Goal: Transaction & Acquisition: Purchase product/service

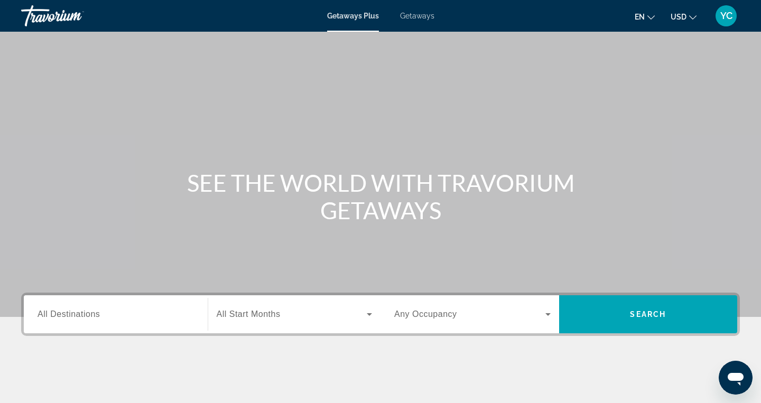
click at [417, 23] on div "Getaways Plus Getaways en English Español Français Italiano Português русский U…" at bounding box center [380, 15] width 761 height 27
click at [417, 19] on span "Getaways" at bounding box center [417, 16] width 34 height 8
click at [96, 313] on span "All Destinations" at bounding box center [69, 314] width 62 height 9
click at [96, 313] on input "Destination All Destinations" at bounding box center [116, 315] width 156 height 13
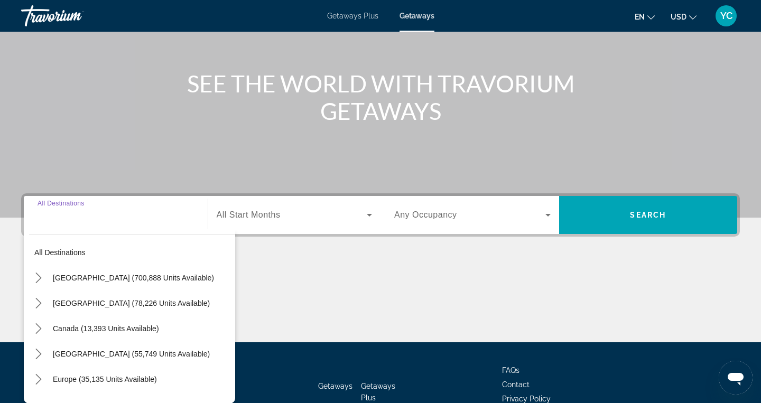
scroll to position [168, 0]
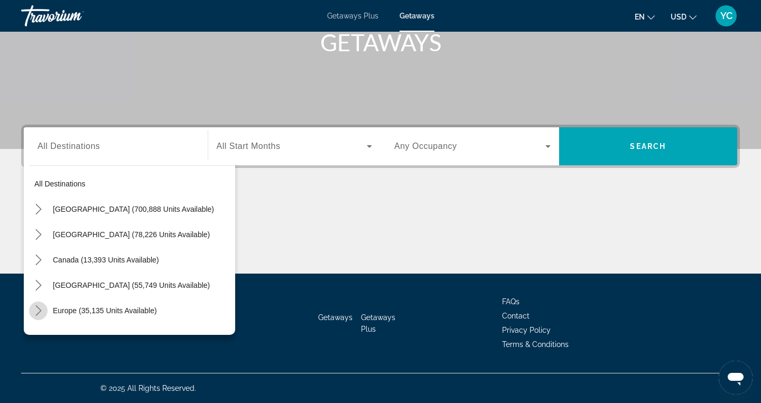
click at [40, 309] on icon "Toggle Europe (35,135 units available) submenu" at bounding box center [38, 311] width 6 height 11
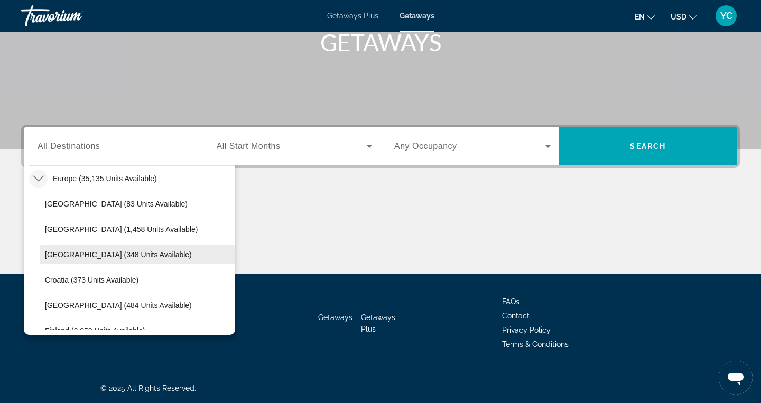
scroll to position [139, 0]
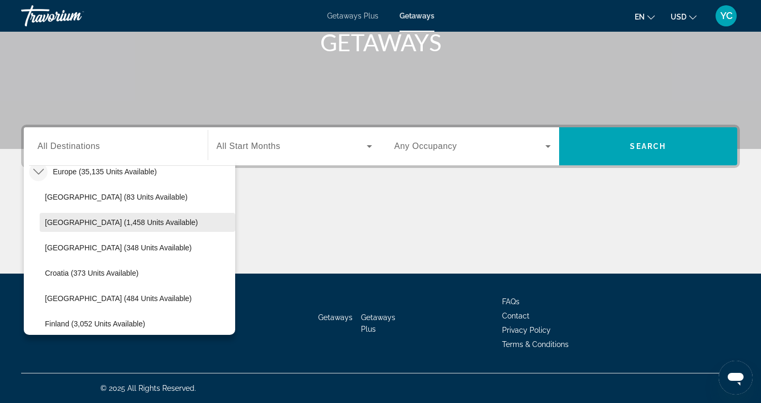
click at [79, 221] on span "[GEOGRAPHIC_DATA] (1,458 units available)" at bounding box center [121, 222] width 153 height 8
type input "**********"
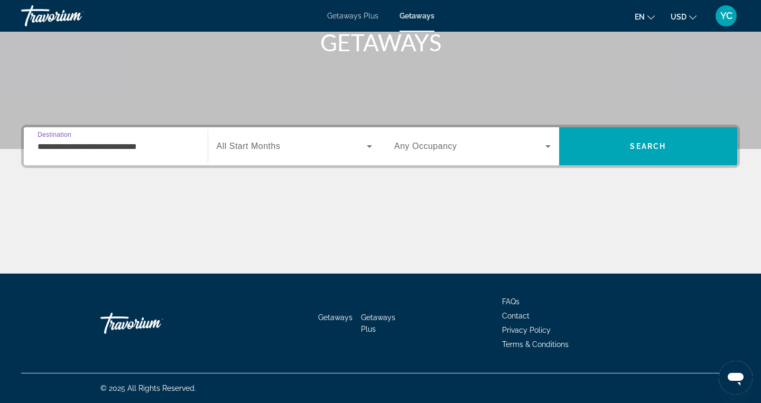
click at [278, 147] on span "All Start Months" at bounding box center [249, 146] width 64 height 9
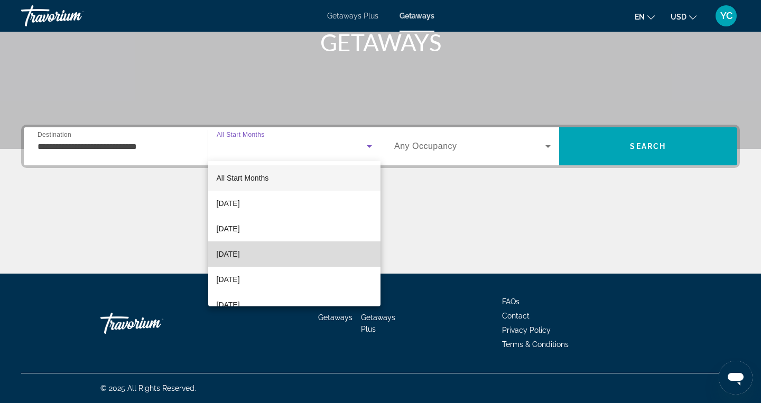
click at [240, 252] on span "[DATE]" at bounding box center [228, 254] width 23 height 13
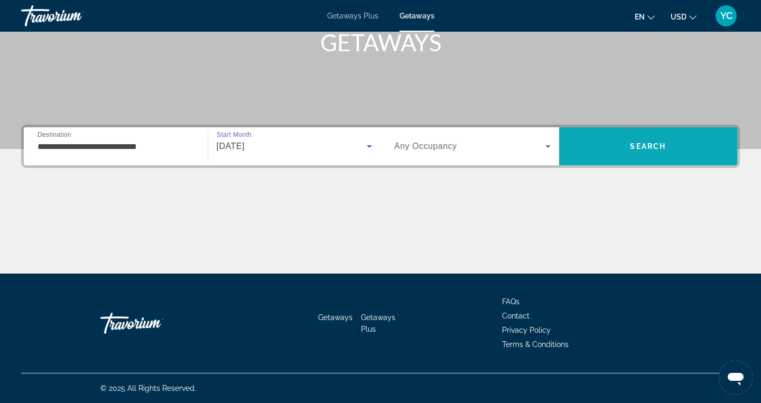
click at [591, 150] on span "Search" at bounding box center [648, 146] width 179 height 25
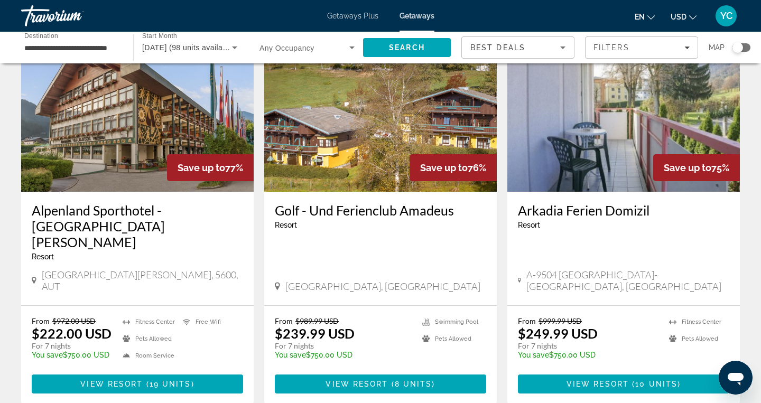
scroll to position [80, 0]
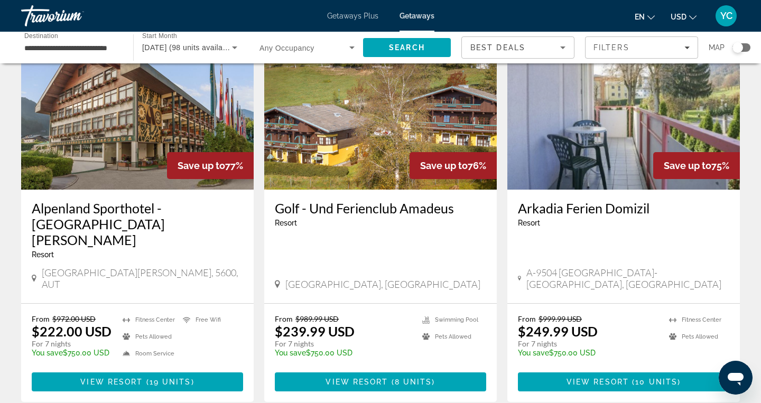
click at [187, 130] on img "Main content" at bounding box center [137, 105] width 233 height 169
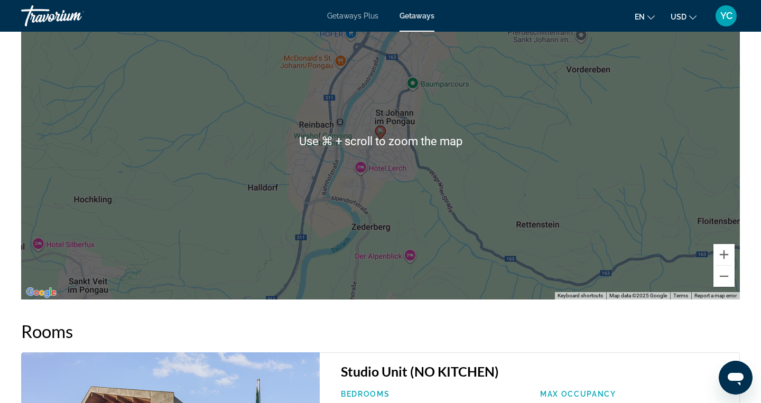
scroll to position [1488, 0]
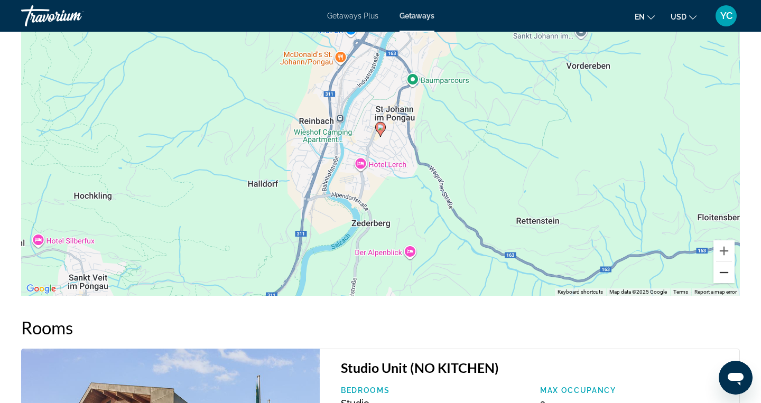
click at [725, 268] on button "Zoom out" at bounding box center [724, 272] width 21 height 21
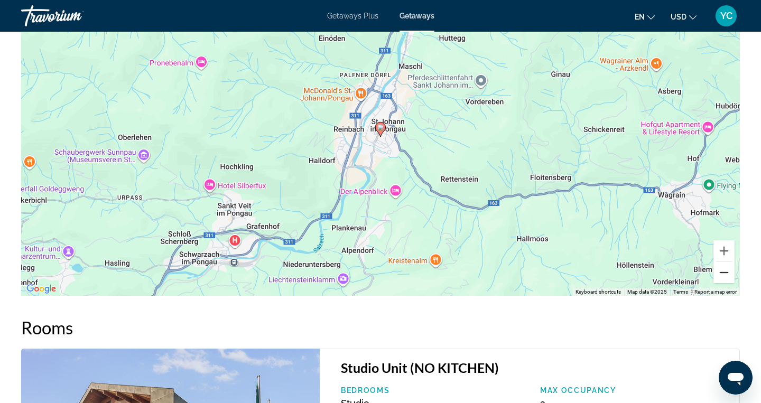
click at [725, 268] on button "Zoom out" at bounding box center [724, 272] width 21 height 21
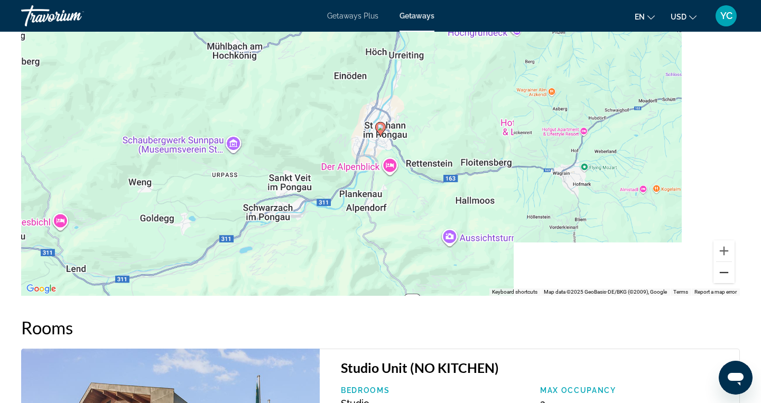
click at [725, 268] on button "Zoom out" at bounding box center [724, 272] width 21 height 21
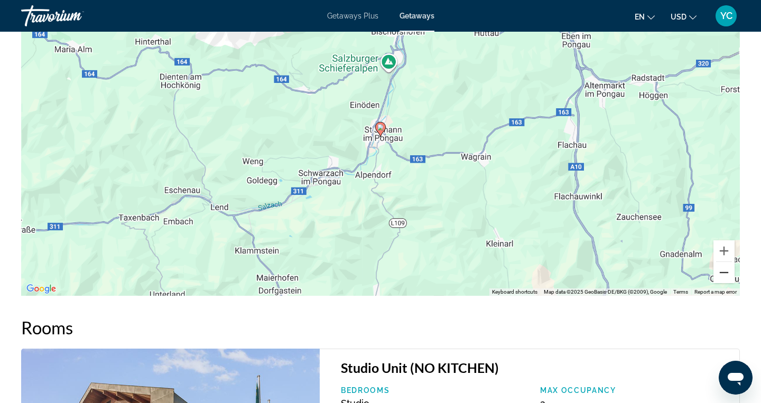
click at [725, 268] on button "Zoom out" at bounding box center [724, 272] width 21 height 21
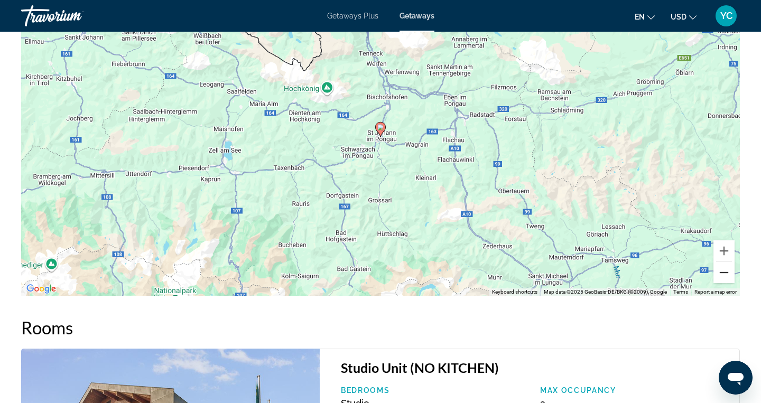
click at [725, 268] on button "Zoom out" at bounding box center [724, 272] width 21 height 21
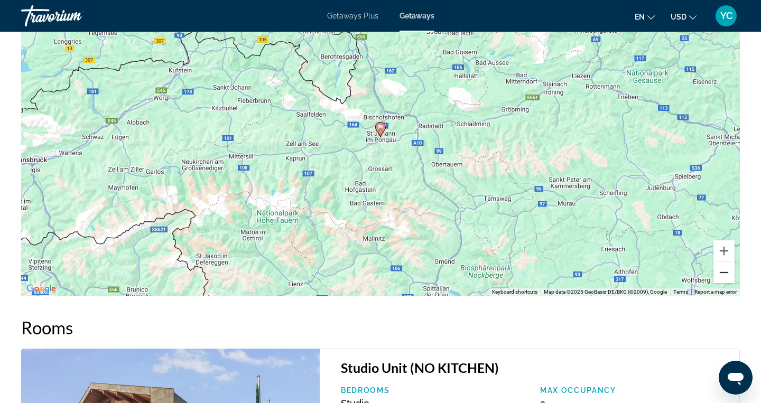
click at [725, 268] on button "Zoom out" at bounding box center [724, 272] width 21 height 21
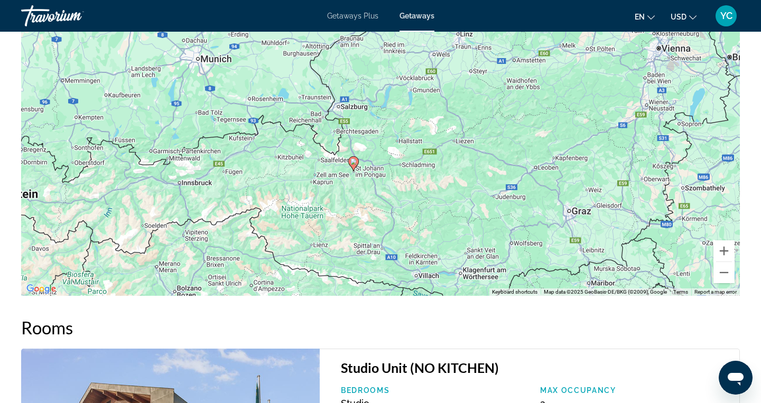
drag, startPoint x: 630, startPoint y: 205, endPoint x: 603, endPoint y: 241, distance: 44.5
click at [603, 241] on div "To activate drag with keyboard, press Alt + Enter. Once in keyboard drag state,…" at bounding box center [380, 137] width 719 height 317
click at [721, 268] on button "Zoom out" at bounding box center [724, 272] width 21 height 21
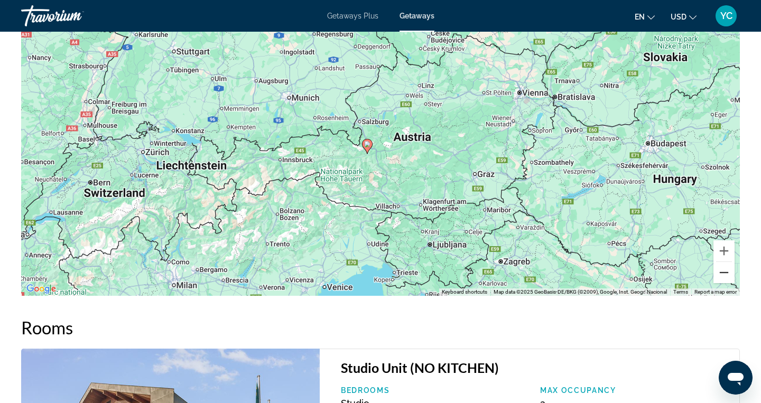
click at [721, 268] on button "Zoom out" at bounding box center [724, 272] width 21 height 21
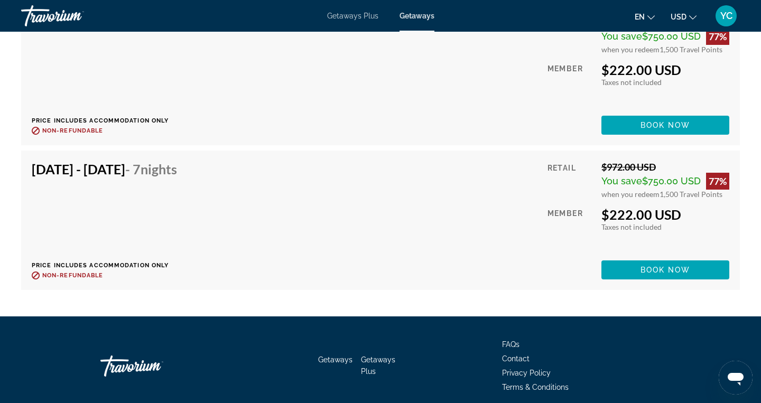
scroll to position [2043, 0]
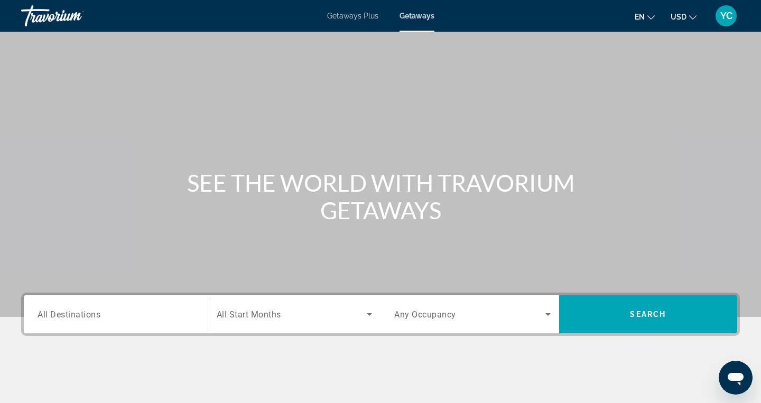
click at [63, 307] on div "Search widget" at bounding box center [116, 315] width 156 height 30
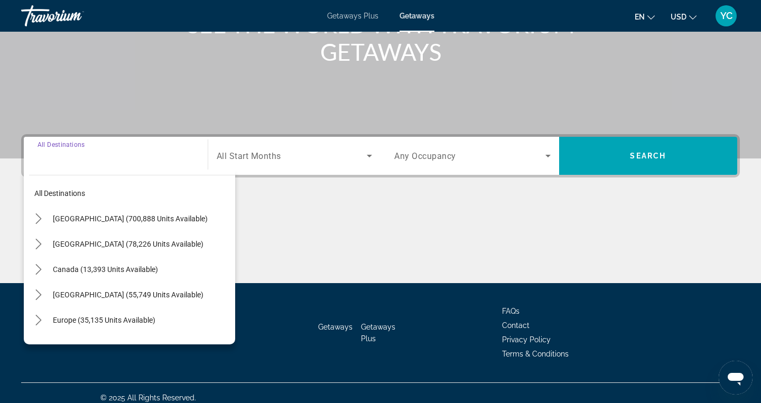
scroll to position [168, 0]
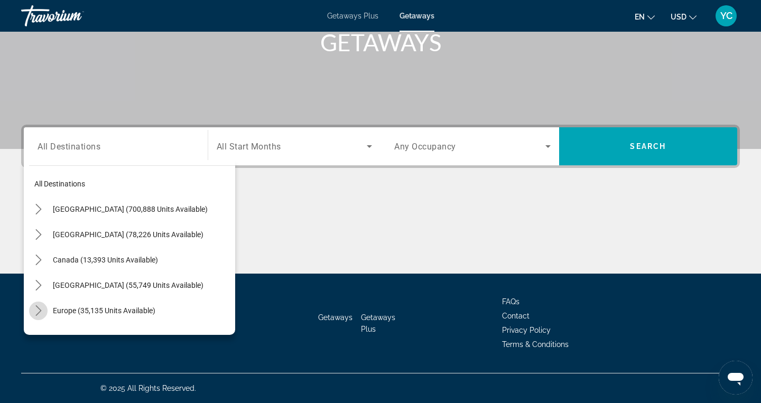
click at [37, 312] on icon "Toggle Europe (35,135 units available) submenu" at bounding box center [38, 311] width 11 height 11
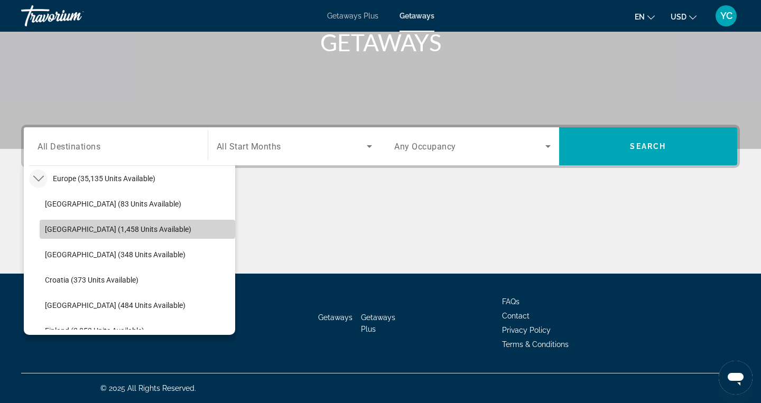
click at [64, 229] on span "Austria (1,458 units available)" at bounding box center [118, 229] width 146 height 8
type input "**********"
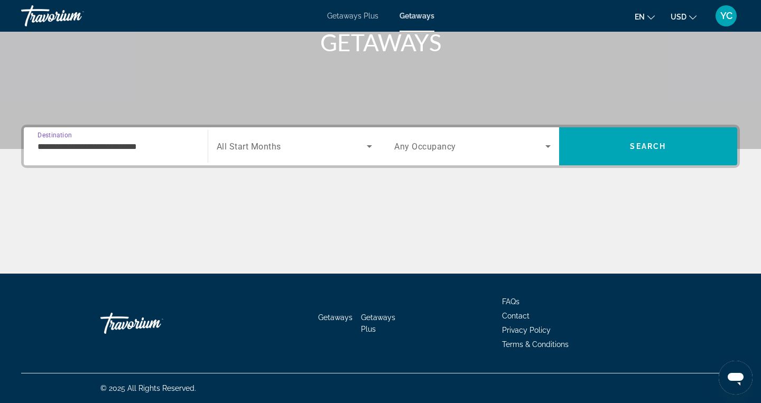
click at [239, 145] on span "All Start Months" at bounding box center [249, 147] width 64 height 10
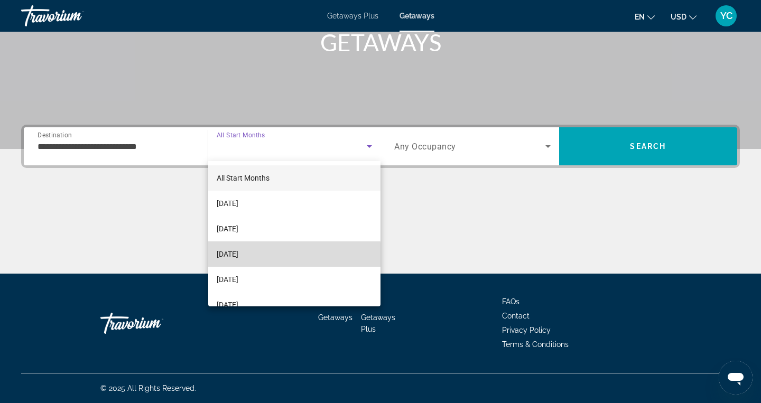
click at [238, 255] on span "December 2025" at bounding box center [228, 254] width 22 height 13
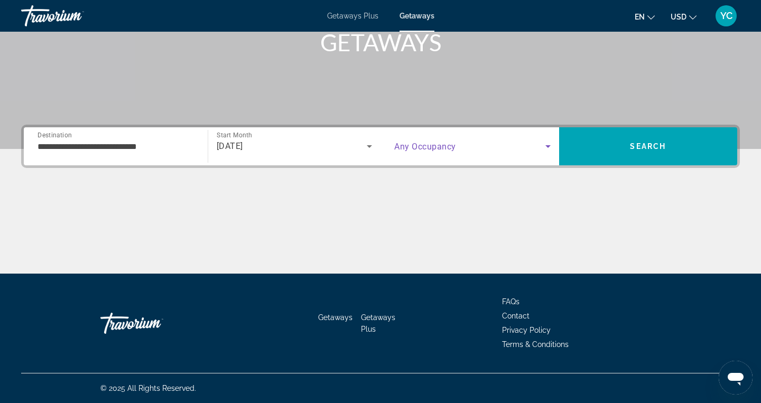
click at [484, 146] on span "Search widget" at bounding box center [469, 146] width 151 height 13
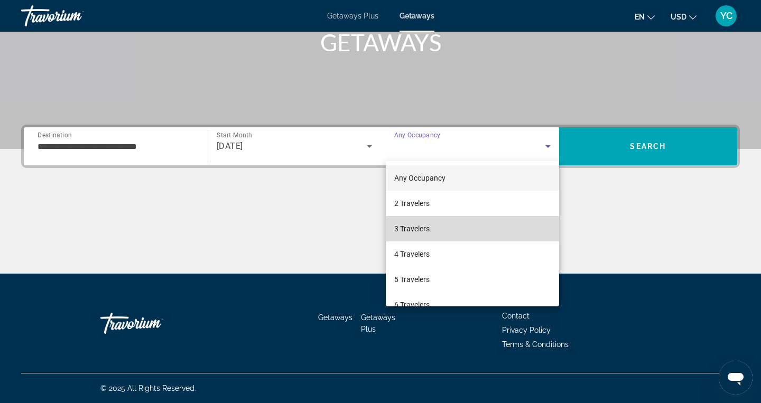
click at [471, 232] on mat-option "3 Travelers" at bounding box center [472, 228] width 173 height 25
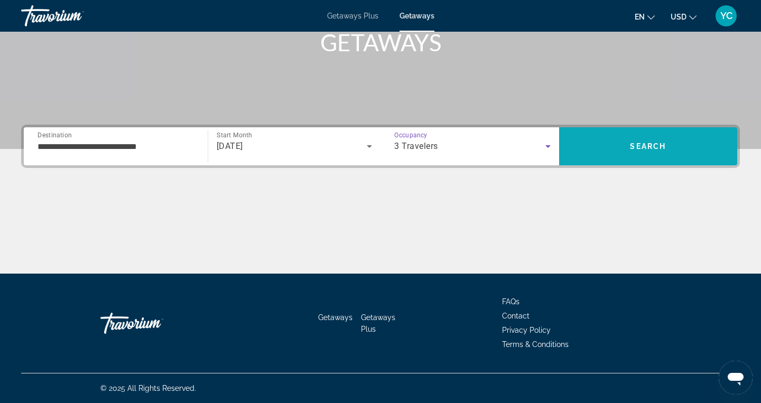
click at [587, 152] on span "Search" at bounding box center [648, 146] width 179 height 25
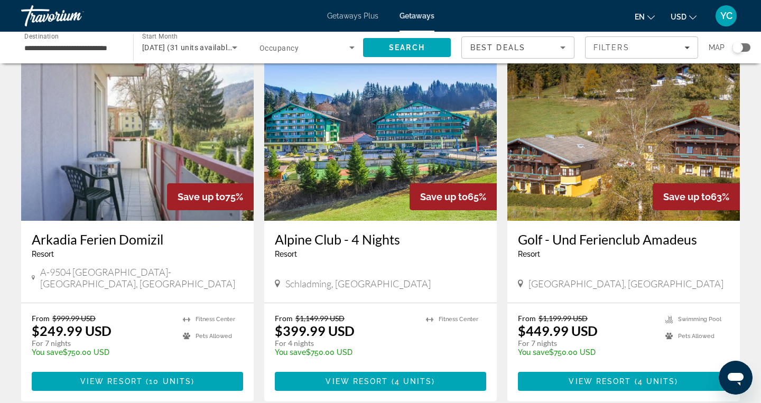
scroll to position [49, 0]
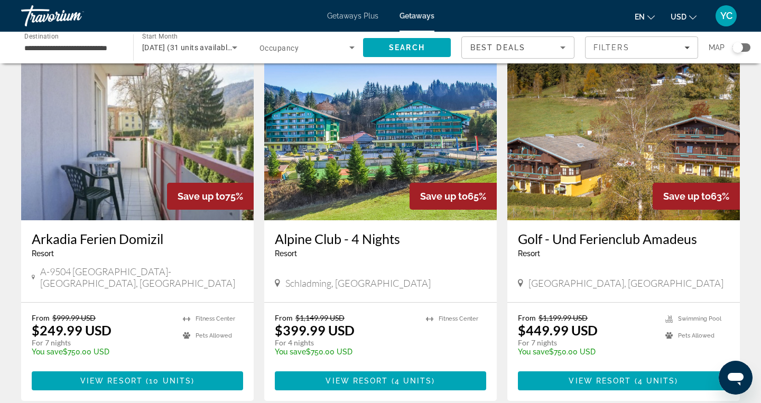
click at [204, 169] on img "Main content" at bounding box center [137, 135] width 233 height 169
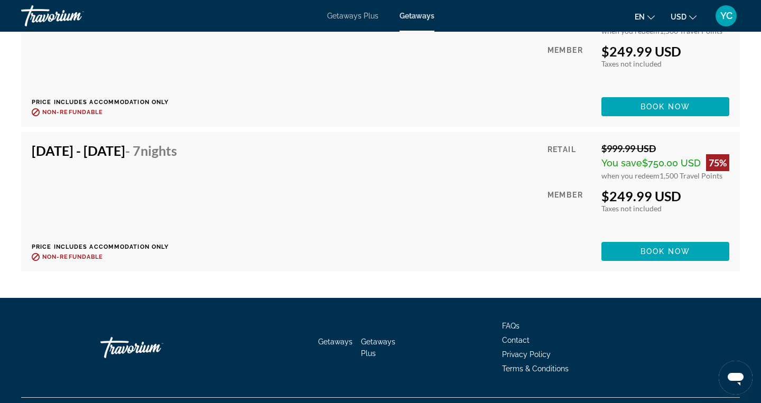
scroll to position [2094, 0]
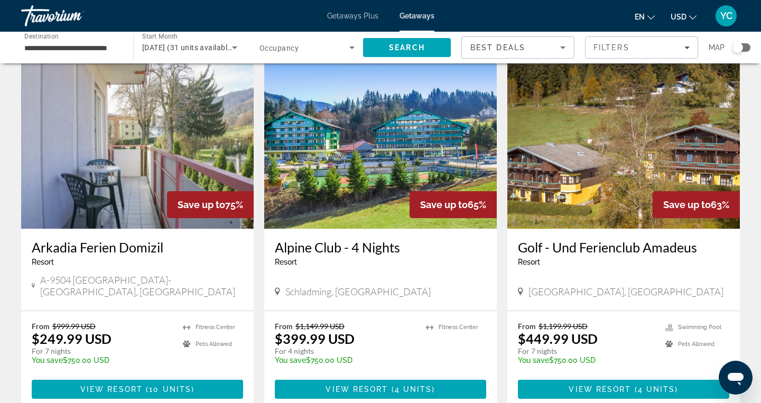
scroll to position [43, 0]
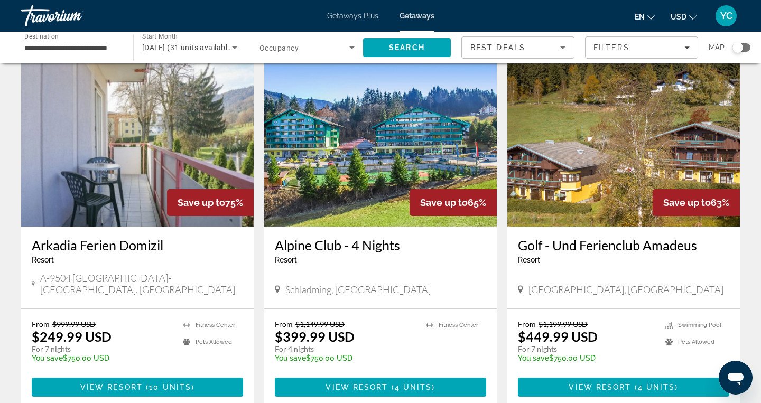
click at [414, 183] on img "Main content" at bounding box center [380, 142] width 233 height 169
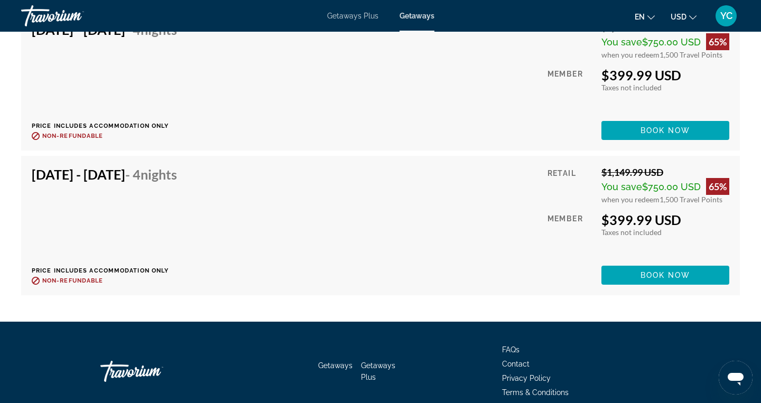
scroll to position [2147, 0]
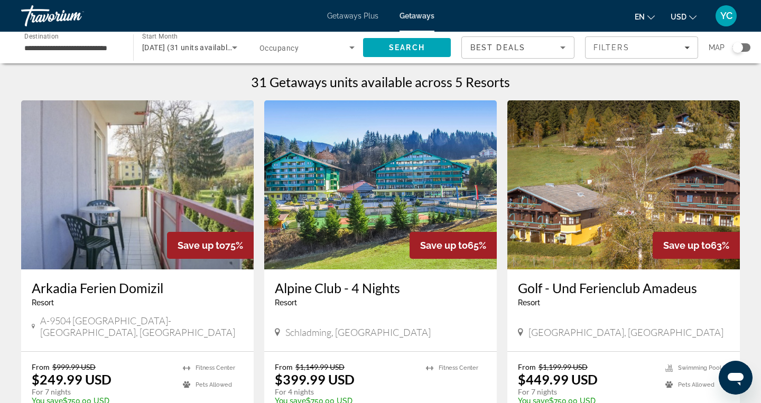
click at [560, 208] on img "Main content" at bounding box center [623, 184] width 233 height 169
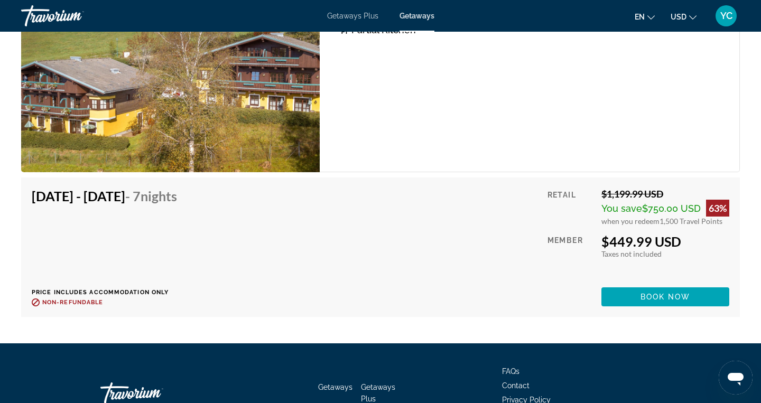
scroll to position [1772, 0]
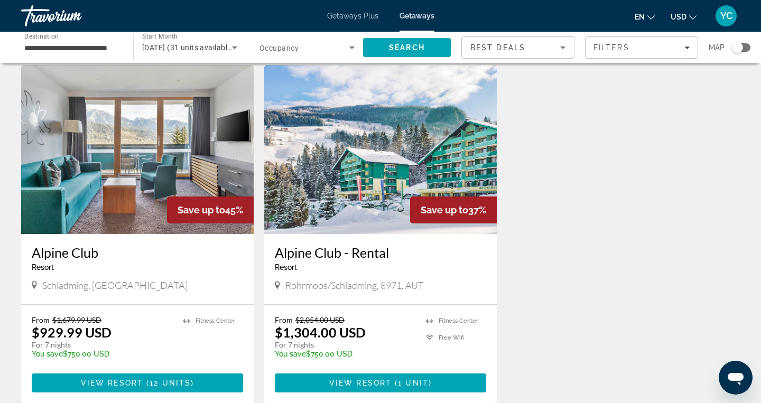
scroll to position [413, 0]
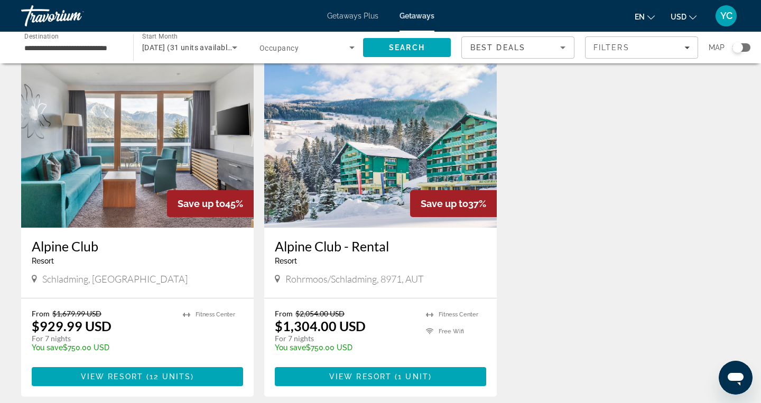
click at [124, 181] on img "Main content" at bounding box center [137, 143] width 233 height 169
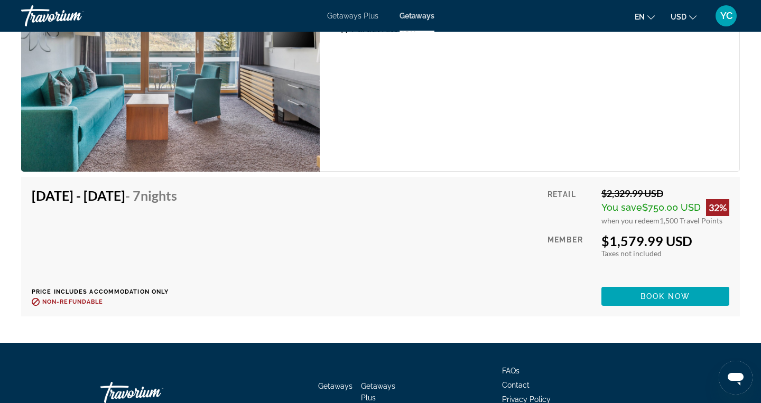
scroll to position [2633, 0]
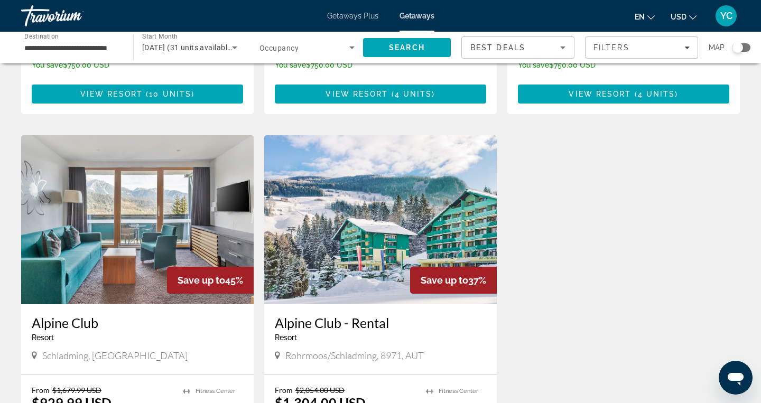
scroll to position [349, 0]
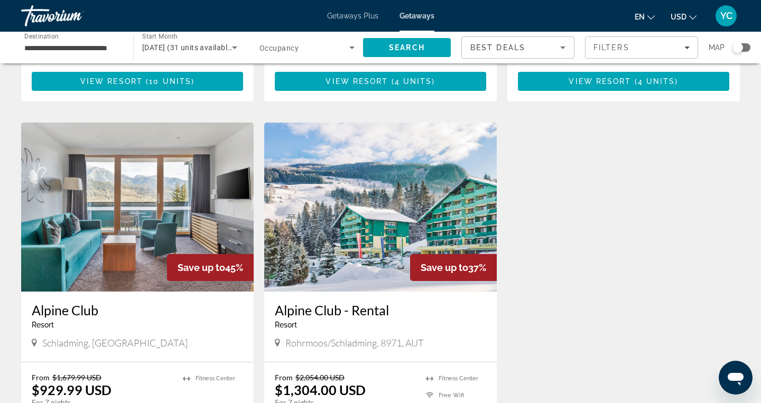
click at [337, 198] on img "Main content" at bounding box center [380, 207] width 233 height 169
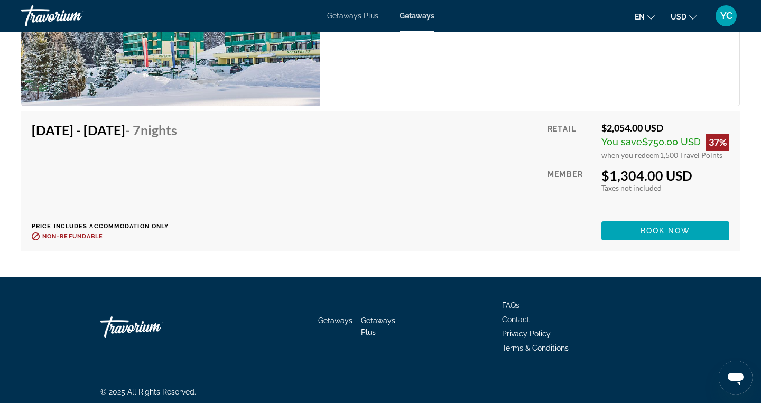
scroll to position [1895, 0]
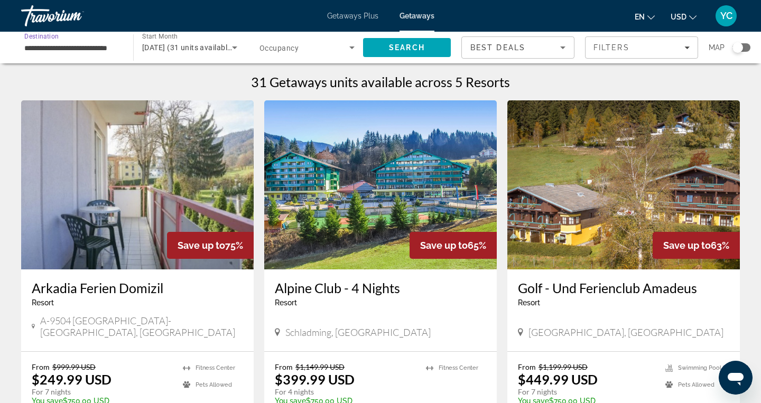
click at [70, 51] on input "**********" at bounding box center [71, 48] width 95 height 13
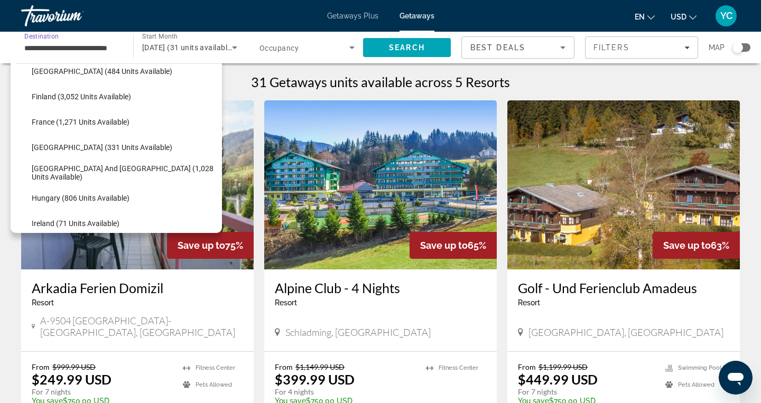
scroll to position [265, 0]
click at [96, 42] on input "**********" at bounding box center [71, 48] width 95 height 13
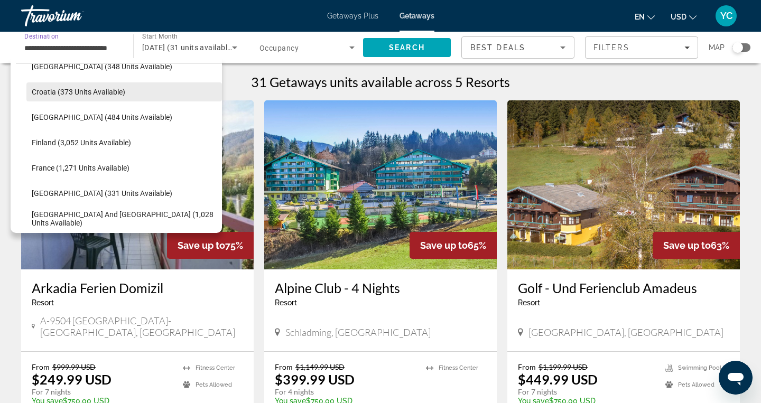
scroll to position [219, 0]
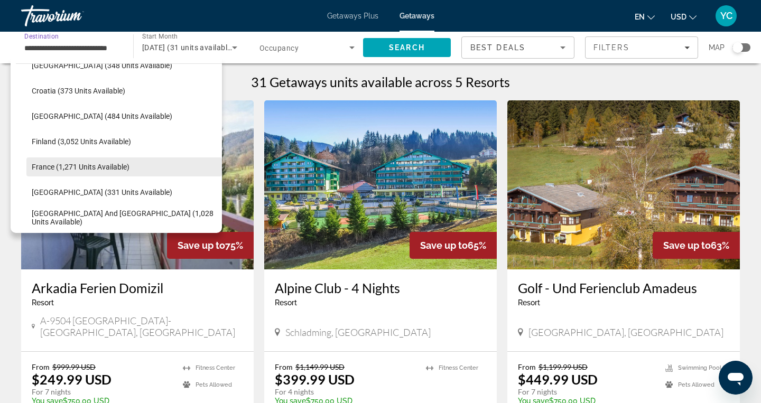
click at [52, 168] on span "France (1,271 units available)" at bounding box center [81, 167] width 98 height 8
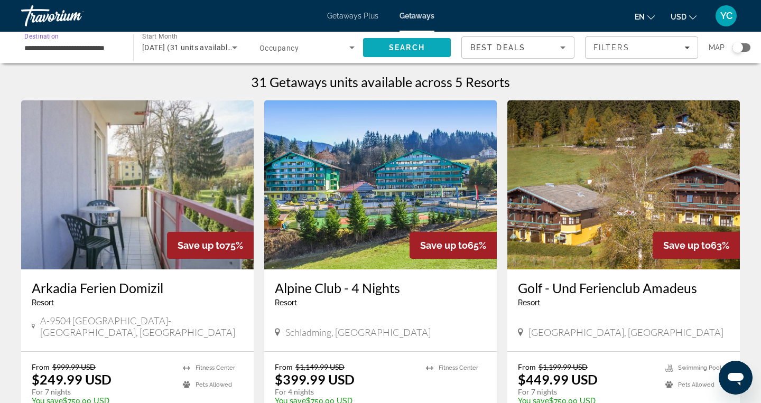
click at [409, 47] on span "Search" at bounding box center [407, 47] width 36 height 8
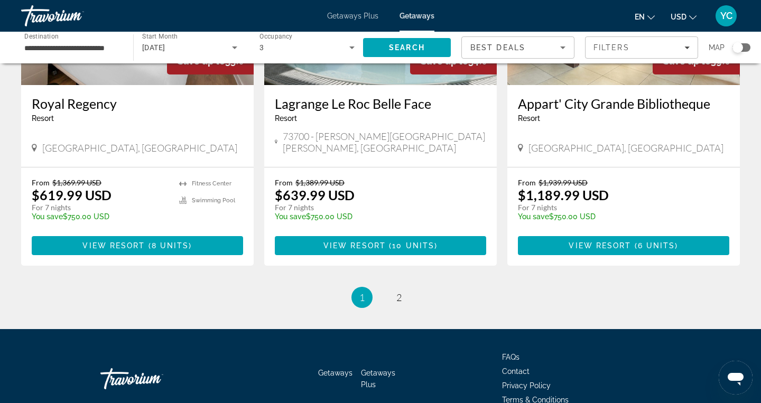
scroll to position [1323, 0]
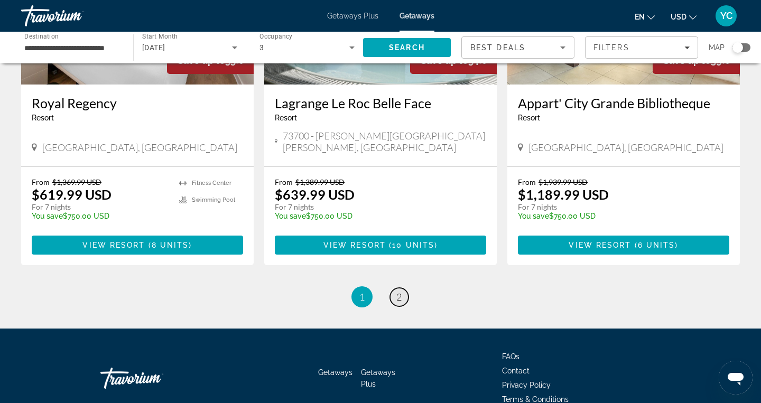
click at [399, 291] on span "2" at bounding box center [398, 297] width 5 height 12
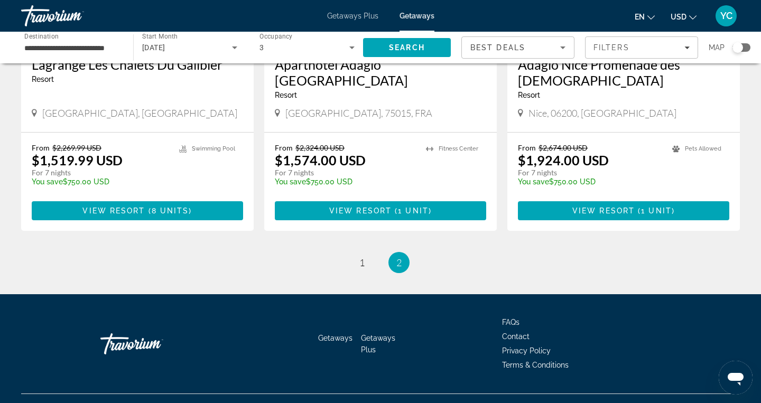
scroll to position [228, 0]
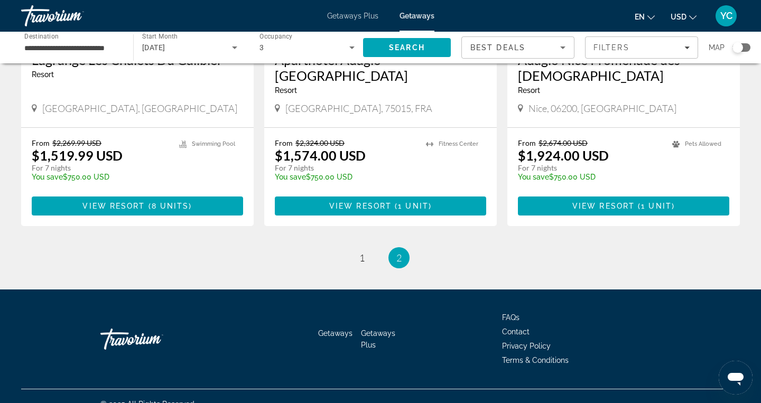
click at [52, 48] on input "**********" at bounding box center [71, 48] width 95 height 13
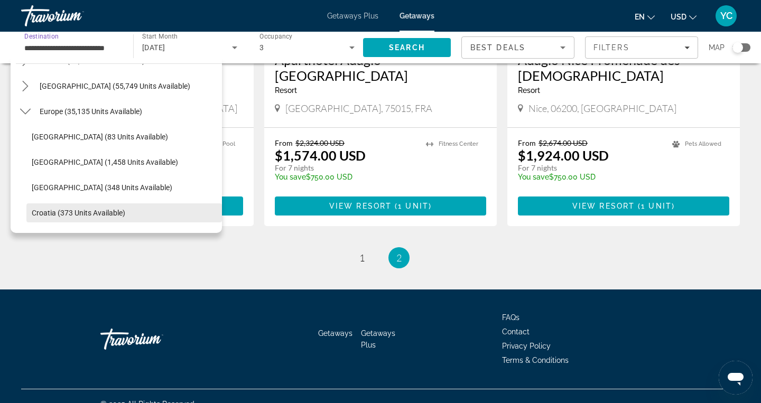
scroll to position [100, 0]
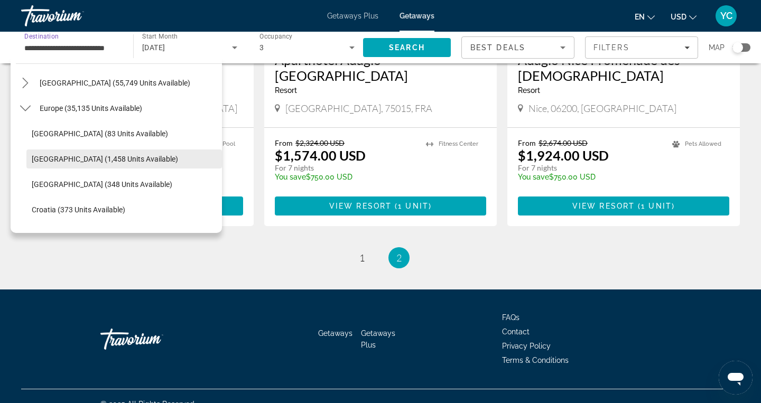
click at [51, 154] on span "Select destination: Austria (1,458 units available)" at bounding box center [124, 158] width 196 height 25
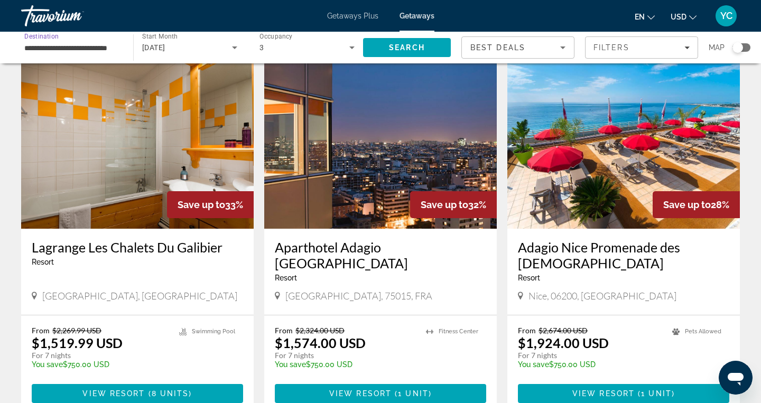
scroll to position [0, 0]
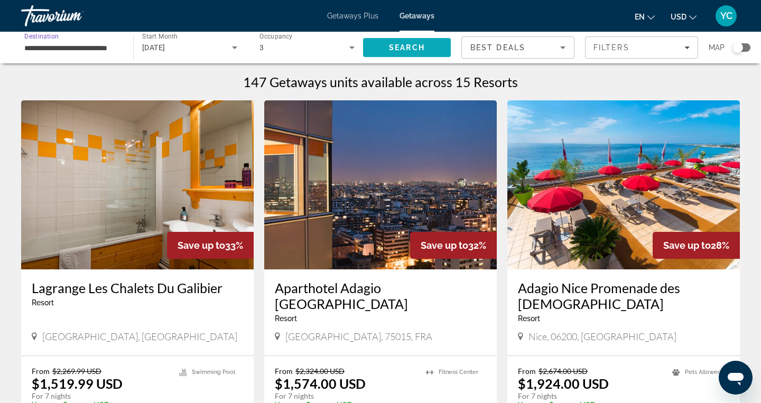
click at [392, 50] on span "Search" at bounding box center [407, 47] width 36 height 8
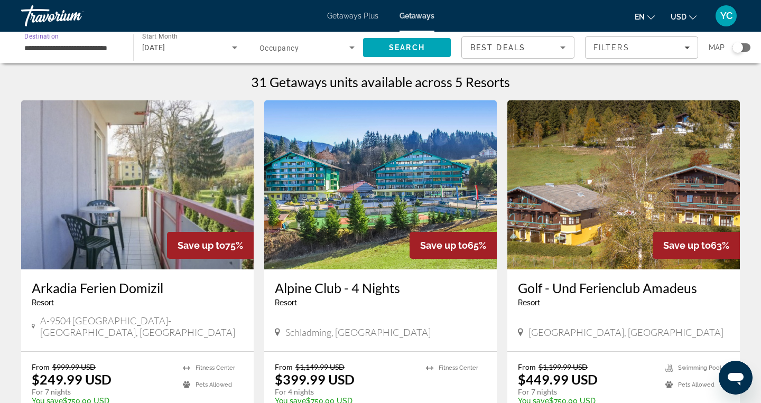
click at [75, 50] on input "**********" at bounding box center [71, 48] width 95 height 13
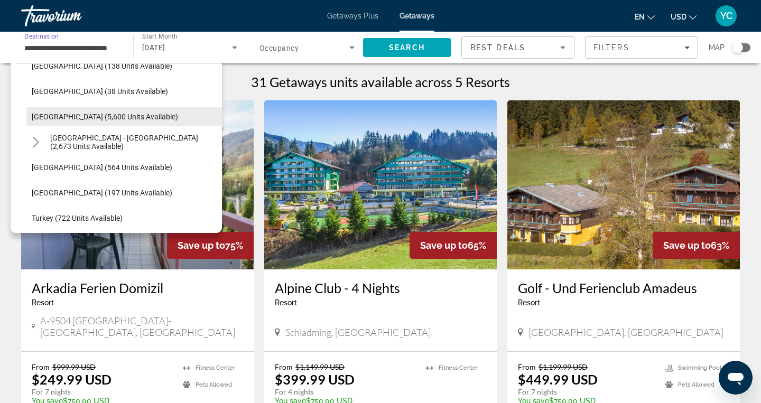
scroll to position [549, 0]
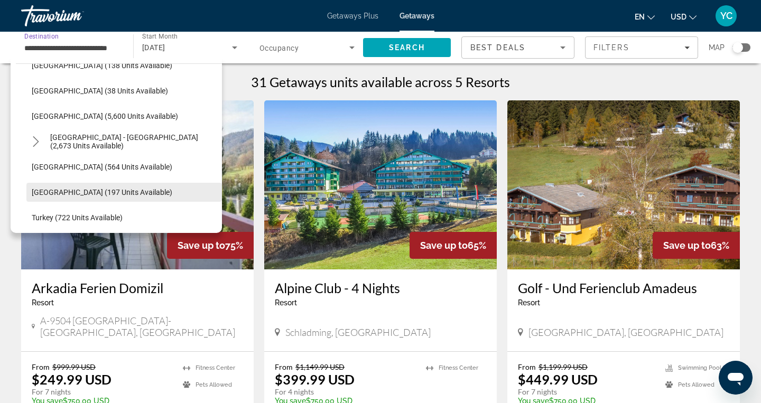
click at [57, 188] on span "Switzerland (197 units available)" at bounding box center [102, 192] width 141 height 8
type input "**********"
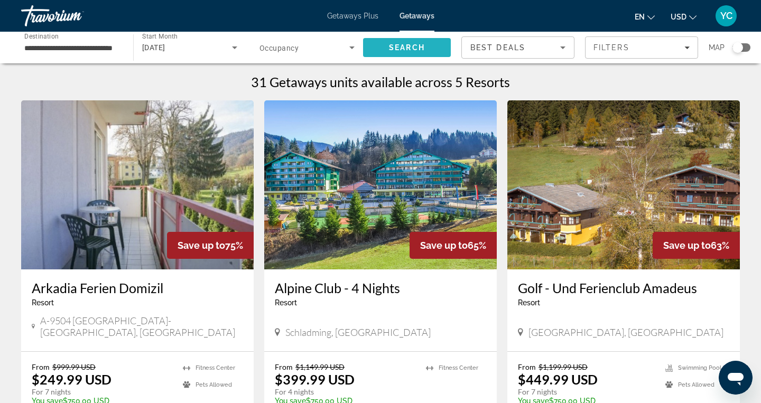
click at [384, 51] on span "Search" at bounding box center [407, 47] width 88 height 25
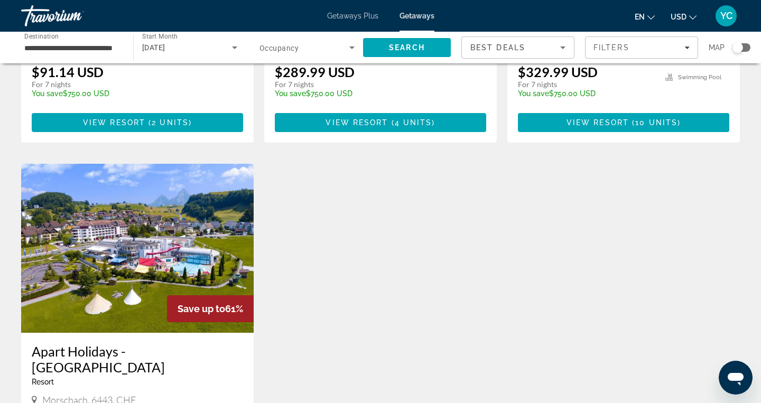
scroll to position [297, 0]
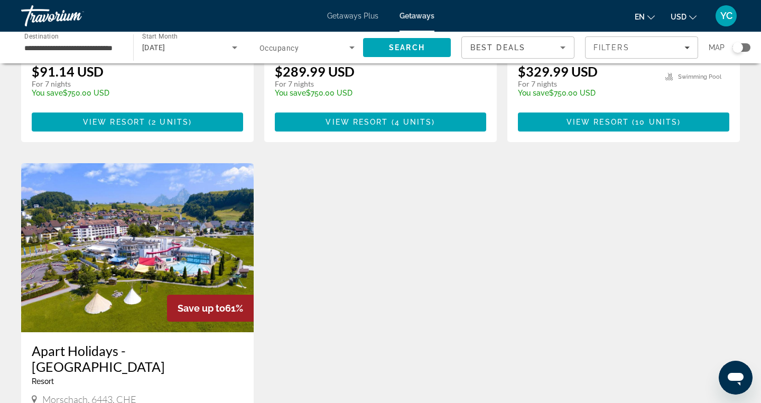
click at [169, 232] on img "Main content" at bounding box center [137, 247] width 233 height 169
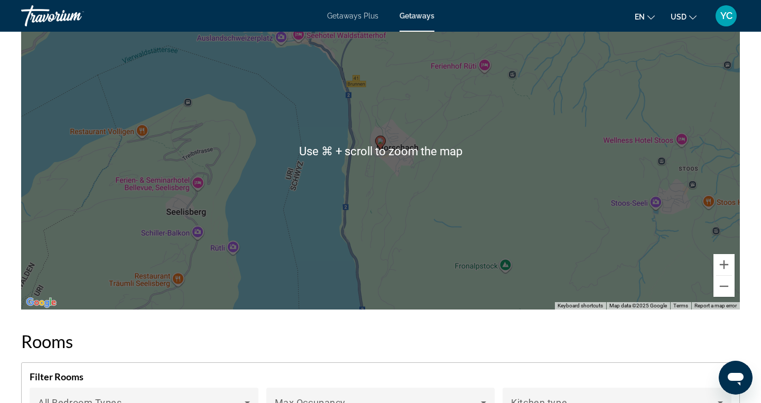
scroll to position [1390, 0]
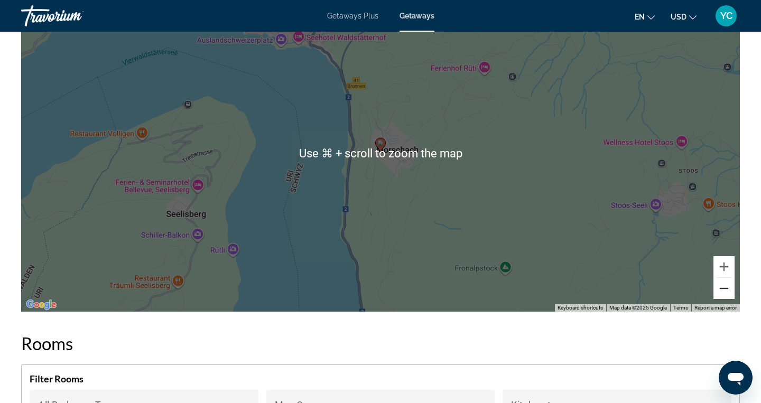
click at [724, 294] on button "Zoom out" at bounding box center [724, 288] width 21 height 21
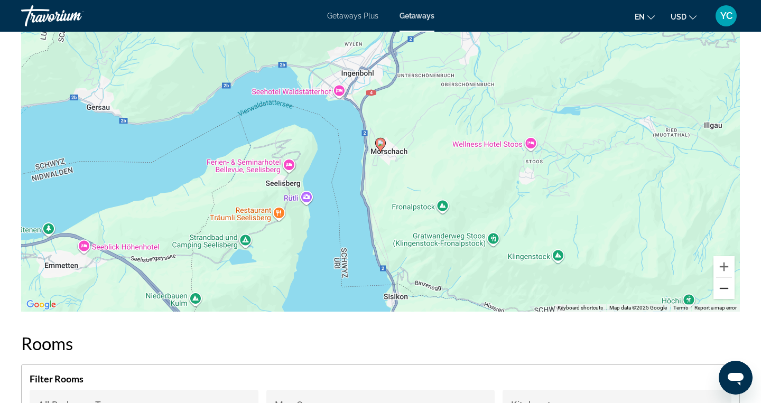
click at [724, 294] on button "Zoom out" at bounding box center [724, 288] width 21 height 21
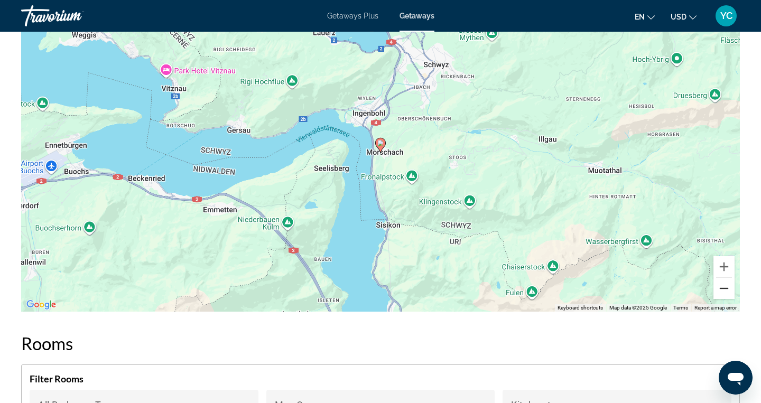
click at [724, 294] on button "Zoom out" at bounding box center [724, 288] width 21 height 21
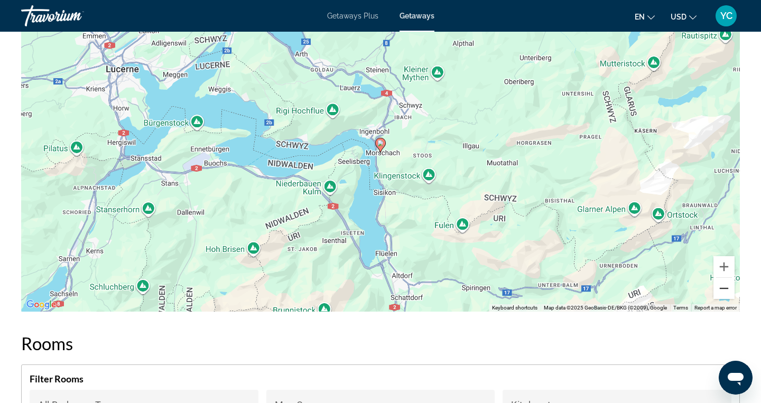
click at [724, 294] on button "Zoom out" at bounding box center [724, 288] width 21 height 21
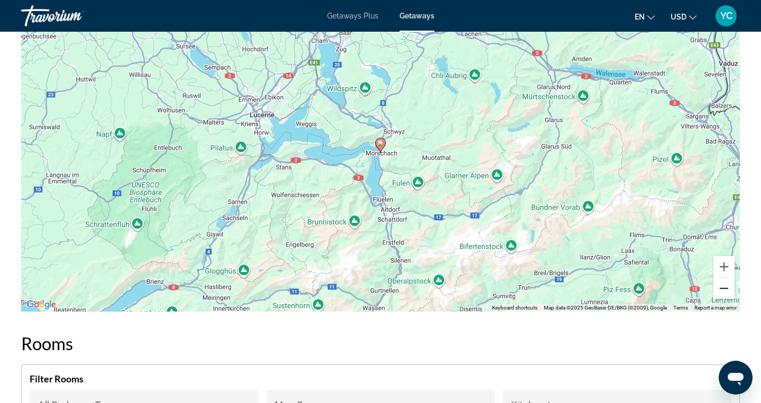
click at [724, 294] on button "Zoom out" at bounding box center [724, 288] width 21 height 21
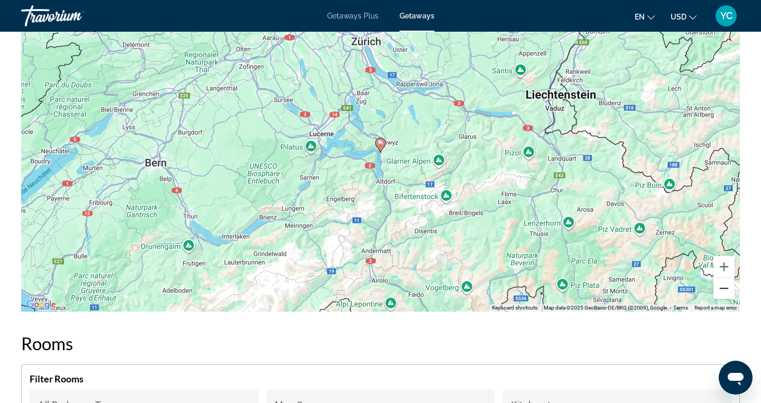
click at [724, 292] on button "Zoom out" at bounding box center [724, 288] width 21 height 21
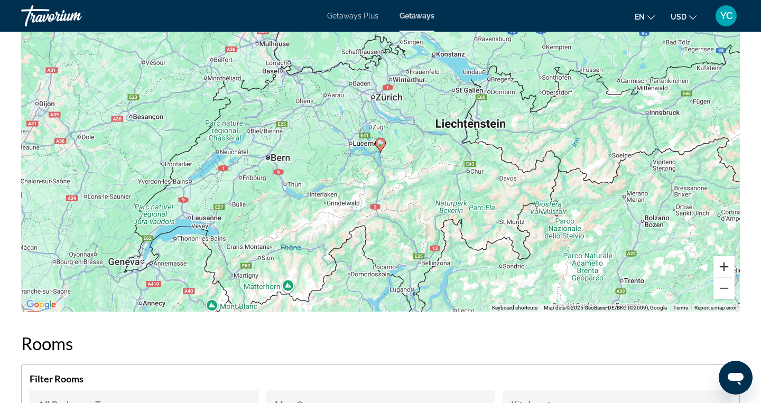
click at [725, 270] on button "Zoom in" at bounding box center [724, 266] width 21 height 21
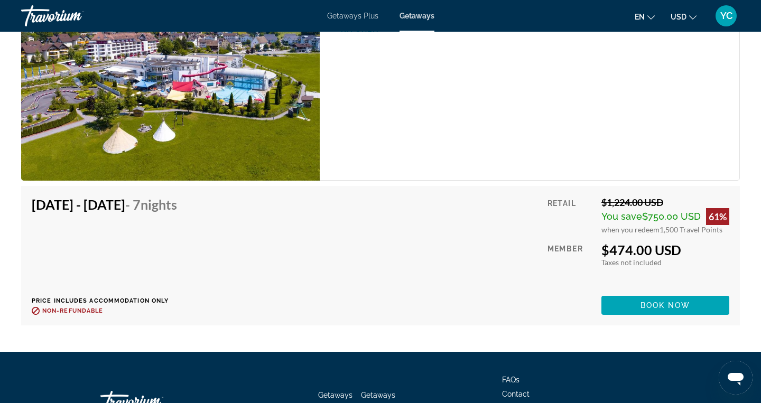
scroll to position [2468, 0]
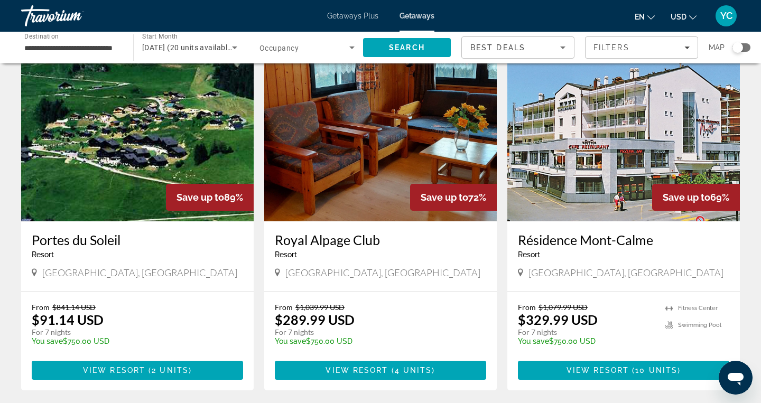
scroll to position [49, 0]
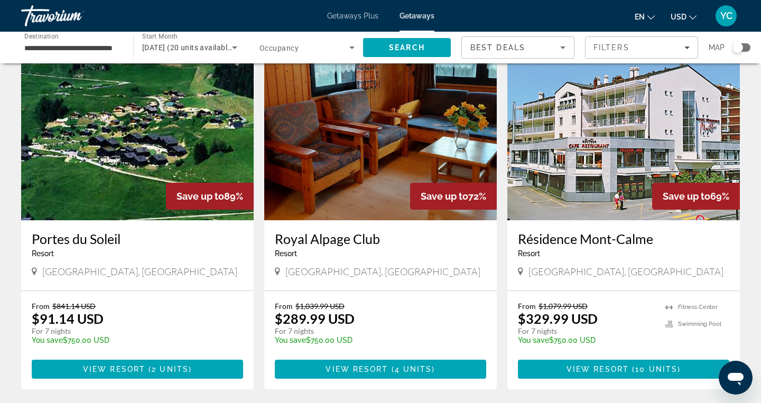
click at [155, 189] on img "Main content" at bounding box center [137, 135] width 233 height 169
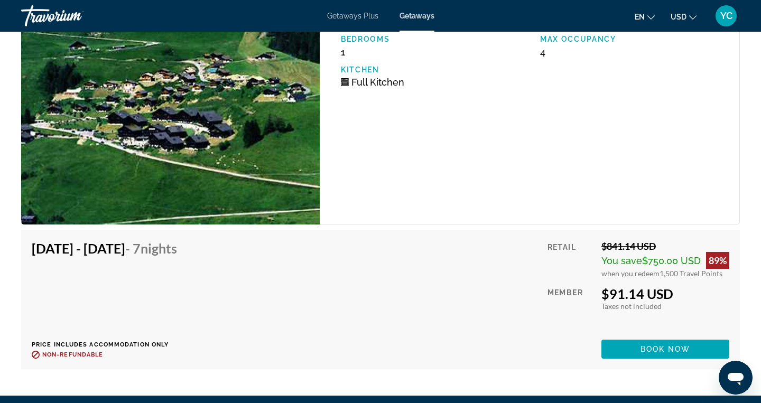
scroll to position [1984, 0]
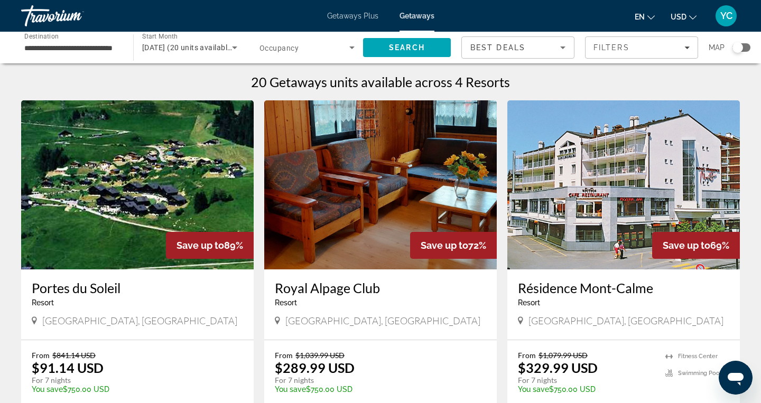
scroll to position [18, 0]
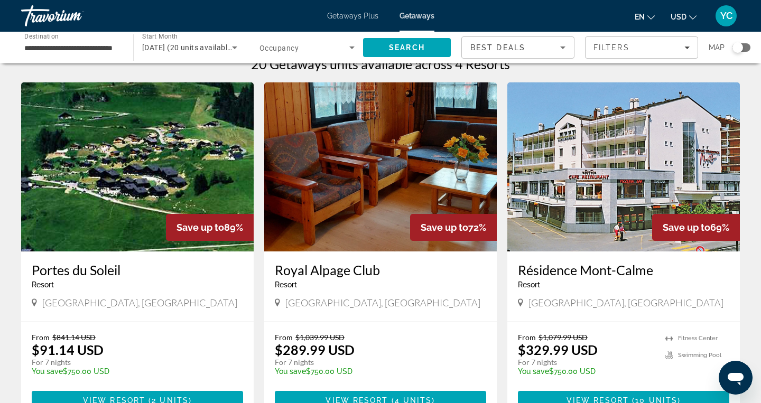
click at [349, 191] on img "Main content" at bounding box center [380, 166] width 233 height 169
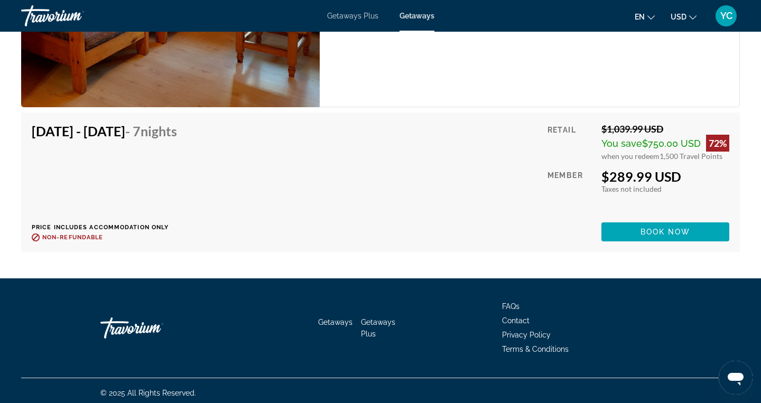
scroll to position [1939, 0]
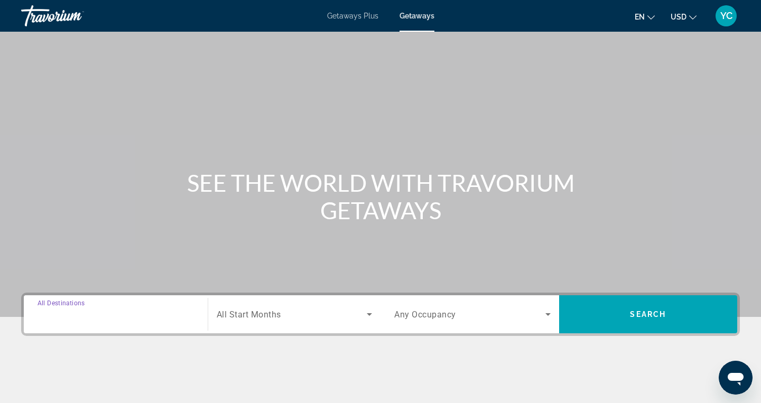
click at [98, 309] on input "Destination All Destinations" at bounding box center [116, 315] width 156 height 13
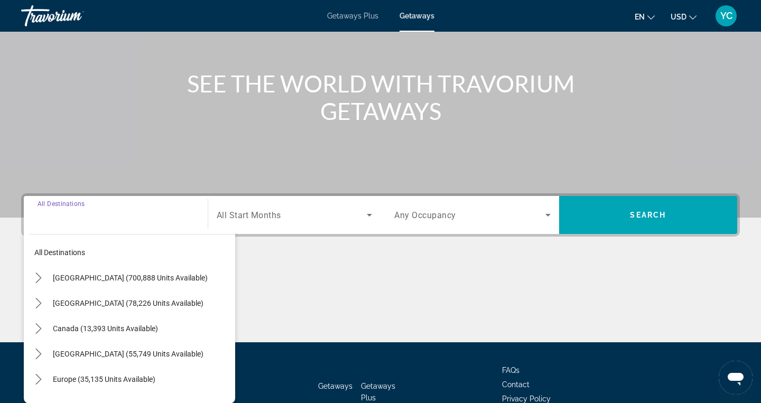
scroll to position [168, 0]
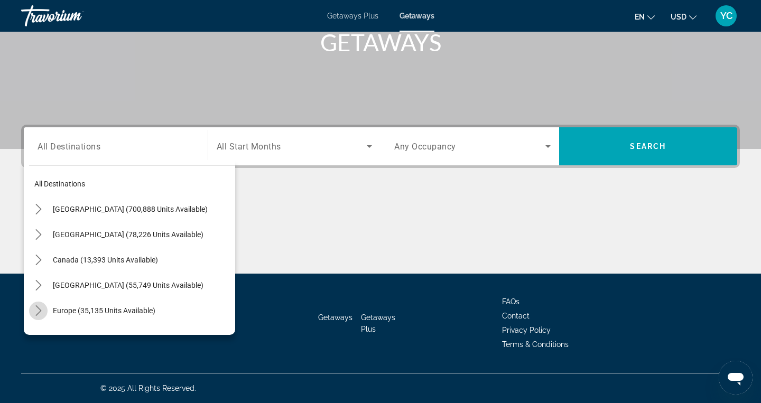
click at [39, 310] on icon "Toggle Europe (35,135 units available) submenu" at bounding box center [38, 311] width 6 height 11
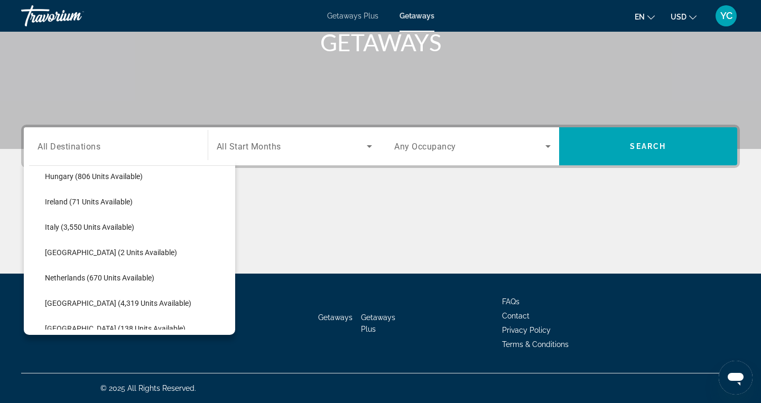
scroll to position [395, 0]
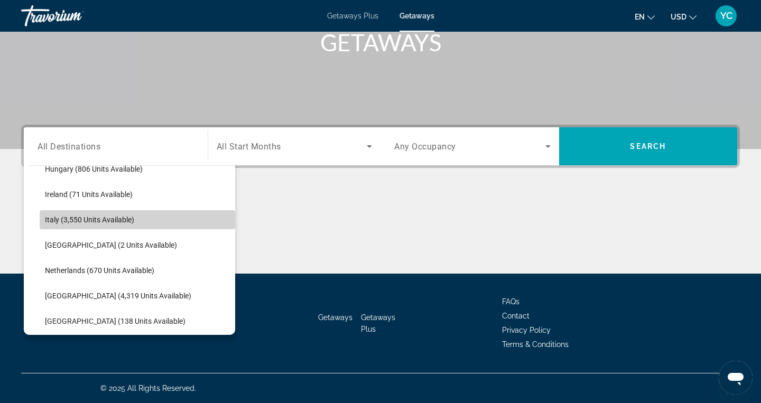
click at [104, 220] on span "Italy (3,550 units available)" at bounding box center [89, 220] width 89 height 8
type input "**********"
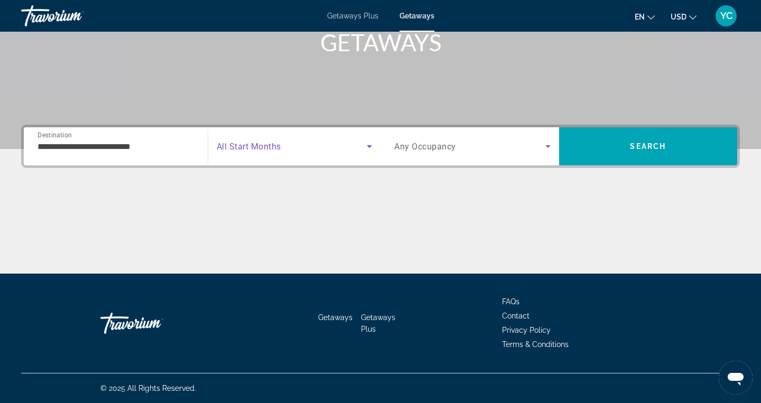
click at [281, 147] on span "Search widget" at bounding box center [292, 146] width 151 height 13
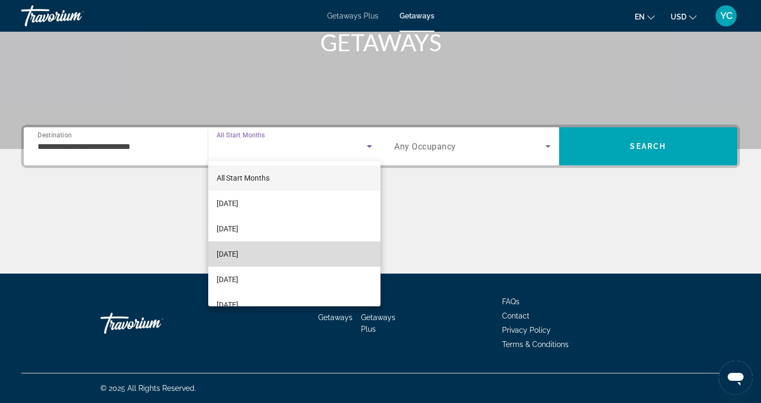
click at [272, 247] on mat-option "December 2025" at bounding box center [294, 254] width 173 height 25
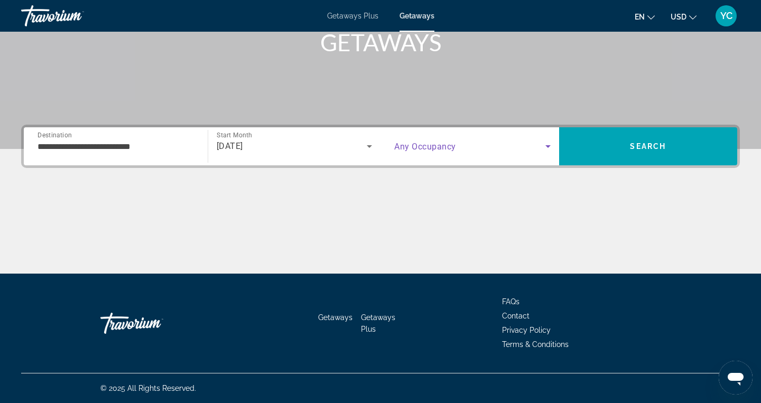
click at [518, 147] on span "Search widget" at bounding box center [469, 146] width 151 height 13
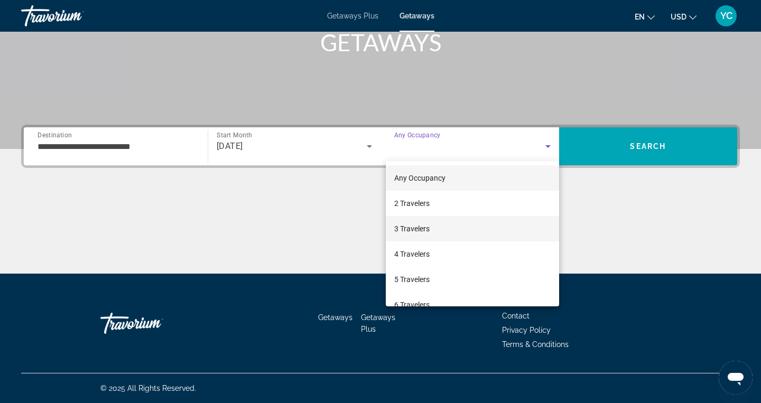
click at [440, 233] on mat-option "3 Travelers" at bounding box center [472, 228] width 173 height 25
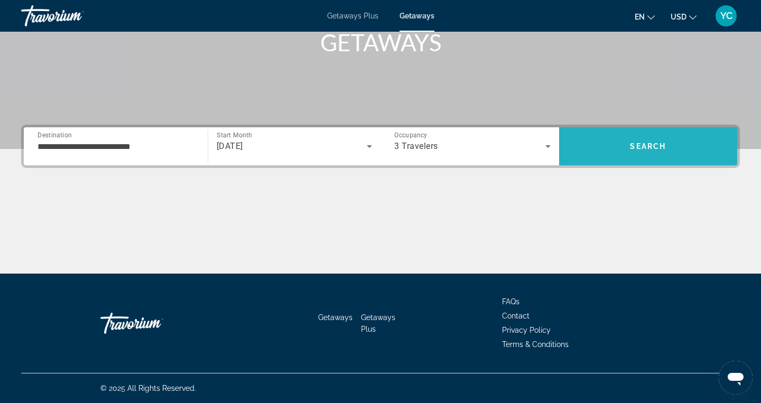
click at [585, 148] on span "Search" at bounding box center [648, 146] width 179 height 25
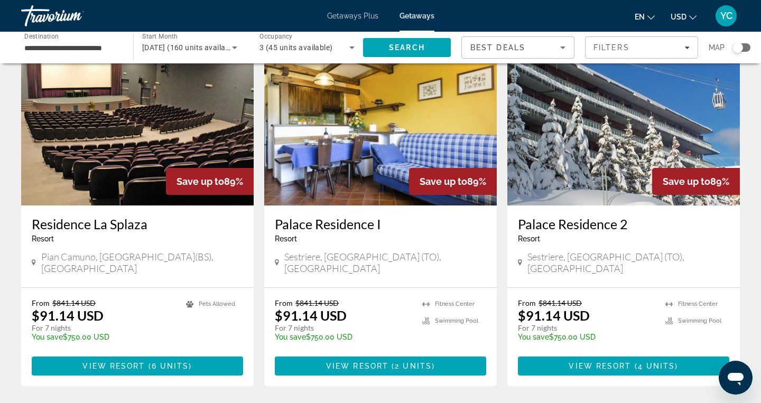
scroll to position [66, 0]
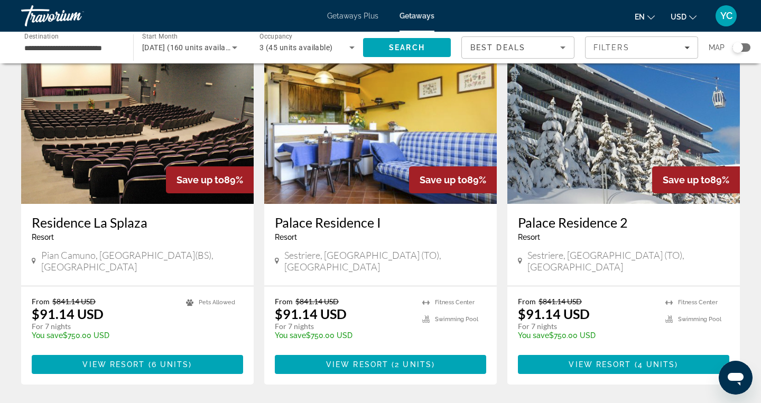
click at [586, 143] on img "Main content" at bounding box center [623, 119] width 233 height 169
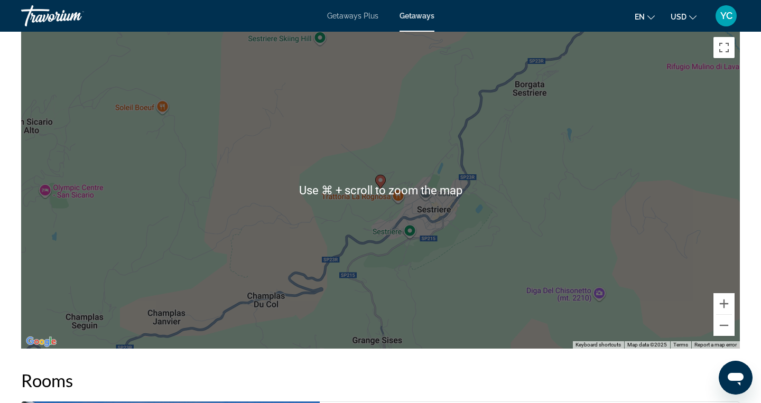
scroll to position [1502, 0]
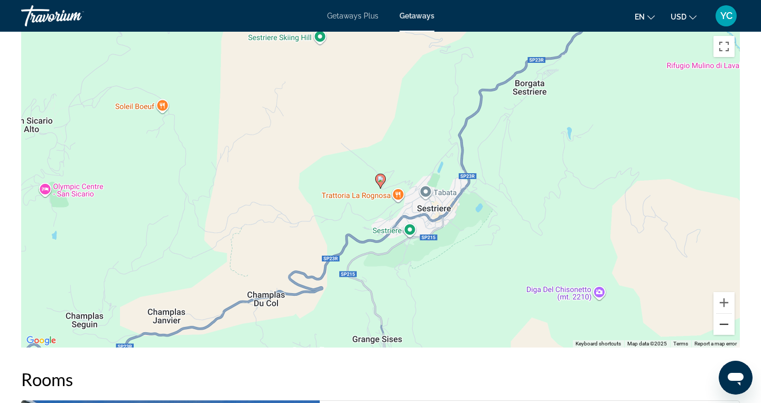
click at [723, 326] on button "Zoom out" at bounding box center [724, 324] width 21 height 21
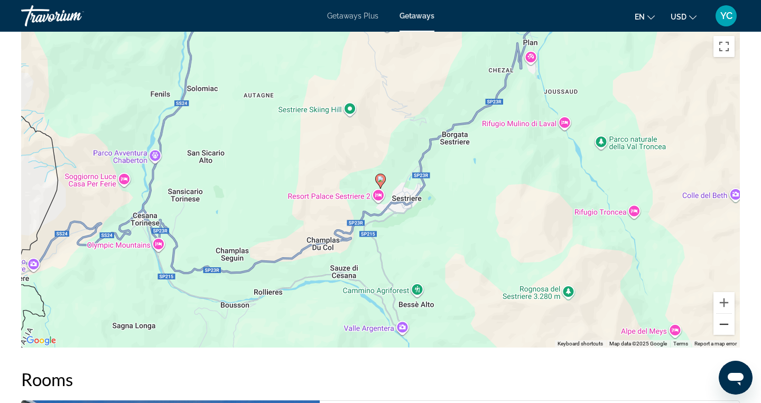
click at [723, 326] on button "Zoom out" at bounding box center [724, 324] width 21 height 21
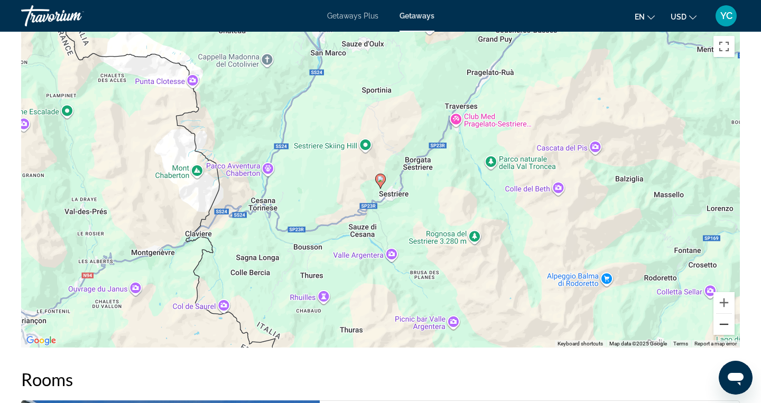
click at [723, 326] on button "Zoom out" at bounding box center [724, 324] width 21 height 21
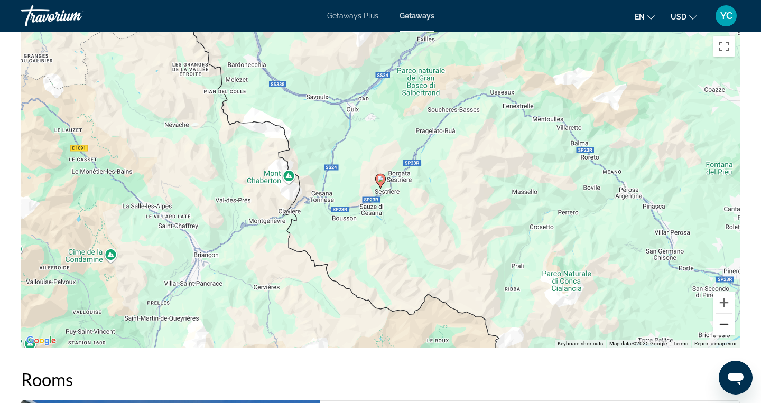
click at [723, 326] on button "Zoom out" at bounding box center [724, 324] width 21 height 21
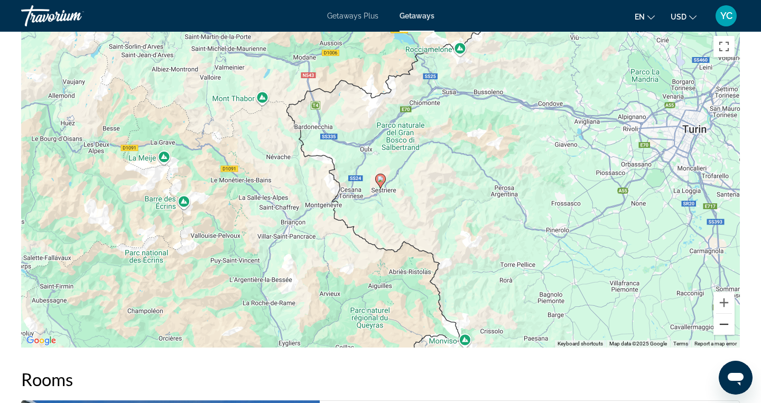
click at [723, 326] on button "Zoom out" at bounding box center [724, 324] width 21 height 21
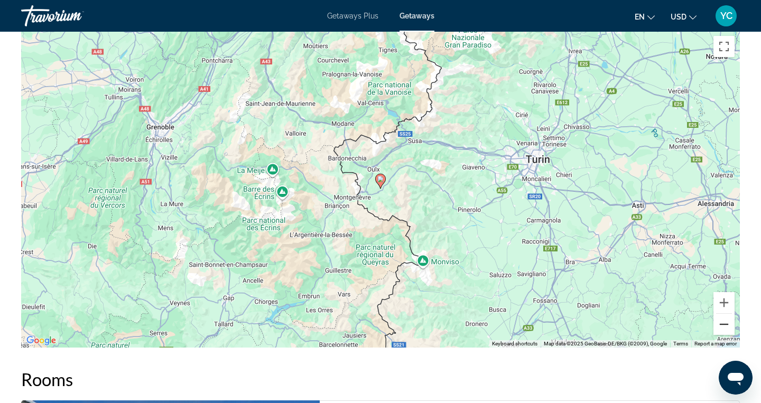
click at [723, 326] on button "Zoom out" at bounding box center [724, 324] width 21 height 21
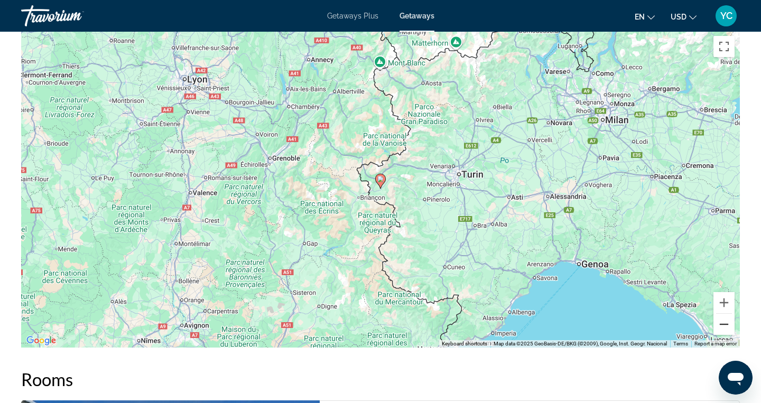
click at [723, 326] on button "Zoom out" at bounding box center [724, 324] width 21 height 21
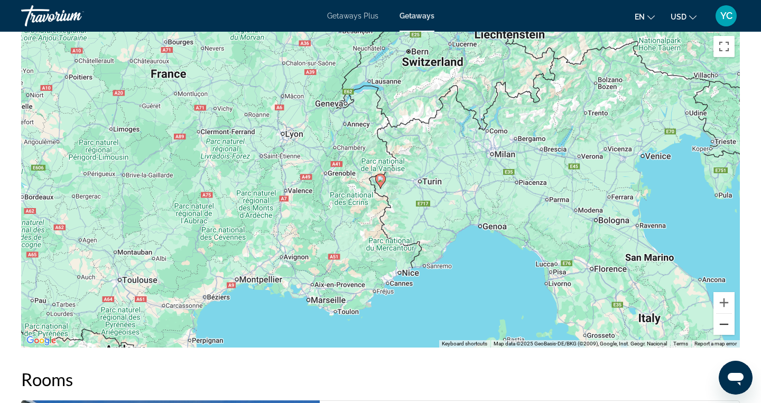
click at [723, 326] on button "Zoom out" at bounding box center [724, 324] width 21 height 21
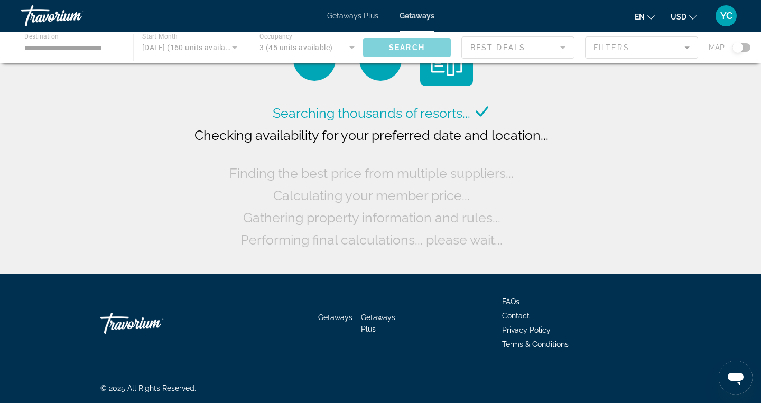
click at [57, 49] on div "Main content" at bounding box center [380, 48] width 761 height 32
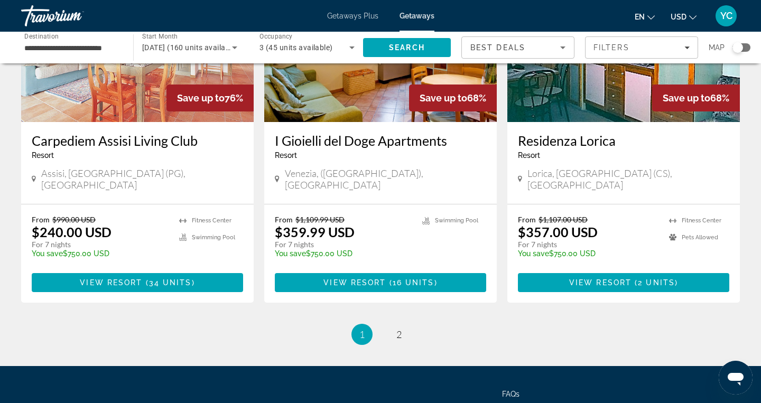
scroll to position [1294, 0]
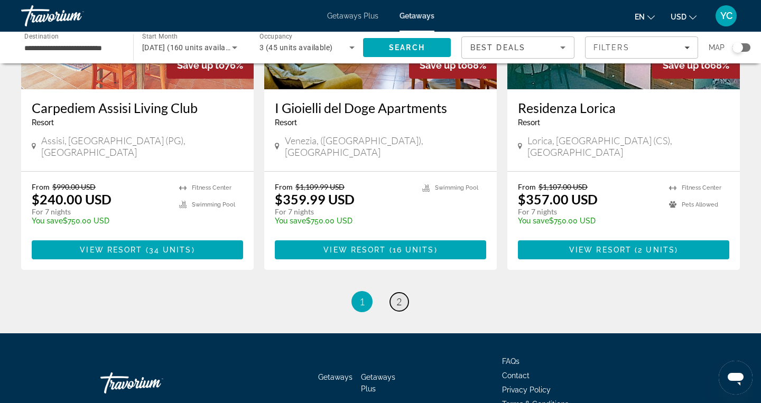
click at [398, 296] on span "2" at bounding box center [398, 302] width 5 height 12
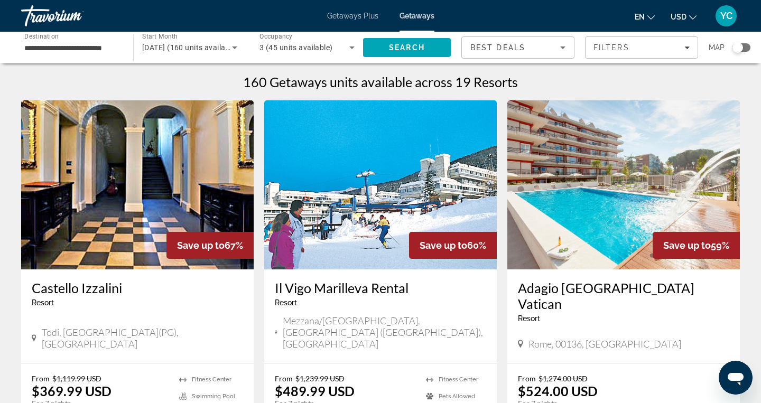
scroll to position [10, 0]
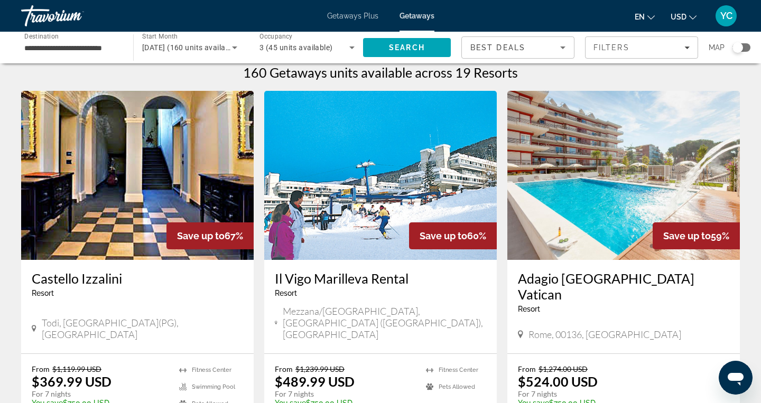
click at [395, 203] on img "Main content" at bounding box center [380, 175] width 233 height 169
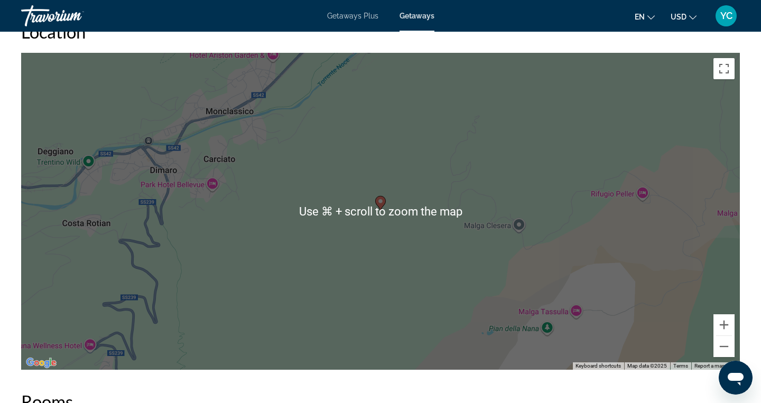
scroll to position [1414, 0]
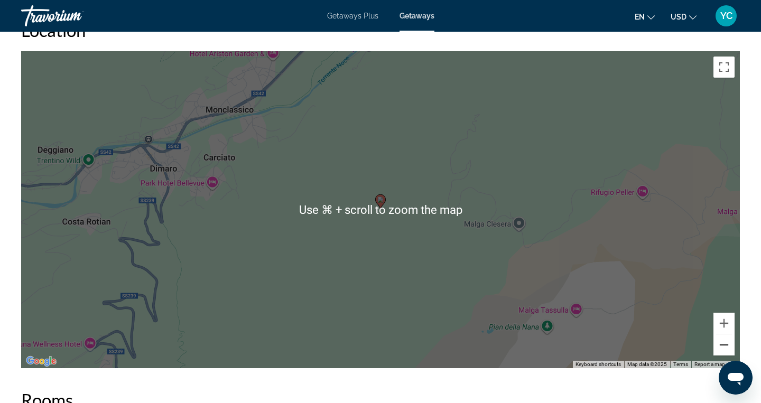
click at [726, 343] on button "Zoom out" at bounding box center [724, 345] width 21 height 21
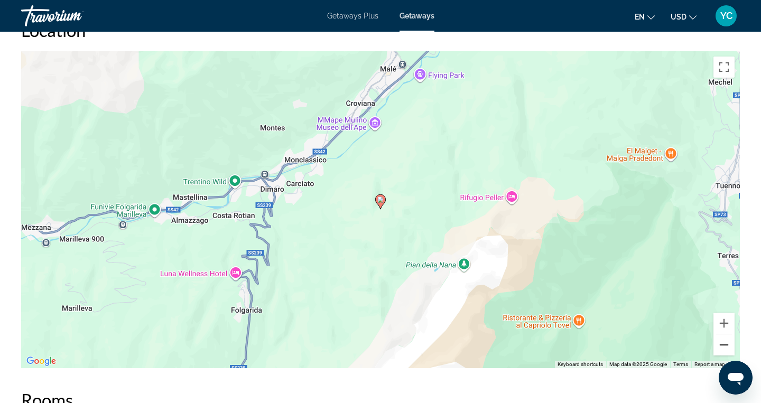
click at [726, 343] on button "Zoom out" at bounding box center [724, 345] width 21 height 21
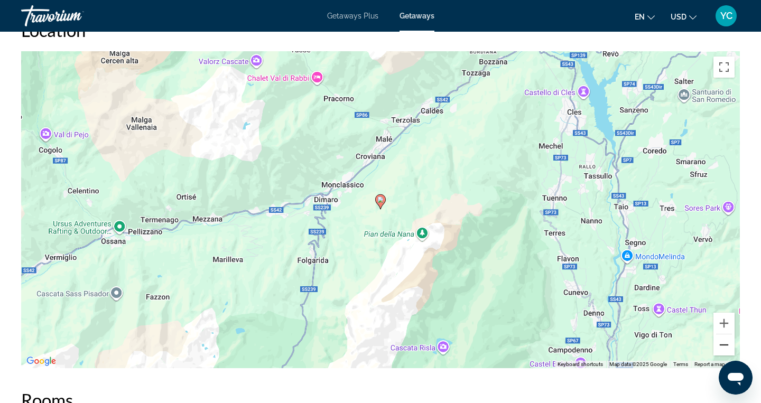
click at [726, 343] on button "Zoom out" at bounding box center [724, 345] width 21 height 21
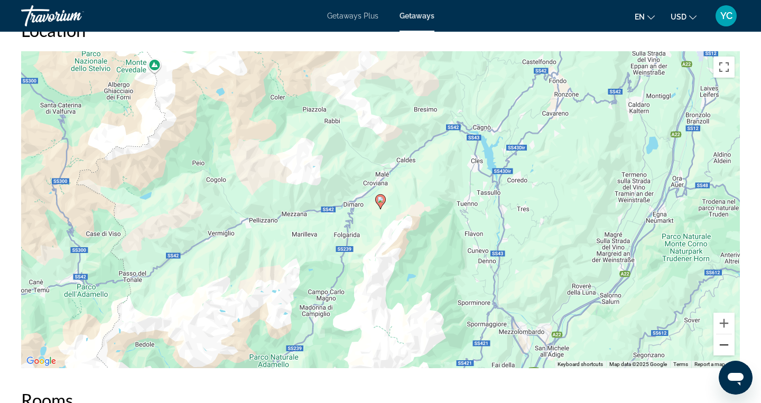
click at [726, 343] on button "Zoom out" at bounding box center [724, 345] width 21 height 21
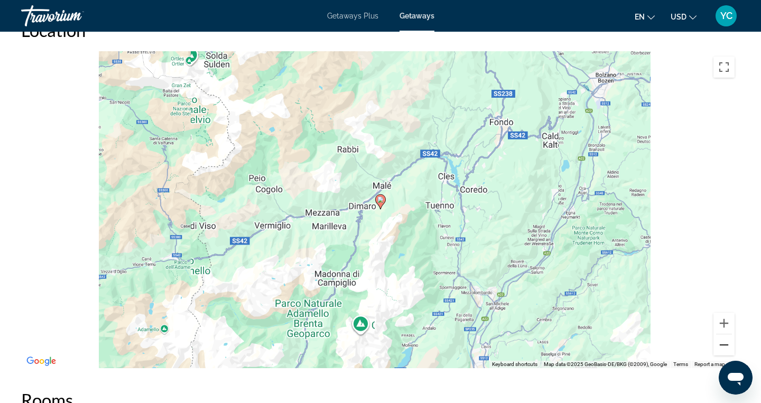
click at [726, 343] on button "Zoom out" at bounding box center [724, 345] width 21 height 21
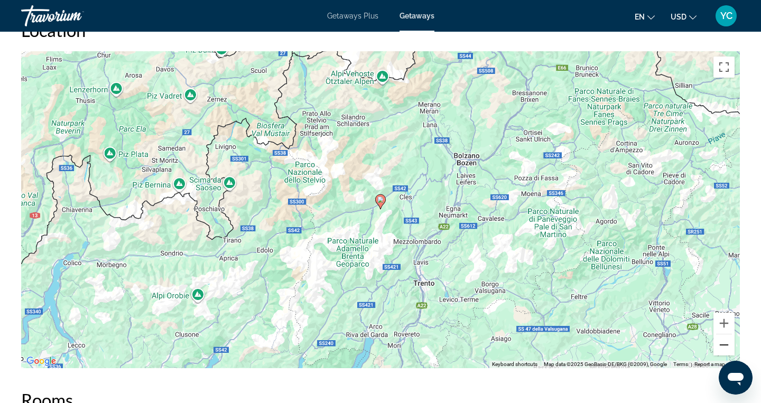
click at [726, 343] on button "Zoom out" at bounding box center [724, 345] width 21 height 21
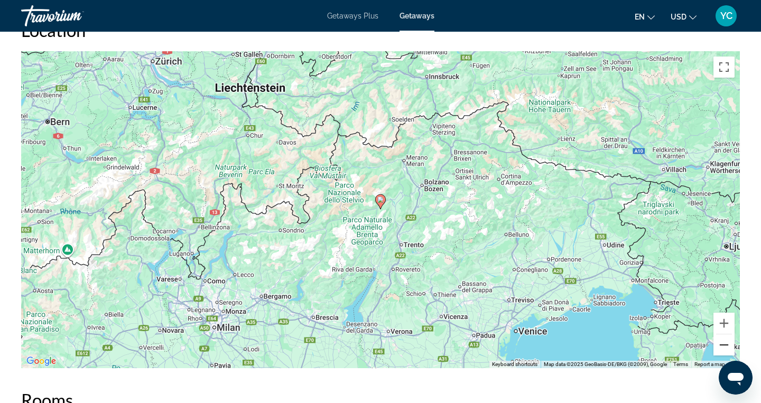
click at [726, 343] on button "Zoom out" at bounding box center [724, 345] width 21 height 21
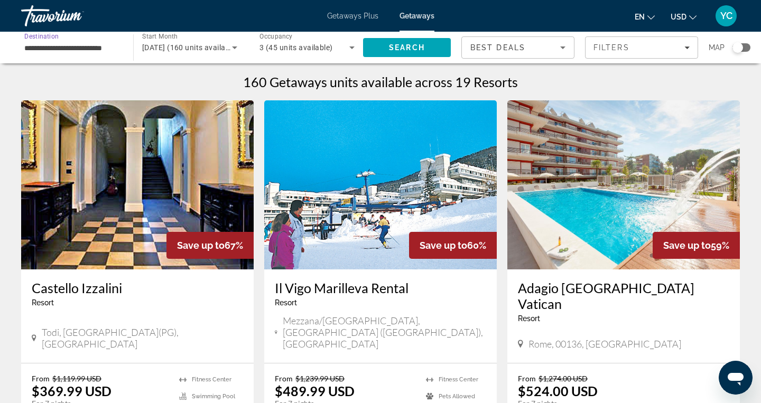
click at [108, 47] on input "**********" at bounding box center [71, 48] width 95 height 13
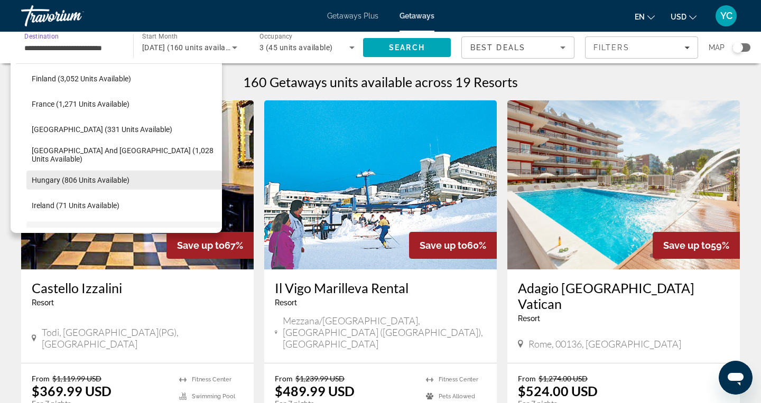
scroll to position [282, 0]
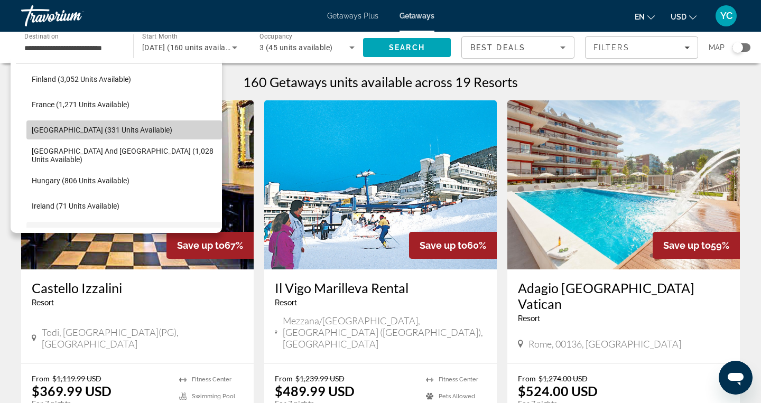
click at [61, 130] on span "Germany (331 units available)" at bounding box center [102, 130] width 141 height 8
type input "**********"
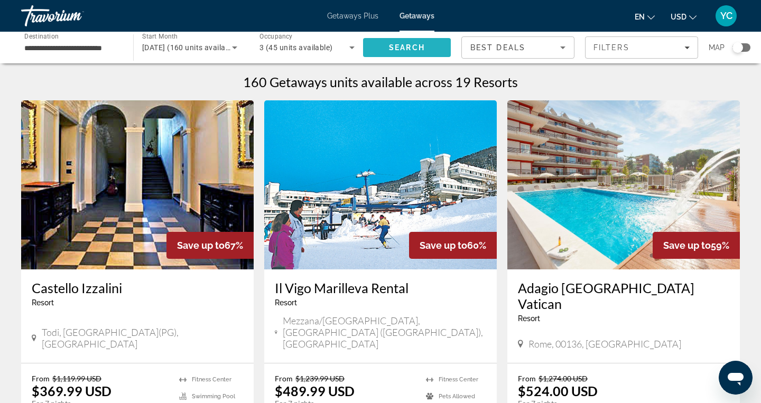
click at [391, 52] on span "Search" at bounding box center [407, 47] width 88 height 25
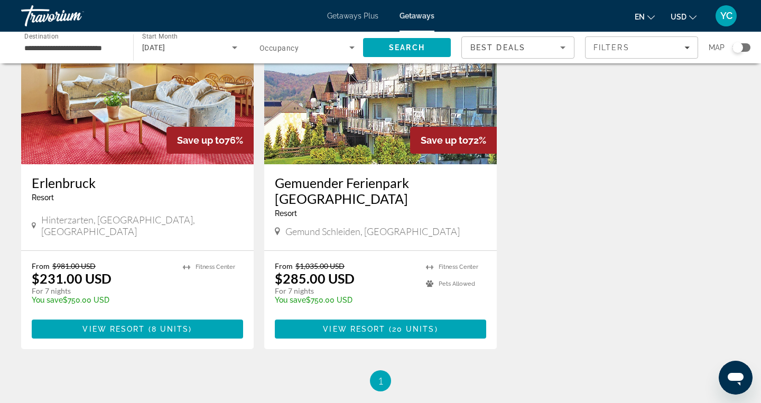
scroll to position [106, 0]
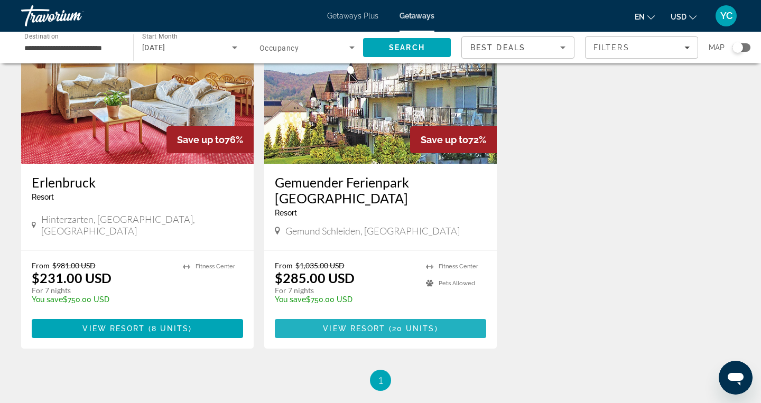
click at [359, 325] on span "View Resort" at bounding box center [354, 329] width 62 height 8
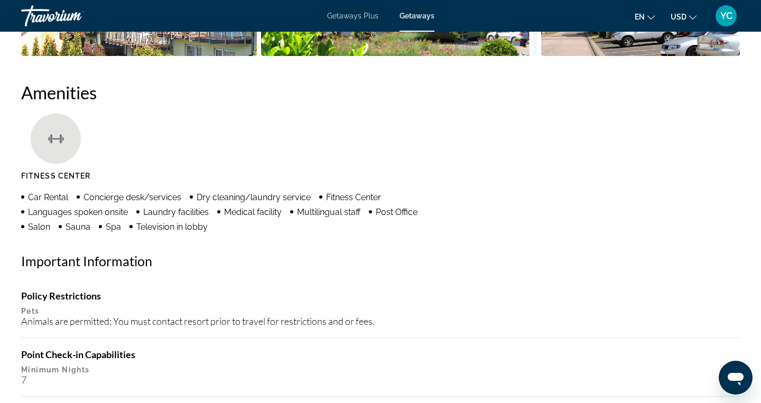
scroll to position [662, 0]
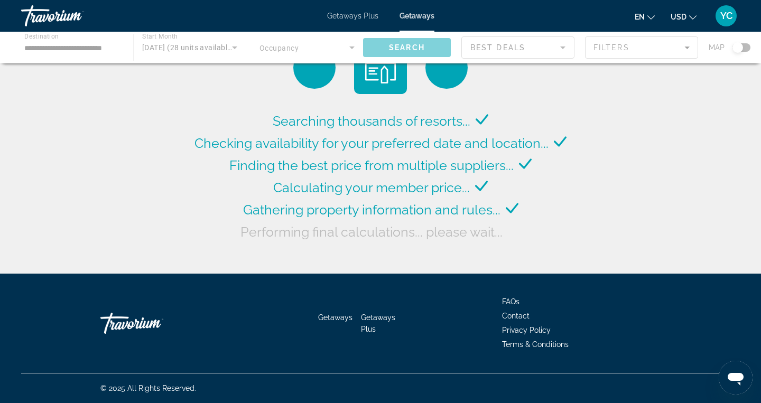
click at [102, 53] on div "Main content" at bounding box center [380, 48] width 761 height 32
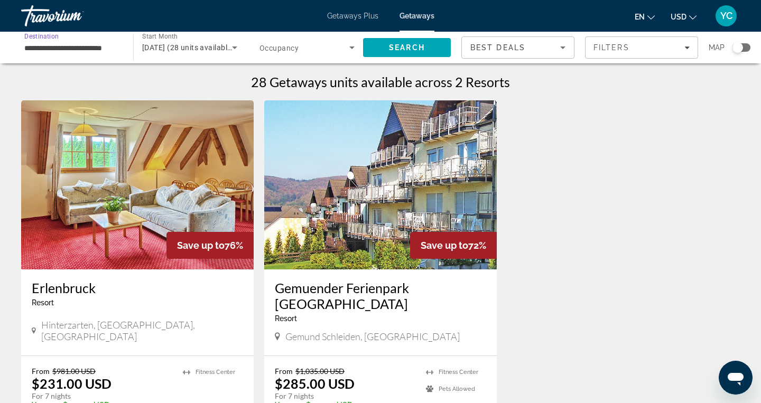
click at [91, 48] on input "**********" at bounding box center [71, 48] width 95 height 13
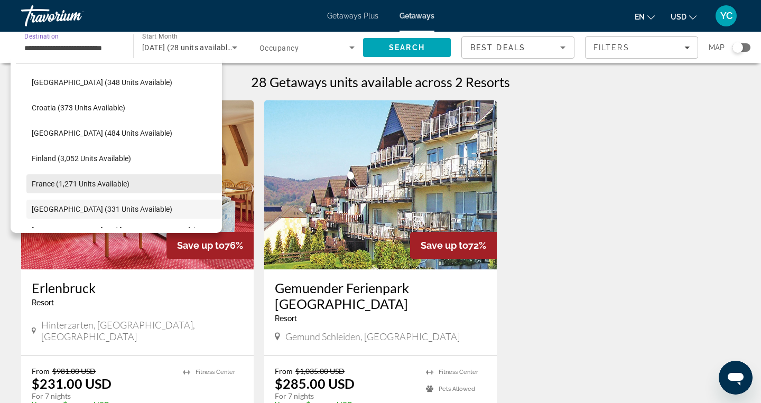
scroll to position [202, 0]
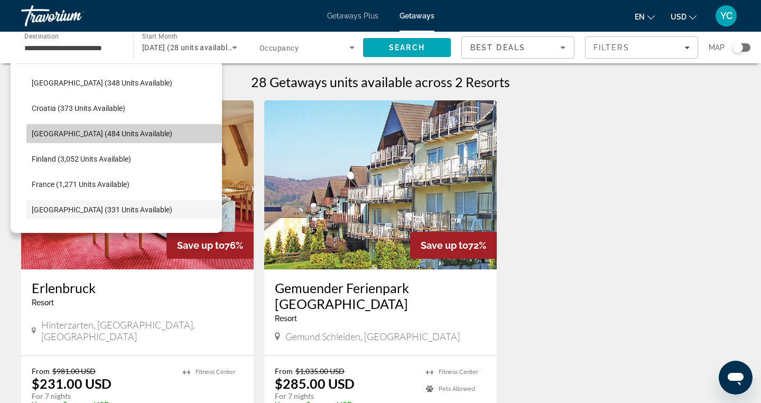
click at [60, 131] on span "Denmark (484 units available)" at bounding box center [102, 134] width 141 height 8
type input "**********"
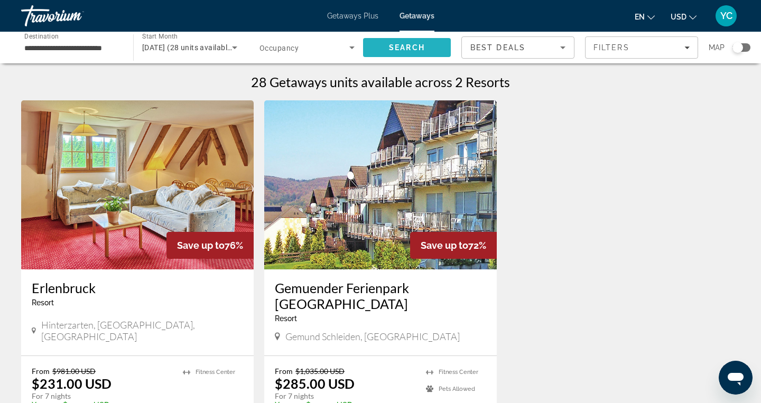
click at [377, 54] on span "Search" at bounding box center [407, 47] width 88 height 25
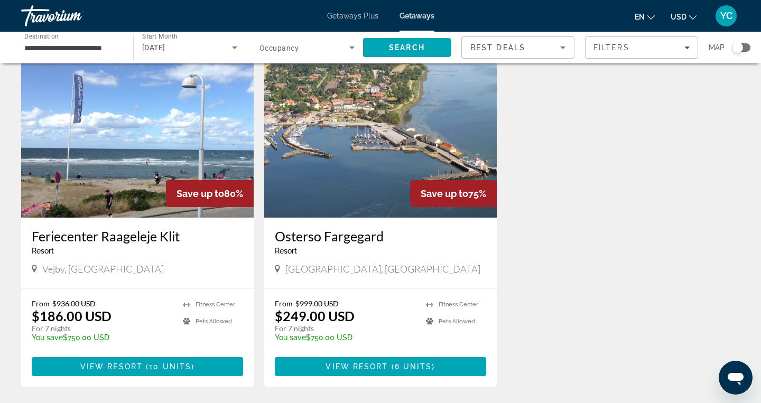
scroll to position [51, 0]
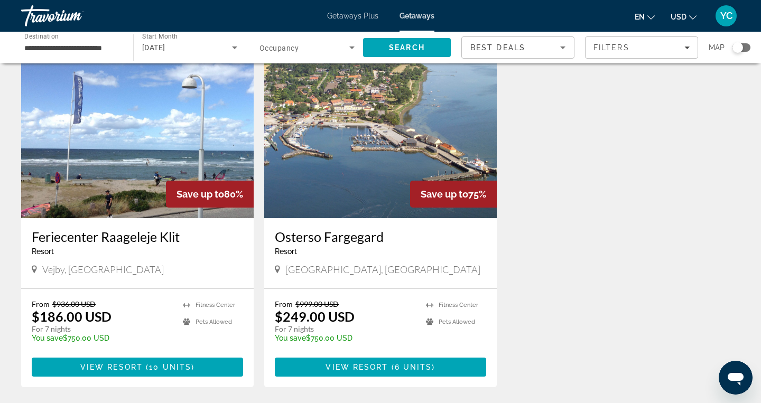
click at [344, 147] on img "Main content" at bounding box center [380, 133] width 233 height 169
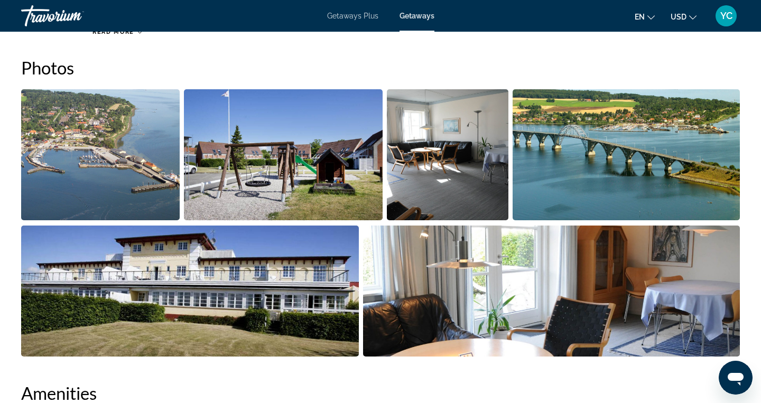
scroll to position [486, 0]
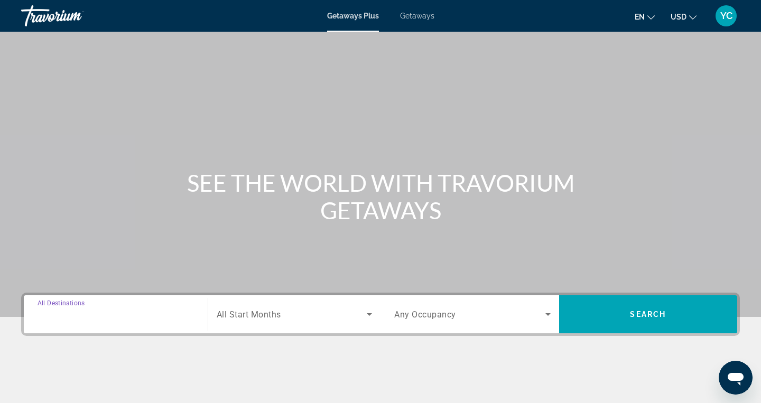
click at [101, 309] on input "Destination All Destinations" at bounding box center [116, 315] width 156 height 13
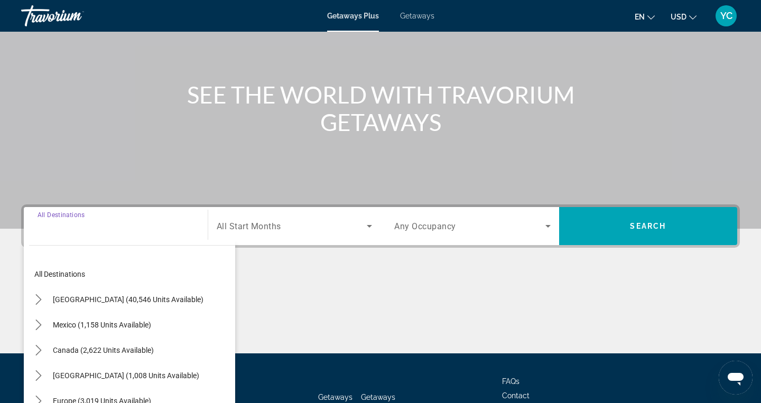
scroll to position [168, 0]
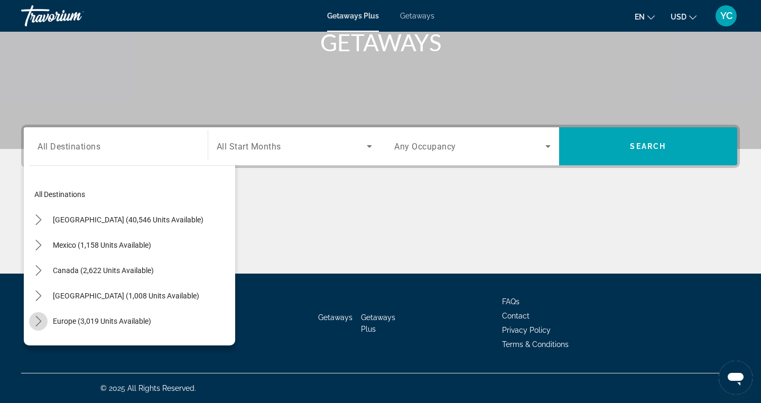
click at [42, 310] on span "Toggle Europe (3,019 units available) submenu" at bounding box center [38, 321] width 25 height 25
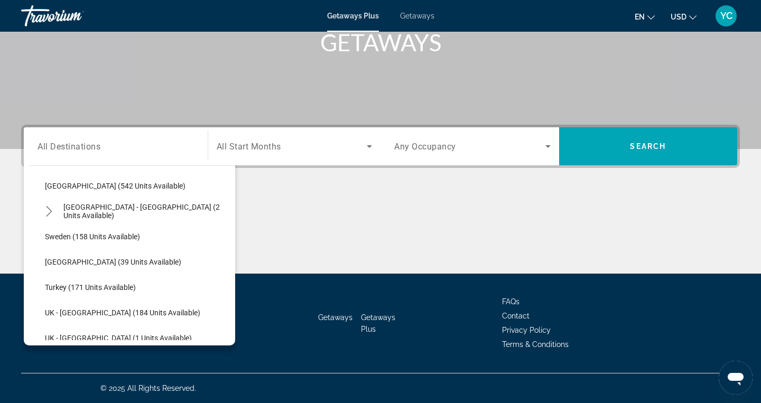
scroll to position [491, 0]
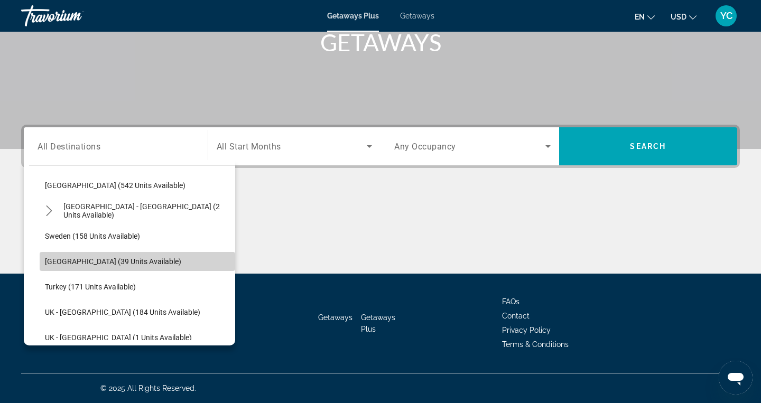
click at [61, 265] on span "Switzerland (39 units available)" at bounding box center [113, 261] width 136 height 8
type input "**********"
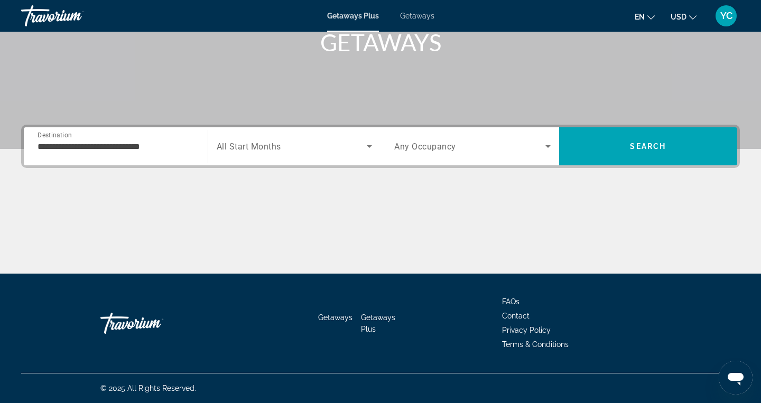
click at [267, 146] on span "All Start Months" at bounding box center [249, 147] width 64 height 10
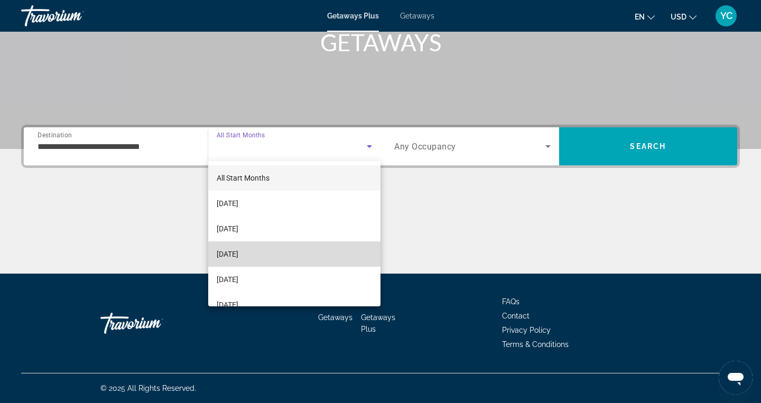
click at [238, 249] on span "December 2025" at bounding box center [228, 254] width 22 height 13
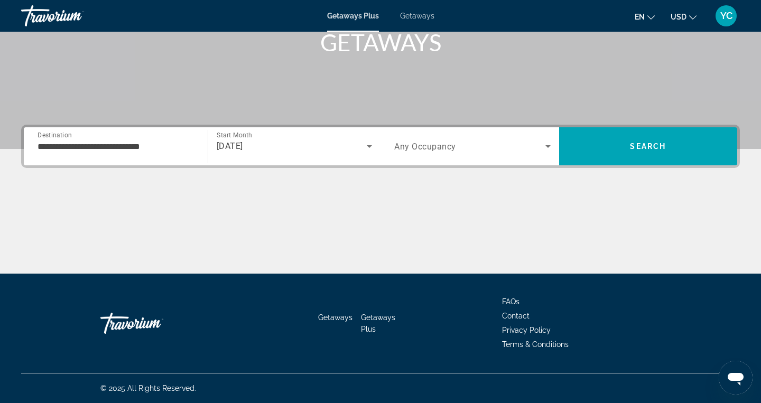
click at [426, 143] on span "Any Occupancy" at bounding box center [425, 147] width 62 height 10
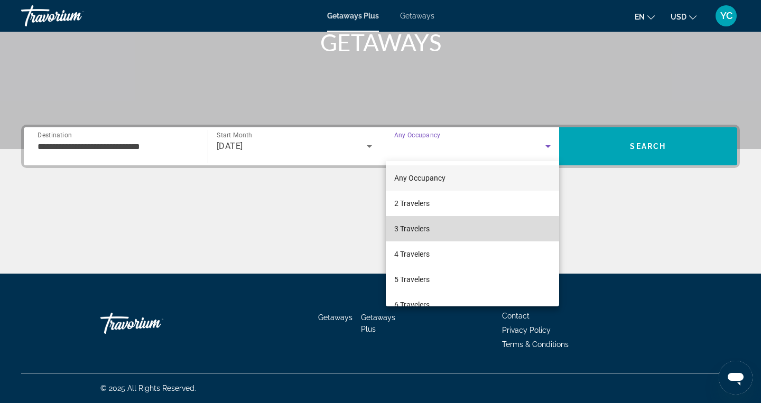
click at [418, 231] on span "3 Travelers" at bounding box center [411, 229] width 35 height 13
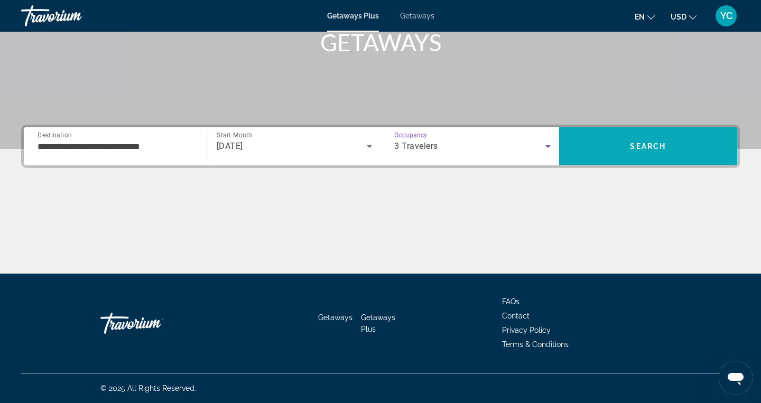
click at [575, 153] on span "Search" at bounding box center [648, 146] width 179 height 25
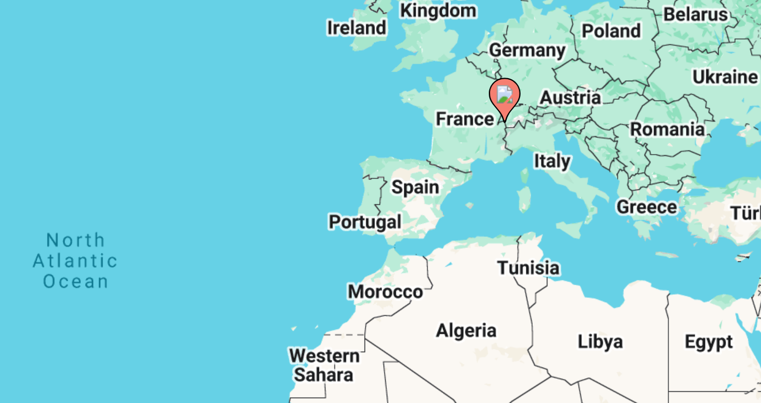
click at [492, 162] on image "Main content" at bounding box center [491, 160] width 6 height 6
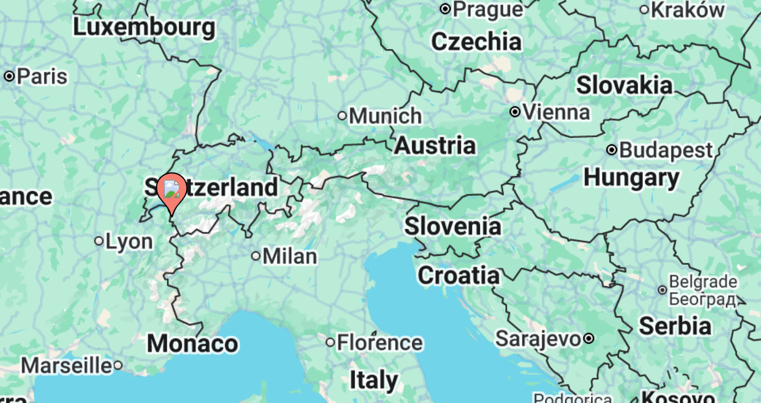
click at [382, 221] on image "Main content" at bounding box center [380, 222] width 6 height 6
type input "**********"
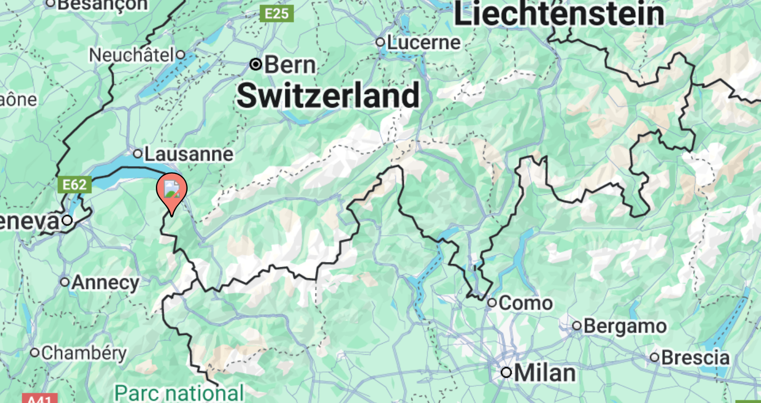
click at [382, 221] on image "Main content" at bounding box center [380, 222] width 6 height 6
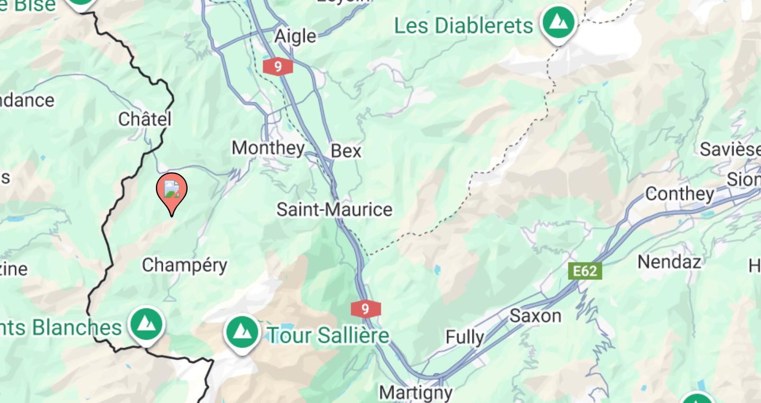
click at [382, 221] on image "Main content" at bounding box center [380, 222] width 6 height 6
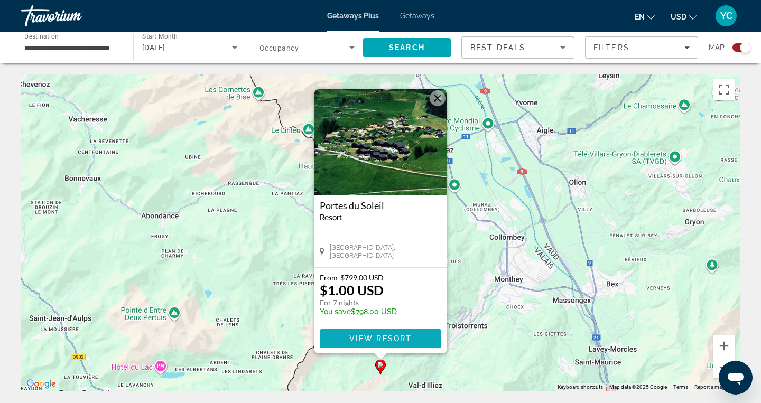
click at [379, 336] on span "View Resort" at bounding box center [380, 339] width 62 height 8
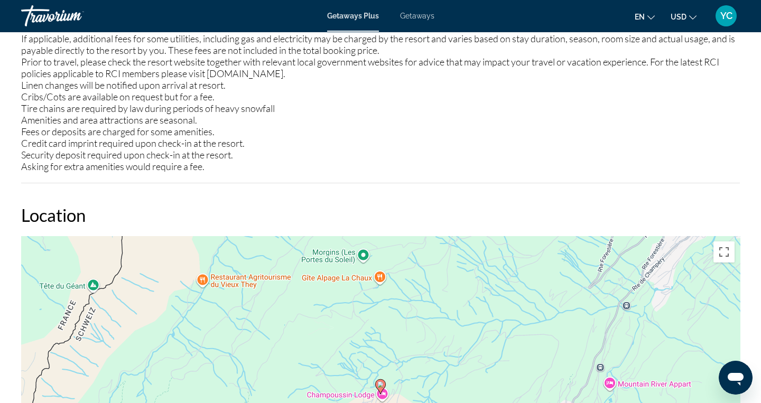
scroll to position [1178, 0]
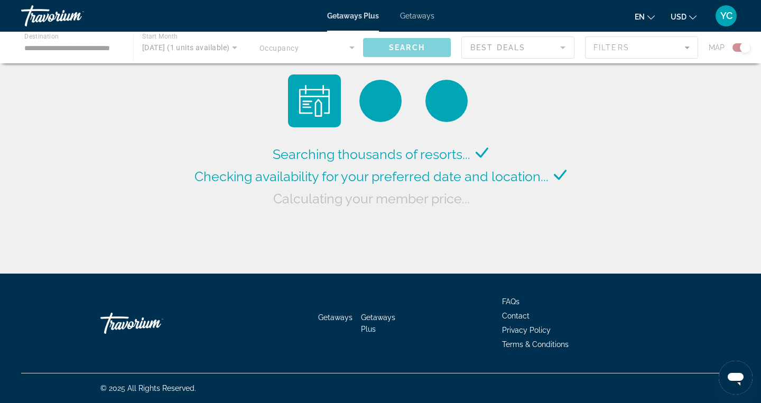
click at [424, 17] on span "Getaways" at bounding box center [417, 16] width 34 height 8
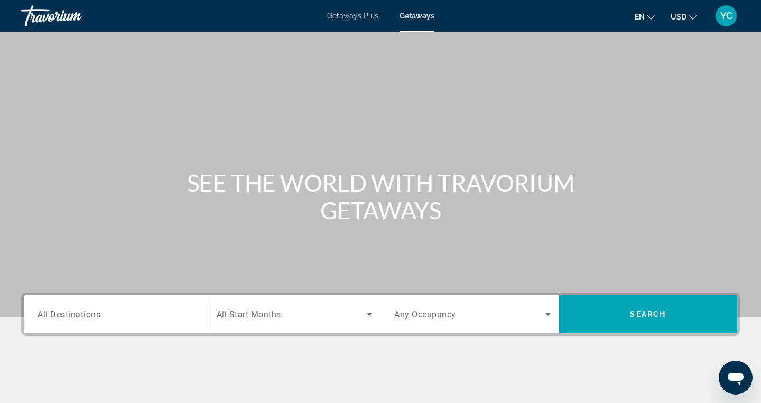
click at [72, 316] on span "All Destinations" at bounding box center [69, 314] width 63 height 10
click at [72, 316] on input "Destination All Destinations" at bounding box center [116, 315] width 156 height 13
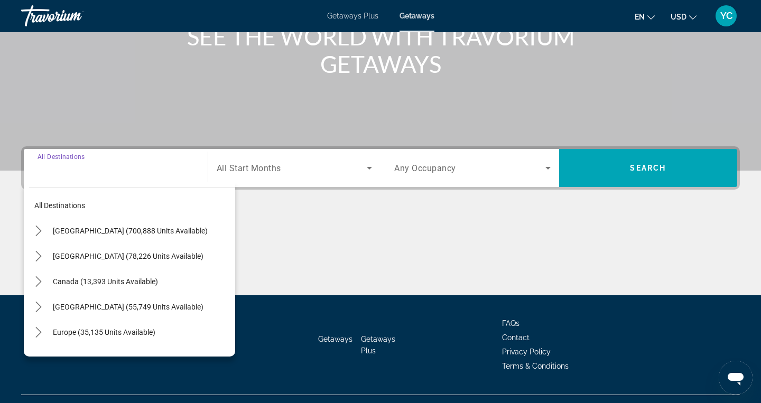
scroll to position [168, 0]
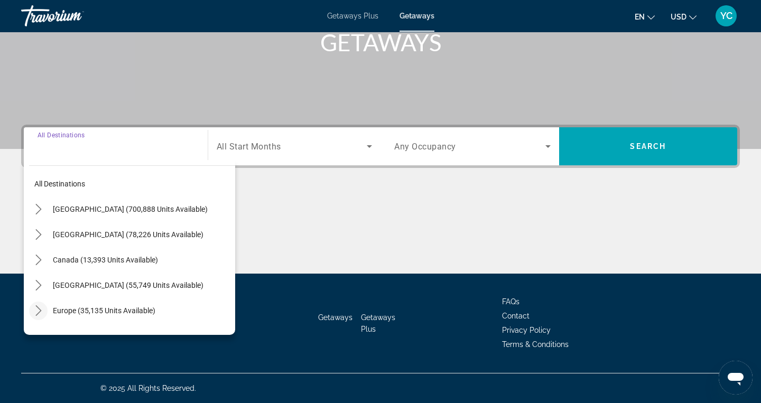
click at [38, 310] on icon "Toggle Europe (35,135 units available) submenu" at bounding box center [38, 311] width 11 height 11
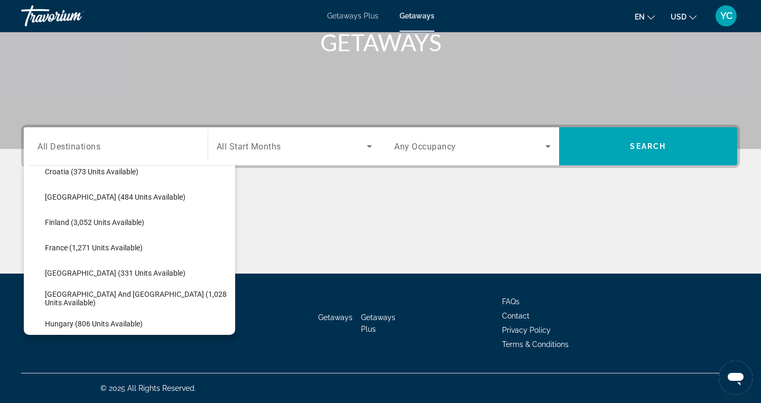
scroll to position [241, 0]
click at [94, 245] on span "France (1,271 units available)" at bounding box center [94, 247] width 98 height 8
type input "**********"
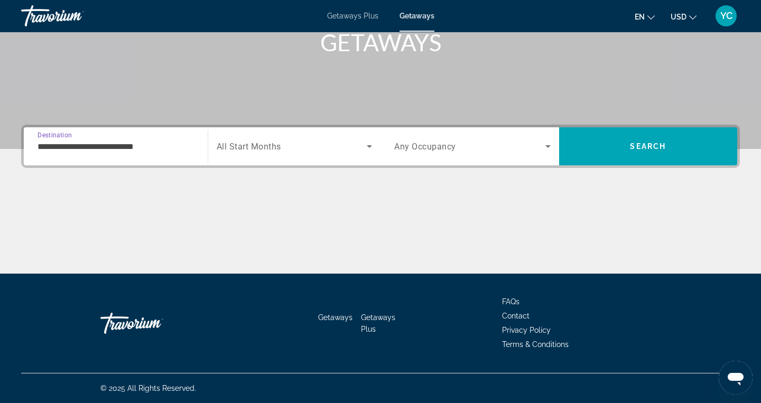
click at [233, 144] on span "All Start Months" at bounding box center [249, 147] width 64 height 10
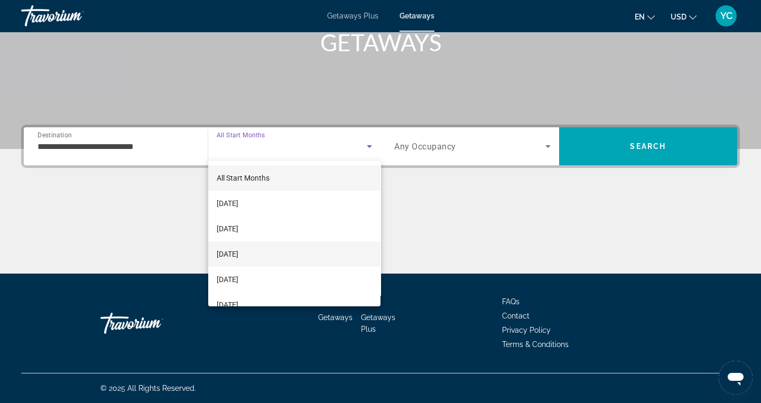
click at [237, 248] on span "December 2025" at bounding box center [228, 254] width 22 height 13
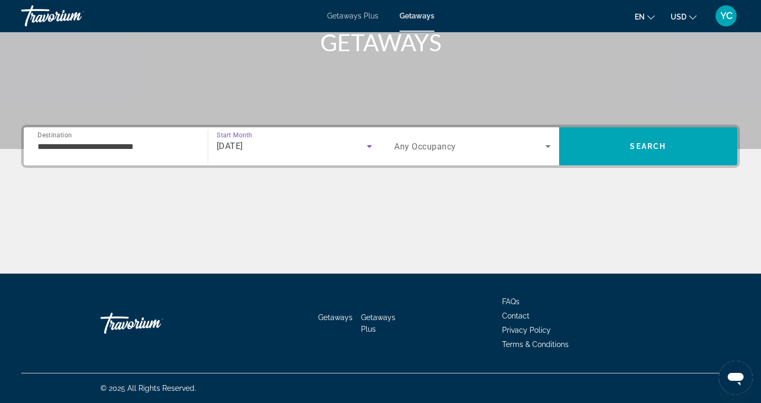
click at [414, 146] on span "Any Occupancy" at bounding box center [425, 147] width 62 height 10
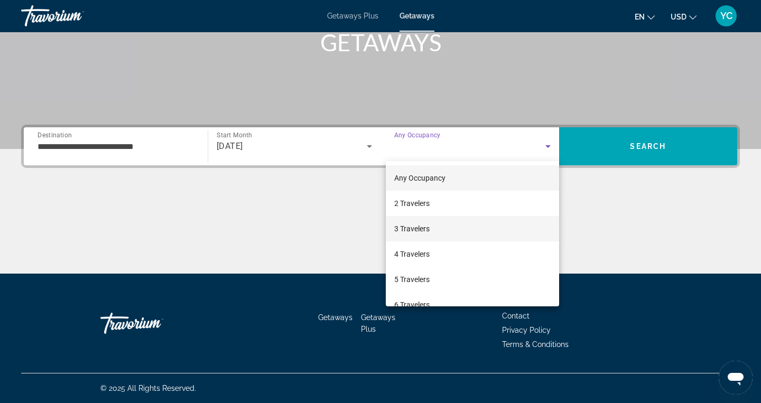
click at [415, 230] on span "3 Travelers" at bounding box center [411, 229] width 35 height 13
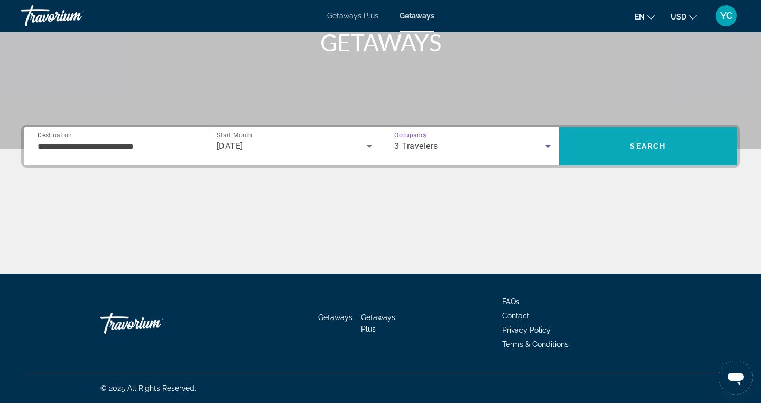
click at [581, 141] on span "Search" at bounding box center [648, 146] width 179 height 25
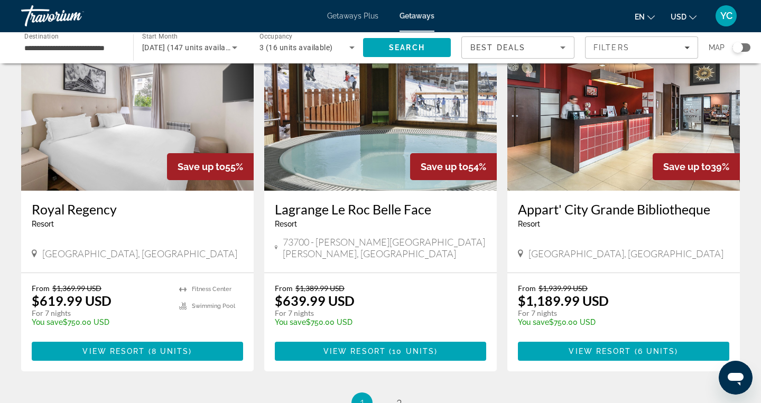
scroll to position [1220, 0]
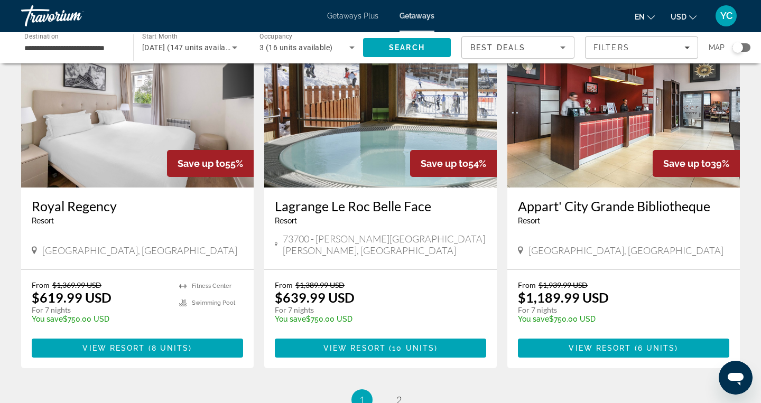
click at [401, 110] on img "Main content" at bounding box center [380, 103] width 233 height 169
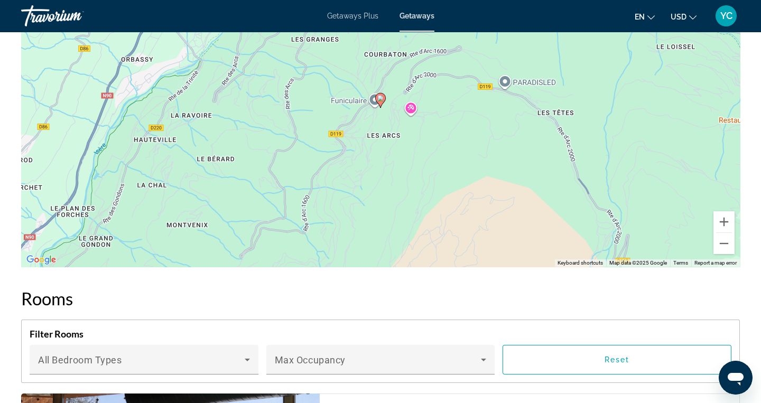
scroll to position [1577, 0]
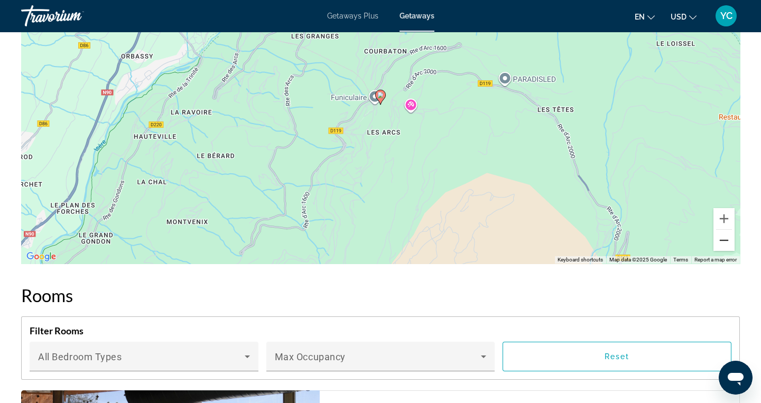
click at [726, 241] on button "Zoom out" at bounding box center [724, 240] width 21 height 21
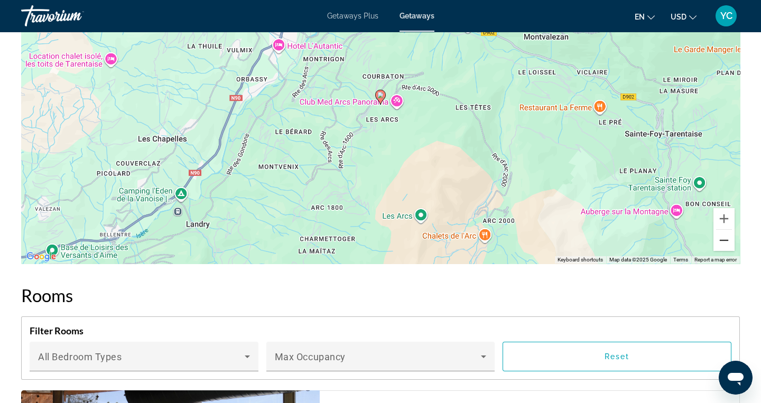
click at [726, 241] on button "Zoom out" at bounding box center [724, 240] width 21 height 21
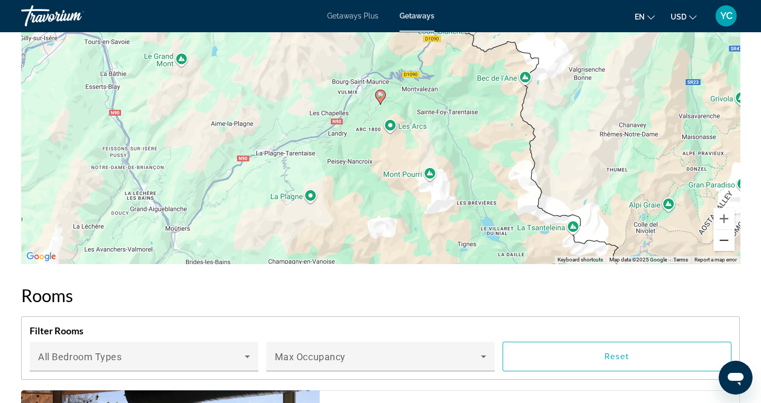
click at [726, 241] on button "Zoom out" at bounding box center [724, 240] width 21 height 21
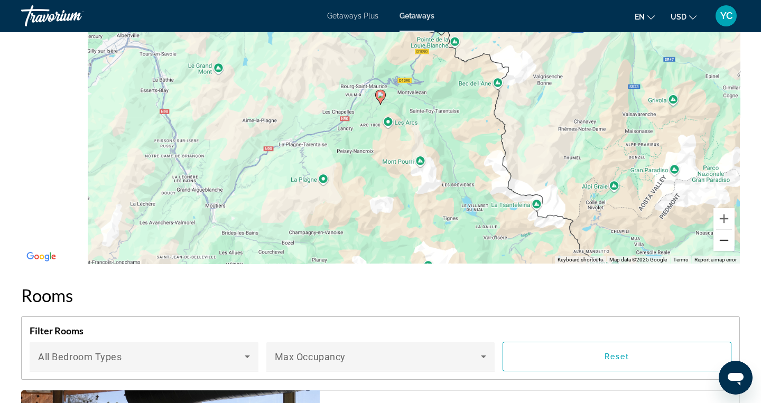
click at [726, 241] on button "Zoom out" at bounding box center [724, 240] width 21 height 21
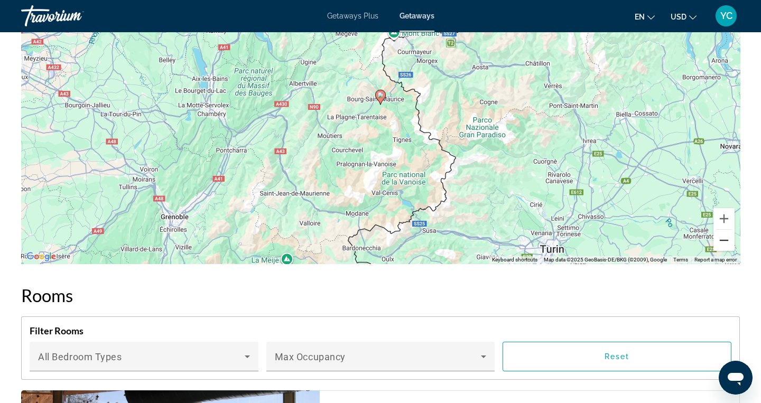
click at [726, 241] on button "Zoom out" at bounding box center [724, 240] width 21 height 21
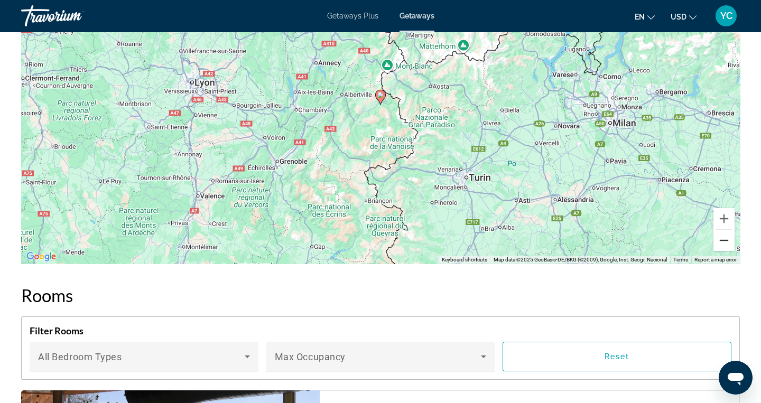
click at [726, 241] on button "Zoom out" at bounding box center [724, 240] width 21 height 21
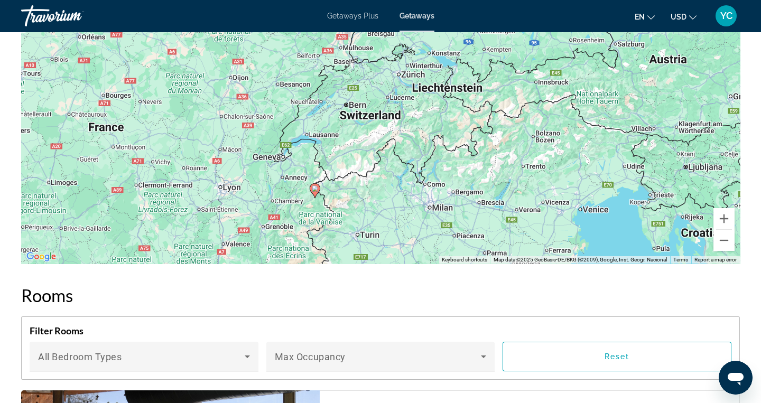
drag, startPoint x: 622, startPoint y: 163, endPoint x: 556, endPoint y: 257, distance: 115.0
click at [556, 257] on div "To activate drag with keyboard, press Alt + Enter. Once in keyboard drag state,…" at bounding box center [380, 105] width 719 height 317
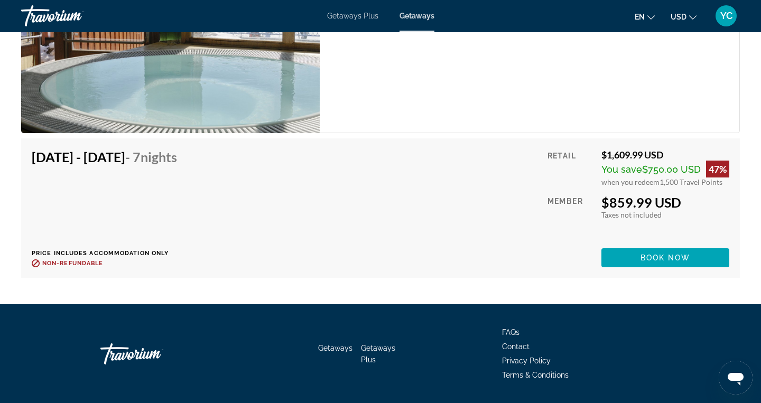
scroll to position [2861, 0]
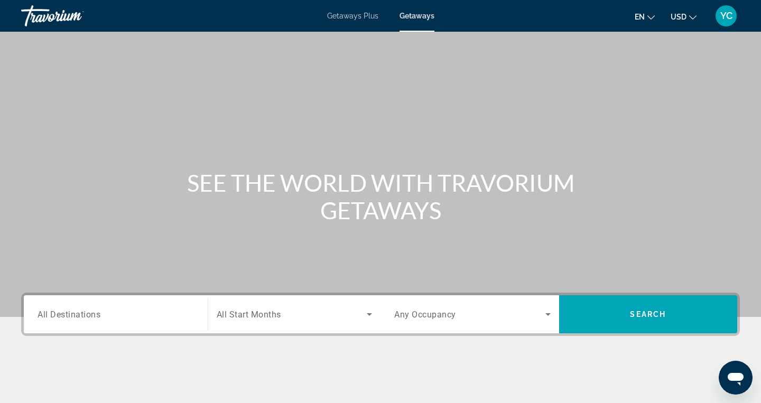
click at [68, 307] on div "Search widget" at bounding box center [116, 315] width 156 height 30
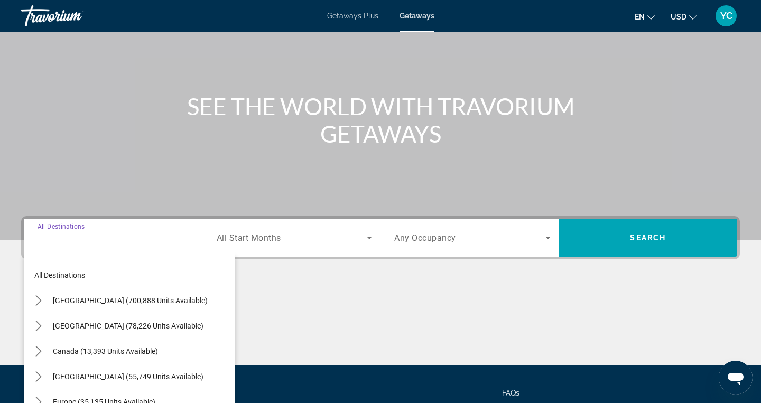
scroll to position [168, 0]
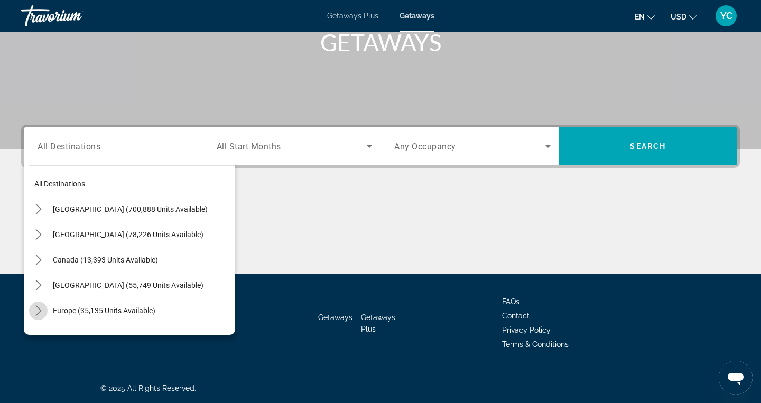
click at [38, 310] on icon "Toggle Europe (35,135 units available) submenu" at bounding box center [38, 311] width 11 height 11
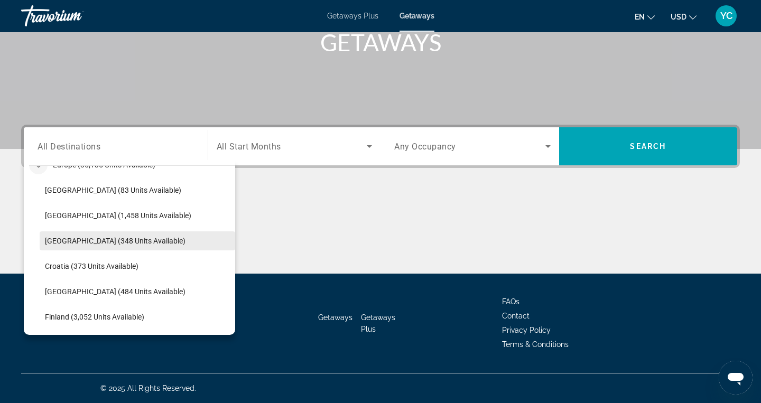
scroll to position [148, 0]
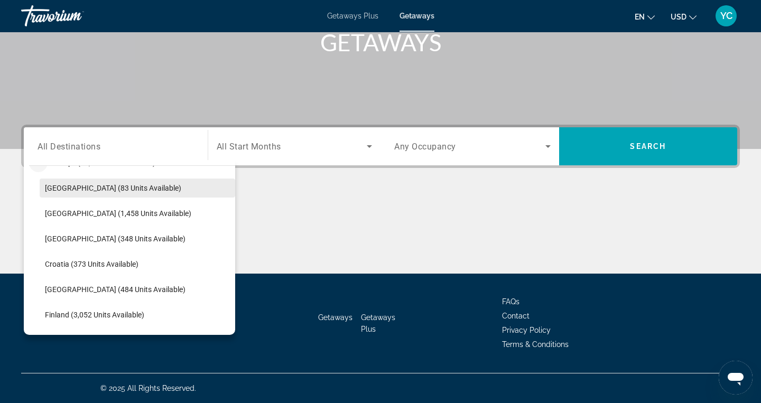
click at [93, 190] on span "Andorra (83 units available)" at bounding box center [113, 188] width 136 height 8
type input "**********"
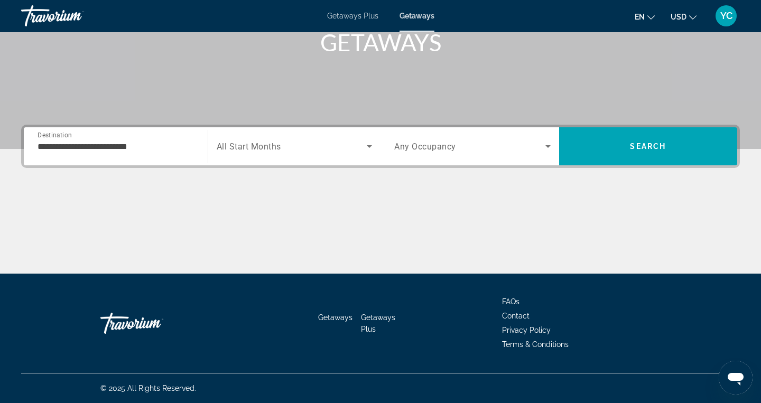
click at [234, 146] on span "All Start Months" at bounding box center [249, 147] width 64 height 10
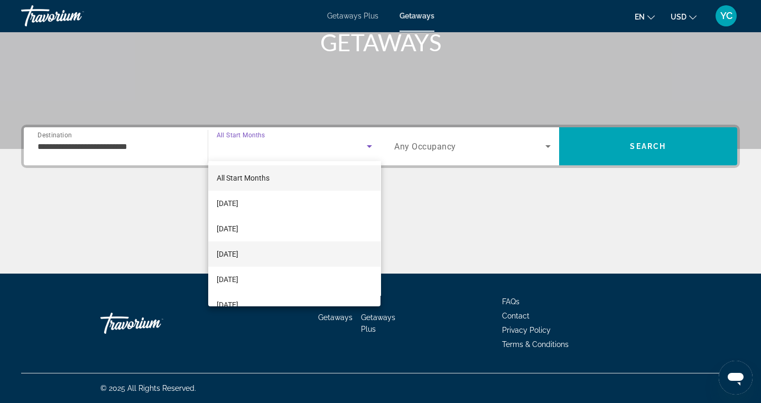
click at [238, 256] on span "December 2025" at bounding box center [228, 254] width 22 height 13
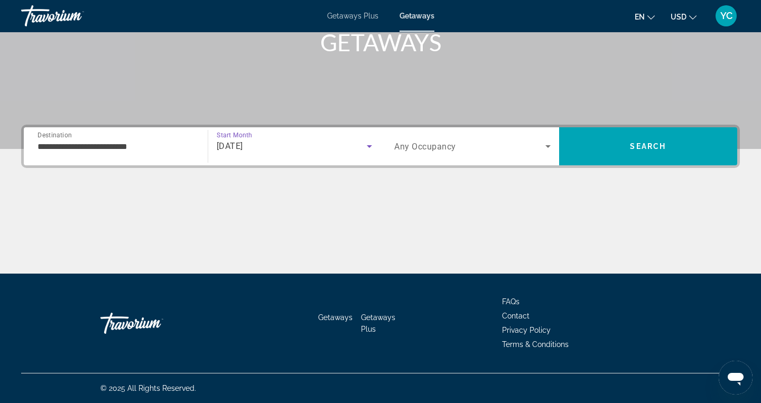
click at [478, 147] on span "Search widget" at bounding box center [469, 146] width 151 height 13
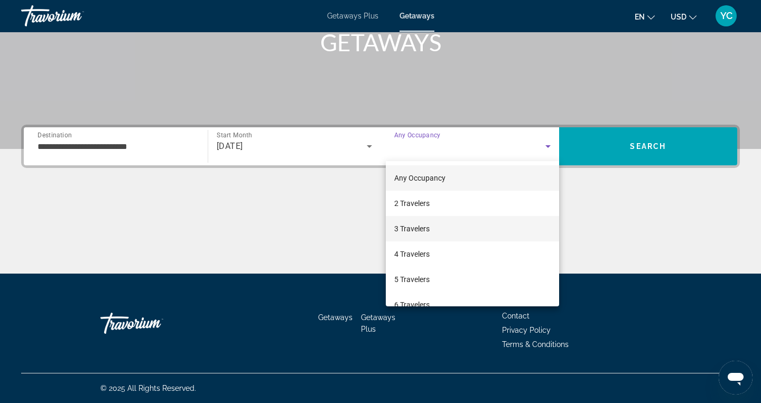
click at [442, 225] on mat-option "3 Travelers" at bounding box center [472, 228] width 173 height 25
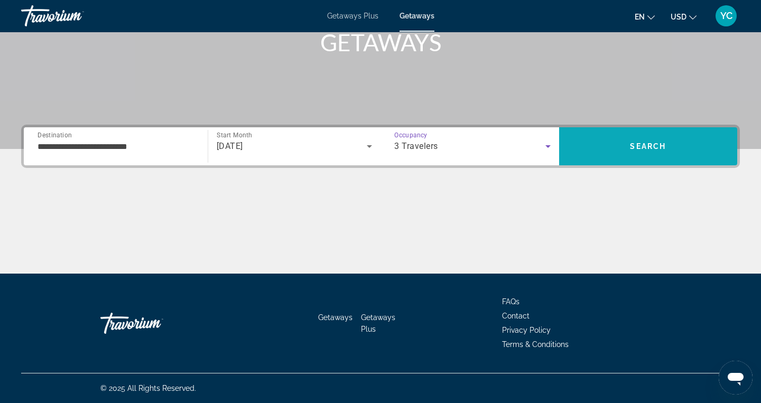
click at [587, 140] on span "Search" at bounding box center [648, 146] width 179 height 25
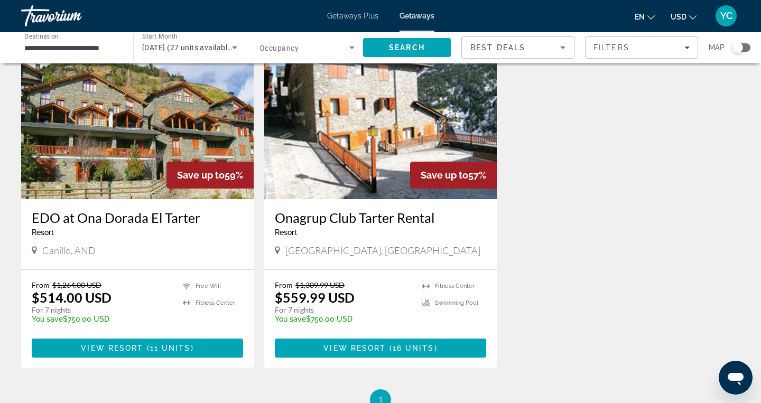
scroll to position [73, 0]
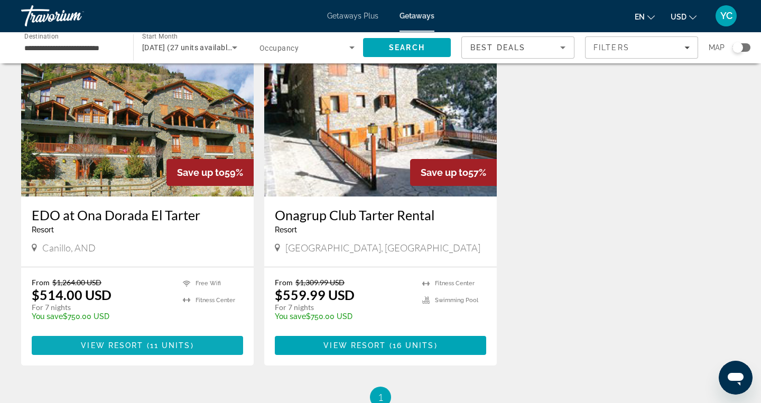
click at [140, 345] on span "View Resort" at bounding box center [112, 345] width 62 height 8
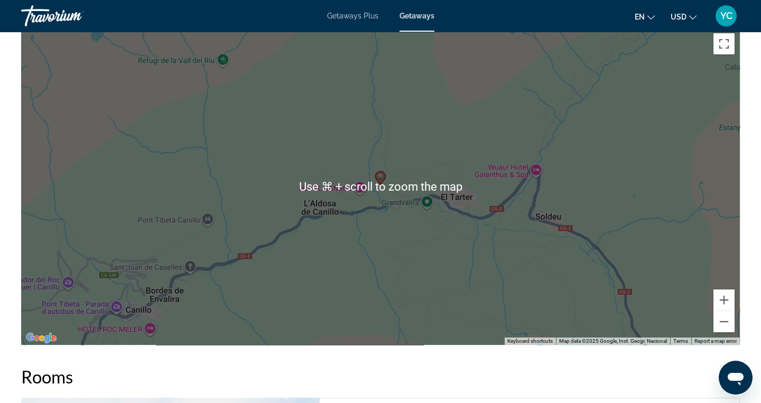
scroll to position [1397, 0]
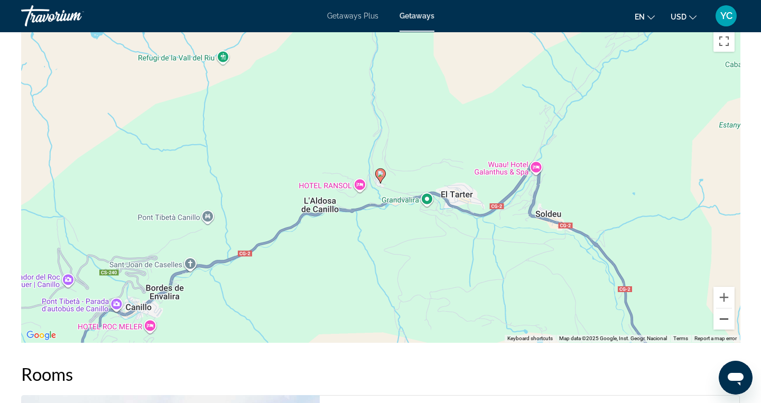
click at [728, 322] on button "Zoom out" at bounding box center [724, 319] width 21 height 21
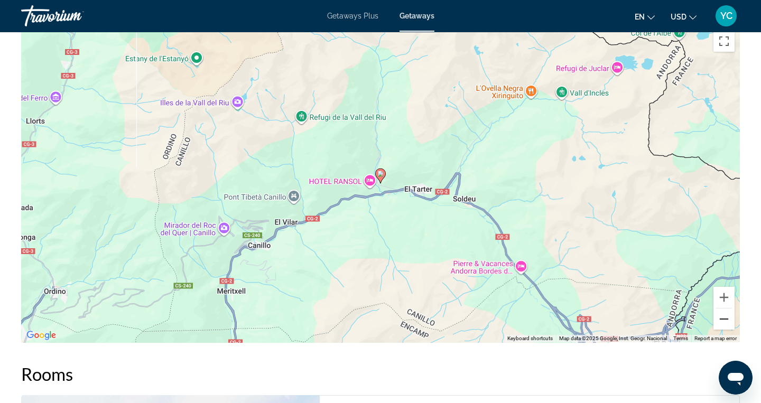
click at [728, 322] on button "Zoom out" at bounding box center [724, 319] width 21 height 21
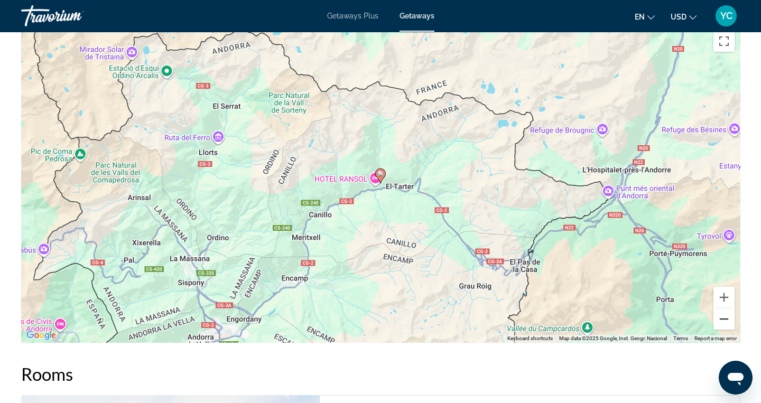
click at [727, 321] on button "Zoom out" at bounding box center [724, 319] width 21 height 21
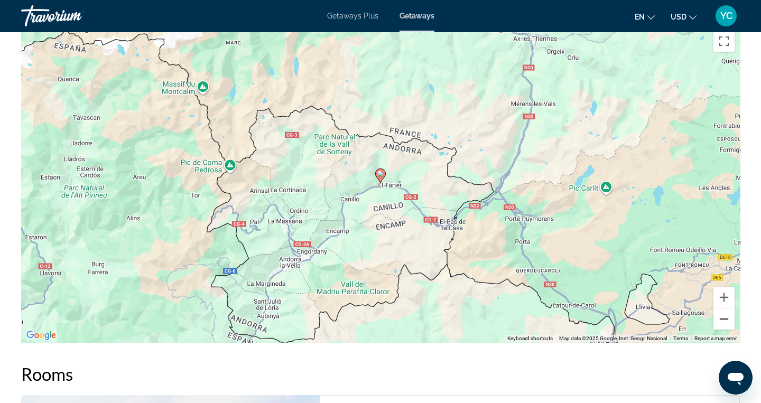
click at [727, 321] on button "Zoom out" at bounding box center [724, 319] width 21 height 21
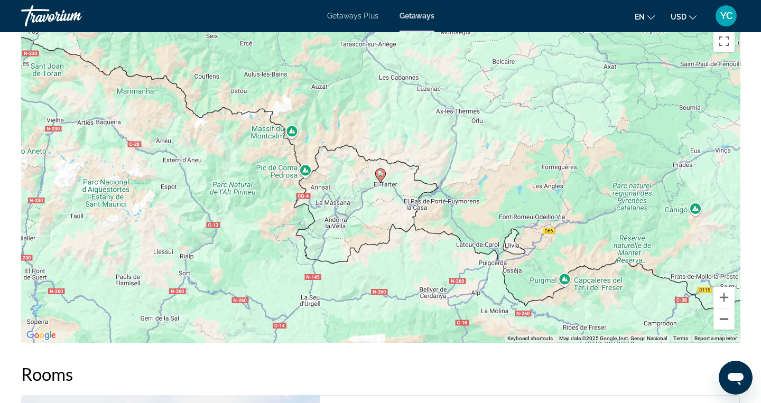
click at [727, 321] on button "Zoom out" at bounding box center [724, 319] width 21 height 21
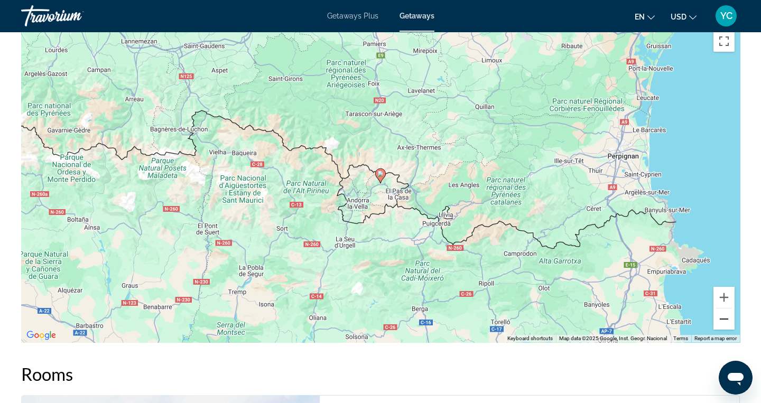
click at [727, 321] on button "Zoom out" at bounding box center [724, 319] width 21 height 21
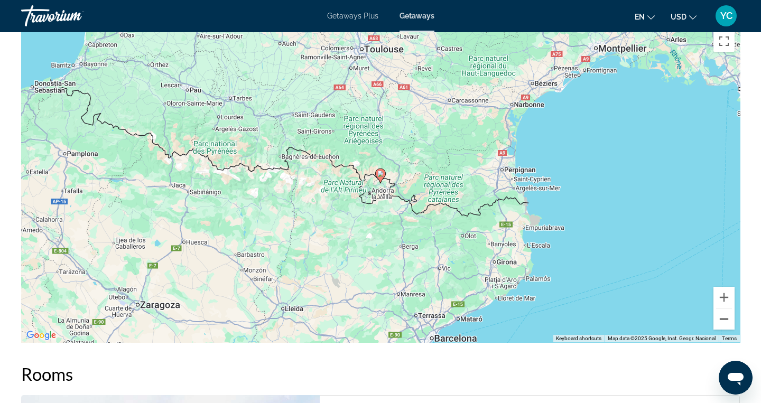
click at [727, 321] on button "Zoom out" at bounding box center [724, 319] width 21 height 21
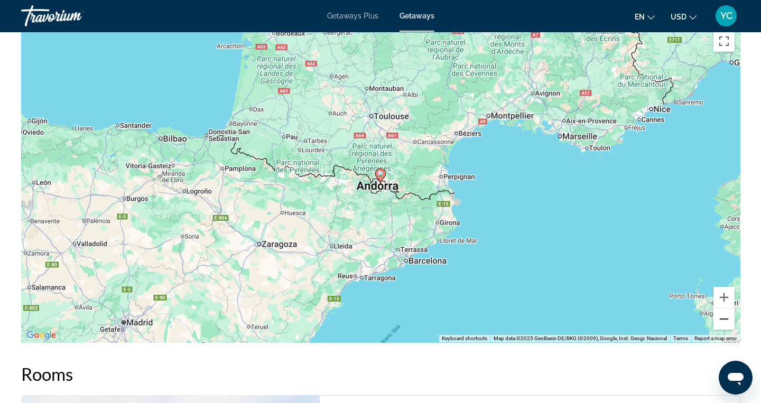
click at [727, 321] on button "Zoom out" at bounding box center [724, 319] width 21 height 21
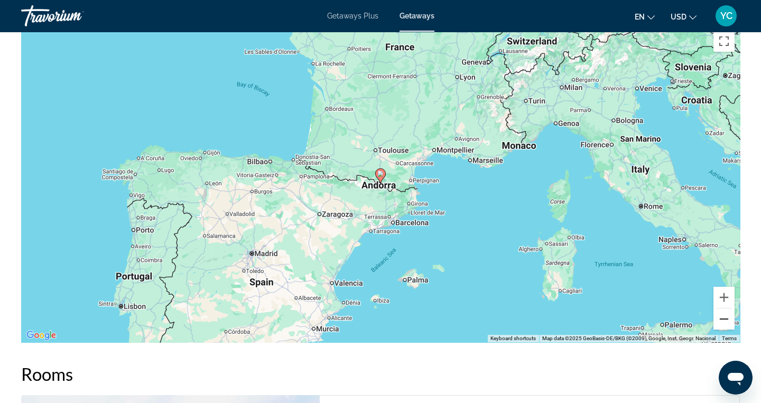
click at [727, 321] on button "Zoom out" at bounding box center [724, 319] width 21 height 21
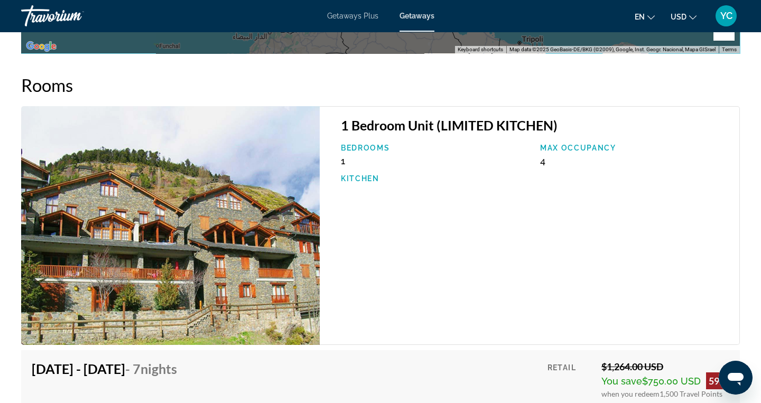
scroll to position [1703, 0]
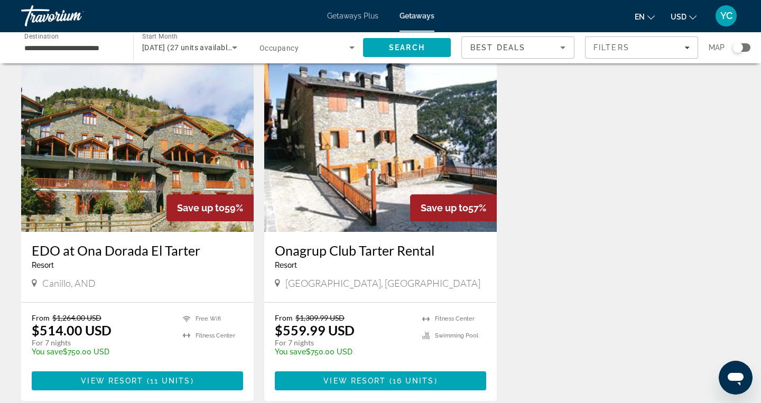
scroll to position [41, 0]
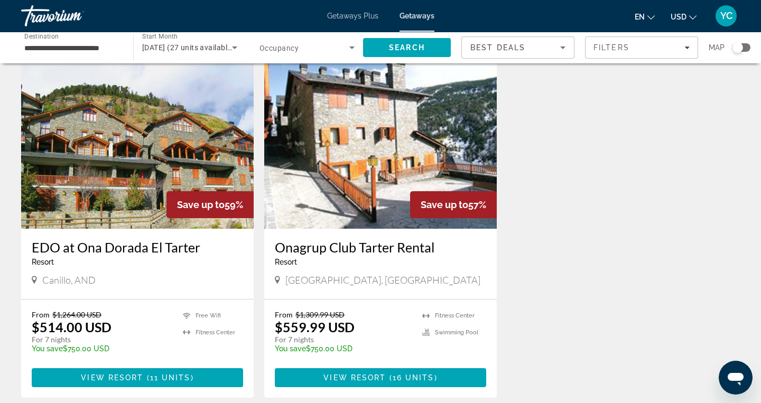
click at [296, 193] on img "Main content" at bounding box center [380, 144] width 233 height 169
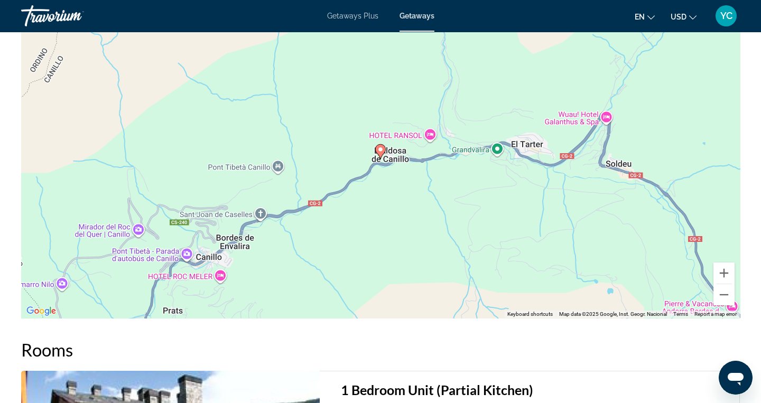
scroll to position [1283, 0]
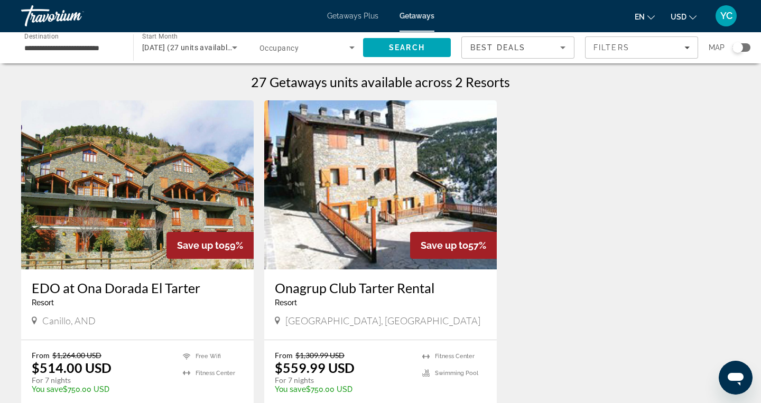
click at [418, 17] on span "Getaways" at bounding box center [417, 16] width 35 height 8
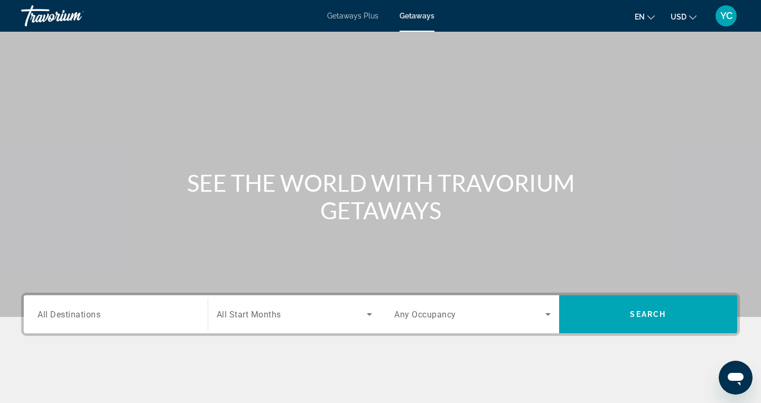
click at [97, 316] on span "All Destinations" at bounding box center [69, 314] width 63 height 10
click at [97, 316] on input "Destination All Destinations" at bounding box center [116, 315] width 156 height 13
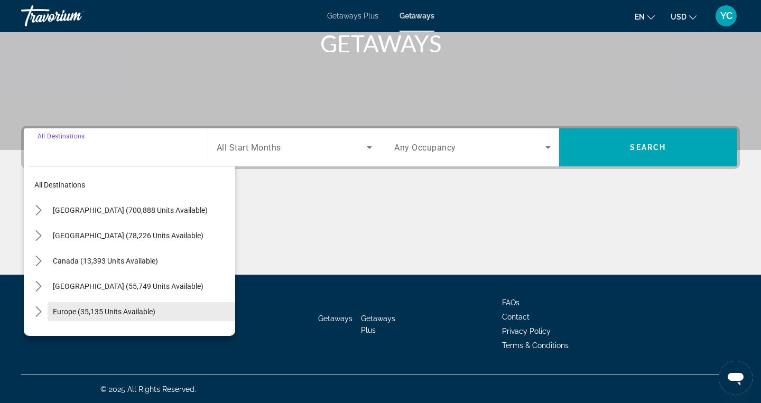
scroll to position [168, 0]
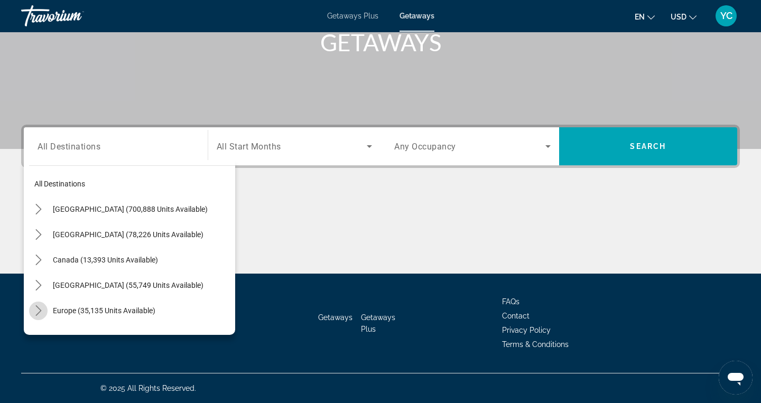
click at [40, 309] on icon "Toggle Europe (35,135 units available) submenu" at bounding box center [38, 311] width 11 height 11
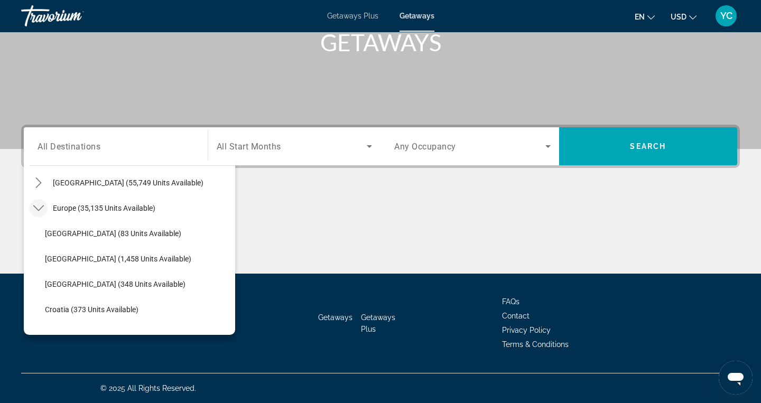
scroll to position [102, 0]
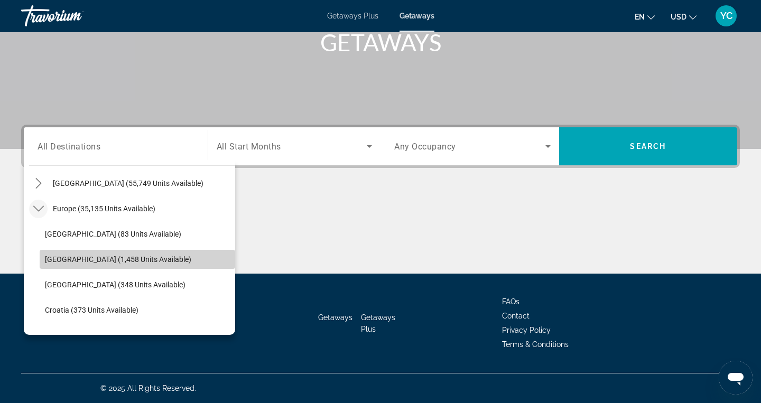
click at [67, 262] on span "Austria (1,458 units available)" at bounding box center [118, 259] width 146 height 8
type input "**********"
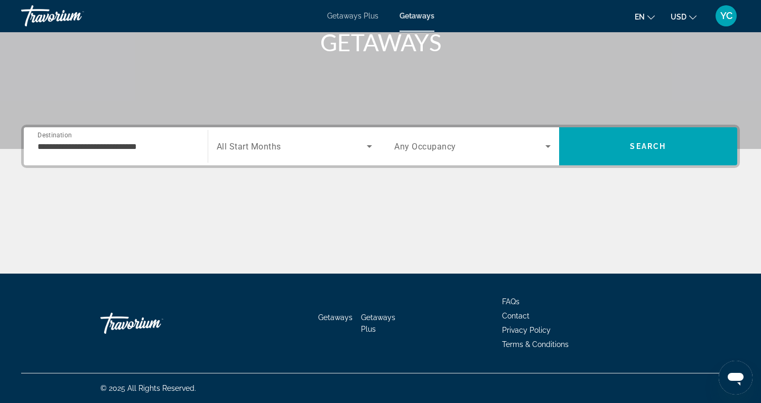
click at [250, 146] on span "All Start Months" at bounding box center [249, 147] width 64 height 10
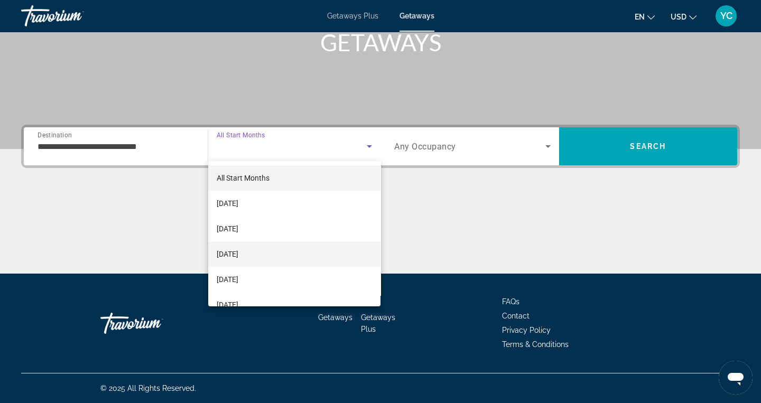
click at [237, 253] on span "December 2025" at bounding box center [228, 254] width 22 height 13
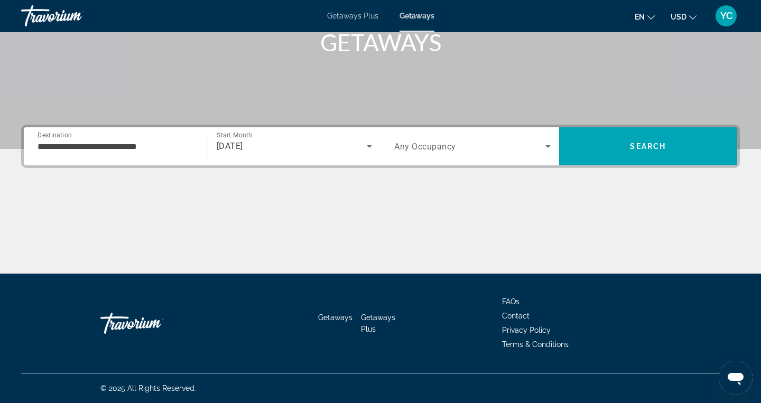
click at [444, 149] on span "Any Occupancy" at bounding box center [425, 147] width 62 height 10
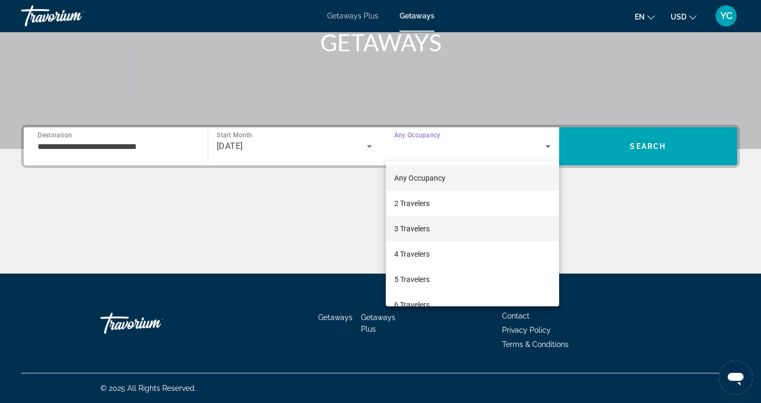
click at [417, 228] on span "3 Travelers" at bounding box center [411, 229] width 35 height 13
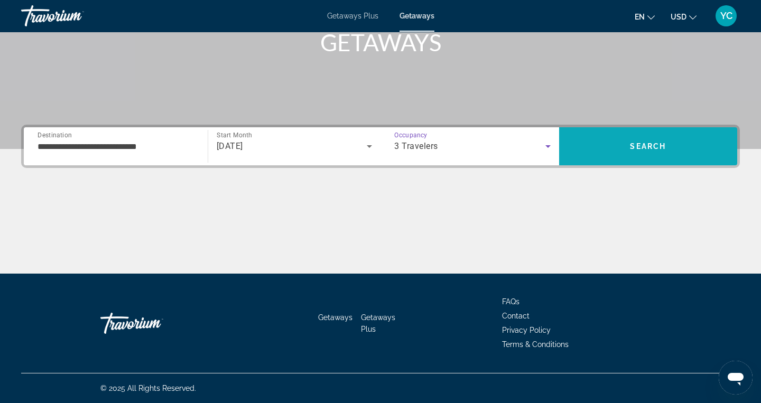
click at [602, 140] on span "Search" at bounding box center [648, 146] width 179 height 25
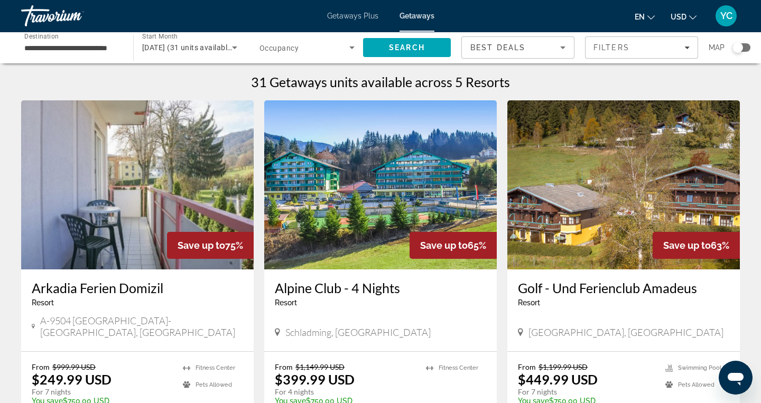
scroll to position [7, 0]
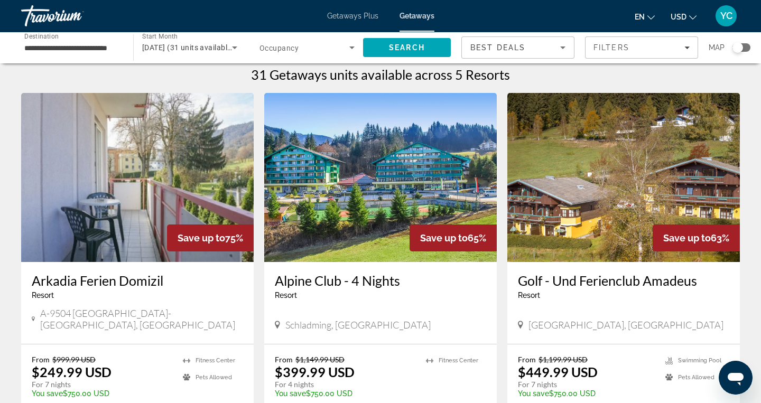
click at [179, 170] on img "Main content" at bounding box center [137, 177] width 233 height 169
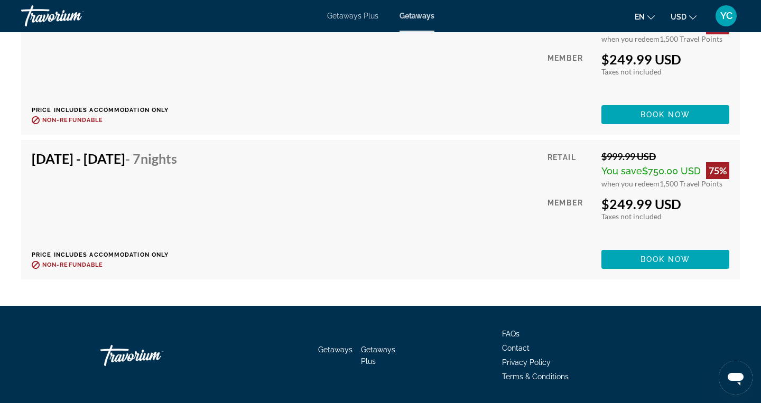
scroll to position [2118, 0]
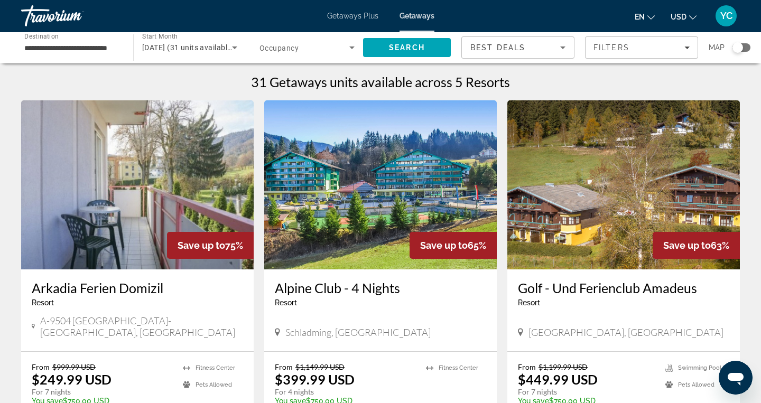
click at [376, 219] on img "Main content" at bounding box center [380, 184] width 233 height 169
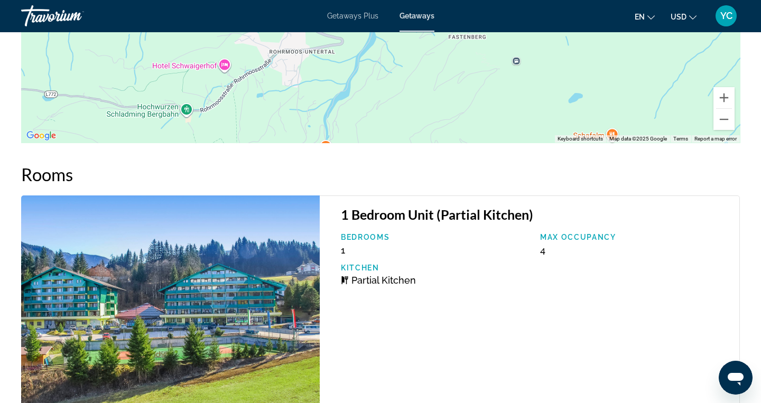
scroll to position [1726, 0]
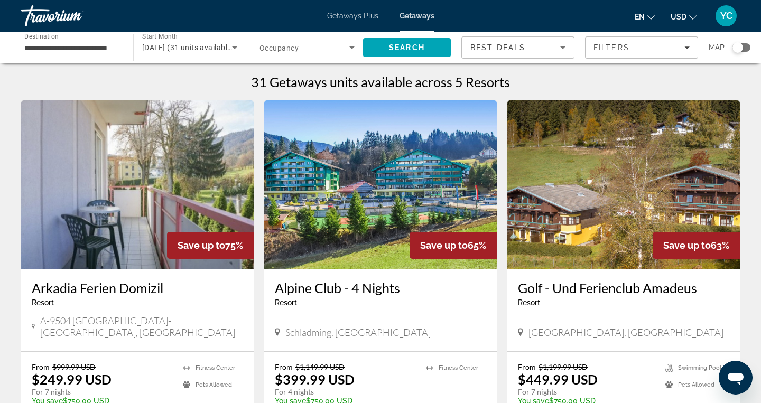
click at [614, 201] on img "Main content" at bounding box center [623, 184] width 233 height 169
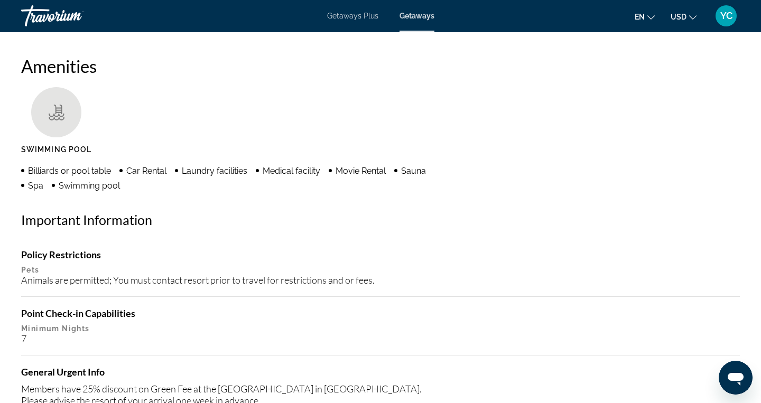
scroll to position [792, 0]
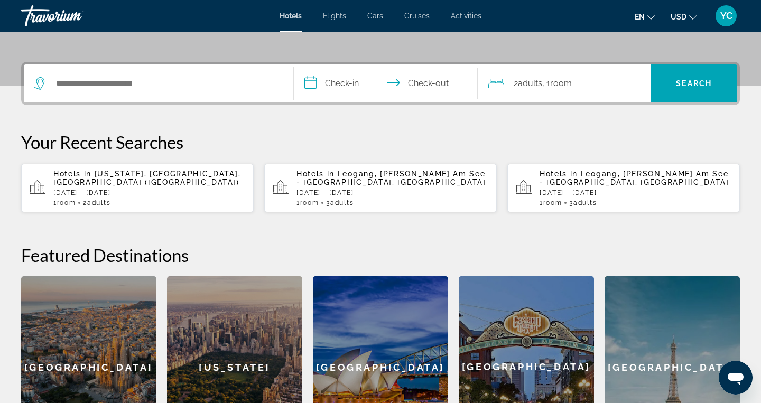
scroll to position [232, 0]
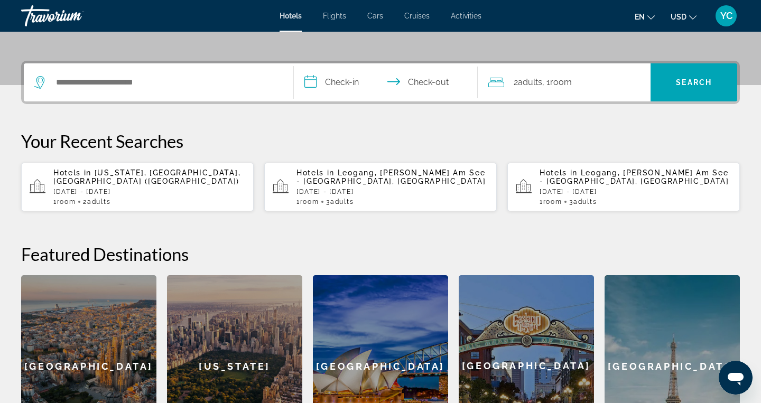
click at [349, 184] on p "Hotels in Leogang, Zell Am See - Pinzgau, Austria" at bounding box center [393, 177] width 192 height 17
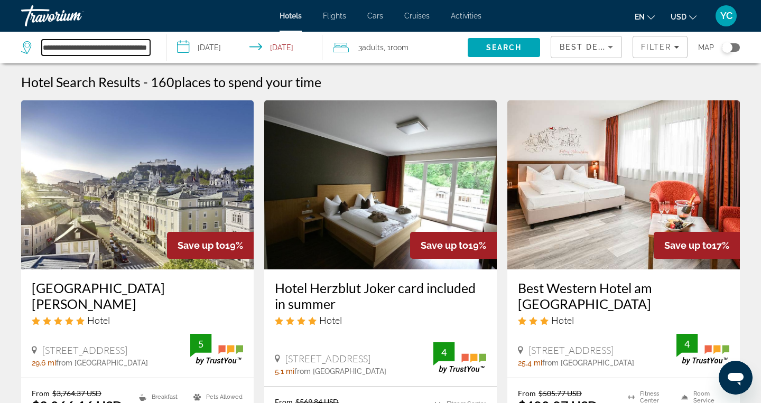
scroll to position [0, 30]
drag, startPoint x: 44, startPoint y: 47, endPoint x: 150, endPoint y: 55, distance: 106.1
click at [150, 55] on div "**********" at bounding box center [88, 48] width 134 height 32
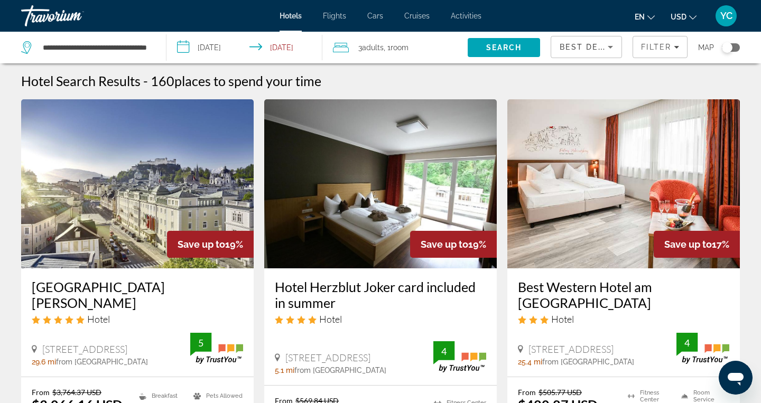
click at [244, 52] on input "**********" at bounding box center [247, 49] width 160 height 35
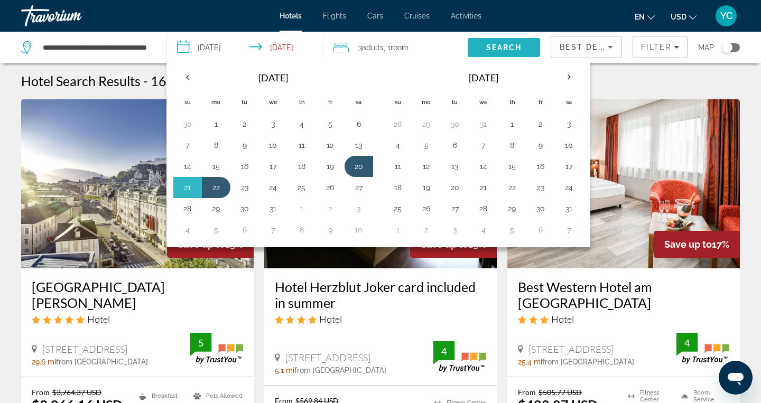
click at [503, 47] on span "Search" at bounding box center [504, 47] width 36 height 8
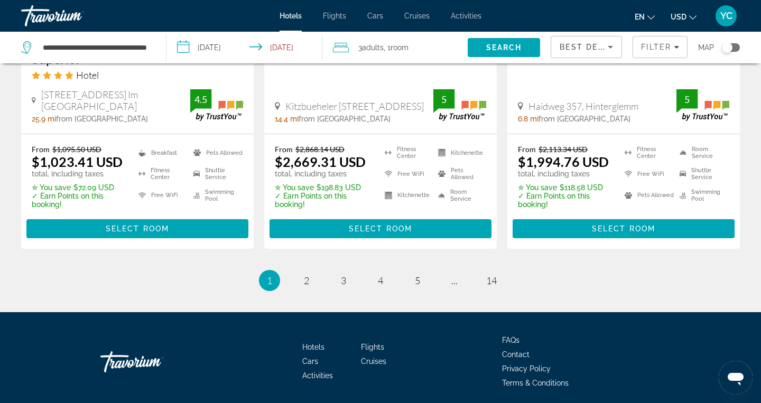
scroll to position [1485, 0]
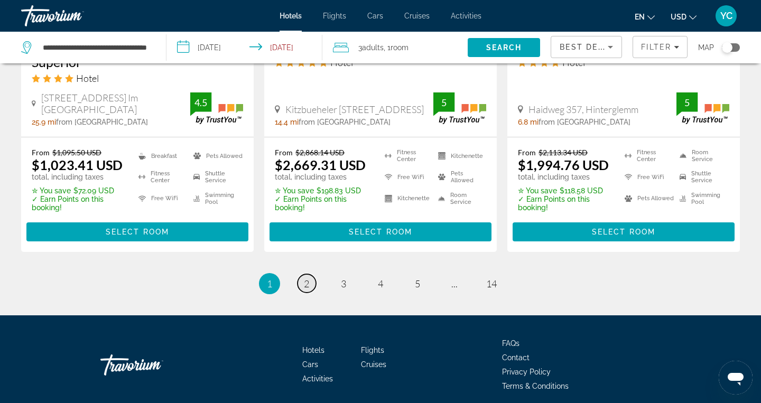
click at [311, 274] on link "page 2" at bounding box center [307, 283] width 19 height 19
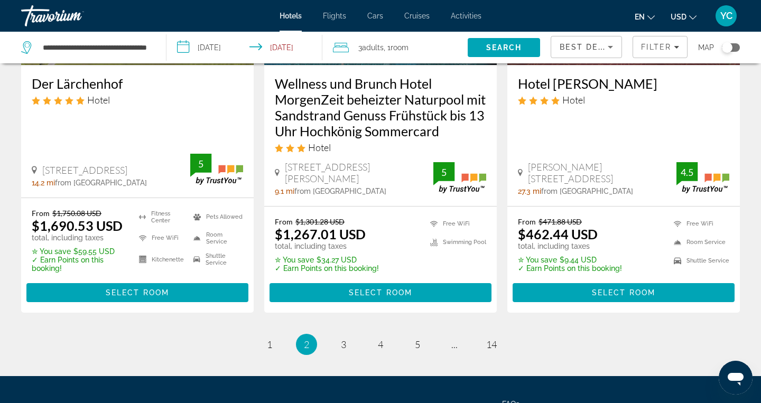
scroll to position [1455, 0]
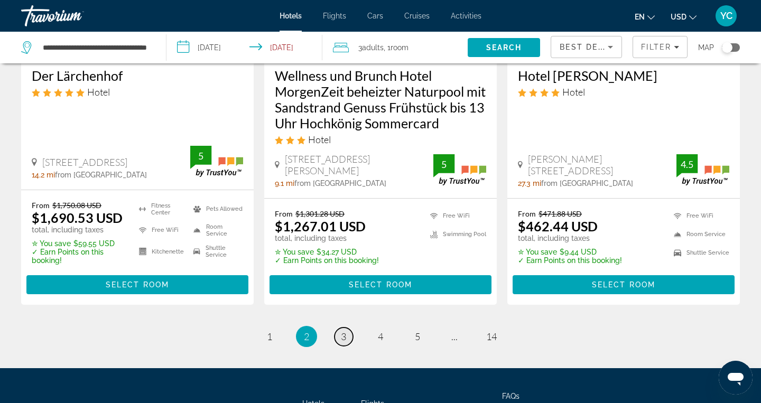
click at [345, 331] on span "3" at bounding box center [343, 337] width 5 height 12
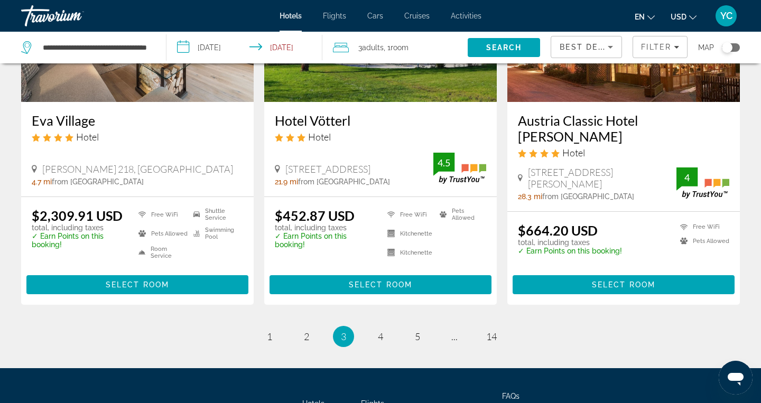
scroll to position [1405, 0]
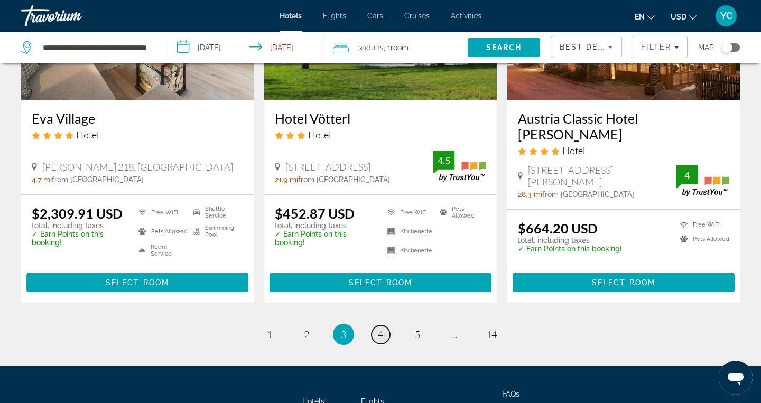
click at [382, 329] on span "4" at bounding box center [380, 335] width 5 height 12
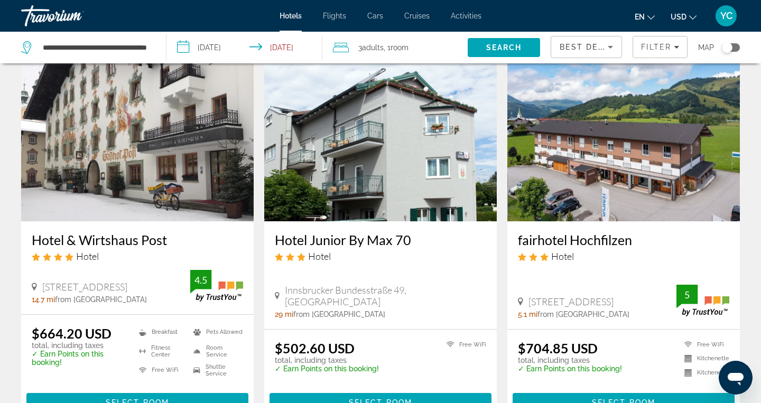
scroll to position [832, 0]
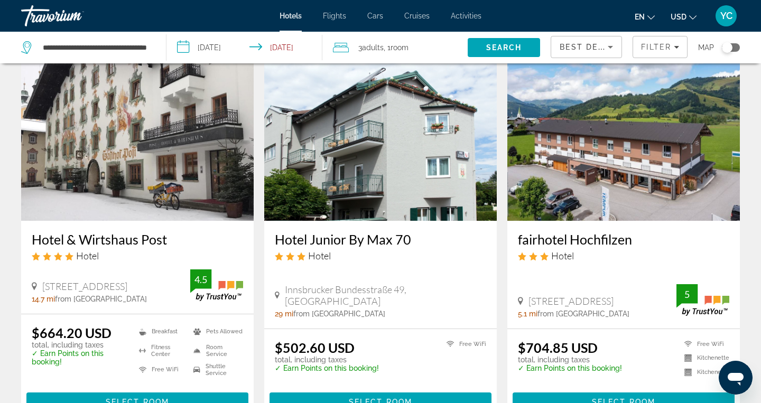
click at [168, 162] on img "Main content" at bounding box center [137, 136] width 233 height 169
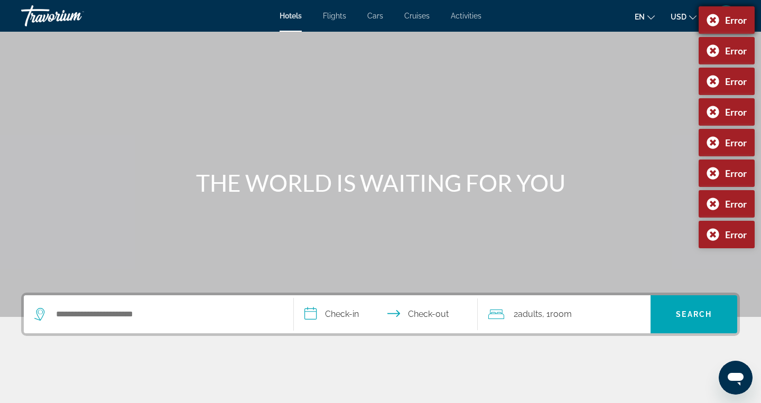
click at [708, 24] on div "Error" at bounding box center [727, 19] width 56 height 27
click at [709, 24] on div "Error" at bounding box center [727, 19] width 56 height 27
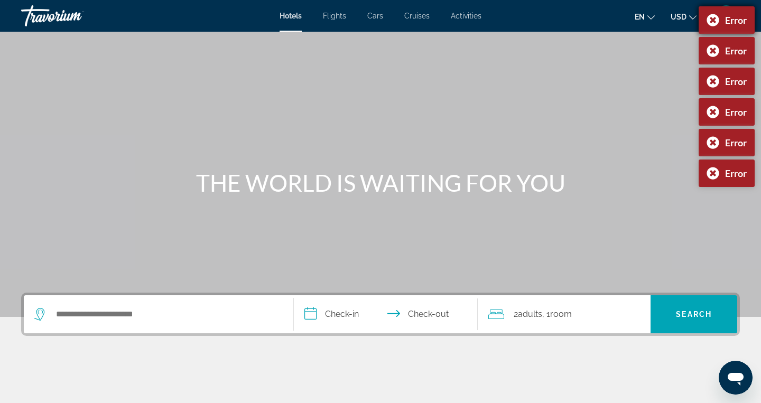
click at [709, 25] on div "Error" at bounding box center [727, 19] width 56 height 27
click at [714, 20] on div "Error" at bounding box center [727, 19] width 56 height 27
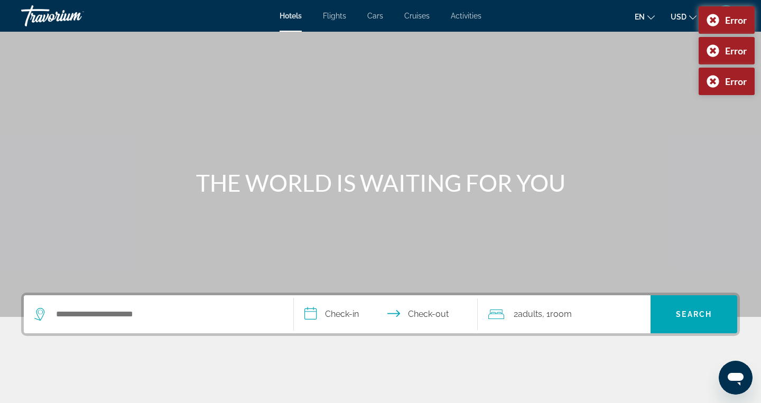
click at [714, 20] on div "Error" at bounding box center [727, 19] width 56 height 27
click at [714, 21] on div "Error" at bounding box center [727, 19] width 56 height 27
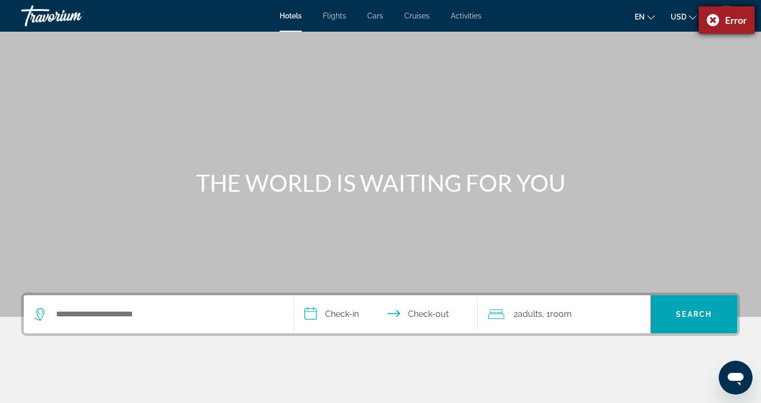
click at [714, 21] on div "Error" at bounding box center [727, 19] width 56 height 27
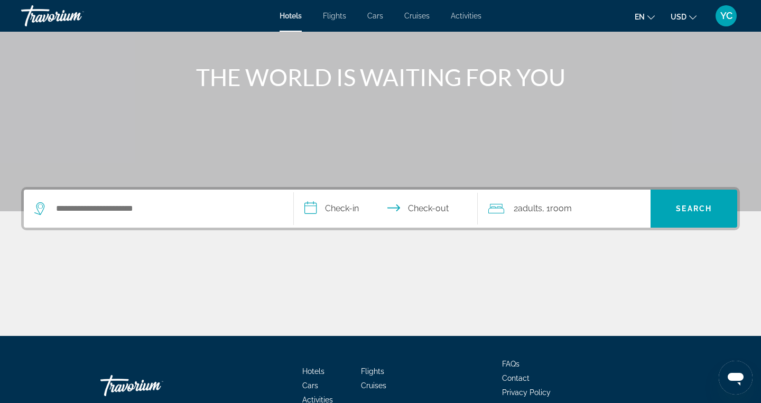
scroll to position [31, 0]
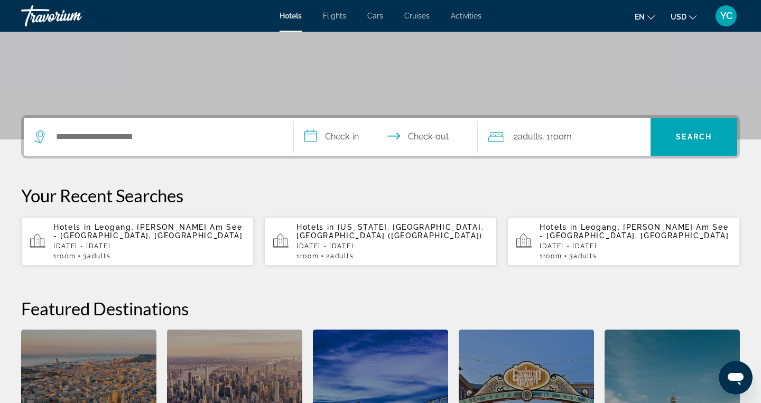
scroll to position [180, 0]
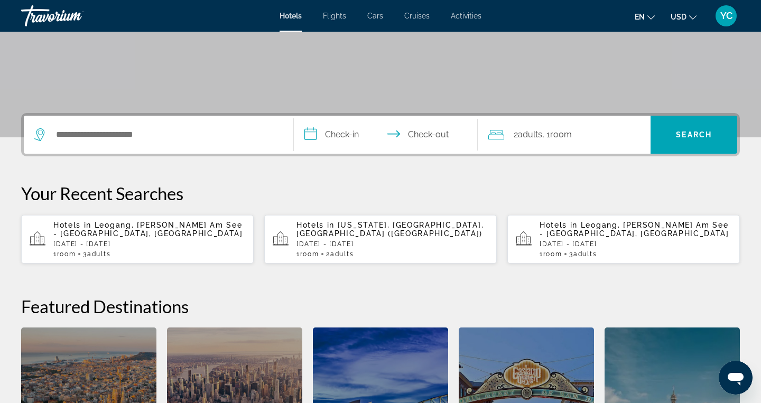
click at [185, 235] on p "Hotels in Leogang, Zell Am See - Pinzgau, Austria" at bounding box center [149, 229] width 192 height 17
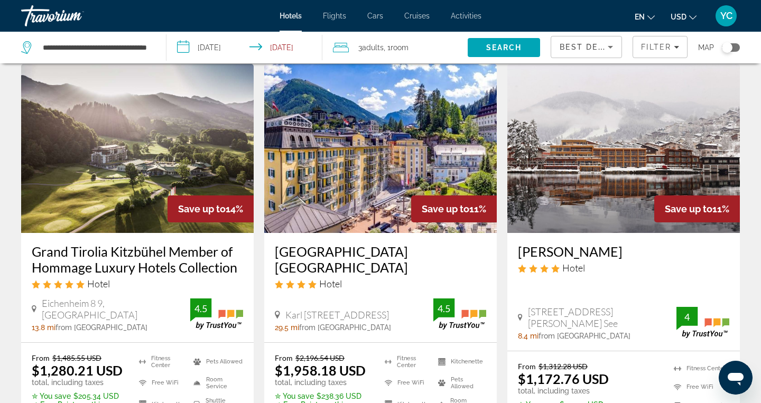
scroll to position [467, 0]
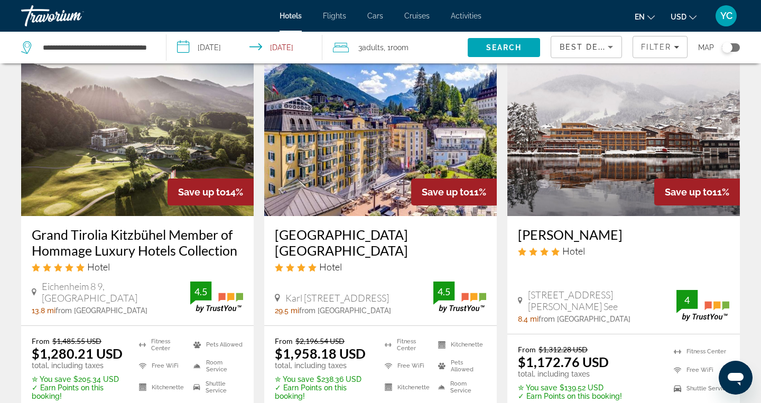
click at [176, 159] on img "Main content" at bounding box center [137, 131] width 233 height 169
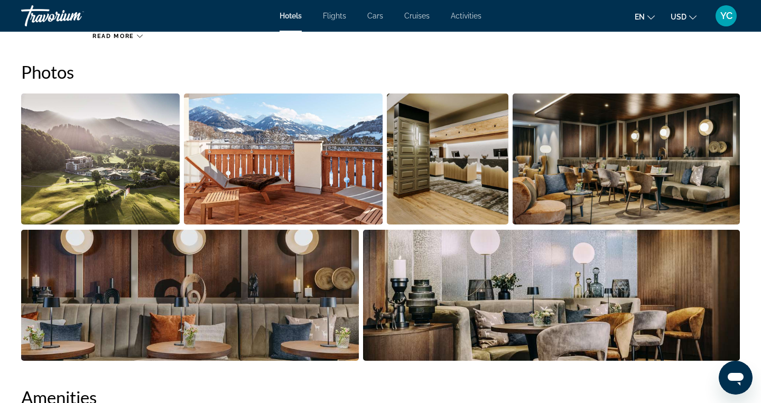
scroll to position [505, 0]
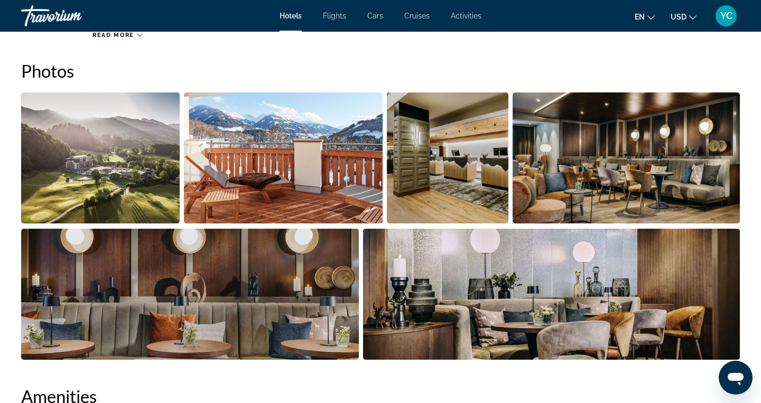
click at [146, 188] on img "Open full-screen image slider" at bounding box center [100, 158] width 159 height 131
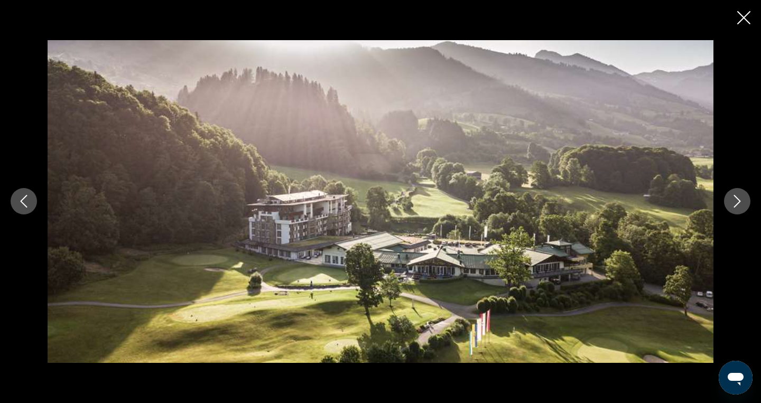
click at [737, 201] on icon "Next image" at bounding box center [737, 201] width 13 height 13
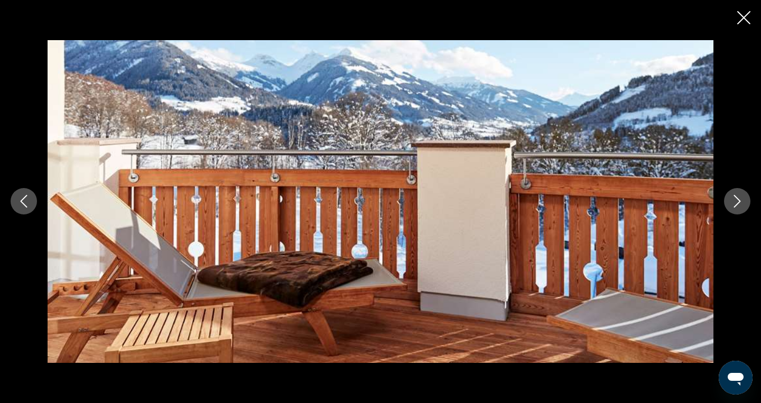
click at [737, 201] on icon "Next image" at bounding box center [737, 201] width 13 height 13
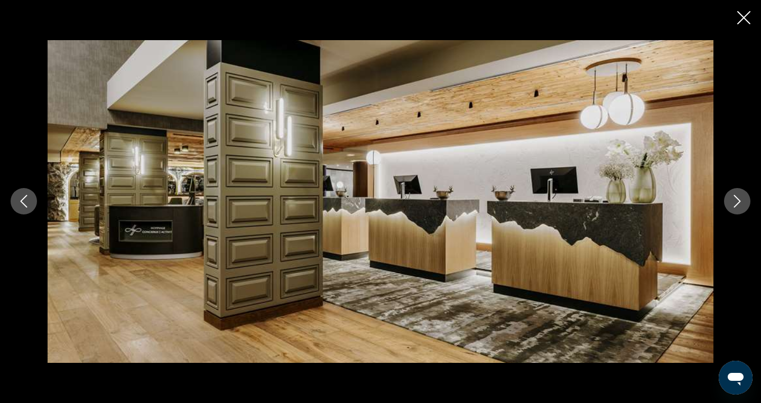
click at [737, 201] on icon "Next image" at bounding box center [737, 201] width 13 height 13
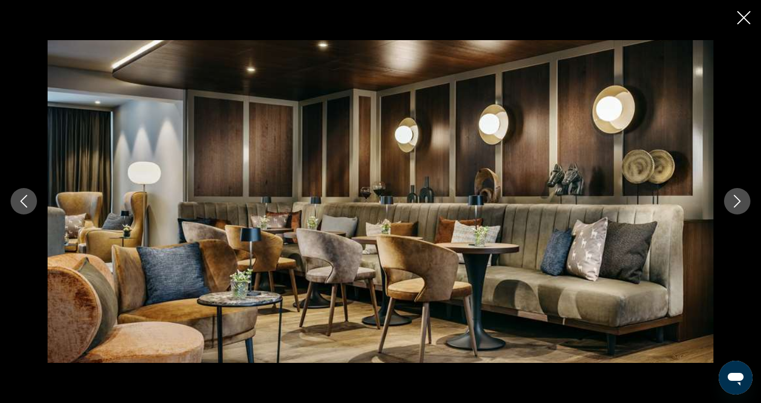
click at [737, 201] on icon "Next image" at bounding box center [737, 201] width 13 height 13
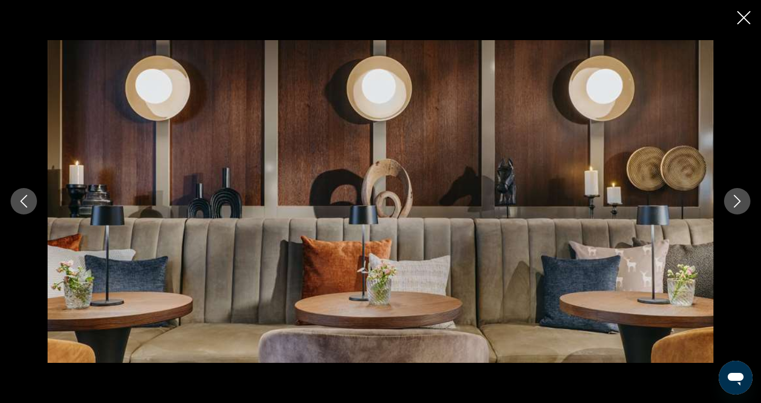
click at [737, 201] on icon "Next image" at bounding box center [737, 201] width 13 height 13
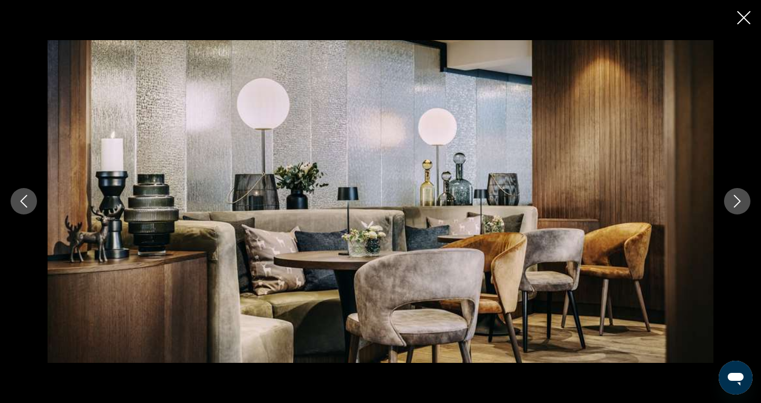
click at [737, 201] on icon "Next image" at bounding box center [737, 201] width 13 height 13
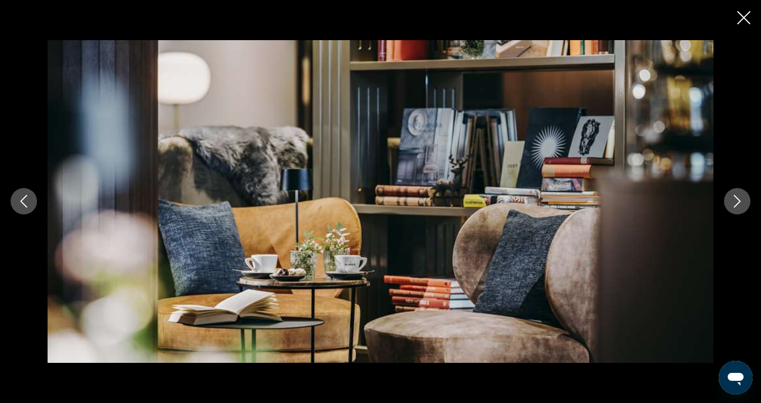
click at [737, 201] on icon "Next image" at bounding box center [737, 201] width 13 height 13
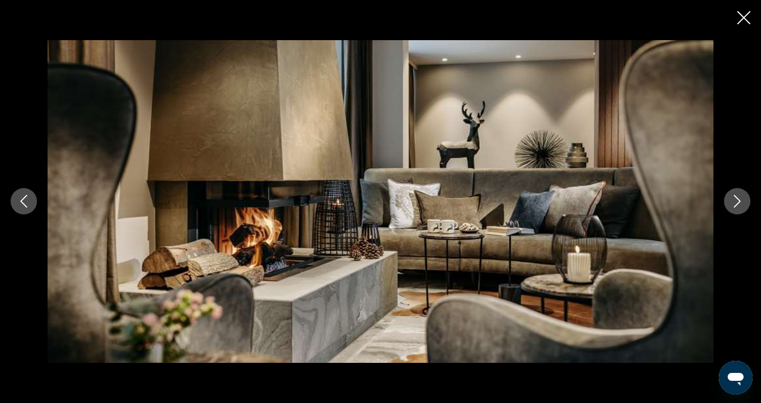
click at [737, 201] on icon "Next image" at bounding box center [737, 201] width 13 height 13
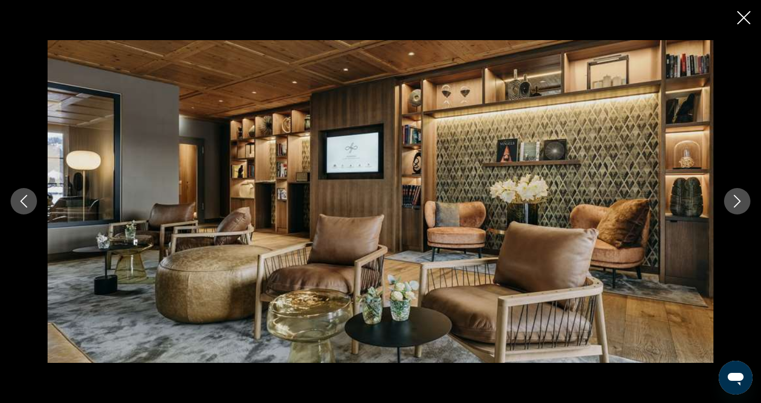
click at [737, 201] on icon "Next image" at bounding box center [737, 201] width 13 height 13
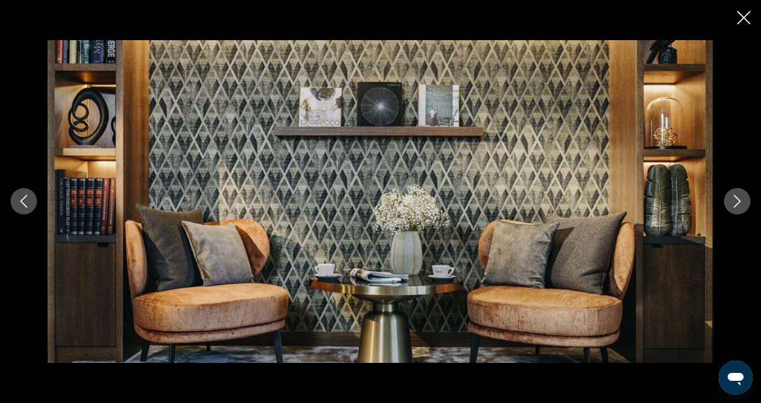
click at [737, 201] on icon "Next image" at bounding box center [737, 201] width 13 height 13
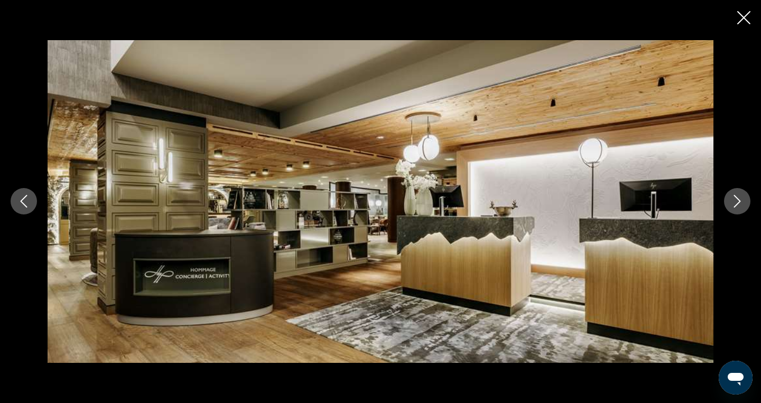
click at [737, 202] on icon "Next image" at bounding box center [737, 201] width 13 height 13
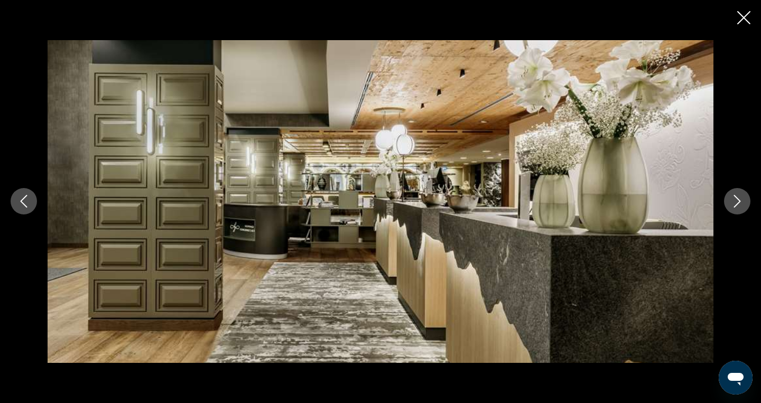
click at [737, 202] on icon "Next image" at bounding box center [737, 201] width 13 height 13
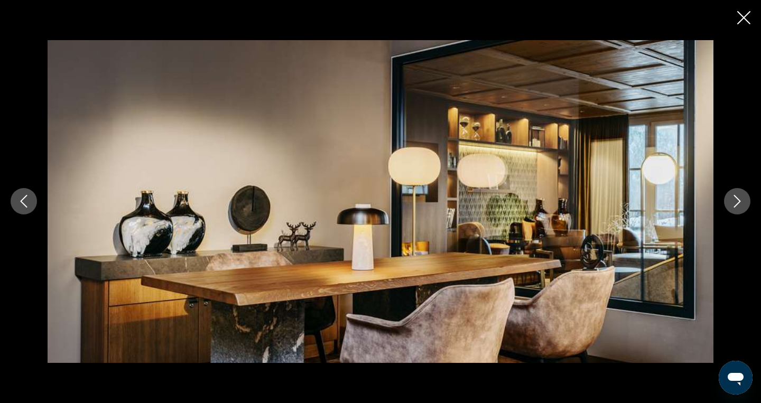
click at [737, 202] on icon "Next image" at bounding box center [737, 201] width 13 height 13
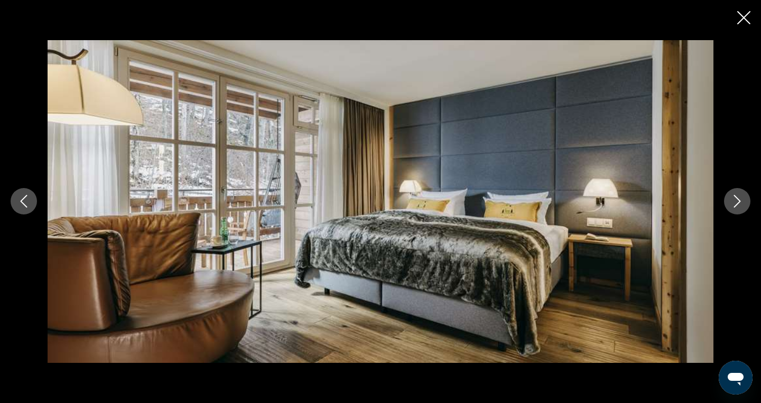
click at [737, 202] on icon "Next image" at bounding box center [737, 201] width 13 height 13
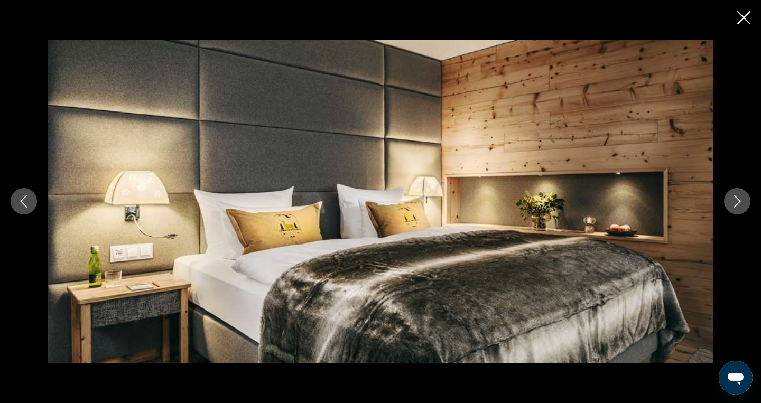
click at [737, 202] on icon "Next image" at bounding box center [737, 201] width 13 height 13
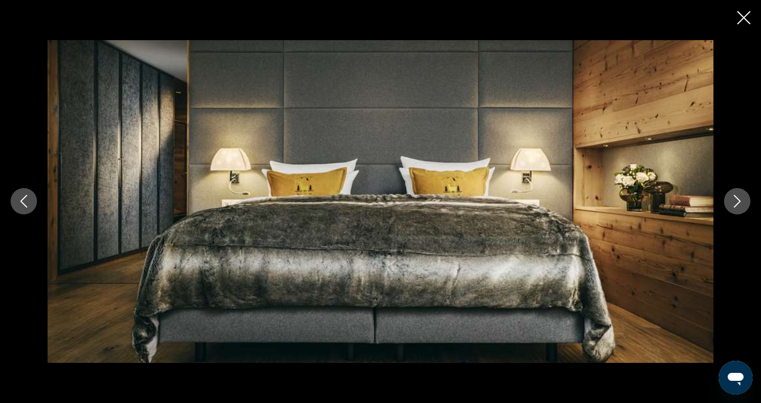
click at [737, 202] on icon "Next image" at bounding box center [737, 201] width 13 height 13
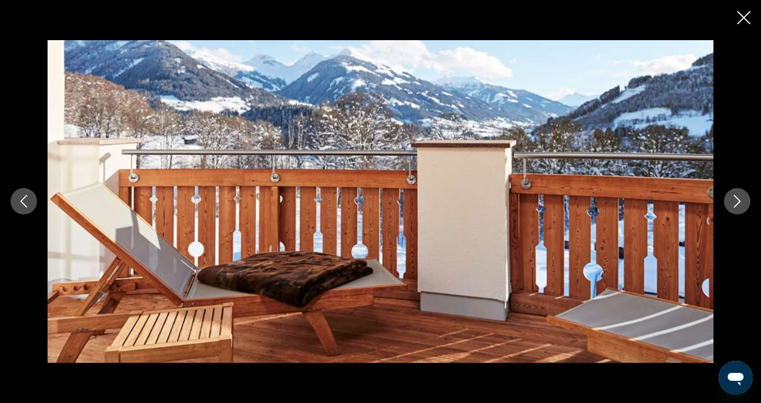
click at [737, 202] on icon "Next image" at bounding box center [737, 201] width 13 height 13
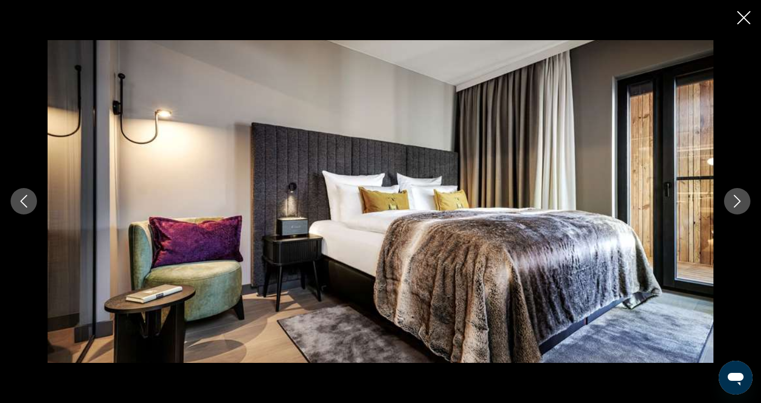
click at [746, 16] on icon "Close slideshow" at bounding box center [743, 17] width 13 height 13
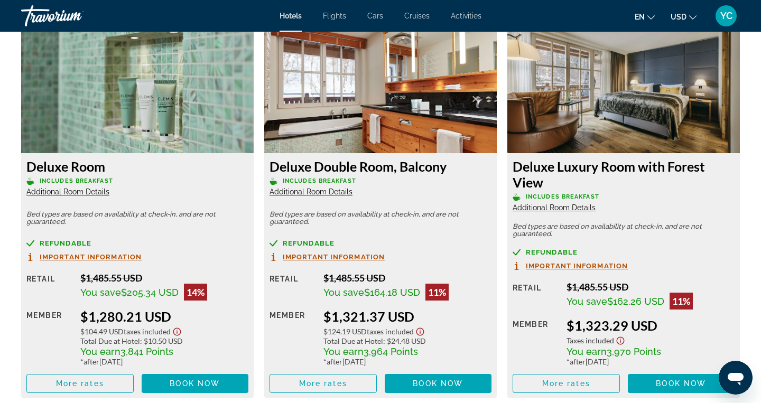
scroll to position [1462, 0]
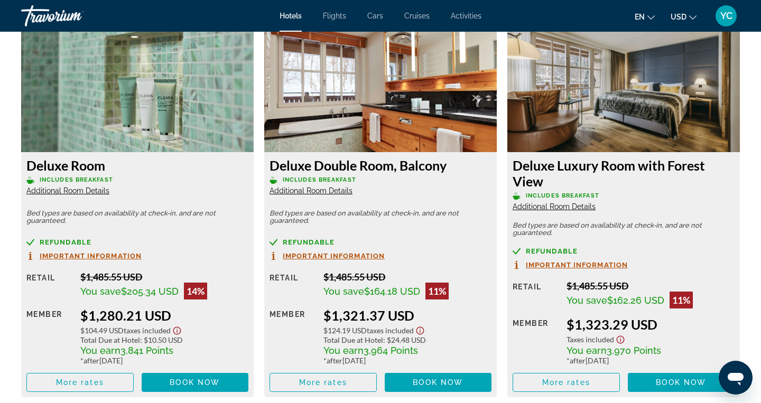
click at [90, 190] on span "Additional Room Details" at bounding box center [67, 191] width 83 height 8
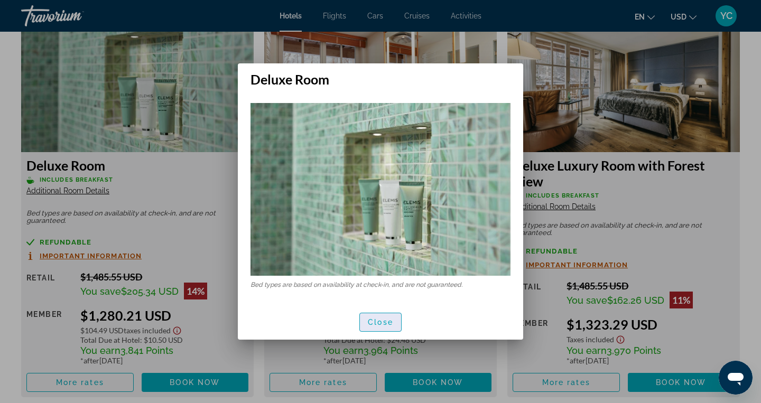
click at [376, 326] on span "Close" at bounding box center [380, 322] width 25 height 8
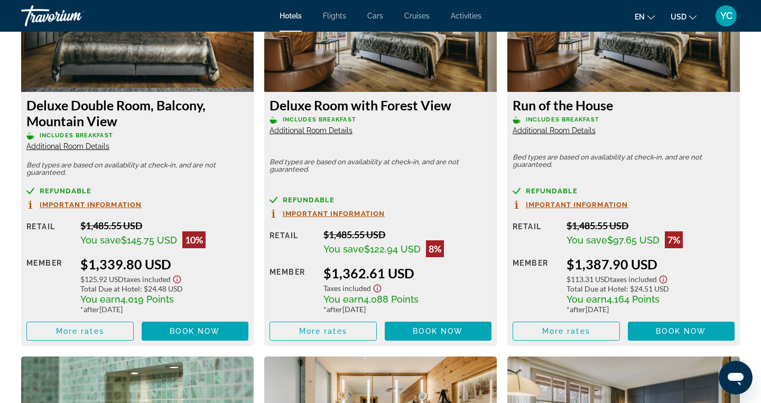
scroll to position [1910, 0]
click at [152, 329] on span "Main content" at bounding box center [195, 331] width 107 height 25
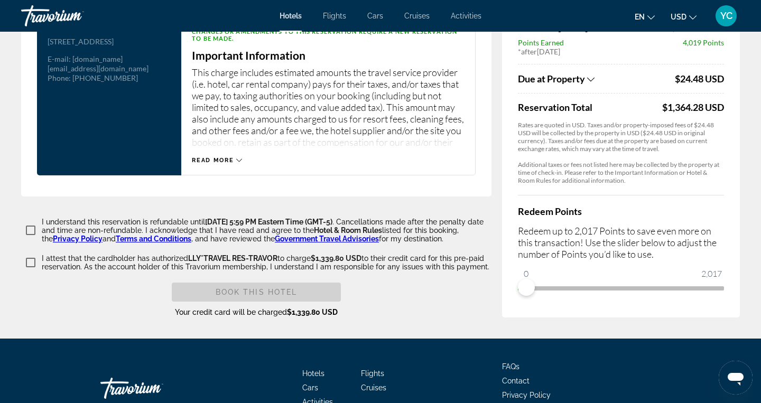
scroll to position [1467, 0]
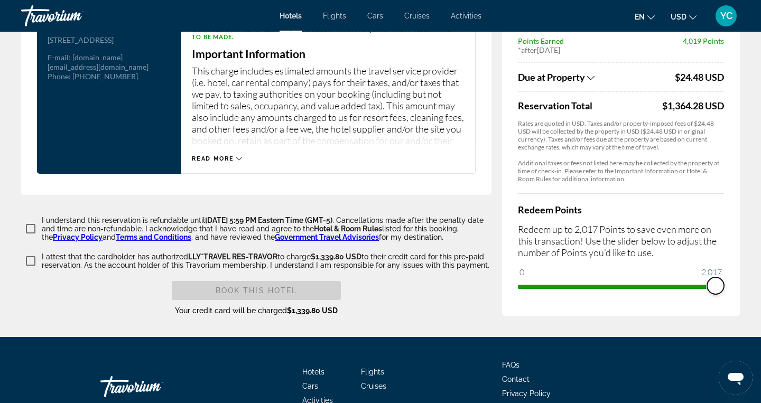
drag, startPoint x: 529, startPoint y: 280, endPoint x: 731, endPoint y: 289, distance: 202.1
click at [731, 290] on div "Price Summary Grand Tirolia Kitzbühel Member of Hommage Luxury Hotels Collectio…" at bounding box center [621, 77] width 238 height 477
drag, startPoint x: 718, startPoint y: 282, endPoint x: 506, endPoint y: 281, distance: 212.0
click at [506, 281] on div "Price Summary Grand Tirolia Kitzbühel Member of Hommage Luxury Hotels Collectio…" at bounding box center [621, 70] width 238 height 491
drag, startPoint x: 524, startPoint y: 281, endPoint x: 760, endPoint y: 285, distance: 235.8
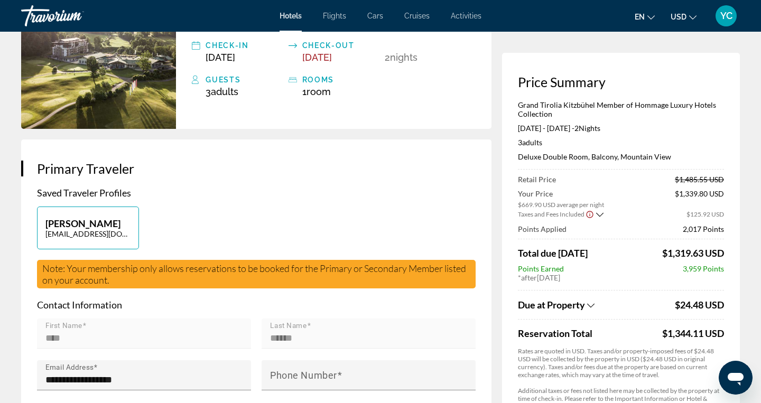
scroll to position [0, 0]
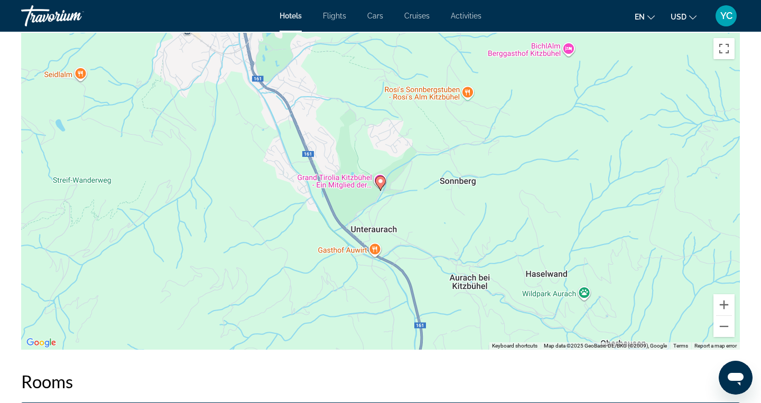
scroll to position [1018, 0]
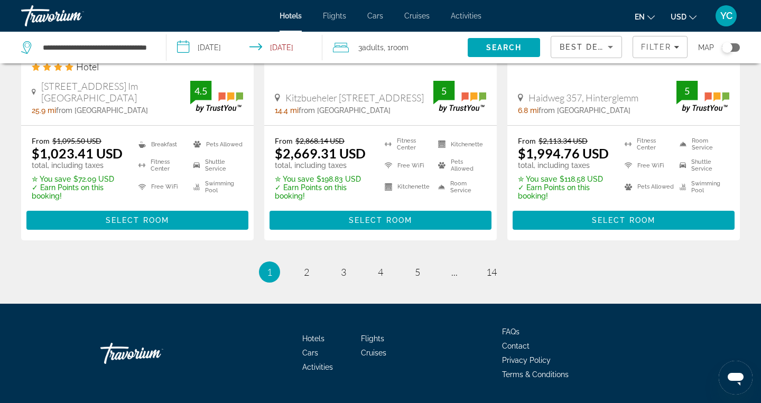
scroll to position [1503, 0]
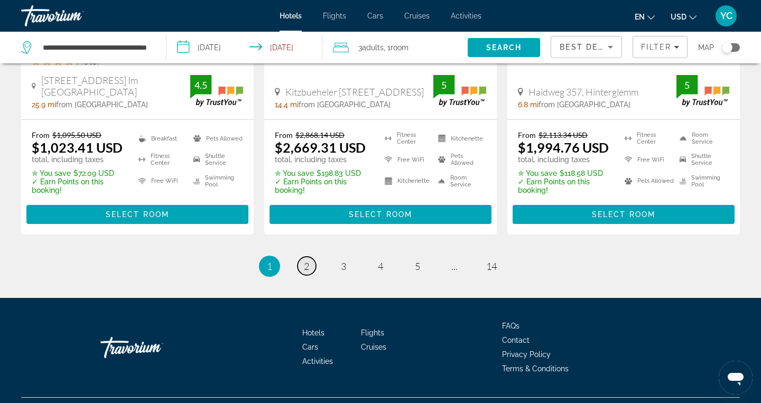
click at [309, 261] on span "2" at bounding box center [306, 267] width 5 height 12
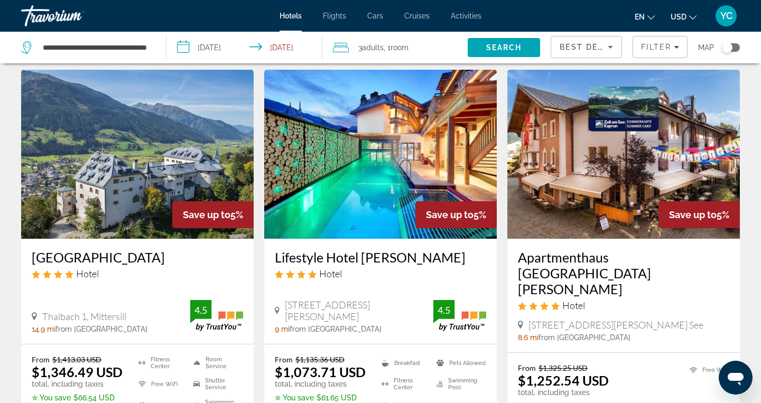
scroll to position [434, 0]
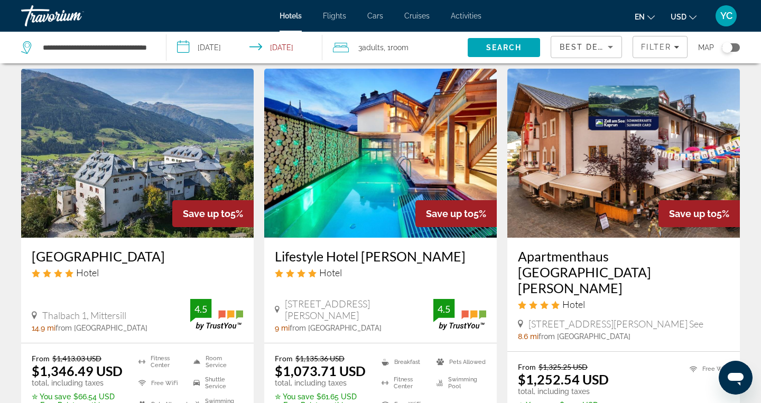
click at [156, 162] on img "Main content" at bounding box center [137, 153] width 233 height 169
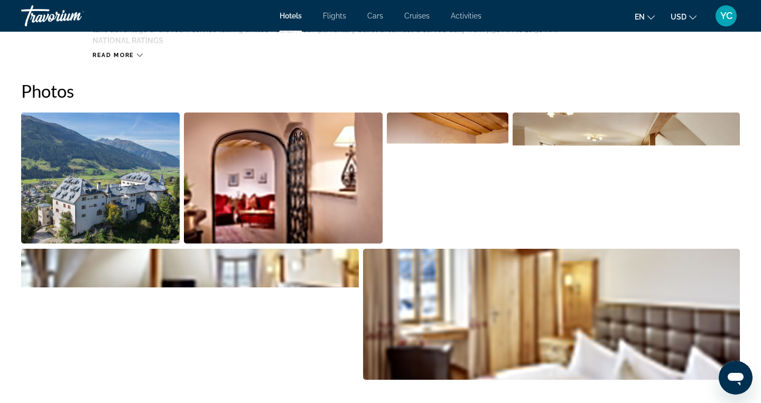
scroll to position [500, 0]
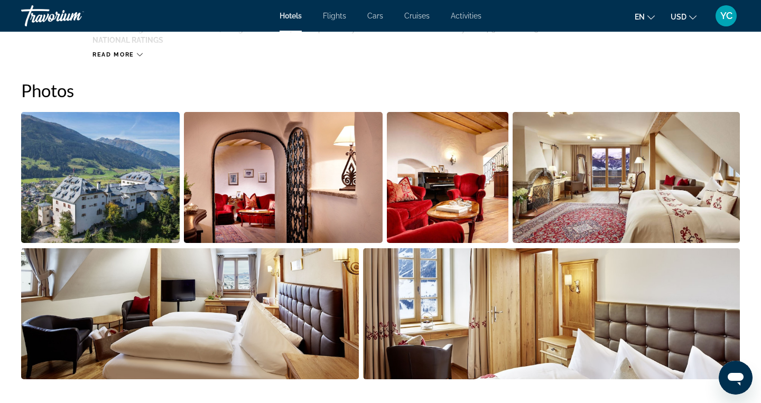
click at [151, 193] on img "Open full-screen image slider" at bounding box center [100, 177] width 159 height 131
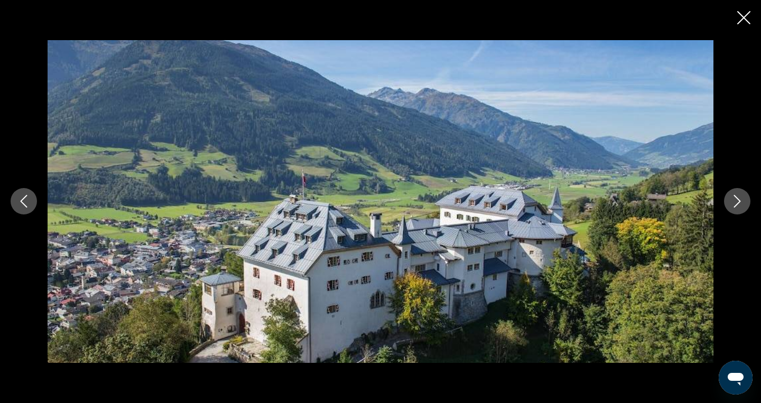
click at [737, 200] on icon "Next image" at bounding box center [737, 201] width 13 height 13
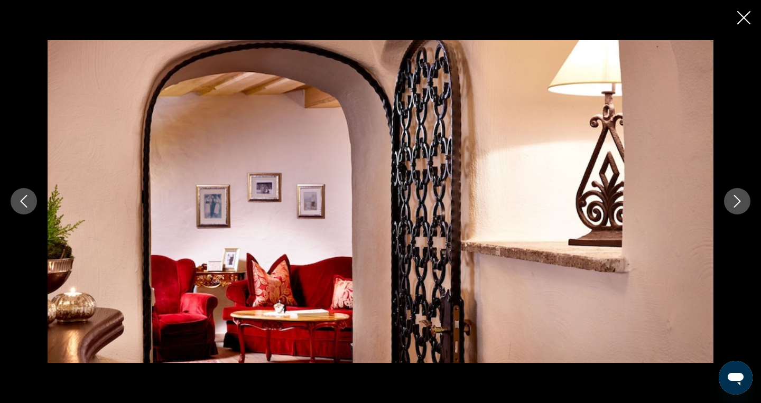
click at [737, 200] on icon "Next image" at bounding box center [737, 201] width 13 height 13
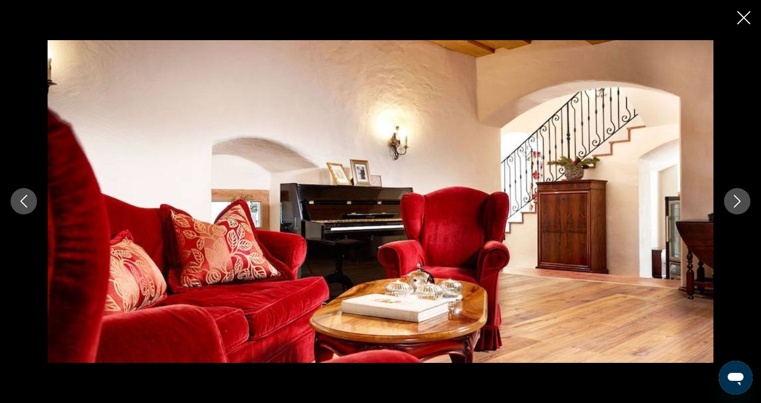
click at [737, 200] on icon "Next image" at bounding box center [737, 201] width 13 height 13
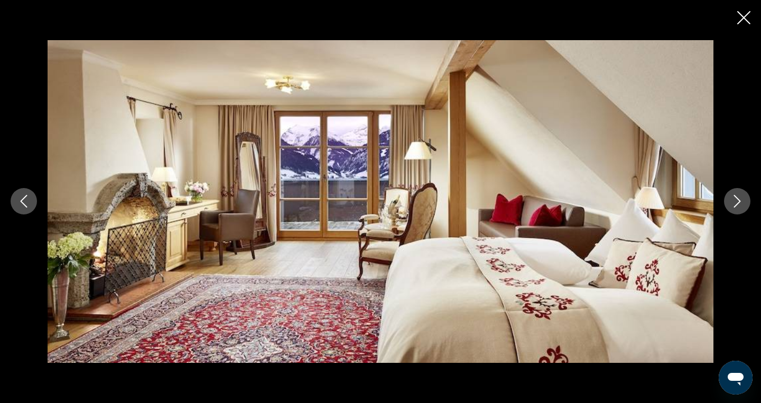
click at [738, 204] on icon "Next image" at bounding box center [737, 202] width 7 height 13
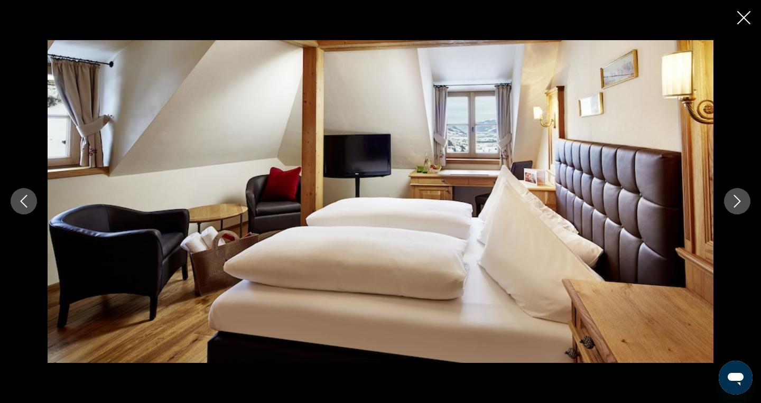
click at [738, 204] on icon "Next image" at bounding box center [737, 202] width 7 height 13
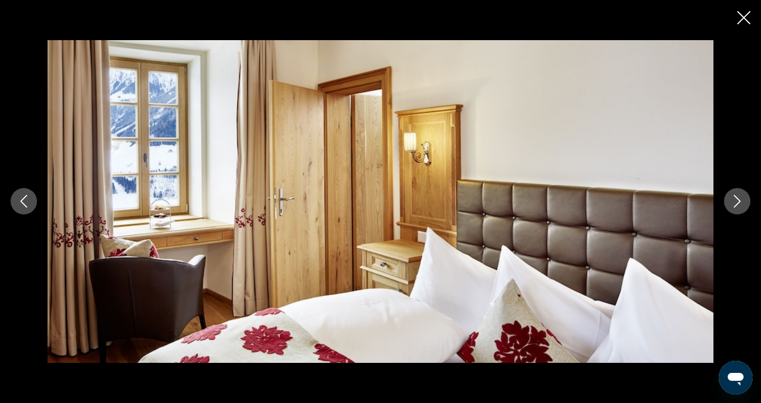
click at [738, 204] on icon "Next image" at bounding box center [737, 202] width 7 height 13
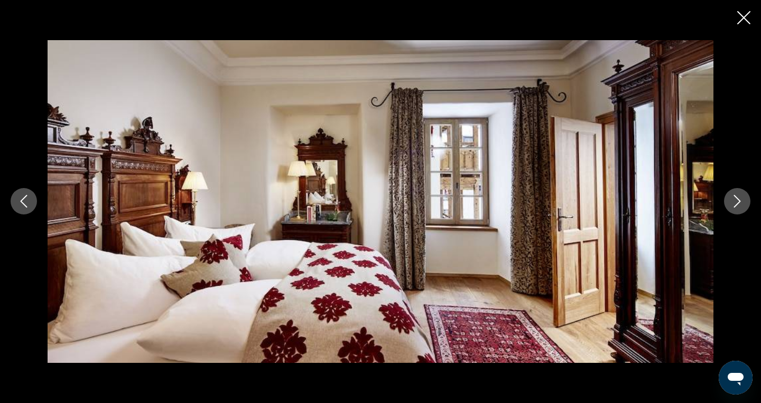
click at [738, 197] on icon "Next image" at bounding box center [737, 201] width 13 height 13
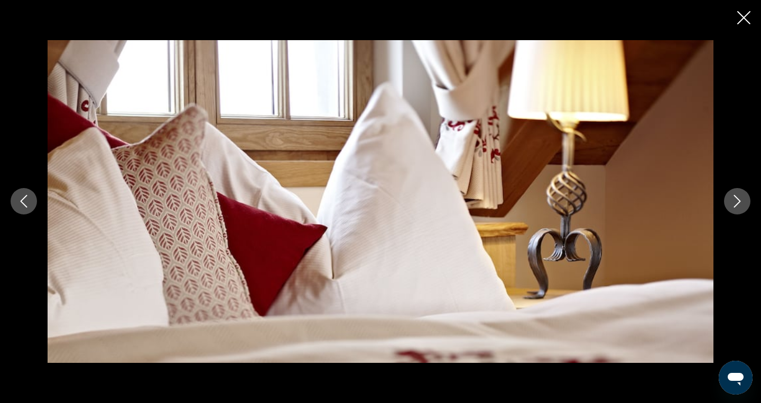
click at [738, 197] on icon "Next image" at bounding box center [737, 201] width 13 height 13
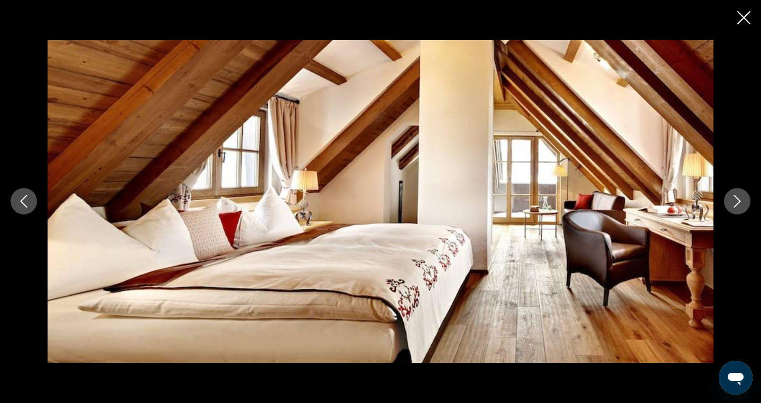
click at [738, 197] on icon "Next image" at bounding box center [737, 201] width 13 height 13
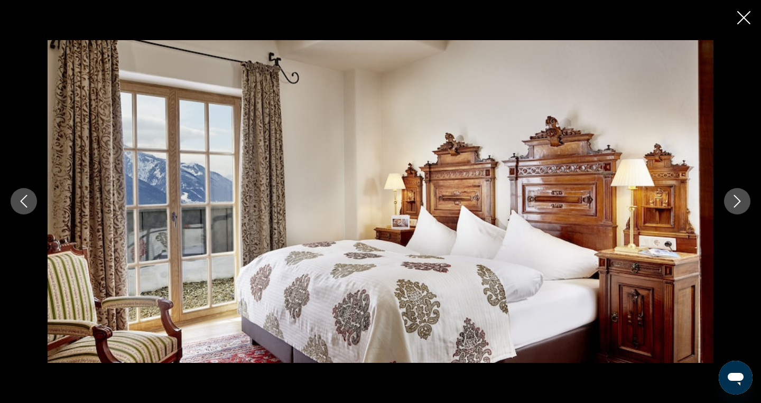
click at [738, 197] on icon "Next image" at bounding box center [737, 201] width 13 height 13
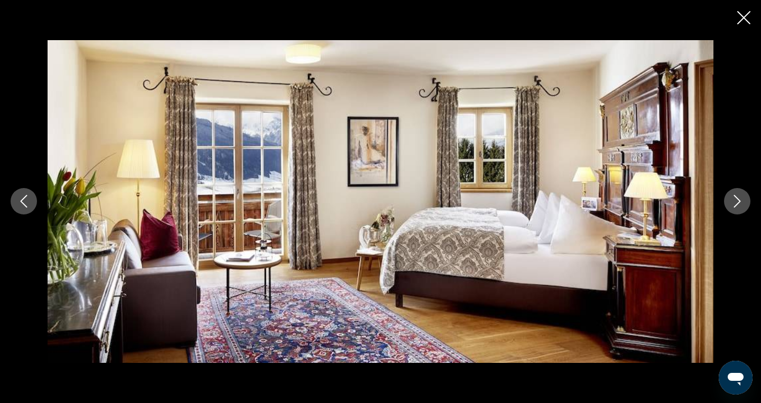
click at [738, 197] on icon "Next image" at bounding box center [737, 201] width 13 height 13
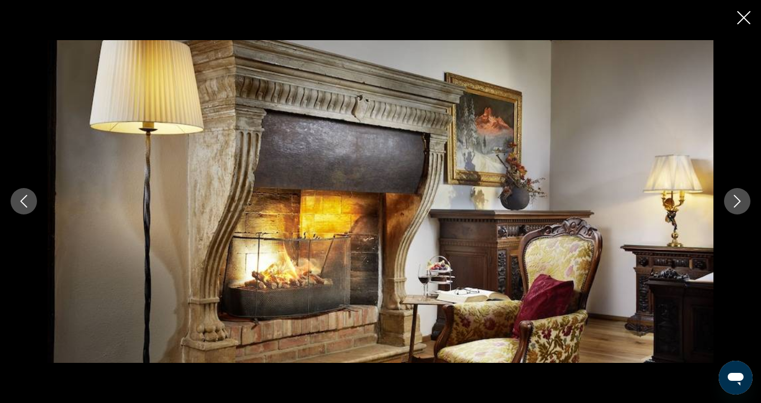
click at [738, 197] on icon "Next image" at bounding box center [737, 201] width 13 height 13
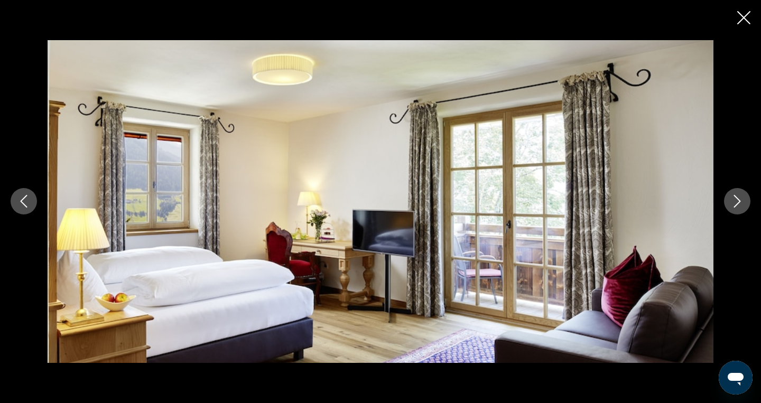
click at [738, 197] on icon "Next image" at bounding box center [737, 201] width 13 height 13
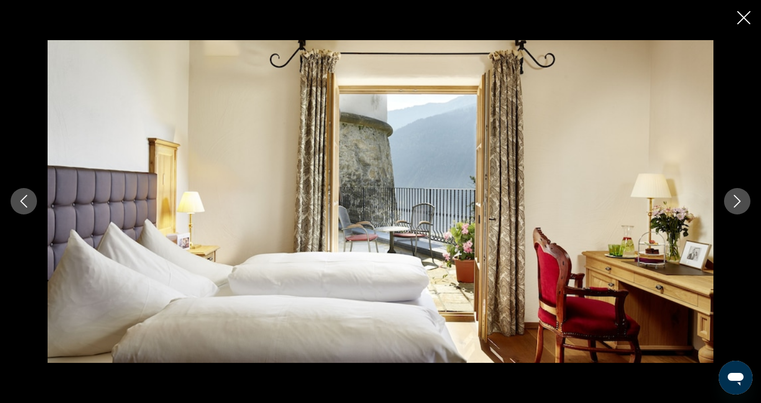
click at [738, 197] on icon "Next image" at bounding box center [737, 201] width 13 height 13
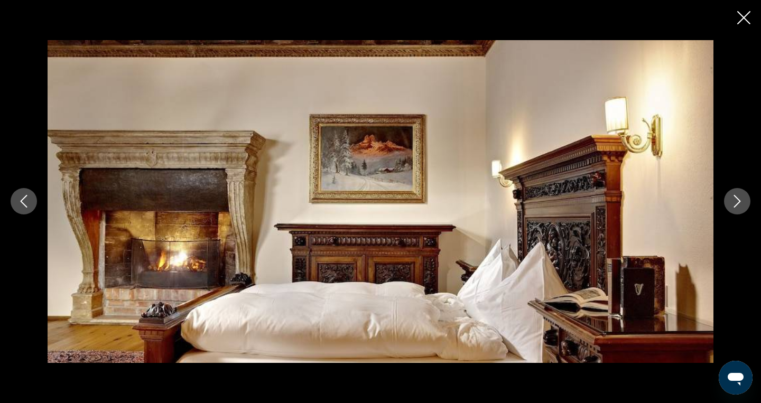
click at [738, 197] on icon "Next image" at bounding box center [737, 201] width 13 height 13
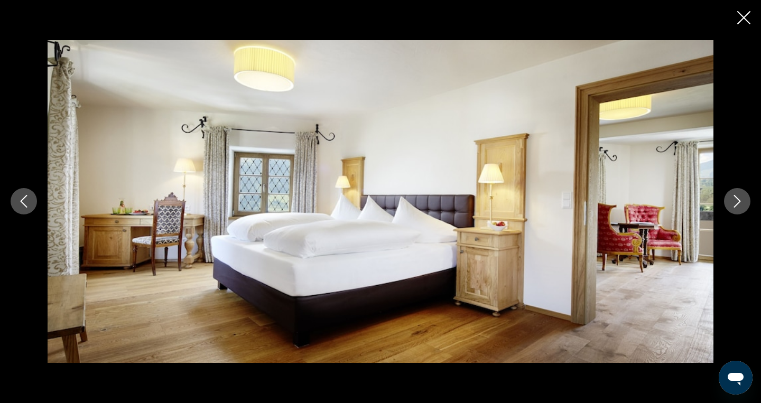
click at [738, 197] on icon "Next image" at bounding box center [737, 201] width 13 height 13
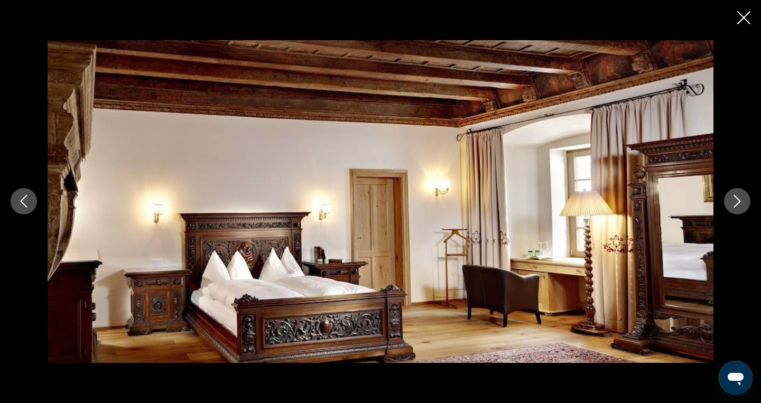
click at [738, 197] on icon "Next image" at bounding box center [737, 201] width 13 height 13
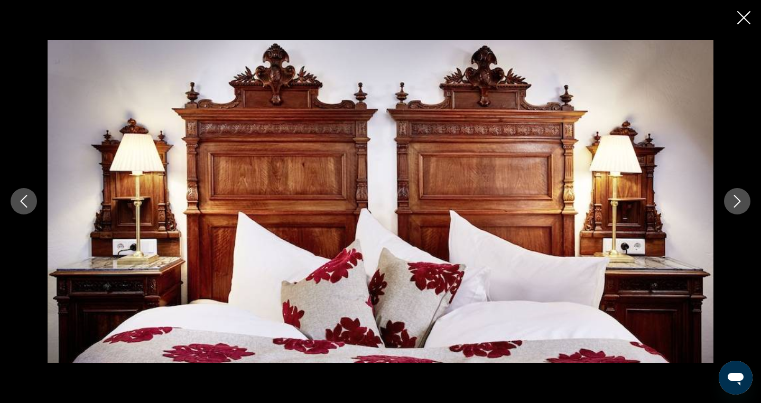
click at [745, 13] on icon "Close slideshow" at bounding box center [743, 17] width 13 height 13
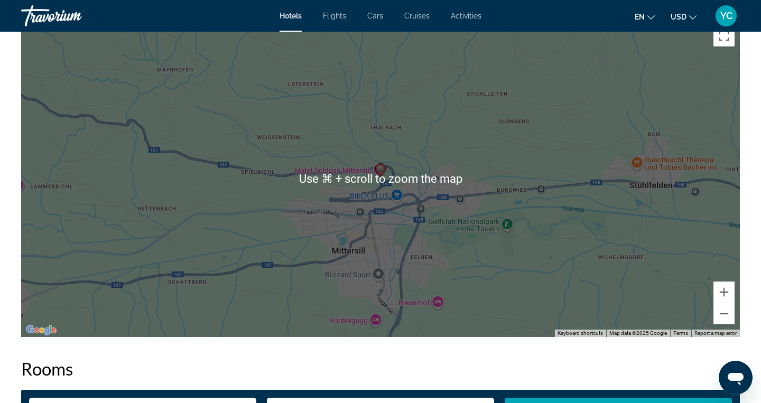
scroll to position [1044, 0]
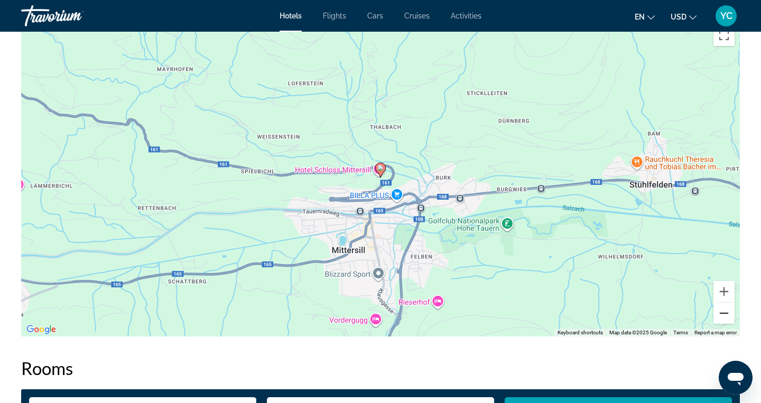
click at [724, 323] on button "Zoom out" at bounding box center [724, 313] width 21 height 21
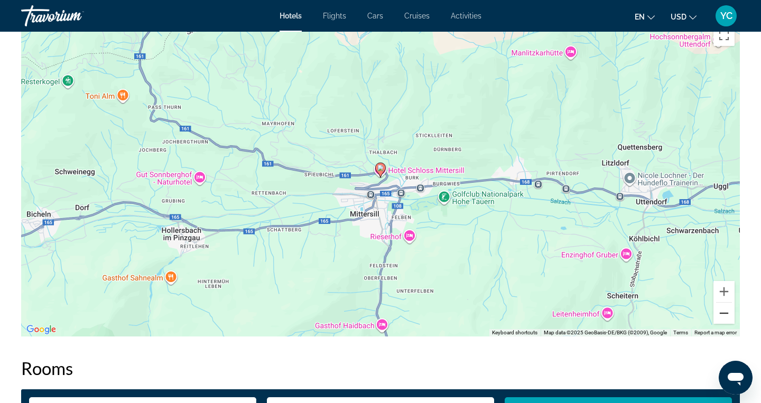
click at [725, 312] on button "Zoom out" at bounding box center [724, 313] width 21 height 21
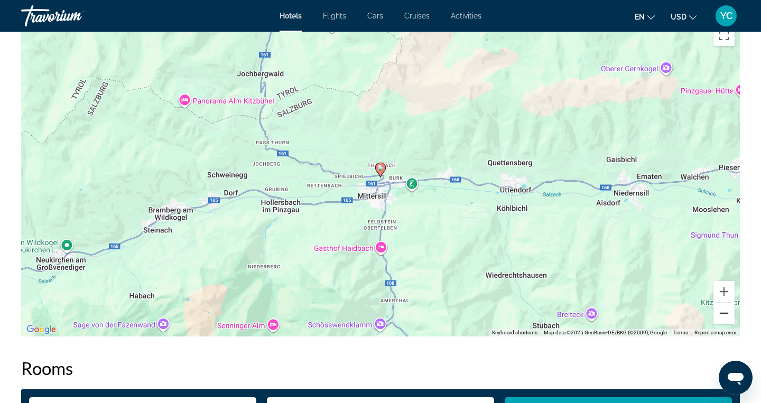
click at [725, 312] on button "Zoom out" at bounding box center [724, 313] width 21 height 21
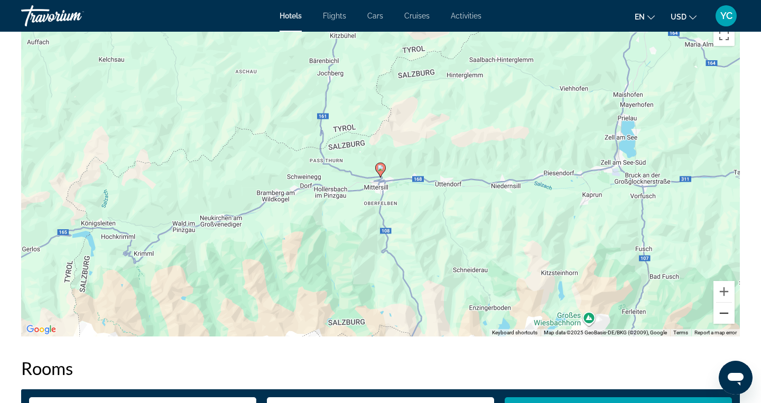
click at [724, 309] on button "Zoom out" at bounding box center [724, 313] width 21 height 21
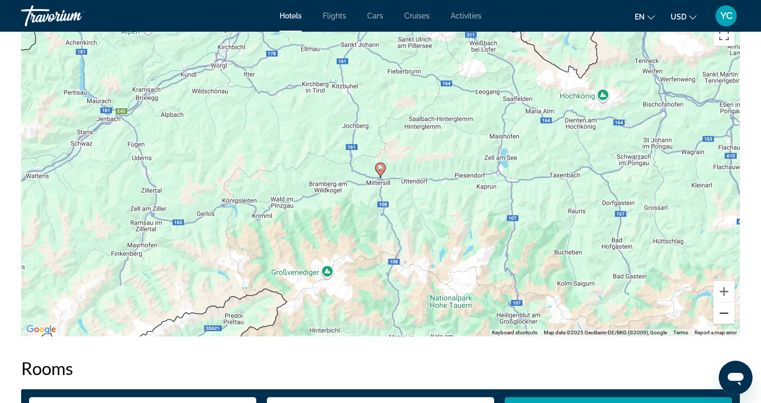
click at [724, 309] on button "Zoom out" at bounding box center [724, 313] width 21 height 21
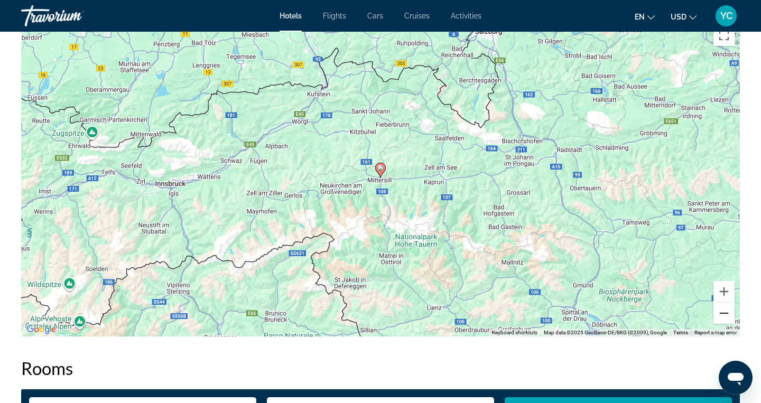
click at [724, 309] on button "Zoom out" at bounding box center [724, 313] width 21 height 21
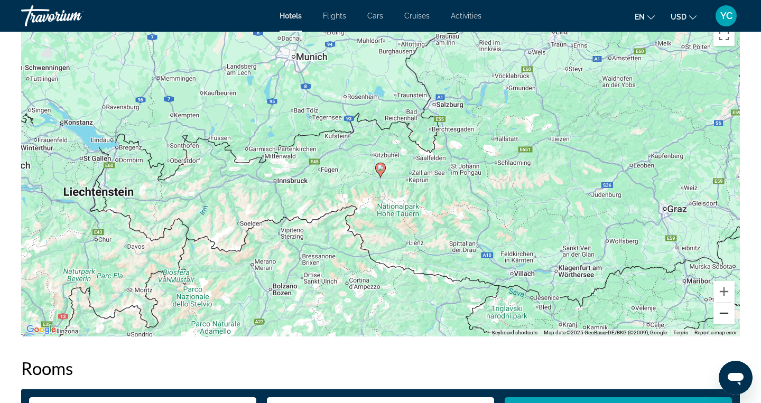
click at [724, 309] on button "Zoom out" at bounding box center [724, 313] width 21 height 21
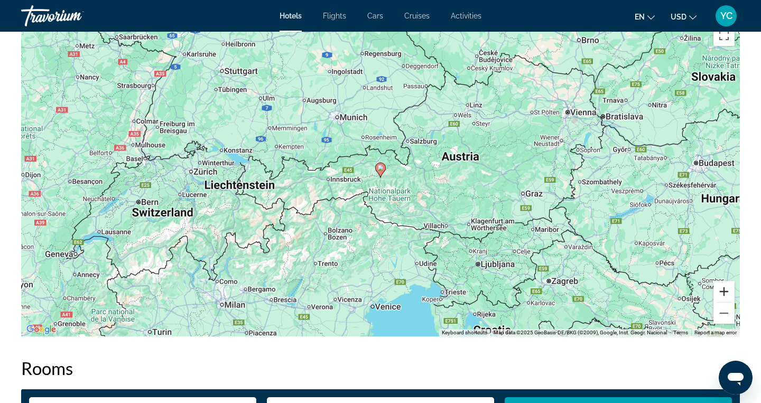
click at [725, 292] on button "Zoom in" at bounding box center [724, 291] width 21 height 21
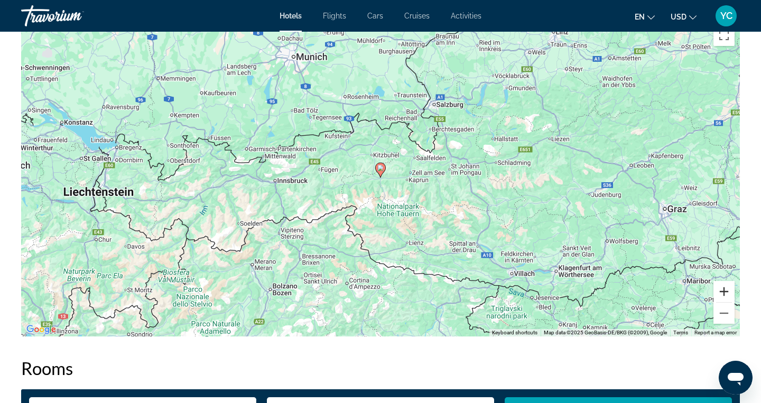
click at [725, 292] on button "Zoom in" at bounding box center [724, 291] width 21 height 21
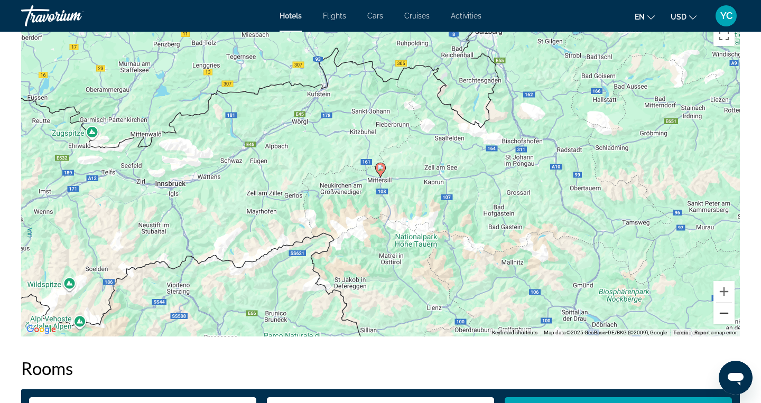
click at [726, 309] on button "Zoom out" at bounding box center [724, 313] width 21 height 21
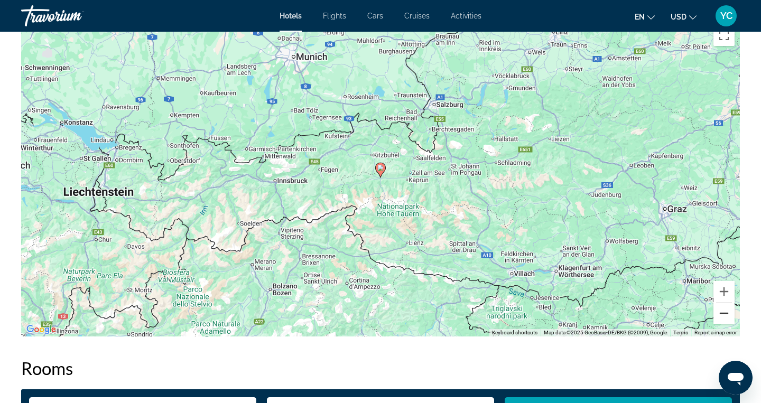
click at [726, 309] on button "Zoom out" at bounding box center [724, 313] width 21 height 21
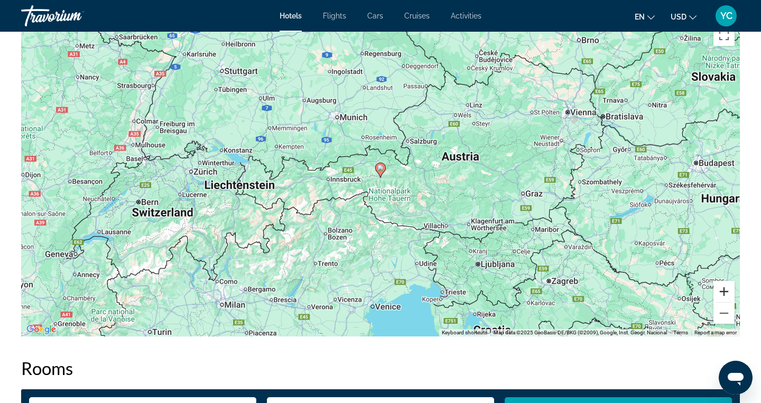
click at [724, 289] on button "Zoom in" at bounding box center [724, 291] width 21 height 21
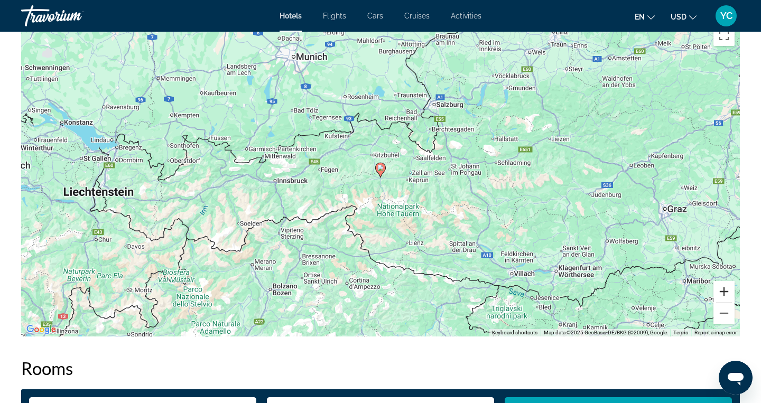
click at [724, 289] on button "Zoom in" at bounding box center [724, 291] width 21 height 21
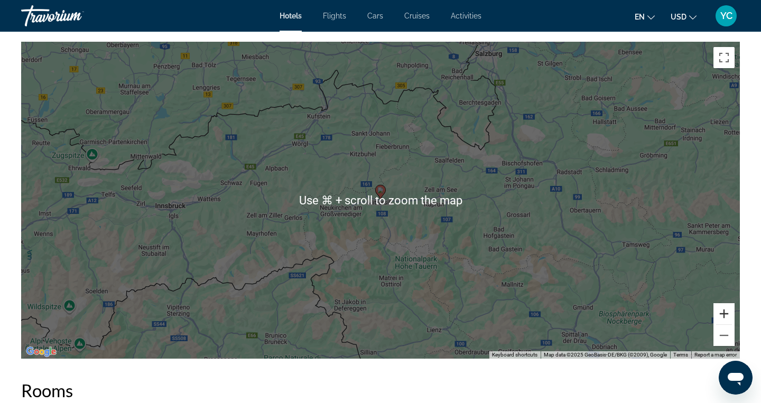
scroll to position [1019, 0]
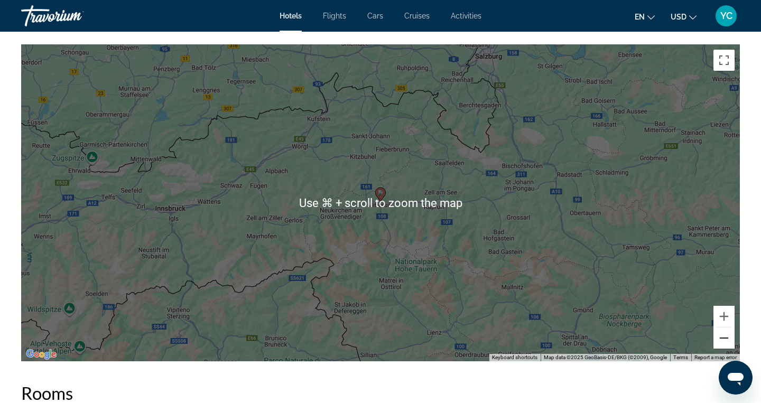
click at [726, 338] on button "Zoom out" at bounding box center [724, 338] width 21 height 21
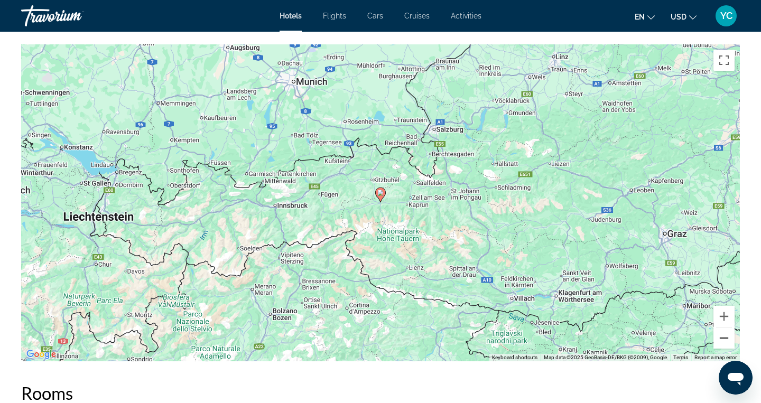
click at [726, 338] on button "Zoom out" at bounding box center [724, 338] width 21 height 21
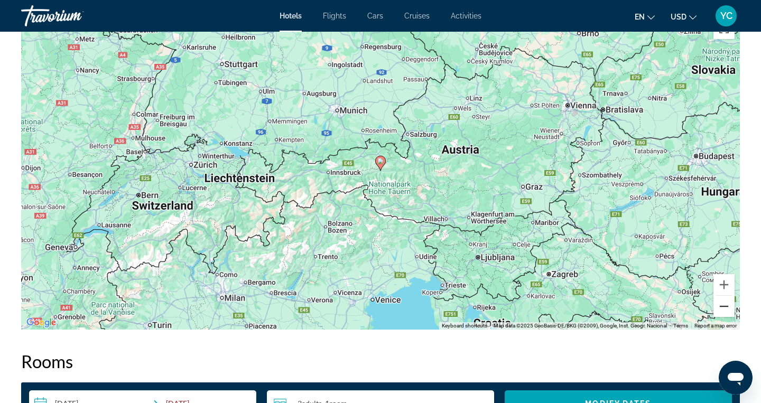
scroll to position [1052, 0]
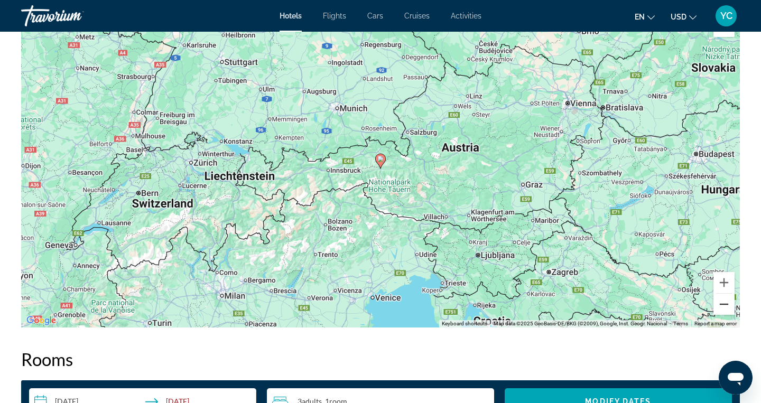
click at [726, 304] on button "Zoom out" at bounding box center [724, 304] width 21 height 21
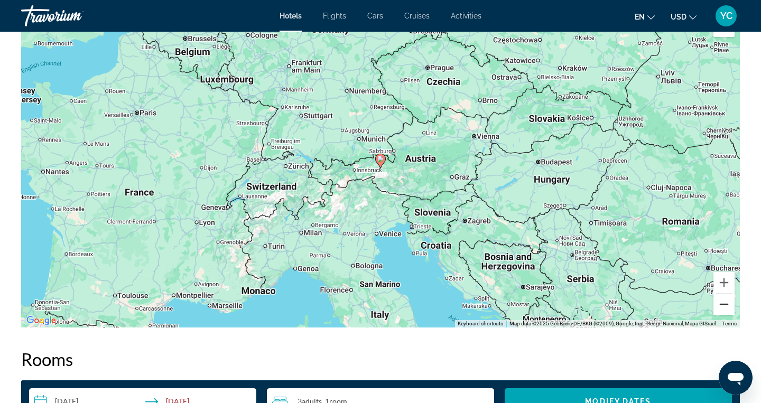
click at [726, 304] on button "Zoom out" at bounding box center [724, 304] width 21 height 21
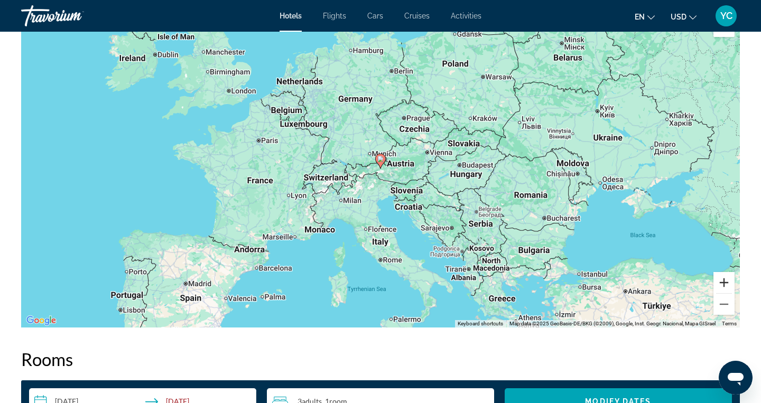
click at [724, 279] on button "Zoom in" at bounding box center [724, 282] width 21 height 21
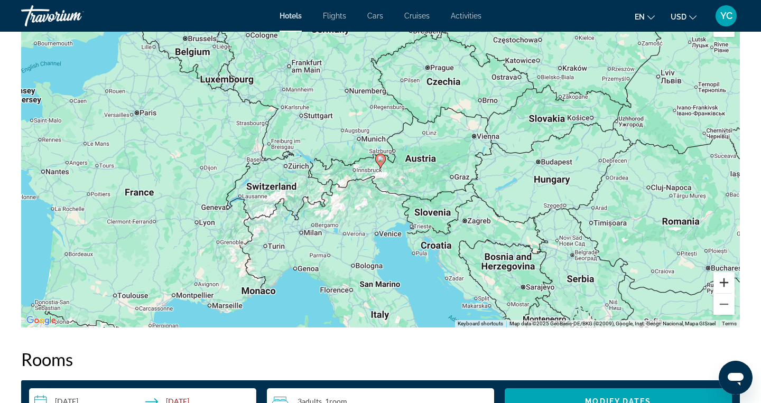
click at [724, 279] on button "Zoom in" at bounding box center [724, 282] width 21 height 21
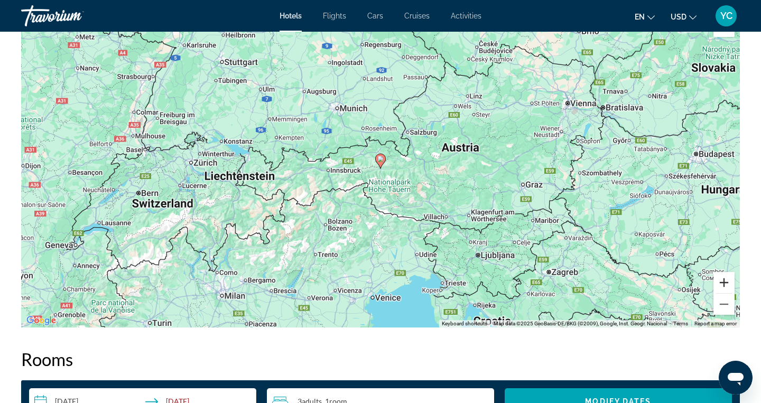
click at [724, 279] on button "Zoom in" at bounding box center [724, 282] width 21 height 21
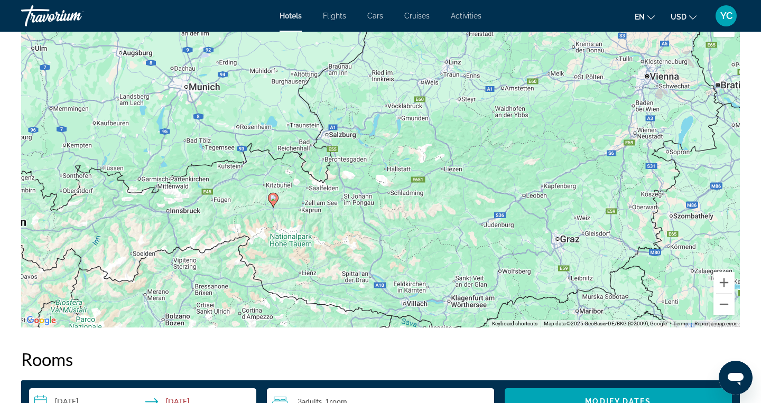
drag, startPoint x: 685, startPoint y: 233, endPoint x: 573, endPoint y: 272, distance: 118.7
click at [573, 272] on div "To activate drag with keyboard, press Alt + Enter. Once in keyboard drag state,…" at bounding box center [380, 169] width 719 height 317
click at [540, 224] on div "To activate drag with keyboard, press Alt + Enter. Once in keyboard drag state,…" at bounding box center [380, 169] width 719 height 317
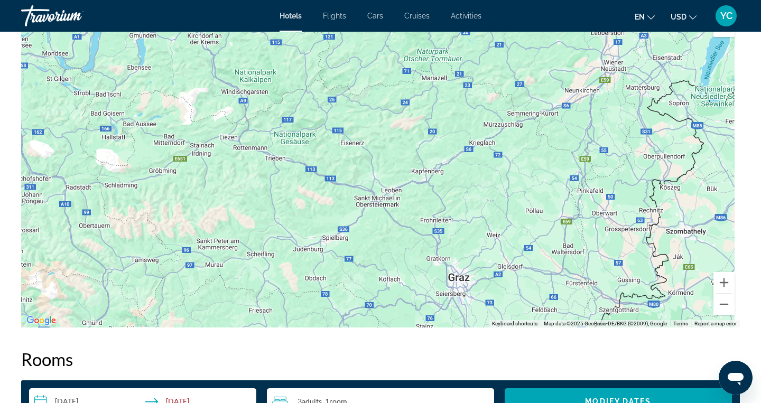
drag, startPoint x: 638, startPoint y: 165, endPoint x: 513, endPoint y: 192, distance: 127.5
click at [513, 192] on div "To activate drag with keyboard, press Alt + Enter. Once in keyboard drag state,…" at bounding box center [380, 169] width 719 height 317
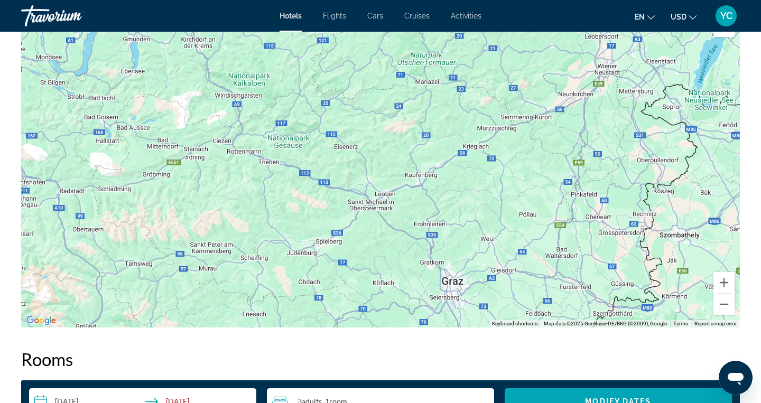
click at [539, 137] on div "To activate drag with keyboard, press Alt + Enter. Once in keyboard drag state,…" at bounding box center [380, 169] width 719 height 317
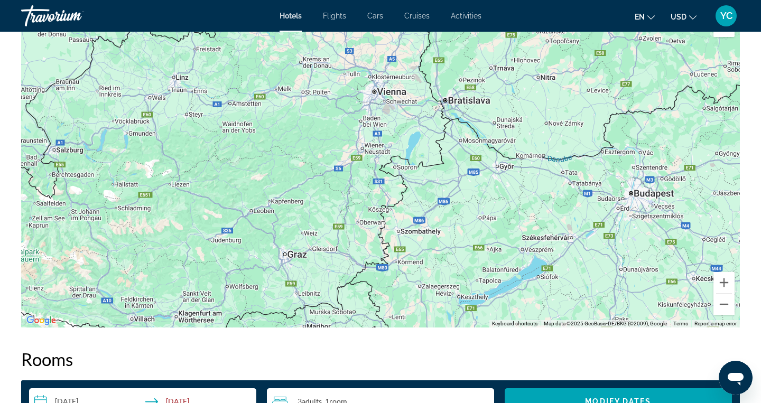
drag, startPoint x: 665, startPoint y: 107, endPoint x: 460, endPoint y: 142, distance: 208.1
click at [460, 142] on div "To activate drag with keyboard, press Alt + Enter. Once in keyboard drag state,…" at bounding box center [380, 169] width 719 height 317
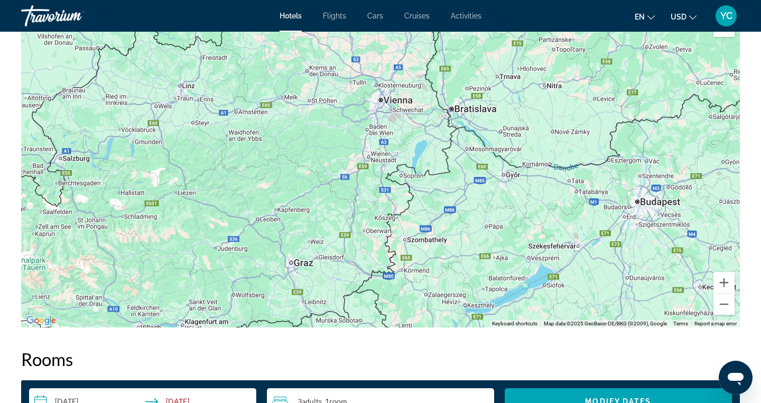
drag, startPoint x: 478, startPoint y: 176, endPoint x: 485, endPoint y: 180, distance: 8.8
click at [485, 182] on div "To activate drag with keyboard, press Alt + Enter. Once in keyboard drag state,…" at bounding box center [380, 169] width 719 height 317
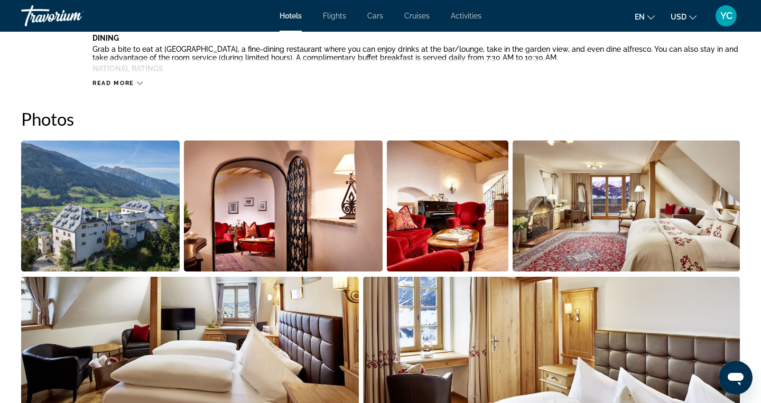
scroll to position [485, 0]
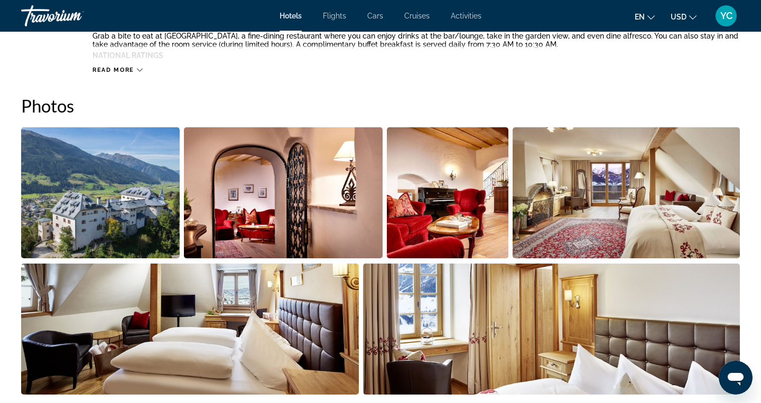
click at [137, 206] on img "Open full-screen image slider" at bounding box center [100, 192] width 159 height 131
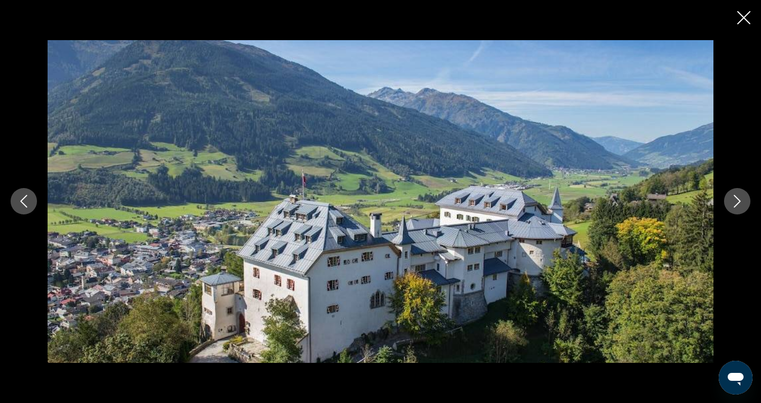
click at [739, 202] on icon "Next image" at bounding box center [737, 202] width 7 height 13
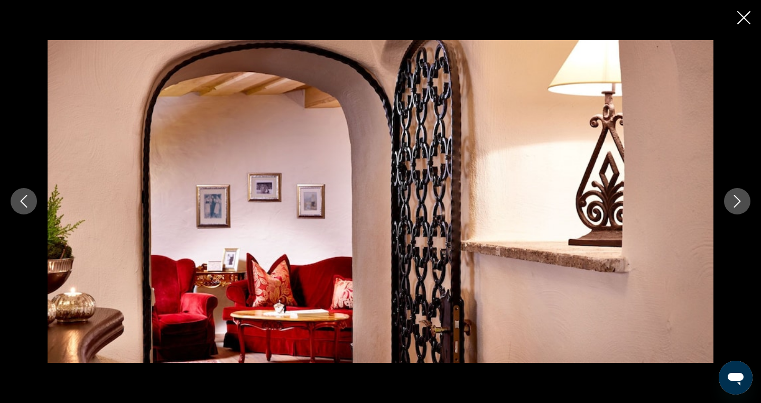
click at [739, 202] on icon "Next image" at bounding box center [737, 202] width 7 height 13
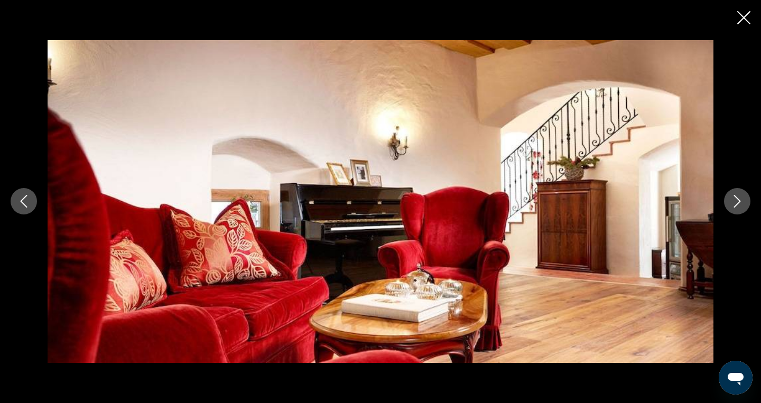
click at [739, 202] on icon "Next image" at bounding box center [737, 202] width 7 height 13
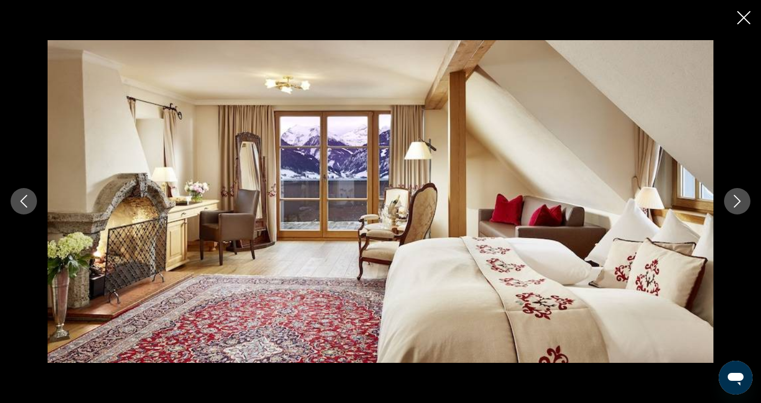
click at [739, 202] on icon "Next image" at bounding box center [737, 202] width 7 height 13
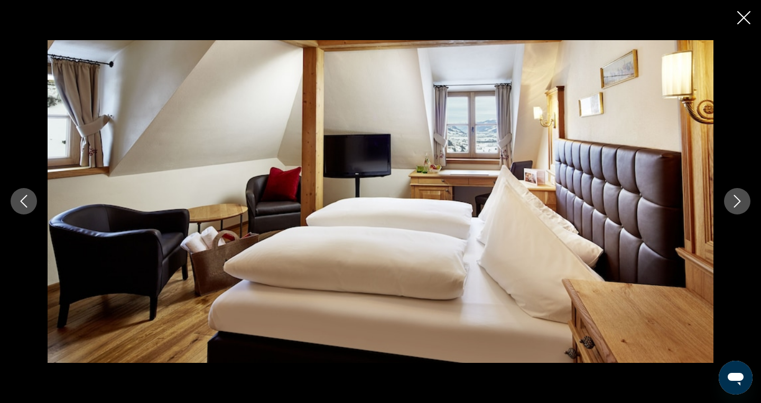
click at [739, 202] on icon "Next image" at bounding box center [737, 202] width 7 height 13
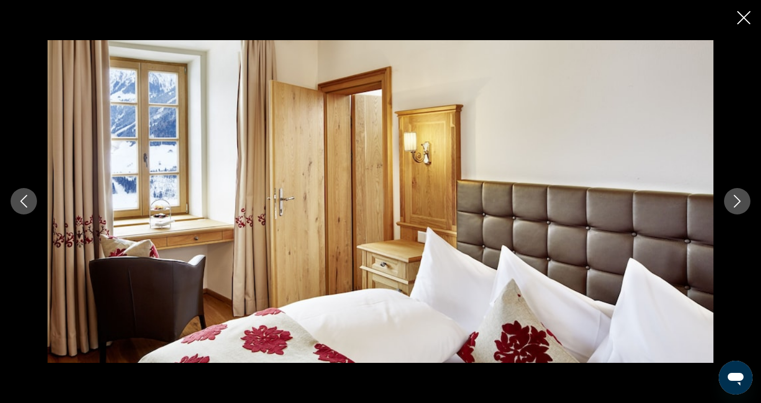
click at [739, 202] on icon "Next image" at bounding box center [737, 202] width 7 height 13
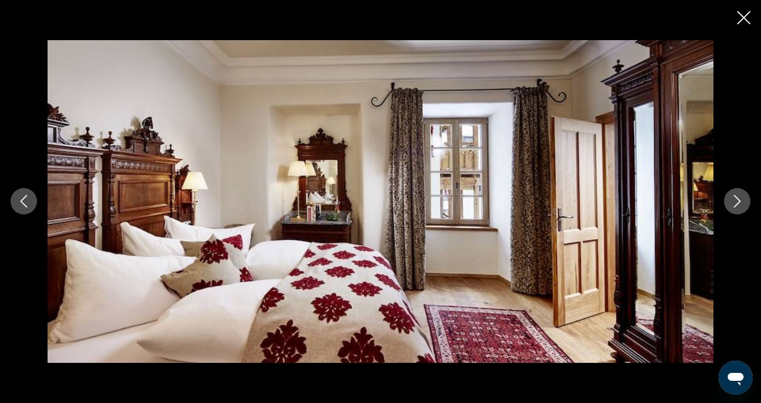
click at [739, 202] on icon "Next image" at bounding box center [737, 202] width 7 height 13
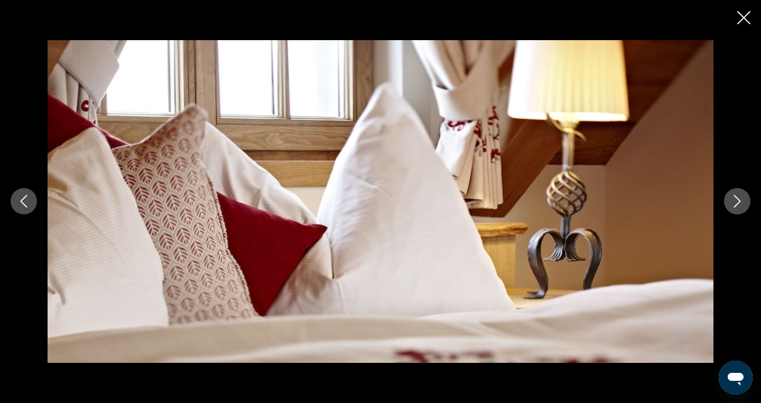
click at [739, 202] on icon "Next image" at bounding box center [737, 202] width 7 height 13
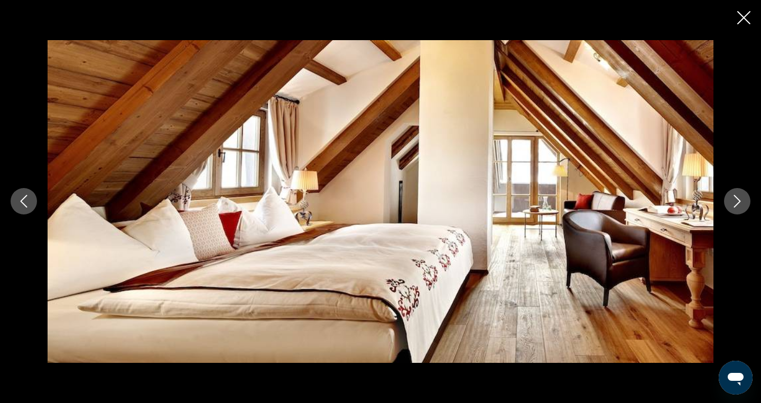
click at [739, 202] on icon "Next image" at bounding box center [737, 202] width 7 height 13
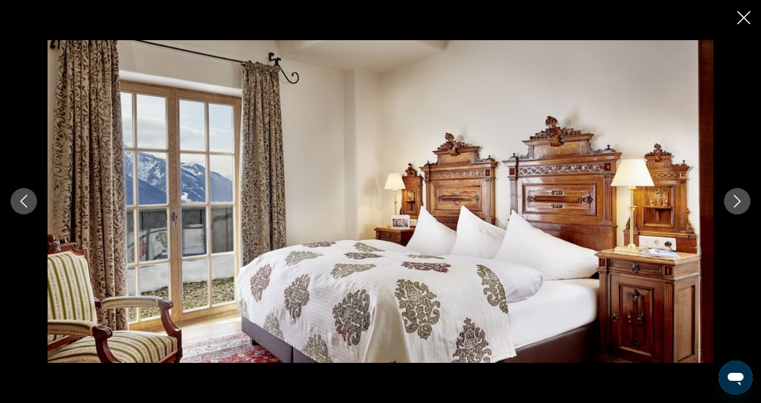
click at [739, 202] on icon "Next image" at bounding box center [737, 202] width 7 height 13
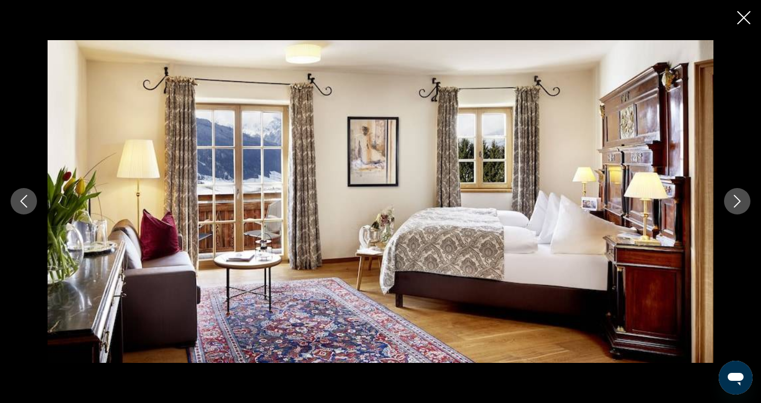
click at [739, 202] on icon "Next image" at bounding box center [737, 202] width 7 height 13
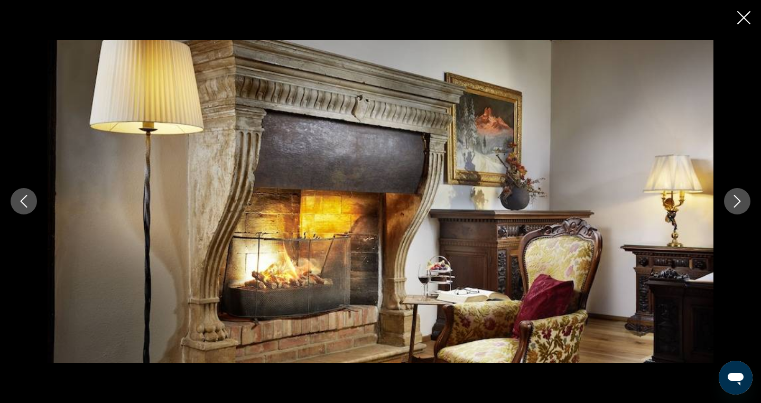
click at [739, 202] on icon "Next image" at bounding box center [737, 202] width 7 height 13
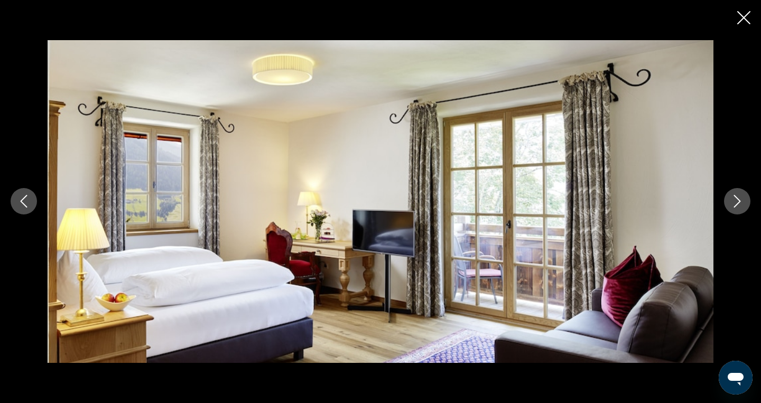
click at [739, 202] on icon "Next image" at bounding box center [737, 202] width 7 height 13
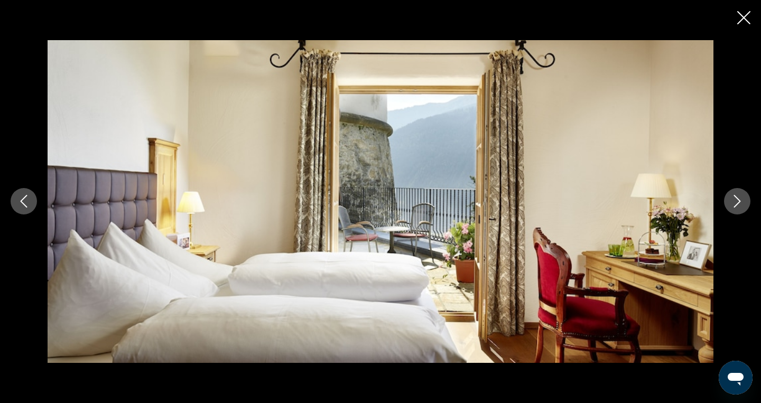
click at [739, 202] on icon "Next image" at bounding box center [737, 202] width 7 height 13
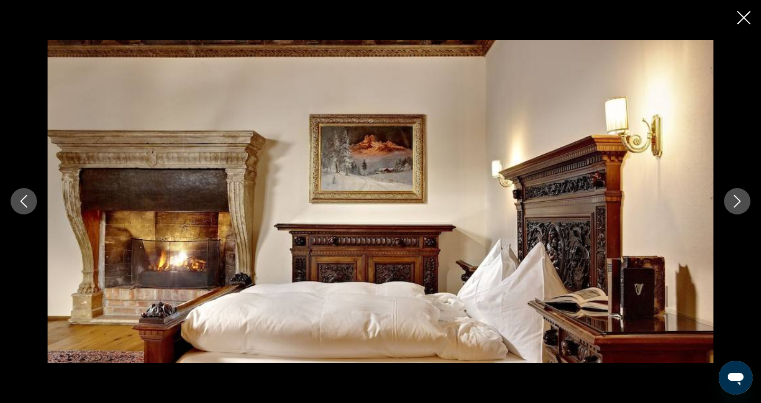
click at [739, 202] on icon "Next image" at bounding box center [737, 202] width 7 height 13
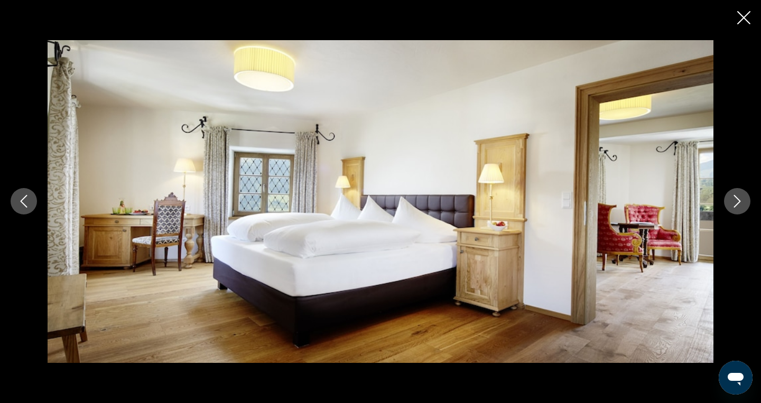
click at [739, 202] on icon "Next image" at bounding box center [737, 202] width 7 height 13
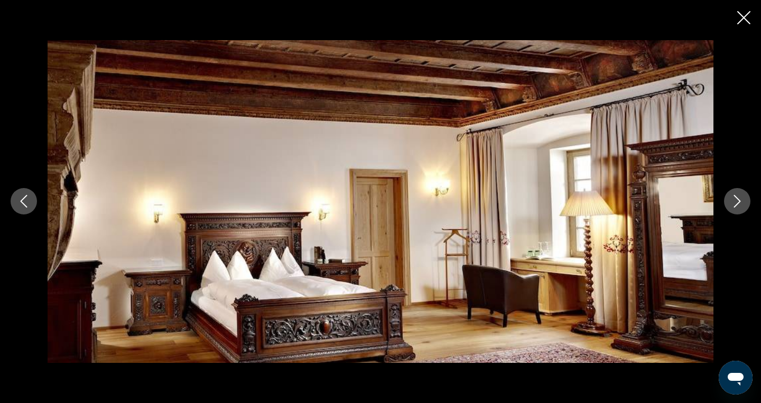
click at [739, 202] on icon "Next image" at bounding box center [737, 202] width 7 height 13
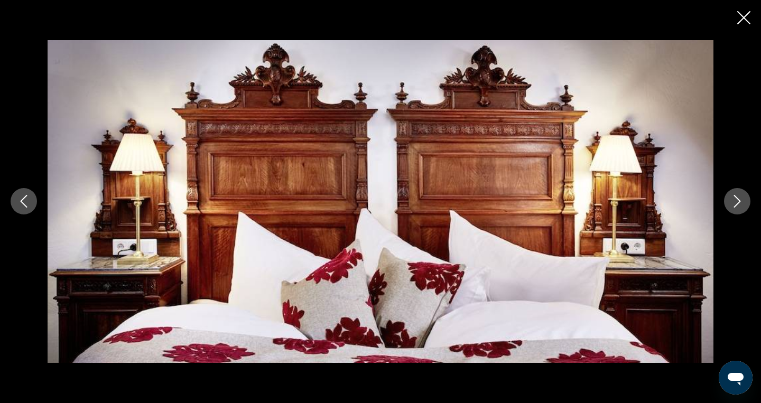
click at [739, 202] on icon "Next image" at bounding box center [737, 202] width 7 height 13
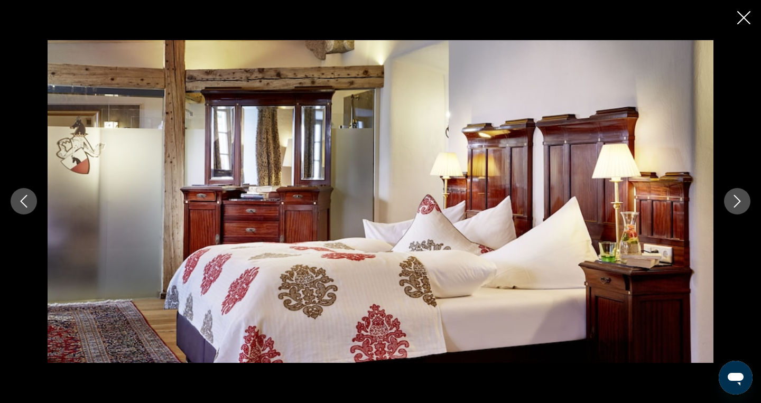
click at [739, 202] on icon "Next image" at bounding box center [737, 202] width 7 height 13
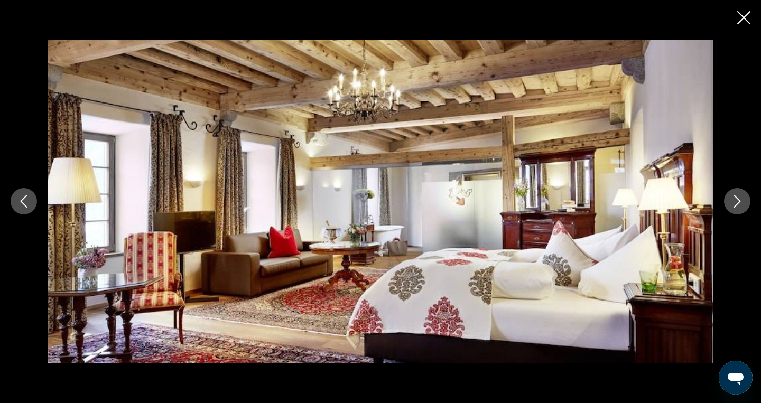
click at [745, 20] on icon "Close slideshow" at bounding box center [743, 17] width 13 height 13
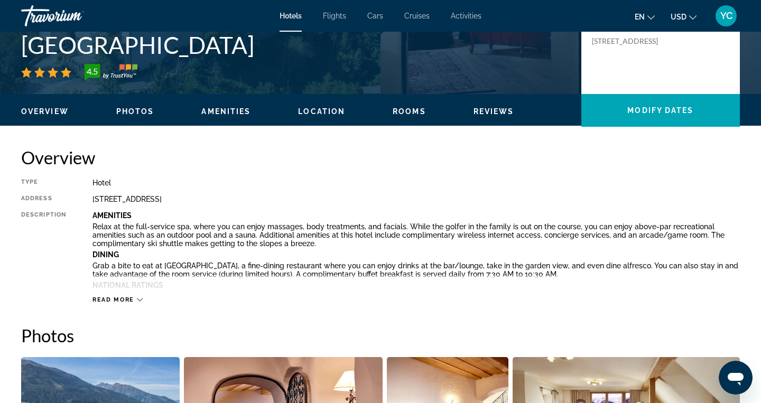
scroll to position [264, 0]
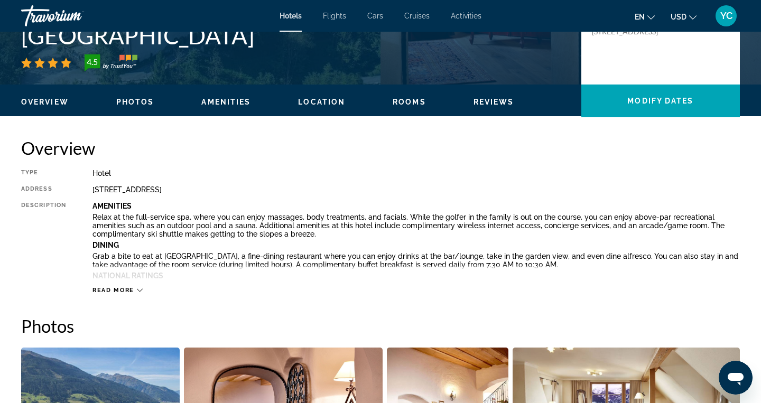
click at [136, 289] on div "Read more" at bounding box center [118, 290] width 50 height 7
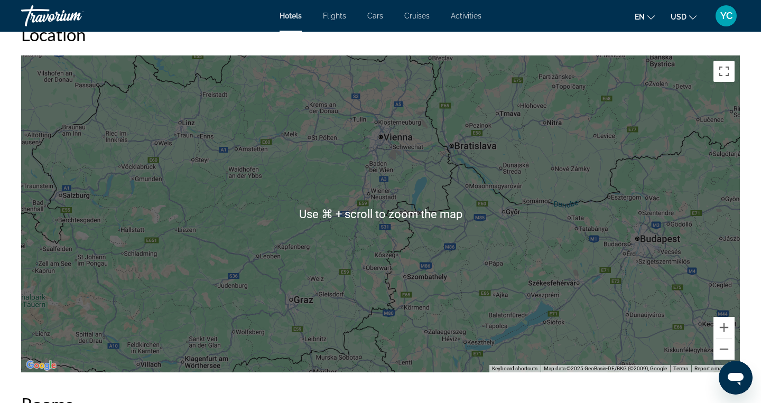
scroll to position [1619, 0]
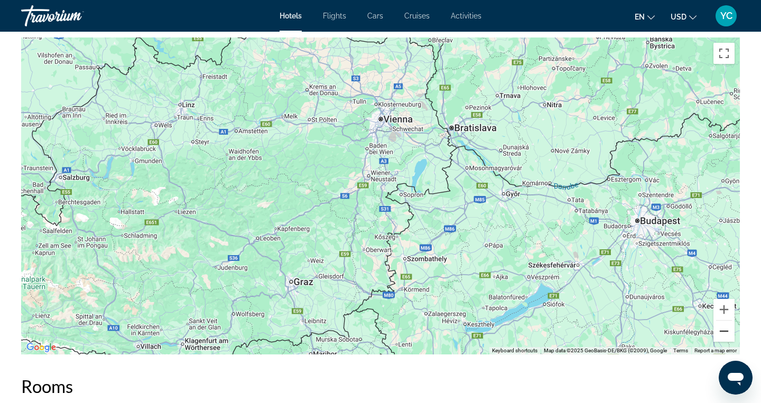
click at [727, 330] on button "Zoom out" at bounding box center [724, 331] width 21 height 21
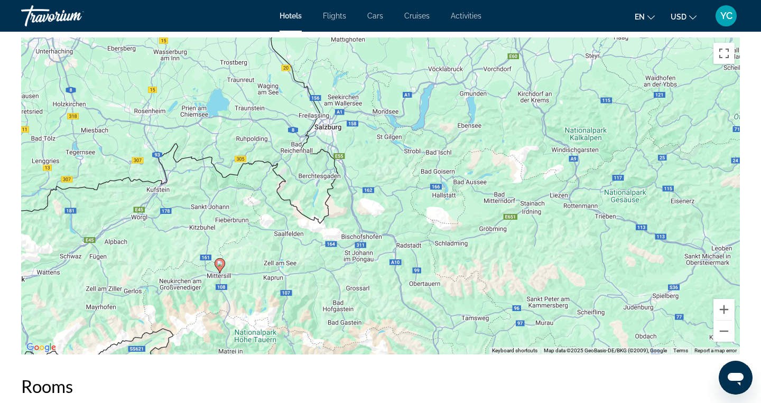
drag, startPoint x: 170, startPoint y: 298, endPoint x: 193, endPoint y: 415, distance: 119.6
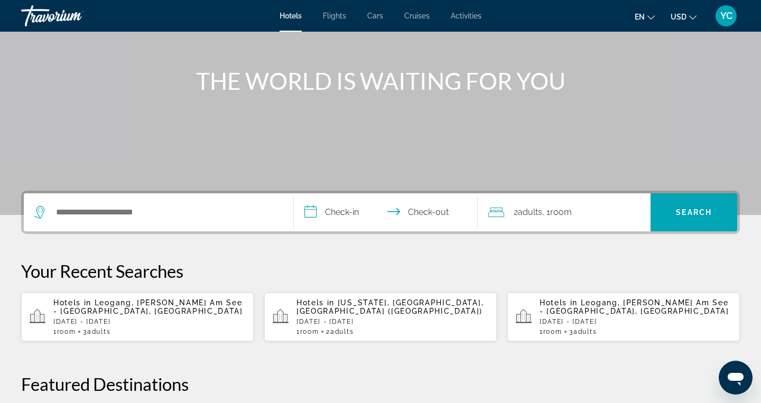
scroll to position [108, 0]
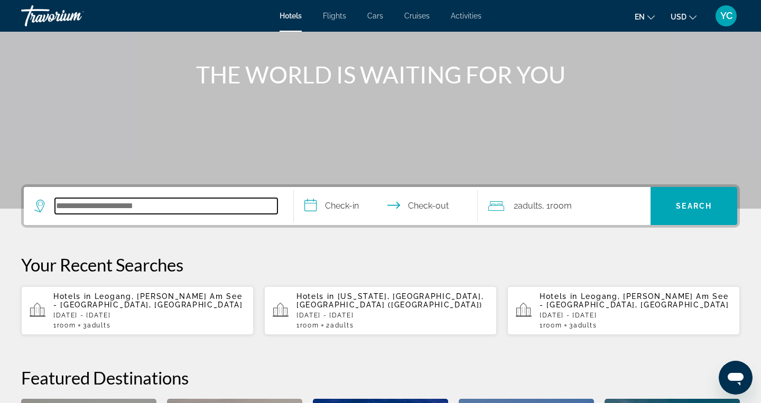
paste input "**********"
type input "**********"
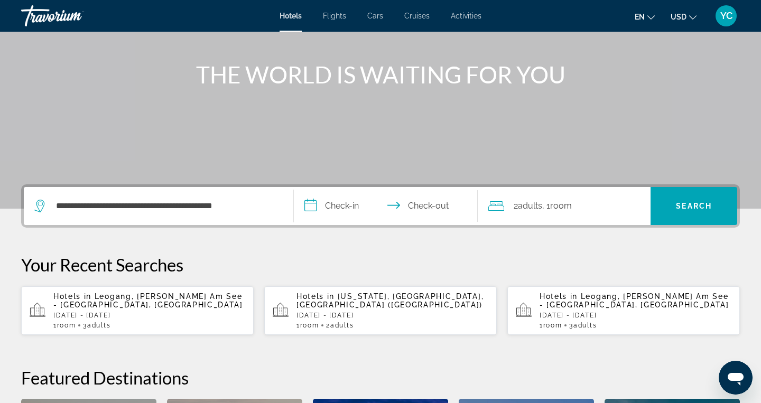
click at [338, 206] on input "**********" at bounding box center [388, 207] width 188 height 41
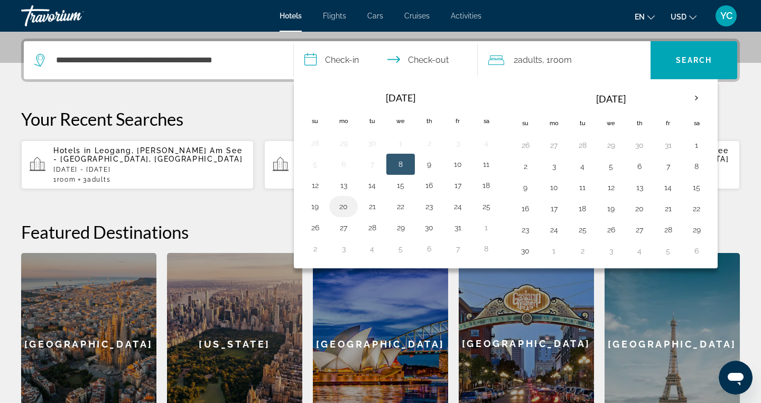
scroll to position [258, 0]
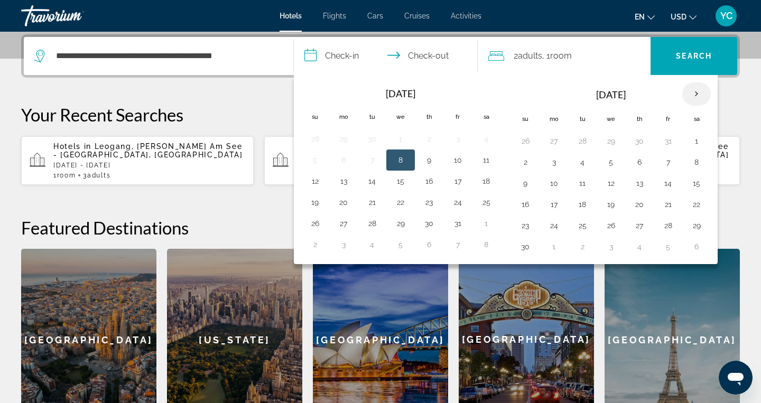
click at [693, 92] on th "Next month" at bounding box center [696, 93] width 29 height 23
click at [460, 205] on button "26" at bounding box center [457, 204] width 17 height 15
click at [486, 207] on button "27" at bounding box center [486, 204] width 17 height 15
type input "**********"
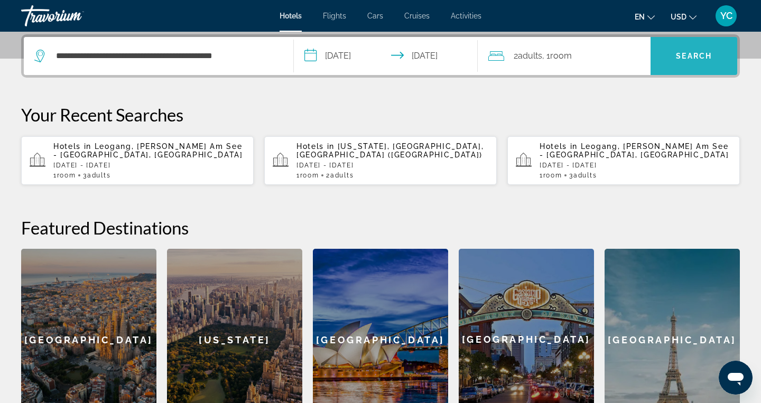
click at [680, 62] on span "Search" at bounding box center [694, 55] width 87 height 25
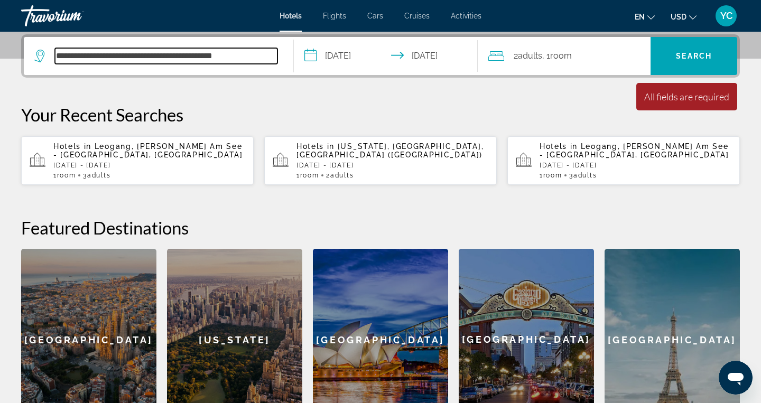
click at [187, 57] on input "**********" at bounding box center [166, 56] width 223 height 16
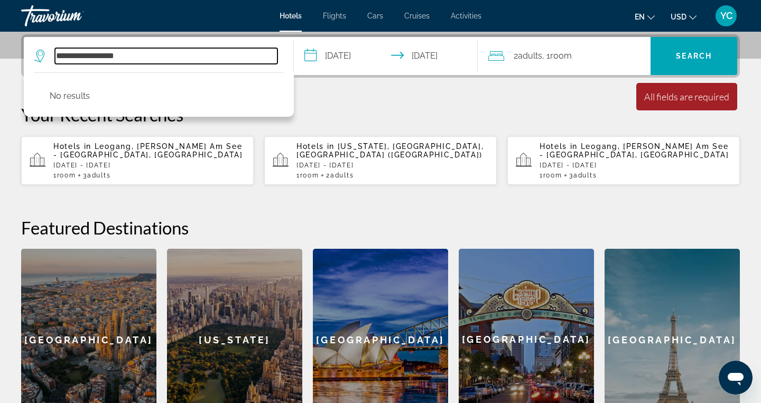
click at [106, 55] on input "**********" at bounding box center [166, 56] width 223 height 16
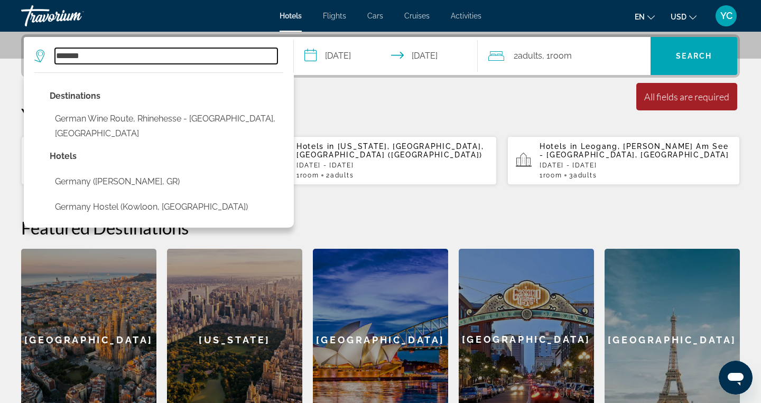
type input "*******"
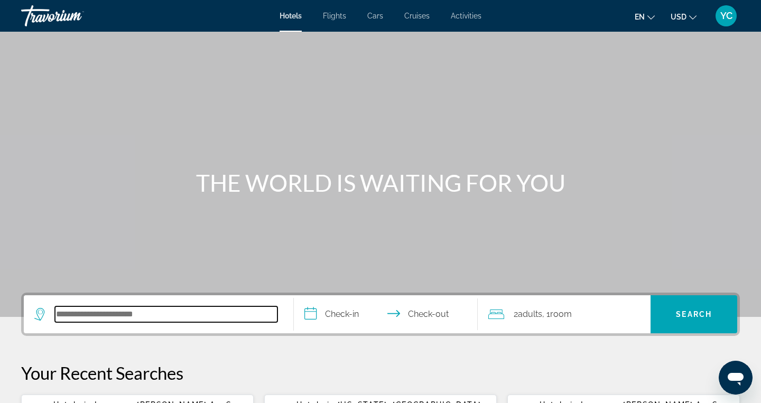
click at [87, 317] on input "Search hotel destination" at bounding box center [166, 315] width 223 height 16
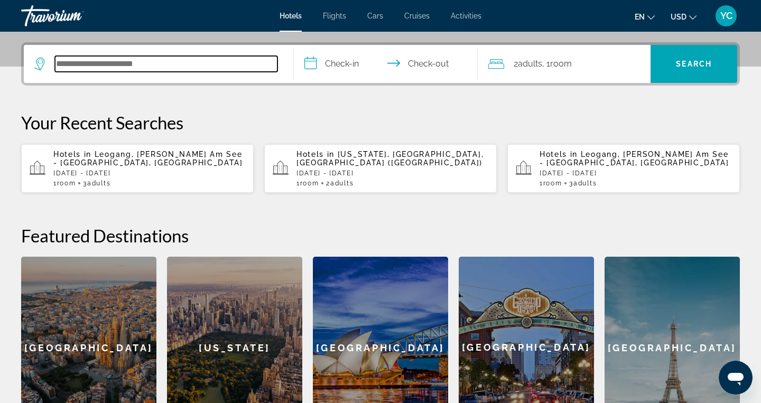
scroll to position [258, 0]
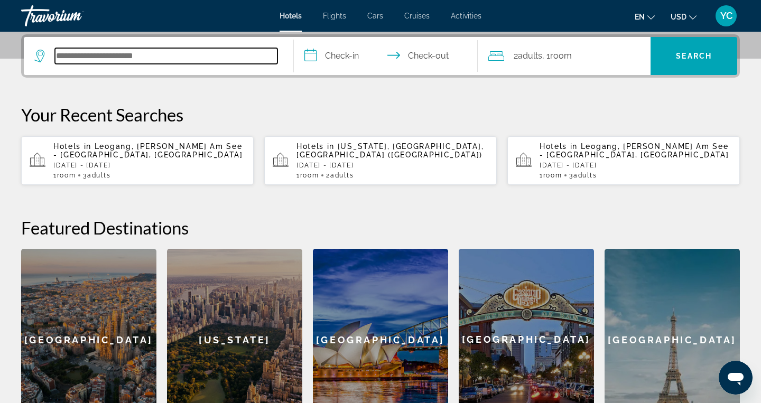
paste input "**********"
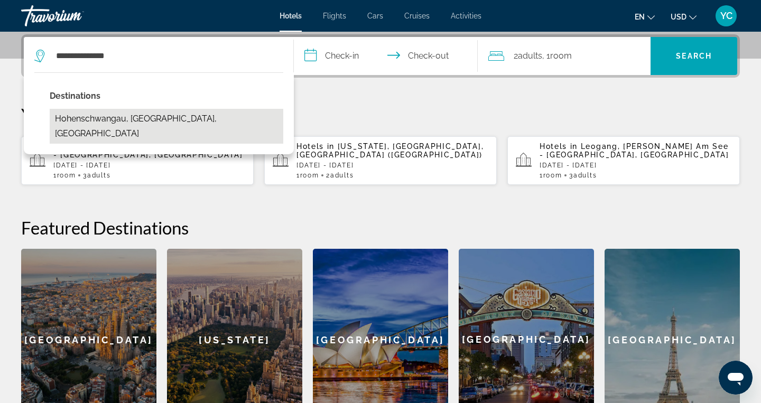
click at [181, 115] on button "Hohenschwangau, [GEOGRAPHIC_DATA], [GEOGRAPHIC_DATA]" at bounding box center [167, 126] width 234 height 35
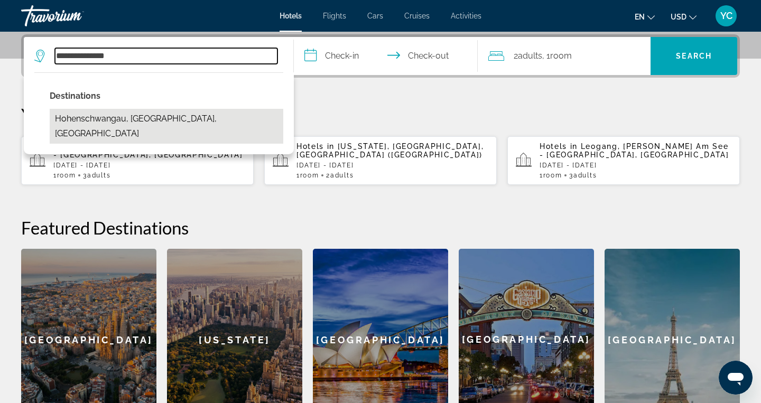
type input "**********"
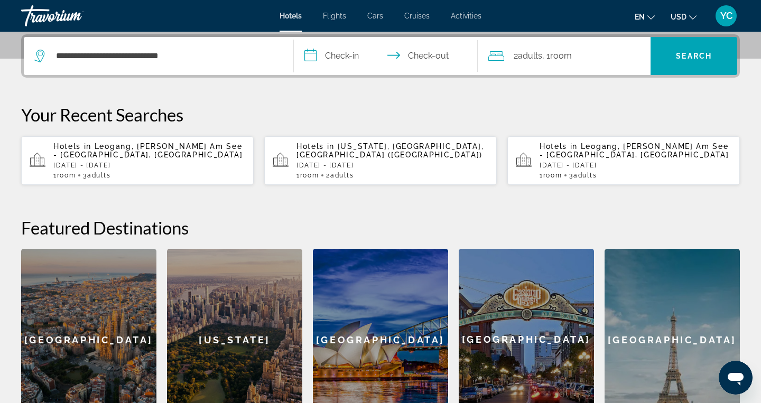
click at [338, 54] on input "**********" at bounding box center [388, 57] width 188 height 41
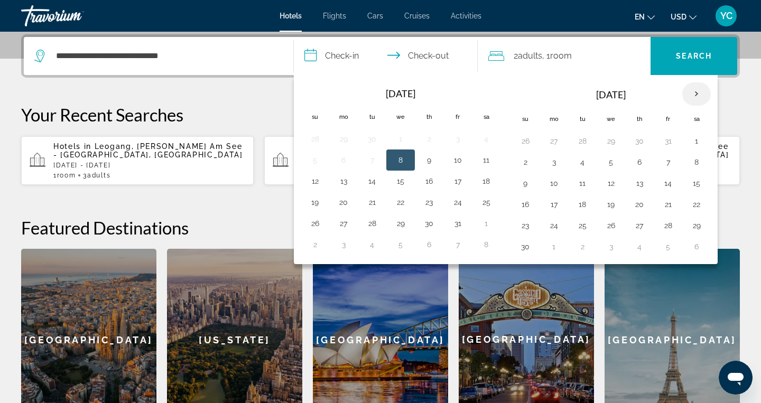
click at [697, 96] on th "Next month" at bounding box center [696, 93] width 29 height 23
click at [587, 207] on button "23" at bounding box center [582, 204] width 17 height 15
click at [616, 202] on button "24" at bounding box center [611, 204] width 17 height 15
type input "**********"
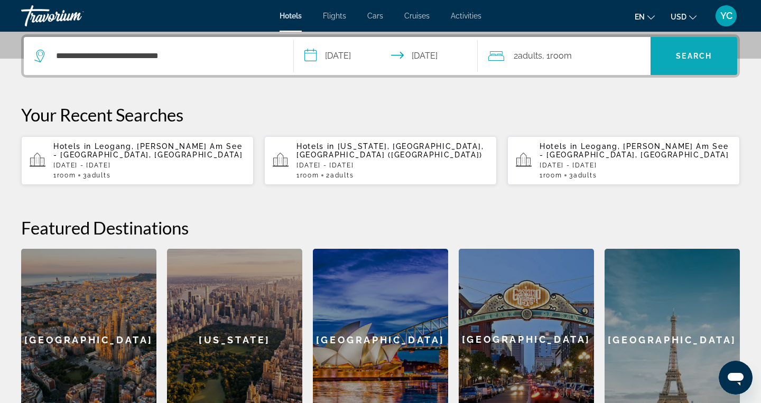
click at [696, 65] on span "Search" at bounding box center [694, 55] width 87 height 25
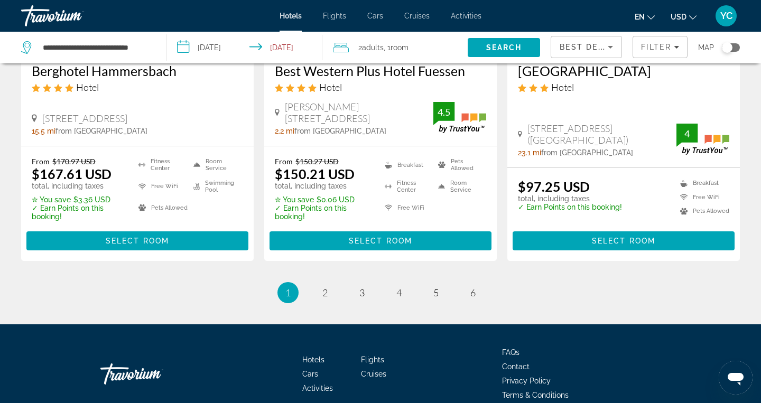
scroll to position [1446, 0]
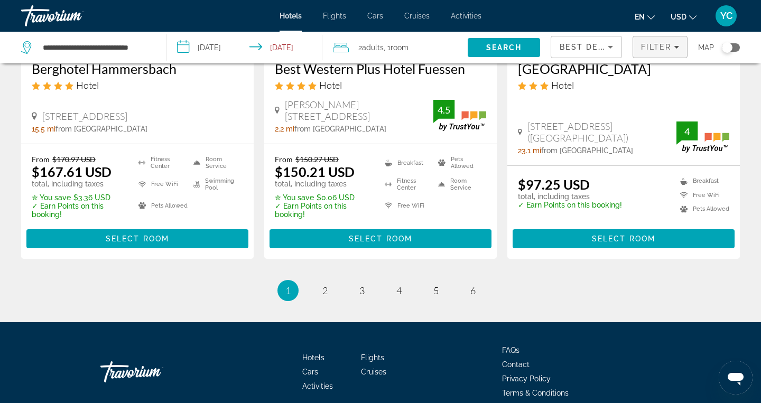
click at [659, 45] on span "Filter" at bounding box center [656, 47] width 30 height 8
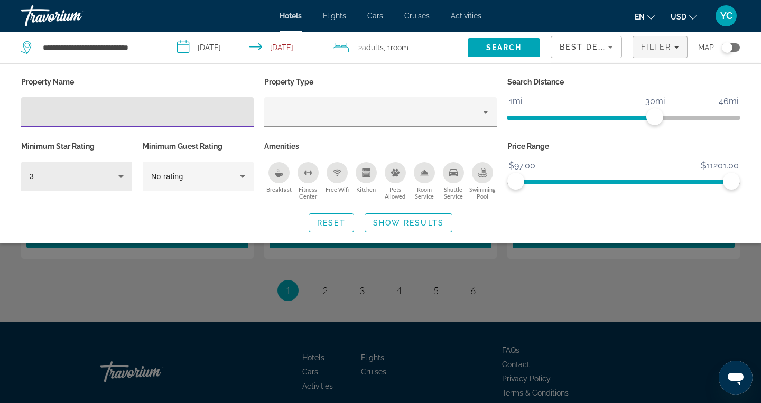
click at [121, 176] on icon "Hotel Filters" at bounding box center [120, 177] width 5 height 3
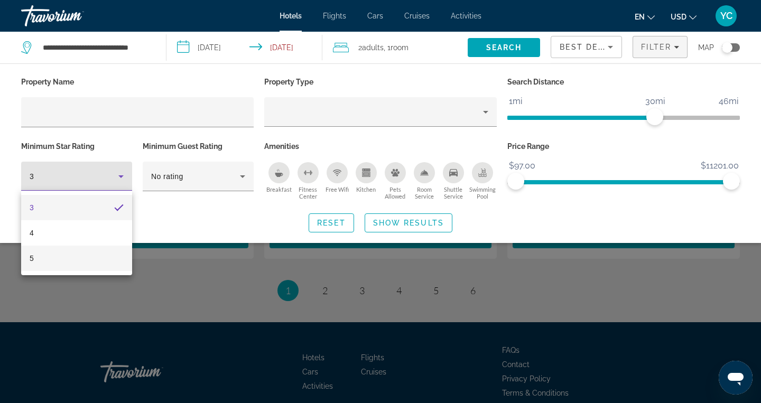
click at [80, 254] on mat-option "5" at bounding box center [76, 258] width 111 height 25
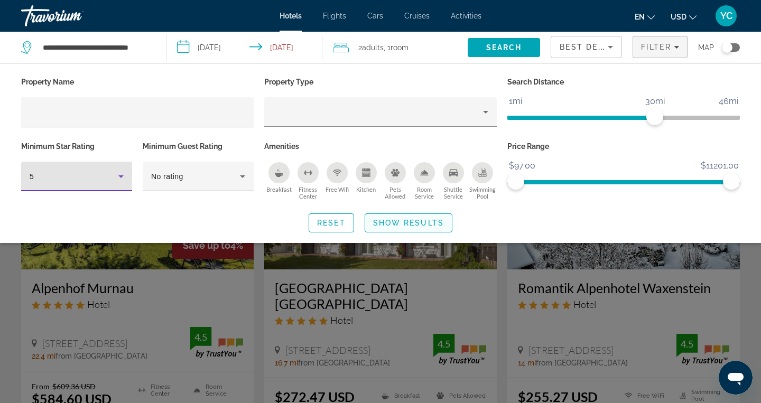
click at [384, 223] on span "Show Results" at bounding box center [408, 223] width 71 height 8
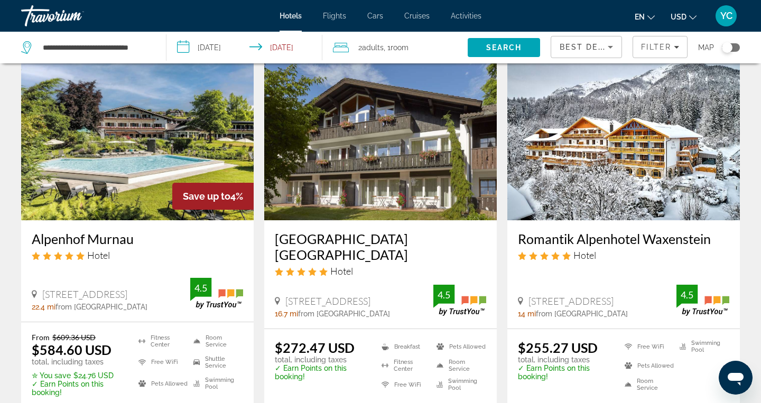
scroll to position [38, 0]
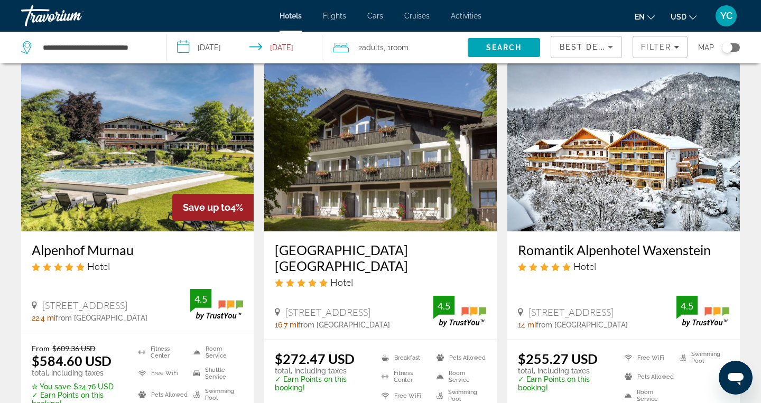
click at [580, 168] on img "Main content" at bounding box center [623, 146] width 233 height 169
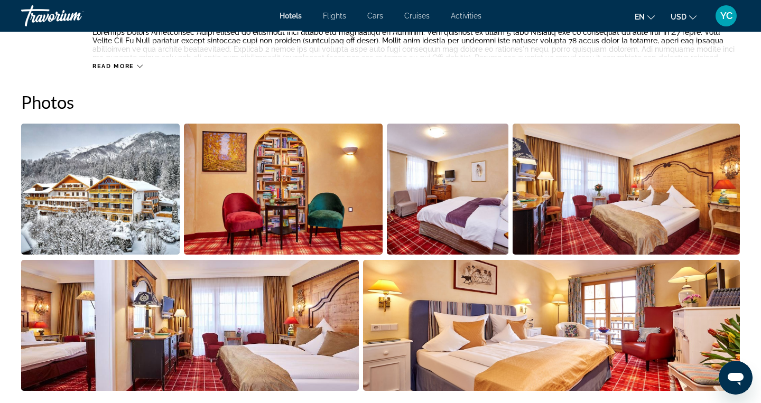
scroll to position [501, 0]
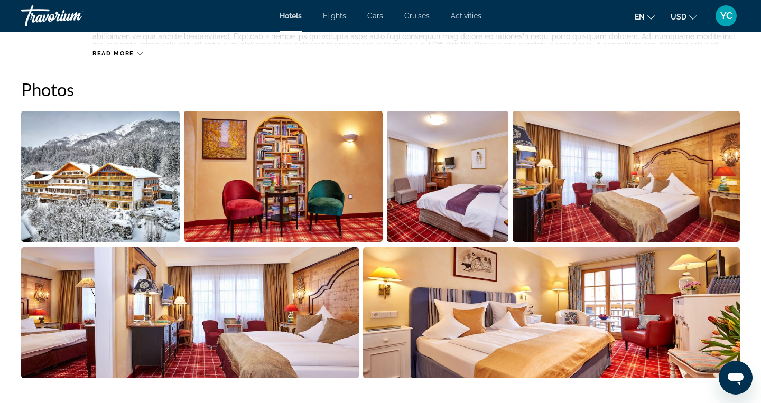
click at [126, 187] on img "Open full-screen image slider" at bounding box center [100, 176] width 159 height 131
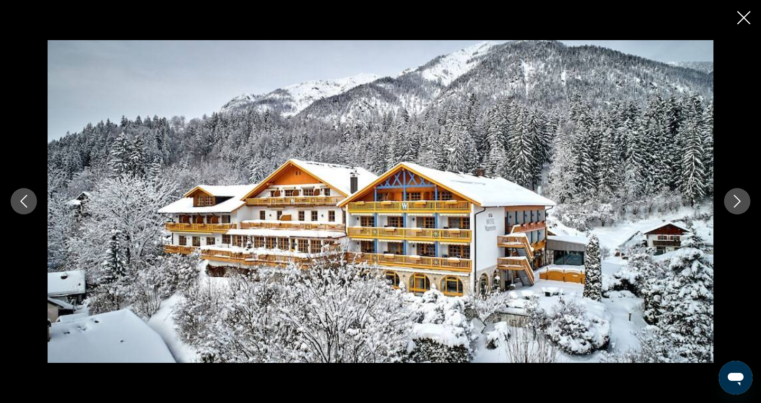
click at [740, 199] on icon "Next image" at bounding box center [737, 201] width 13 height 13
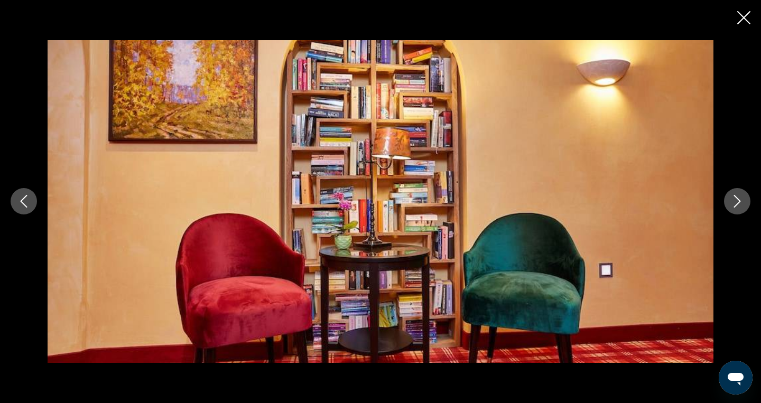
click at [740, 199] on icon "Next image" at bounding box center [737, 201] width 13 height 13
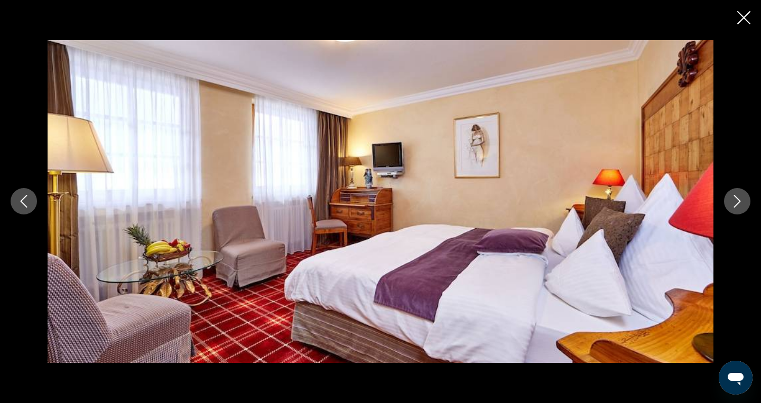
click at [740, 199] on icon "Next image" at bounding box center [737, 201] width 13 height 13
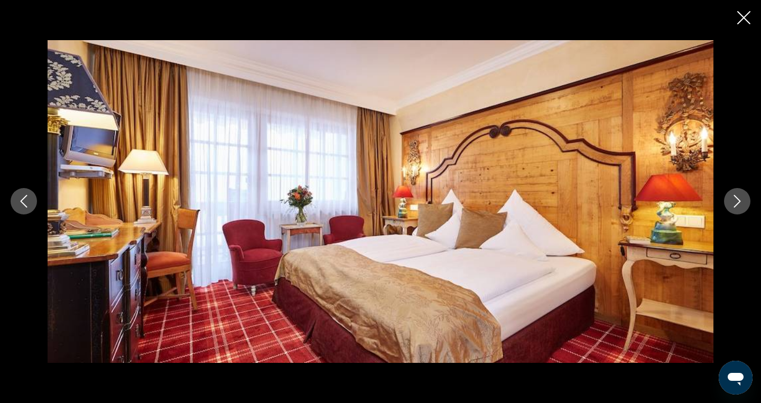
click at [740, 199] on icon "Next image" at bounding box center [737, 201] width 13 height 13
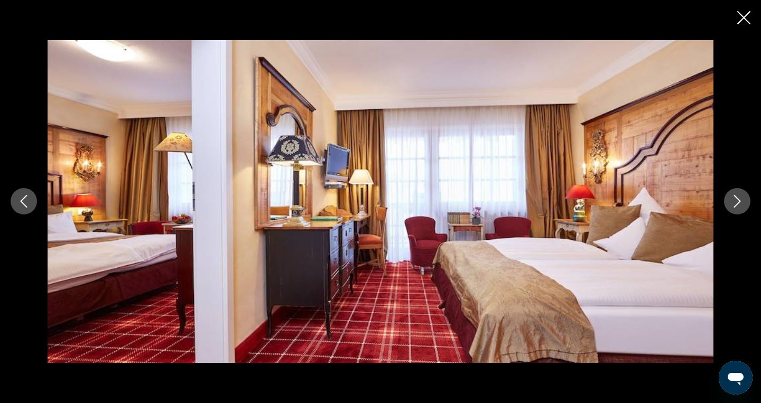
click at [740, 199] on icon "Next image" at bounding box center [737, 201] width 13 height 13
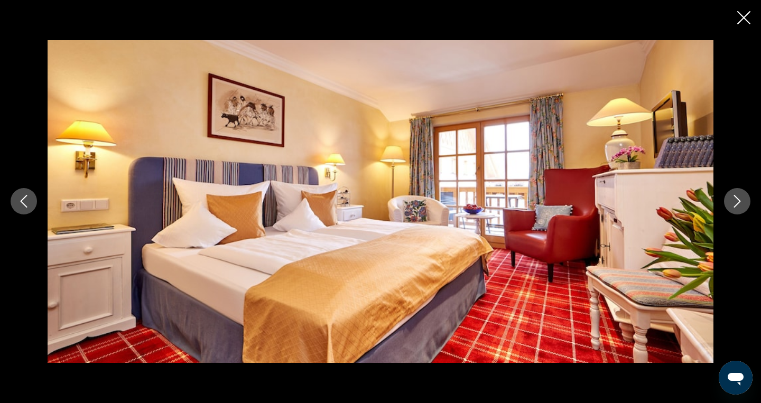
click at [740, 199] on icon "Next image" at bounding box center [737, 201] width 13 height 13
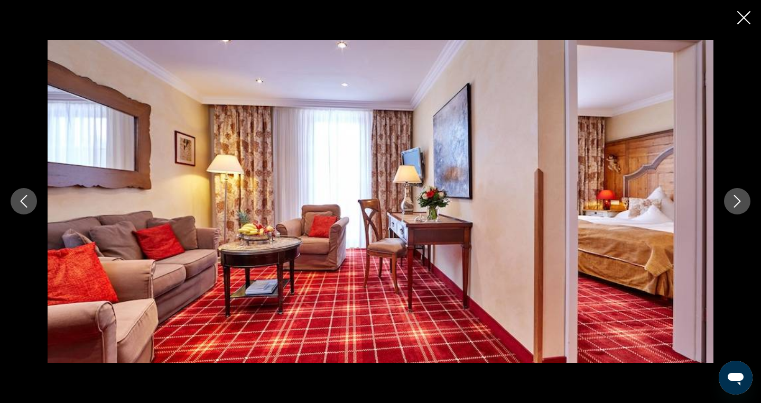
click at [740, 199] on icon "Next image" at bounding box center [737, 201] width 13 height 13
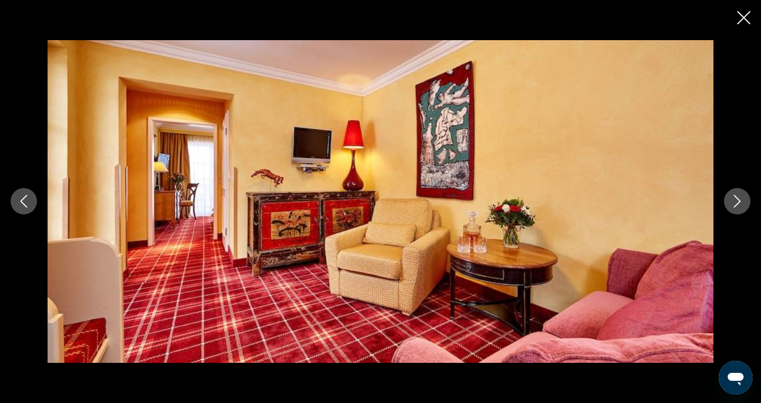
click at [740, 199] on icon "Next image" at bounding box center [737, 201] width 13 height 13
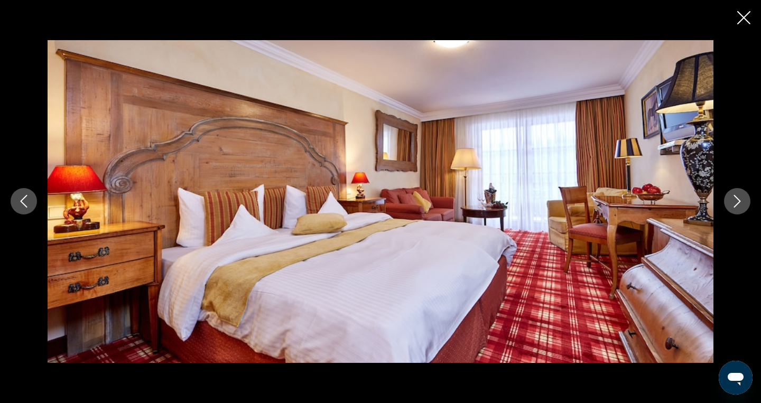
click at [740, 199] on icon "Next image" at bounding box center [737, 201] width 13 height 13
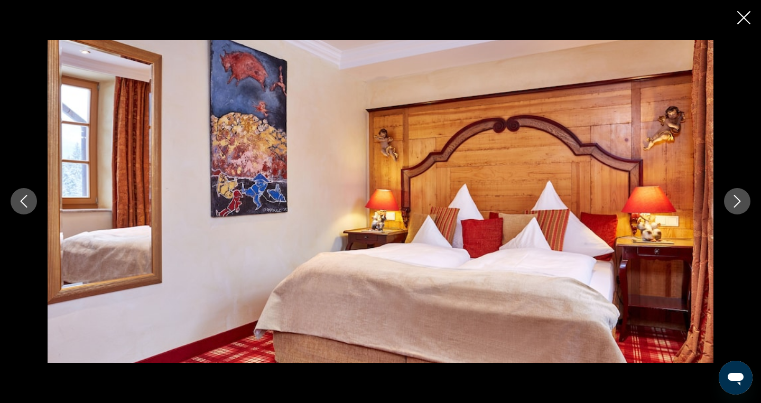
click at [740, 199] on icon "Next image" at bounding box center [737, 201] width 13 height 13
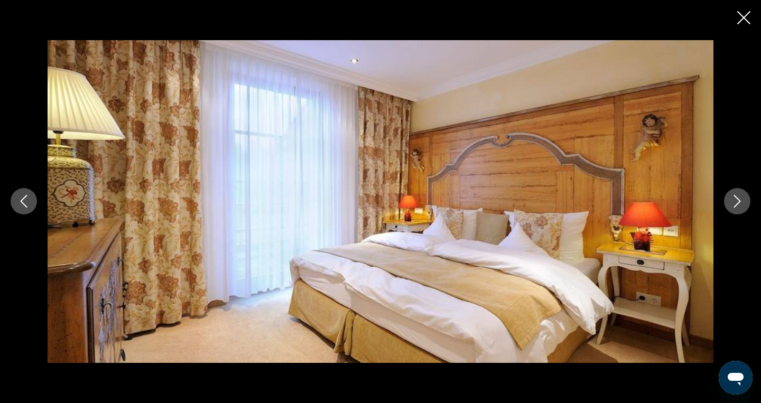
click at [740, 199] on icon "Next image" at bounding box center [737, 201] width 13 height 13
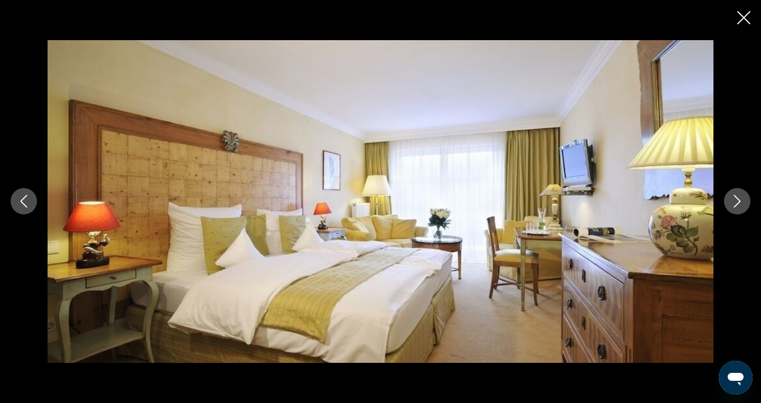
click at [740, 199] on icon "Next image" at bounding box center [737, 201] width 13 height 13
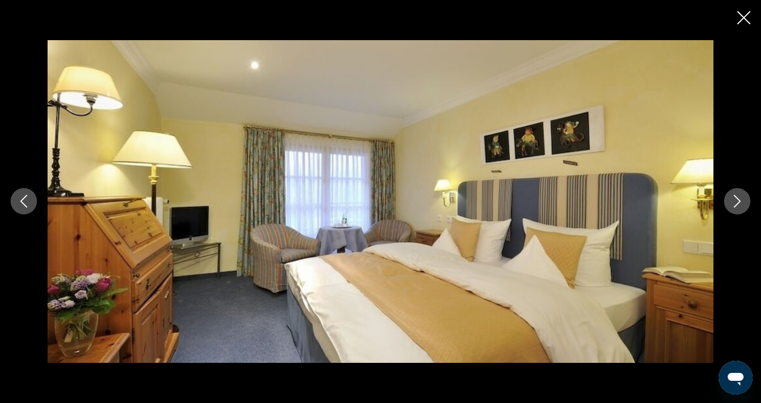
click at [740, 199] on icon "Next image" at bounding box center [737, 201] width 13 height 13
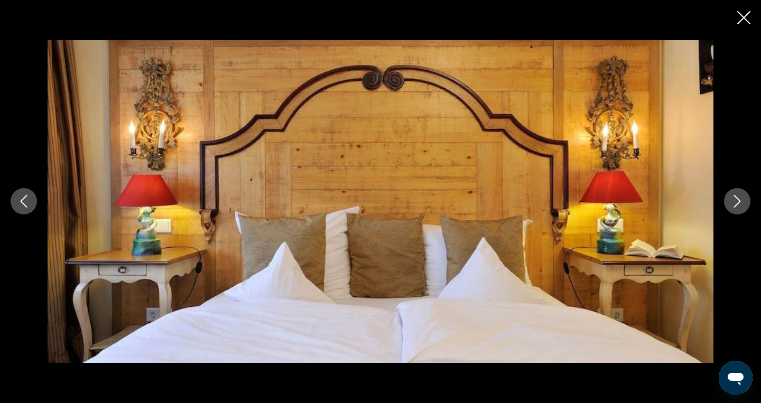
click at [740, 199] on icon "Next image" at bounding box center [737, 201] width 13 height 13
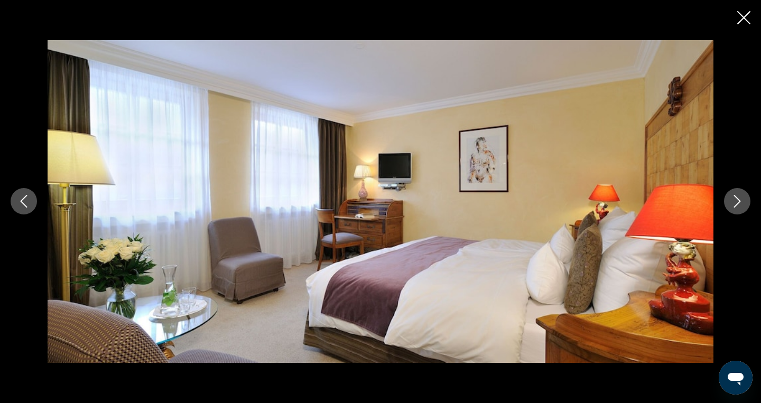
click at [740, 199] on icon "Next image" at bounding box center [737, 201] width 13 height 13
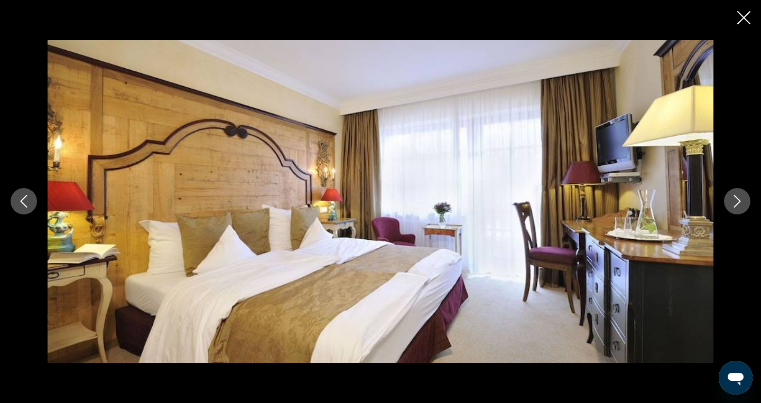
click at [740, 199] on icon "Next image" at bounding box center [737, 201] width 13 height 13
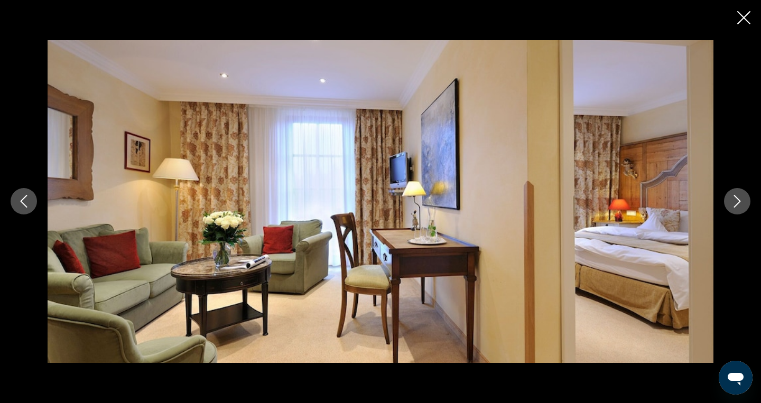
click at [740, 199] on icon "Next image" at bounding box center [737, 201] width 13 height 13
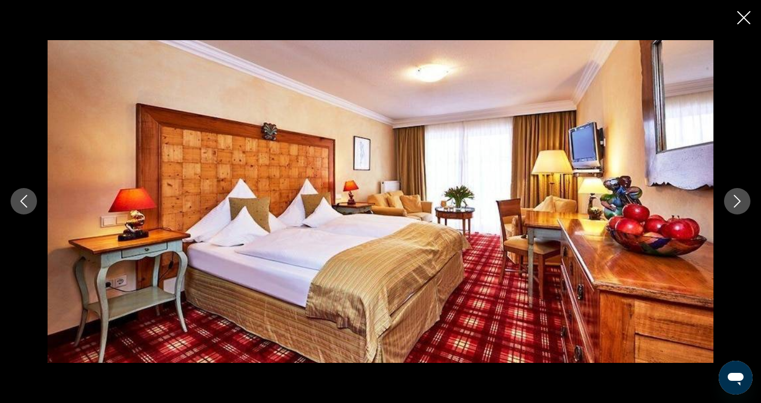
click at [740, 199] on icon "Next image" at bounding box center [737, 201] width 13 height 13
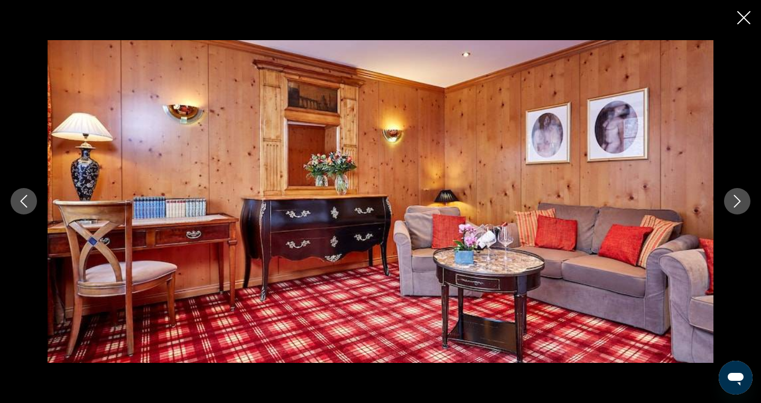
click at [740, 199] on icon "Next image" at bounding box center [737, 201] width 13 height 13
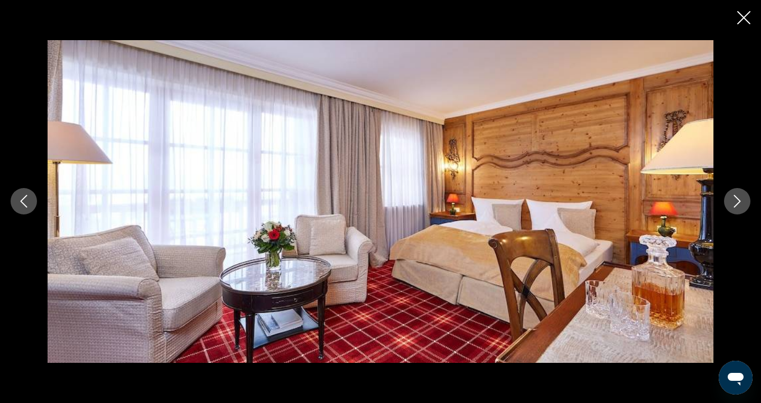
click at [740, 199] on icon "Next image" at bounding box center [737, 201] width 13 height 13
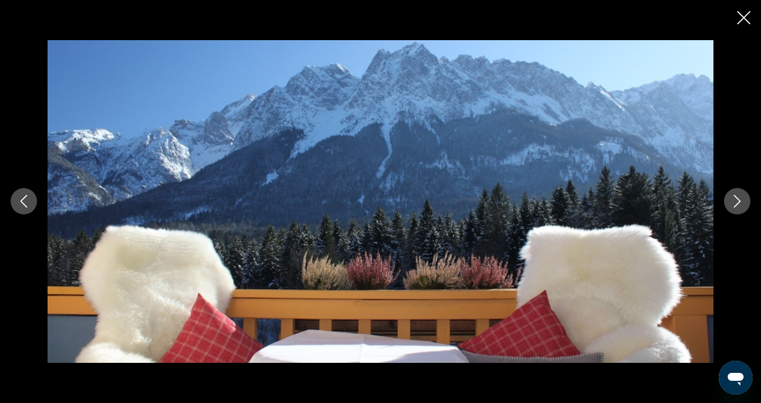
click at [740, 199] on icon "Next image" at bounding box center [737, 201] width 13 height 13
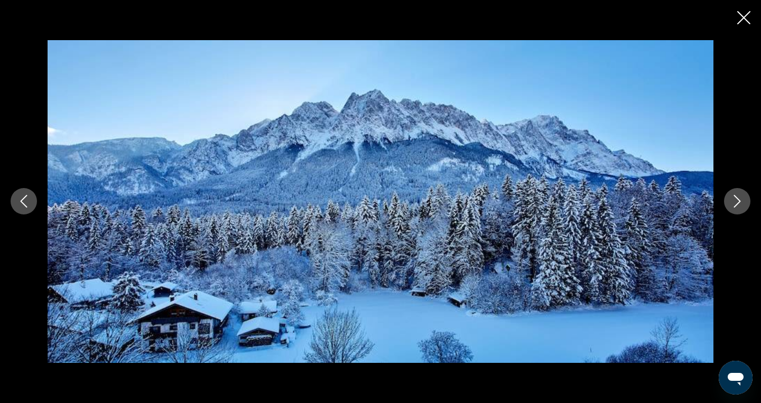
click at [20, 204] on icon "Previous image" at bounding box center [23, 201] width 13 height 13
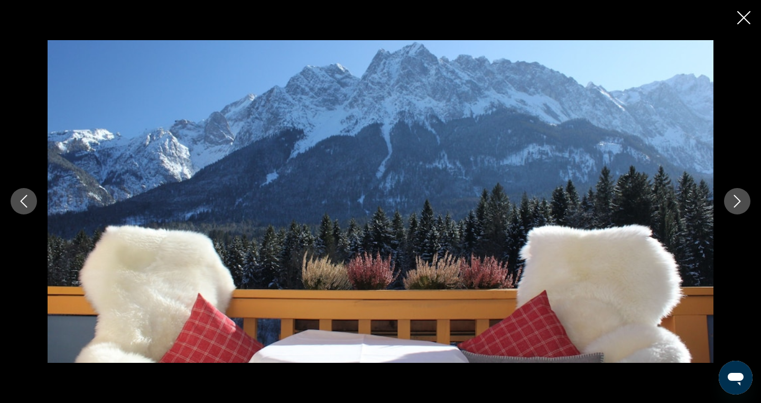
click at [737, 210] on button "Next image" at bounding box center [737, 201] width 26 height 26
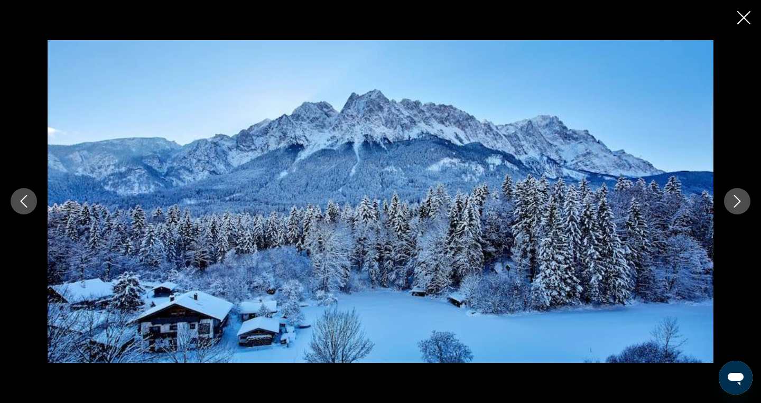
click at [737, 208] on button "Next image" at bounding box center [737, 201] width 26 height 26
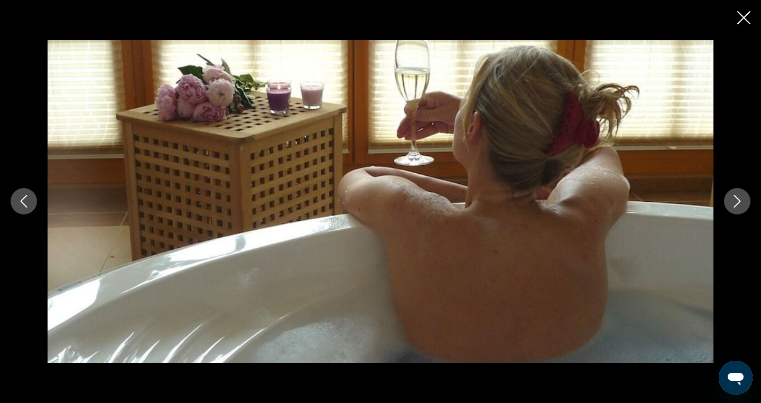
click at [737, 208] on button "Next image" at bounding box center [737, 201] width 26 height 26
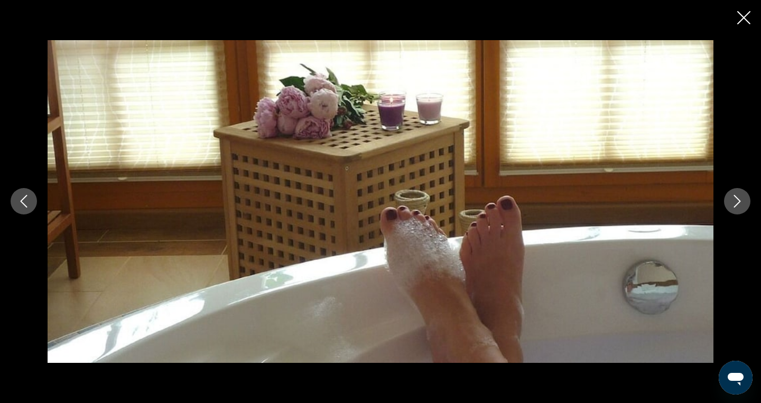
click at [737, 208] on button "Next image" at bounding box center [737, 201] width 26 height 26
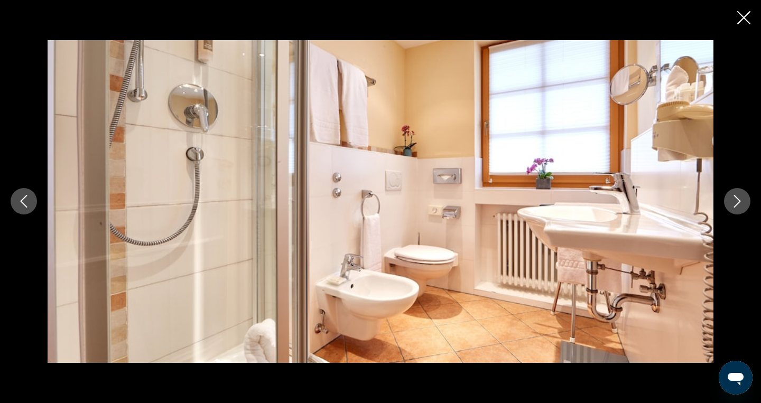
click at [747, 13] on icon "Close slideshow" at bounding box center [743, 17] width 13 height 13
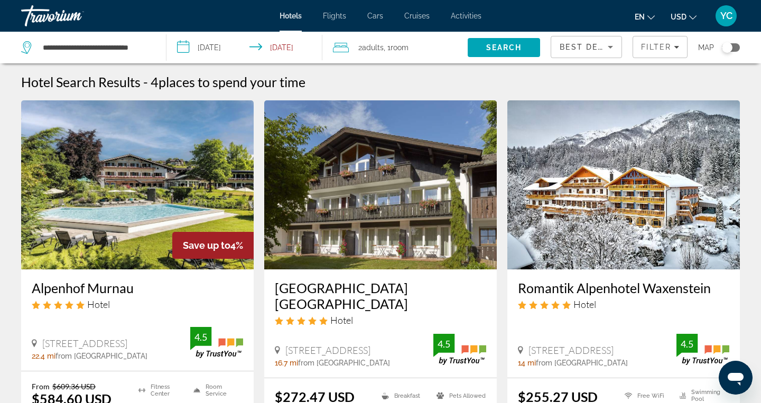
click at [151, 193] on img "Main content" at bounding box center [137, 184] width 233 height 169
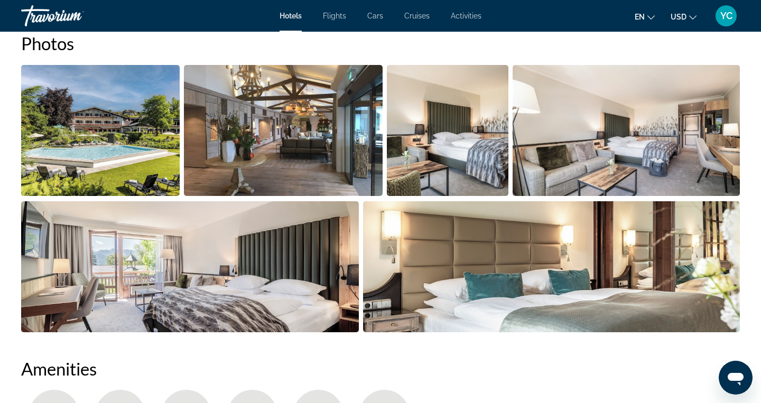
scroll to position [549, 0]
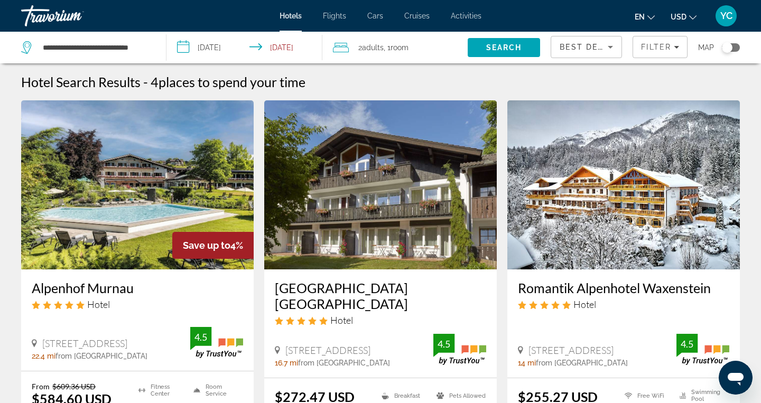
click at [337, 211] on img "Main content" at bounding box center [380, 184] width 233 height 169
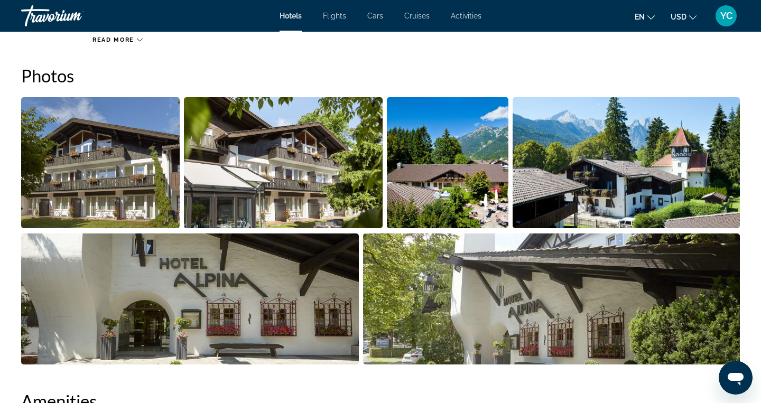
scroll to position [516, 0]
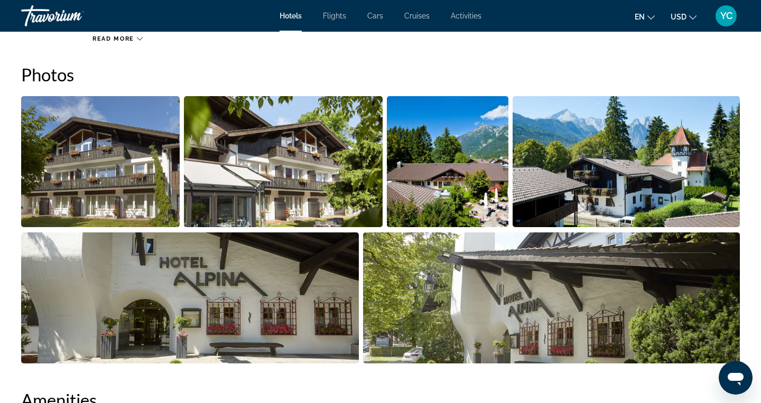
click at [146, 183] on img "Open full-screen image slider" at bounding box center [100, 161] width 159 height 131
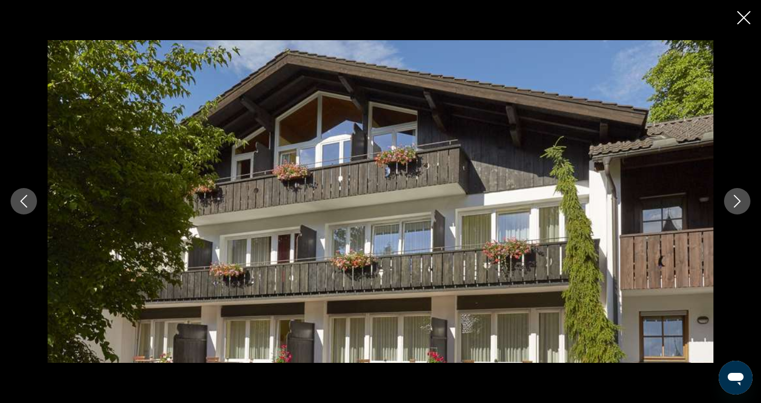
click at [735, 197] on icon "Next image" at bounding box center [737, 201] width 13 height 13
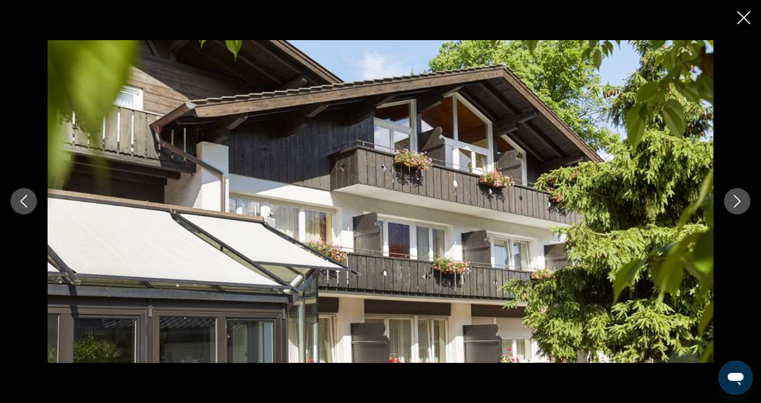
click at [735, 197] on icon "Next image" at bounding box center [737, 201] width 13 height 13
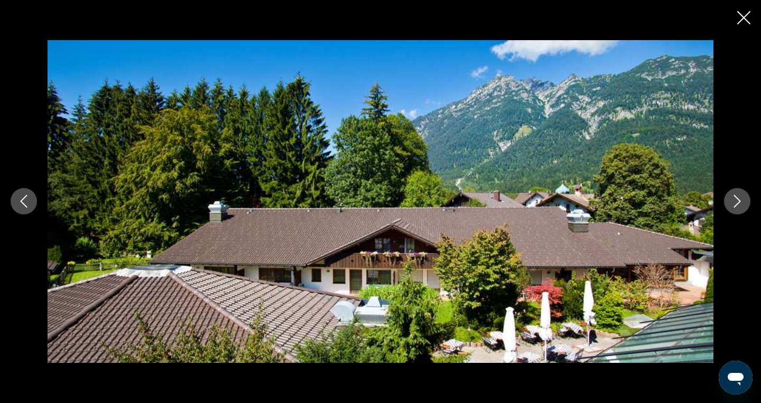
click at [735, 197] on icon "Next image" at bounding box center [737, 201] width 13 height 13
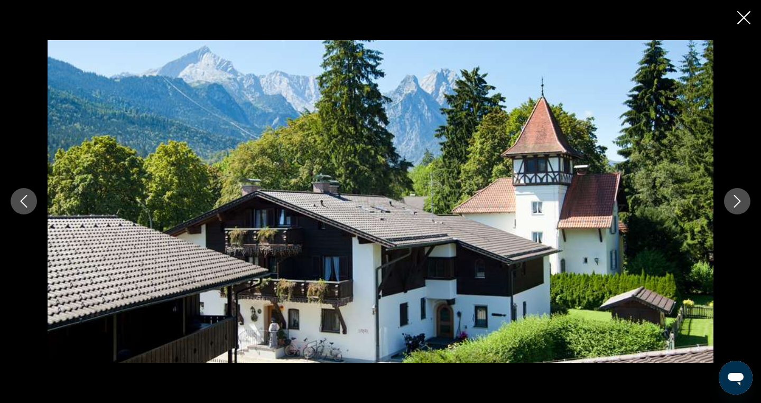
click at [735, 197] on icon "Next image" at bounding box center [737, 201] width 13 height 13
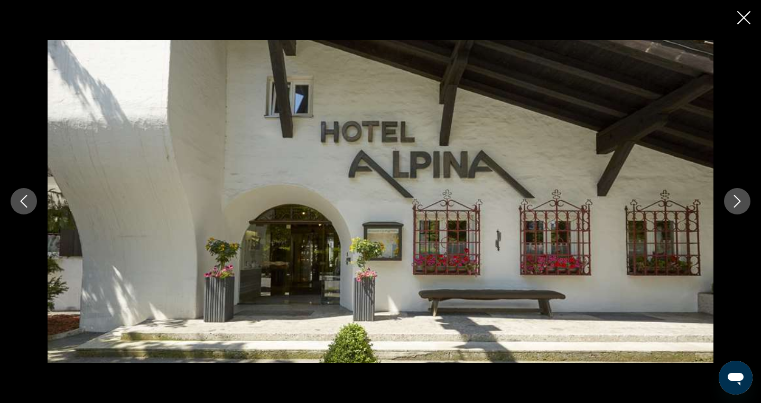
click at [735, 197] on icon "Next image" at bounding box center [737, 201] width 13 height 13
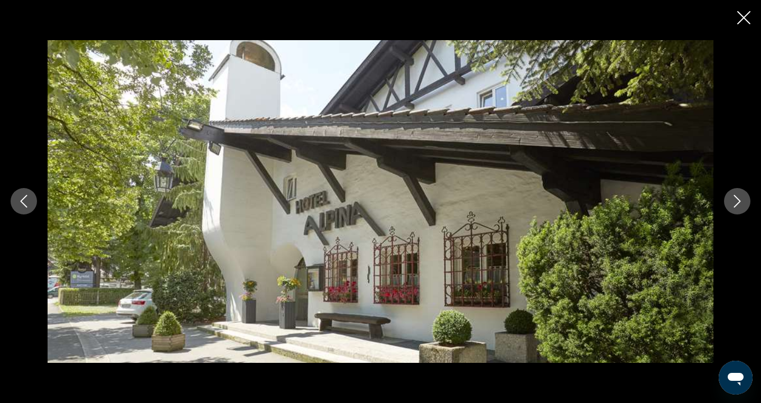
click at [735, 197] on icon "Next image" at bounding box center [737, 201] width 13 height 13
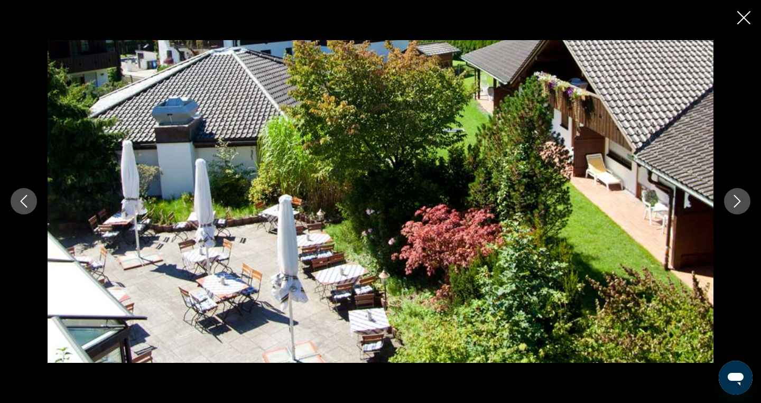
click at [735, 197] on icon "Next image" at bounding box center [737, 201] width 13 height 13
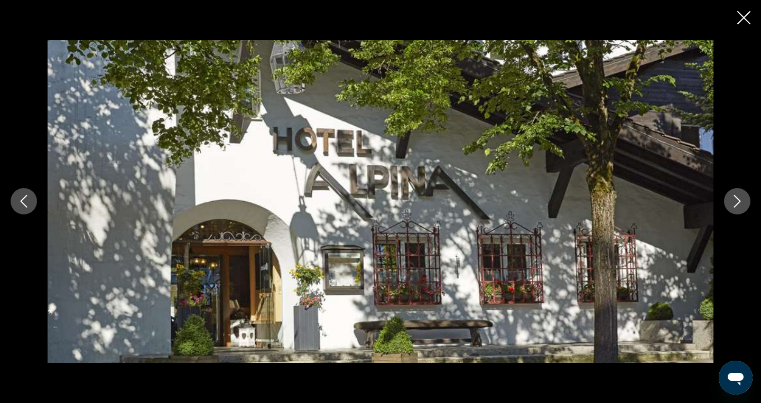
click at [735, 197] on icon "Next image" at bounding box center [737, 201] width 13 height 13
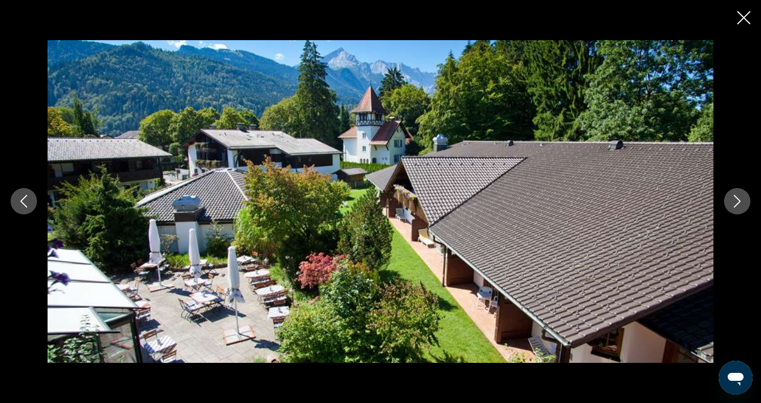
click at [735, 197] on icon "Next image" at bounding box center [737, 201] width 13 height 13
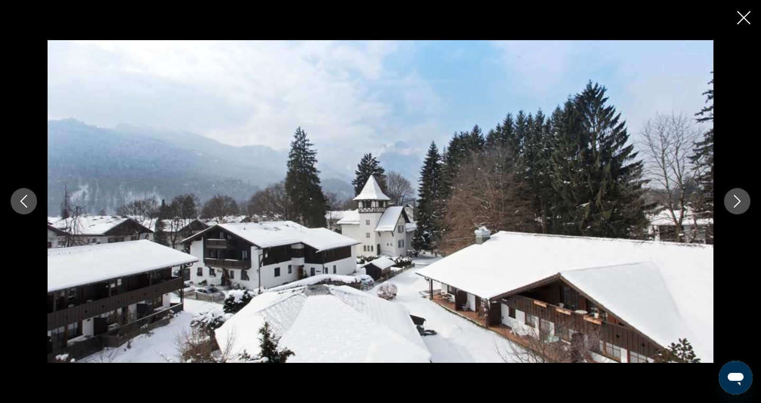
click at [735, 197] on icon "Next image" at bounding box center [737, 201] width 13 height 13
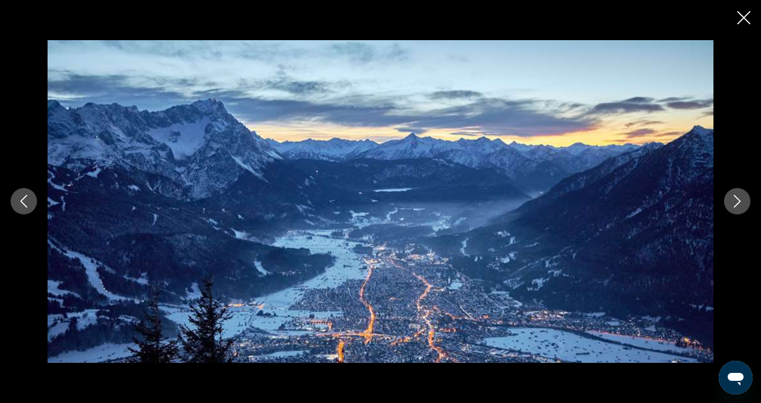
click at [735, 197] on icon "Next image" at bounding box center [737, 201] width 13 height 13
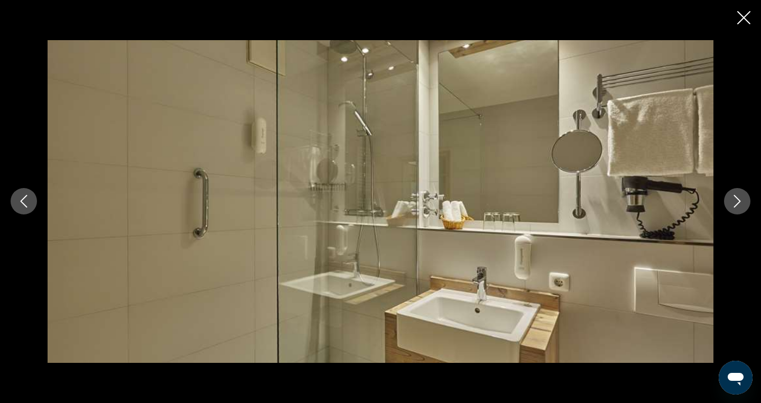
click at [735, 197] on icon "Next image" at bounding box center [737, 201] width 13 height 13
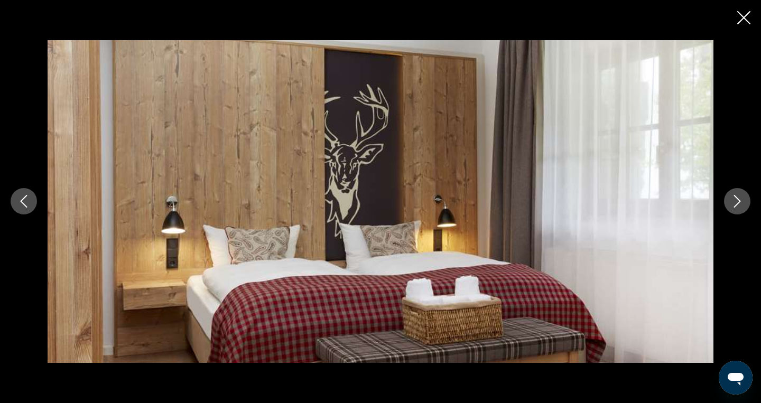
click at [735, 197] on icon "Next image" at bounding box center [737, 201] width 13 height 13
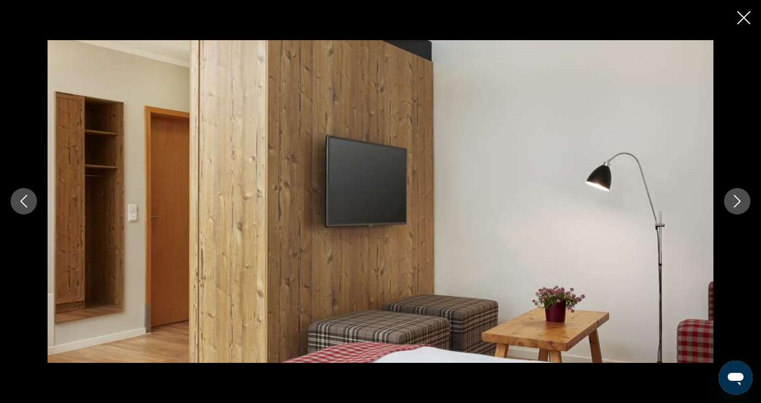
click at [735, 197] on icon "Next image" at bounding box center [737, 201] width 13 height 13
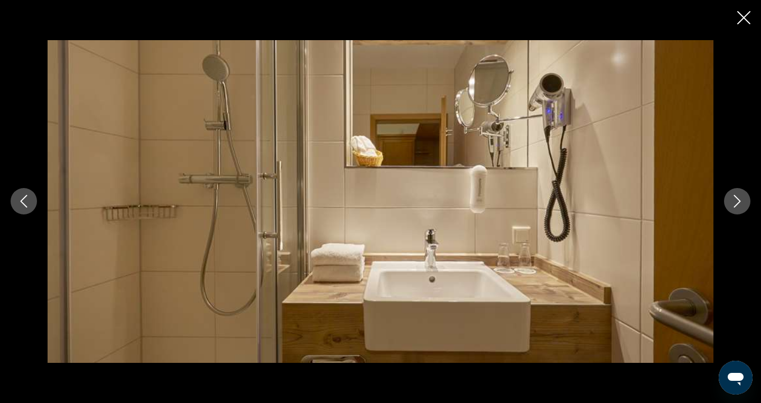
click at [735, 197] on icon "Next image" at bounding box center [737, 201] width 13 height 13
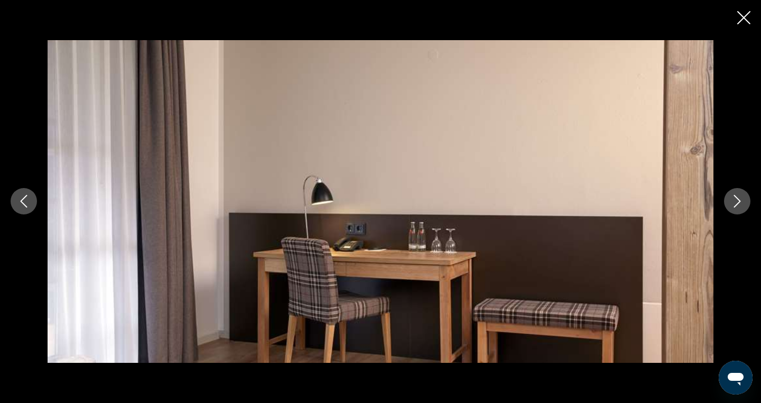
click at [735, 197] on icon "Next image" at bounding box center [737, 201] width 13 height 13
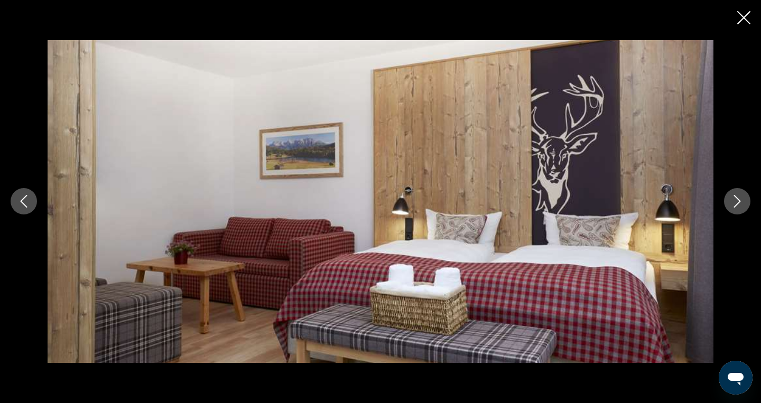
click at [735, 197] on icon "Next image" at bounding box center [737, 201] width 13 height 13
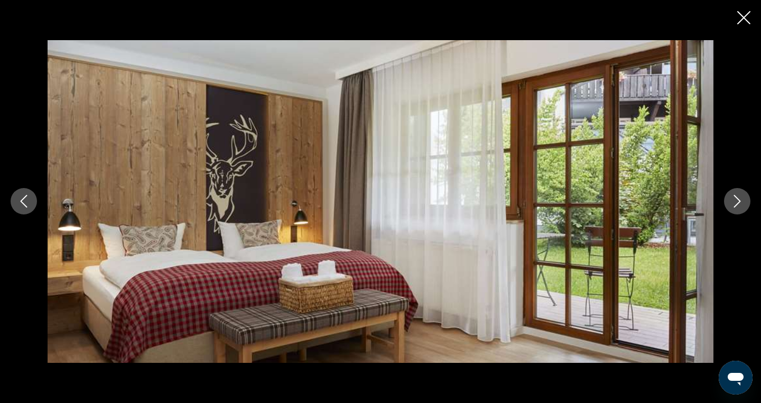
click at [735, 197] on icon "Next image" at bounding box center [737, 201] width 13 height 13
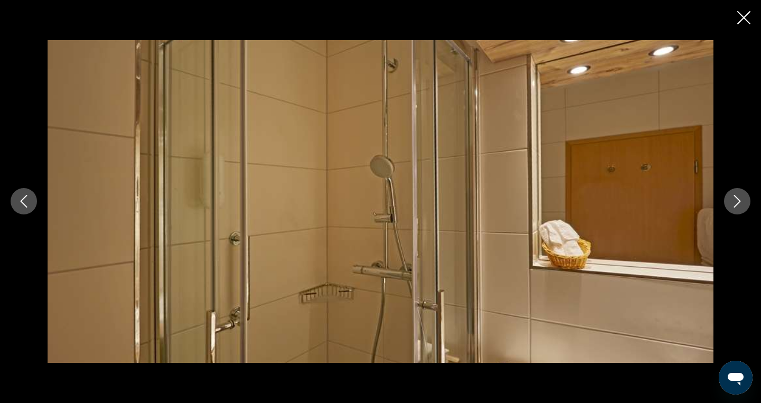
click at [735, 197] on icon "Next image" at bounding box center [737, 201] width 13 height 13
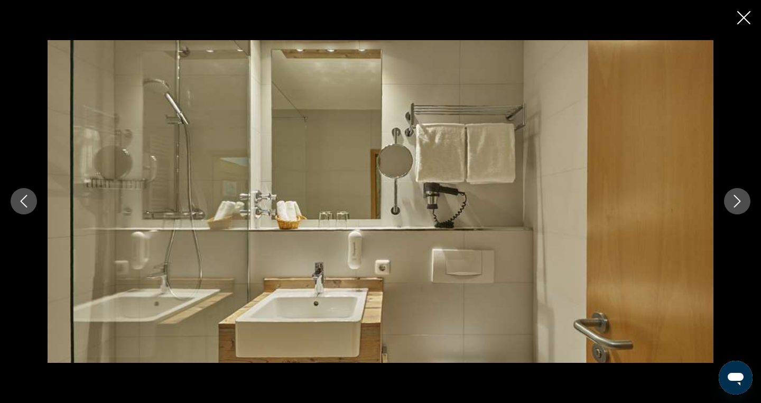
click at [735, 197] on icon "Next image" at bounding box center [737, 201] width 13 height 13
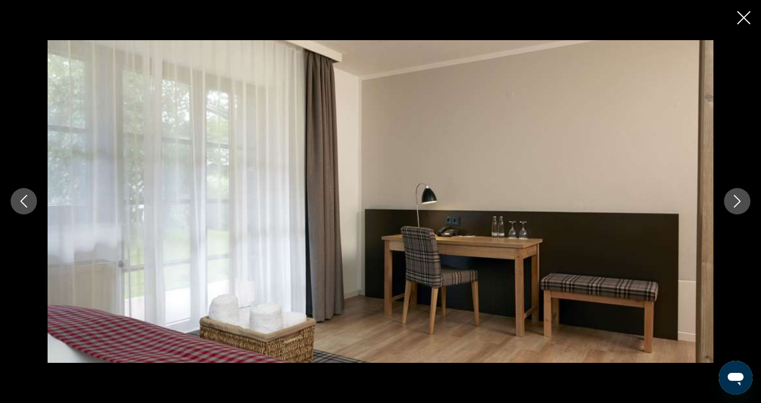
click at [735, 197] on icon "Next image" at bounding box center [737, 201] width 13 height 13
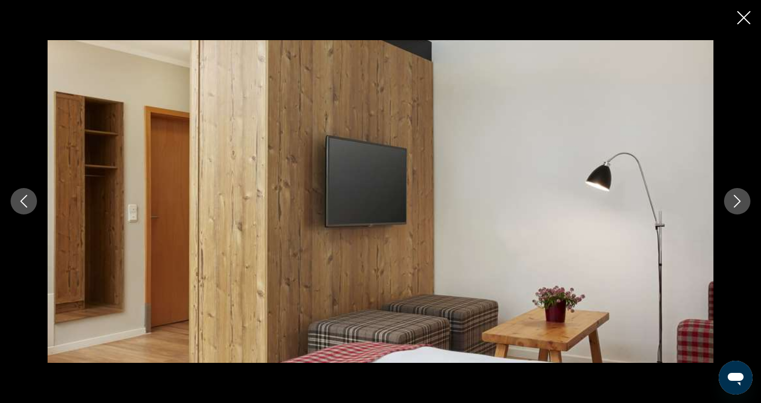
click at [735, 197] on icon "Next image" at bounding box center [737, 201] width 13 height 13
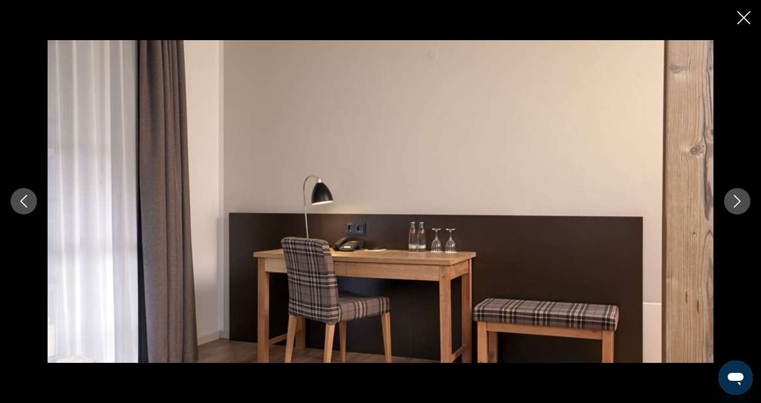
click at [735, 197] on icon "Next image" at bounding box center [737, 201] width 13 height 13
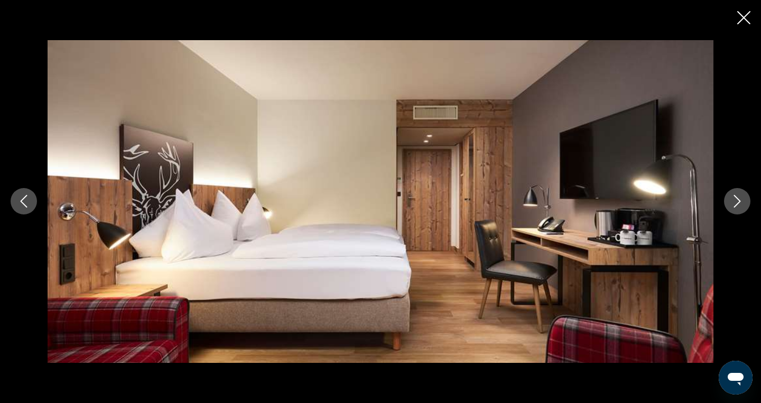
click at [735, 197] on icon "Next image" at bounding box center [737, 201] width 13 height 13
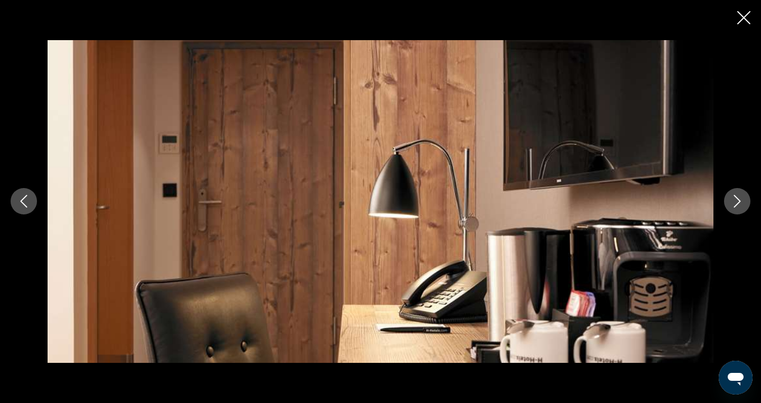
click at [735, 197] on icon "Next image" at bounding box center [737, 201] width 13 height 13
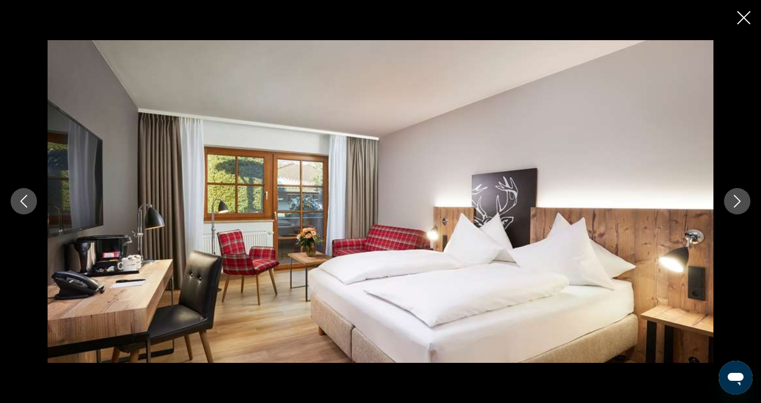
click at [735, 197] on icon "Next image" at bounding box center [737, 201] width 13 height 13
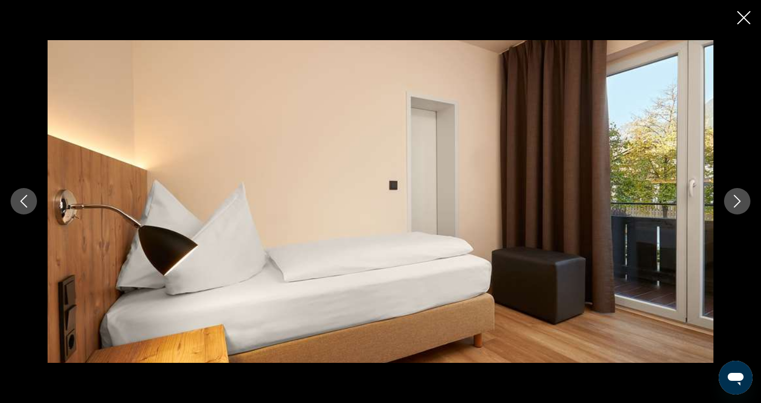
click at [735, 197] on icon "Next image" at bounding box center [737, 201] width 13 height 13
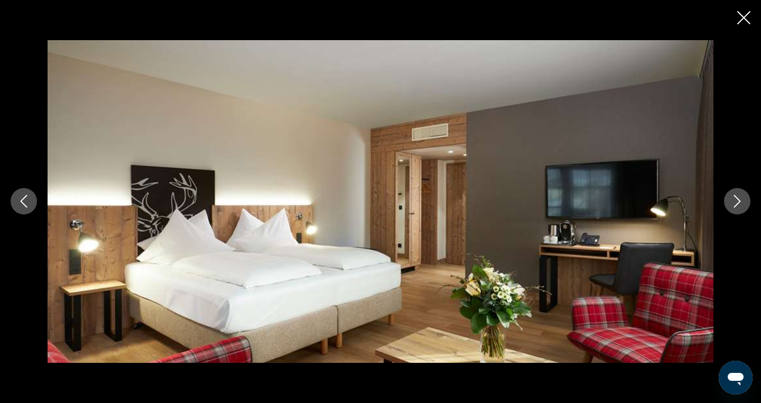
click at [735, 197] on icon "Next image" at bounding box center [737, 201] width 13 height 13
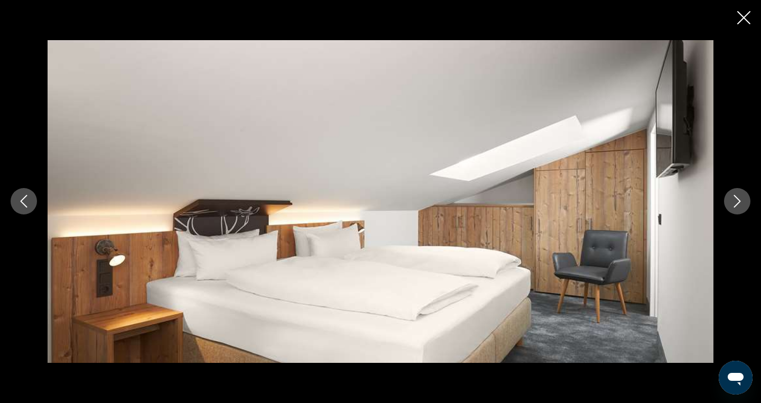
click at [735, 197] on icon "Next image" at bounding box center [737, 201] width 13 height 13
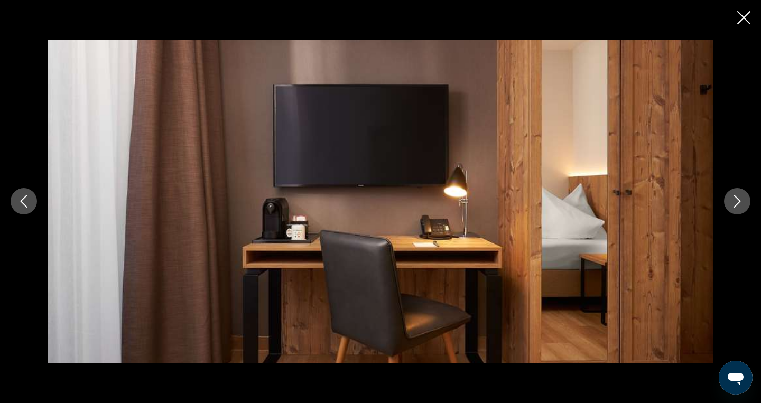
click at [735, 197] on icon "Next image" at bounding box center [737, 201] width 13 height 13
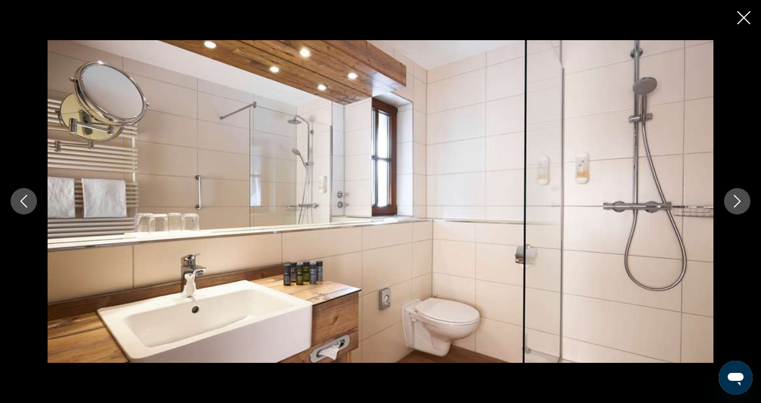
click at [735, 197] on icon "Next image" at bounding box center [737, 201] width 13 height 13
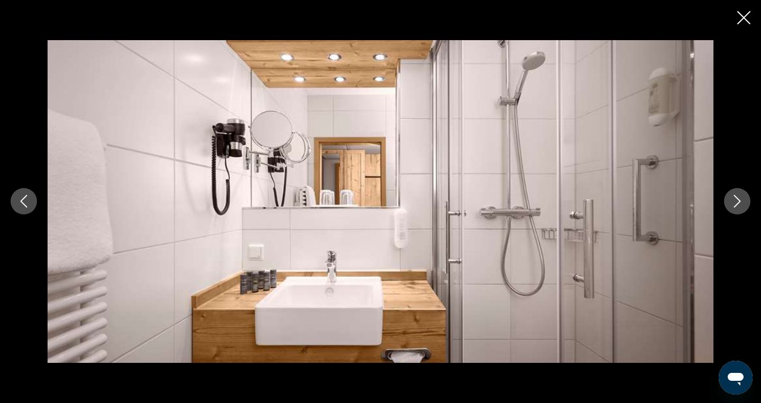
click at [735, 197] on icon "Next image" at bounding box center [737, 201] width 13 height 13
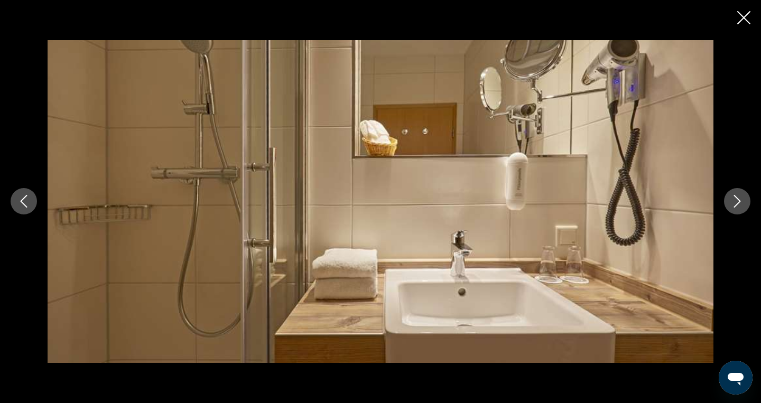
click at [735, 197] on icon "Next image" at bounding box center [737, 201] width 13 height 13
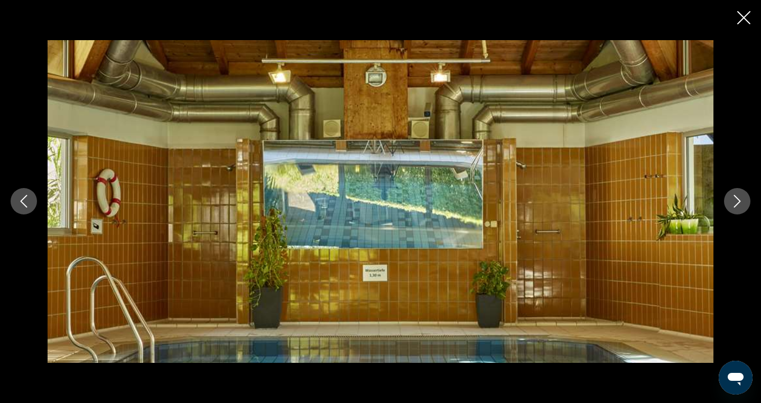
click at [735, 197] on icon "Next image" at bounding box center [737, 201] width 13 height 13
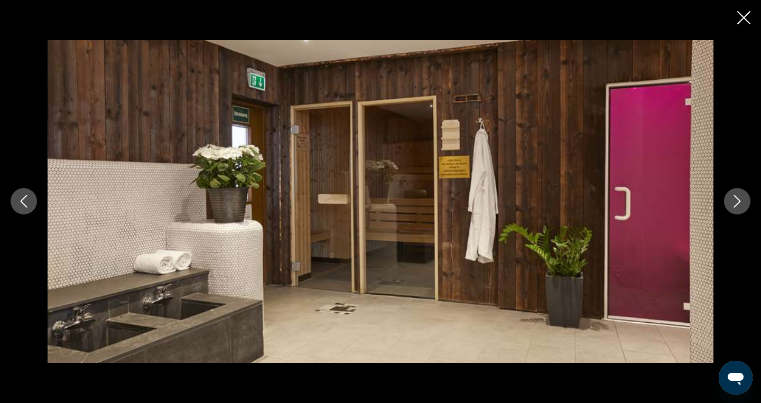
click at [735, 197] on icon "Next image" at bounding box center [737, 201] width 13 height 13
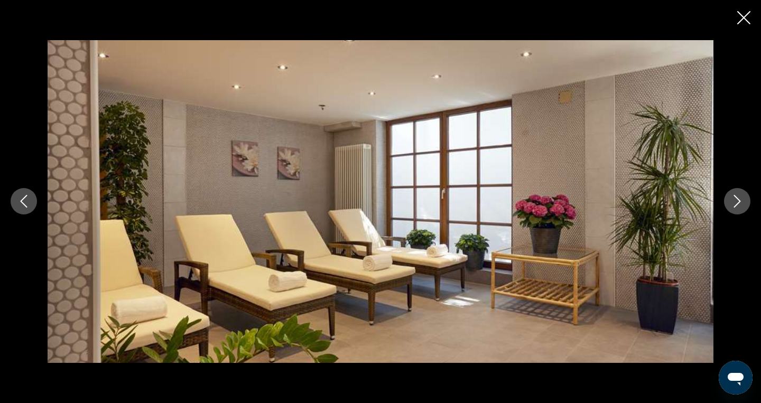
click at [735, 197] on icon "Next image" at bounding box center [737, 201] width 13 height 13
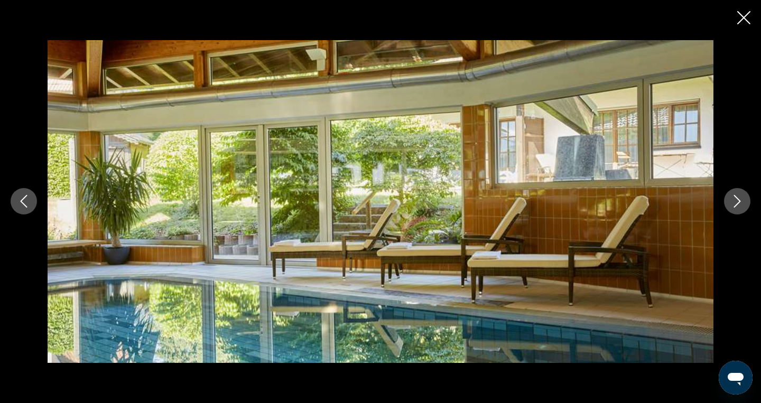
click at [735, 197] on icon "Next image" at bounding box center [737, 201] width 13 height 13
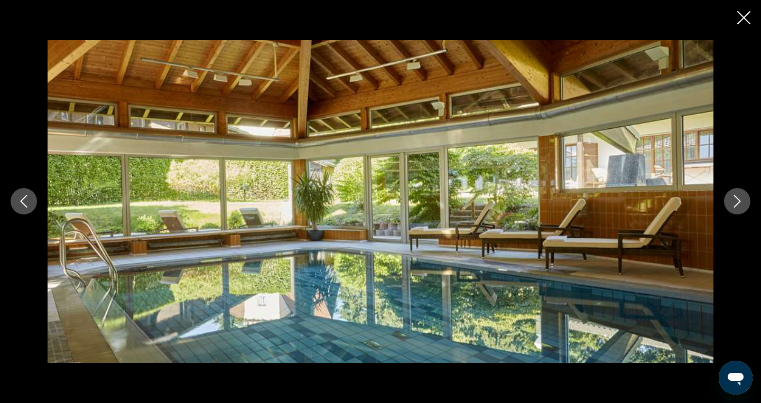
click at [735, 197] on icon "Next image" at bounding box center [737, 201] width 13 height 13
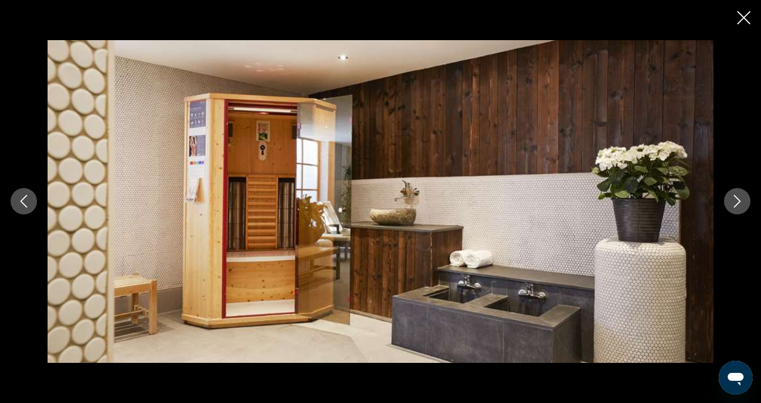
click at [735, 197] on icon "Next image" at bounding box center [737, 201] width 13 height 13
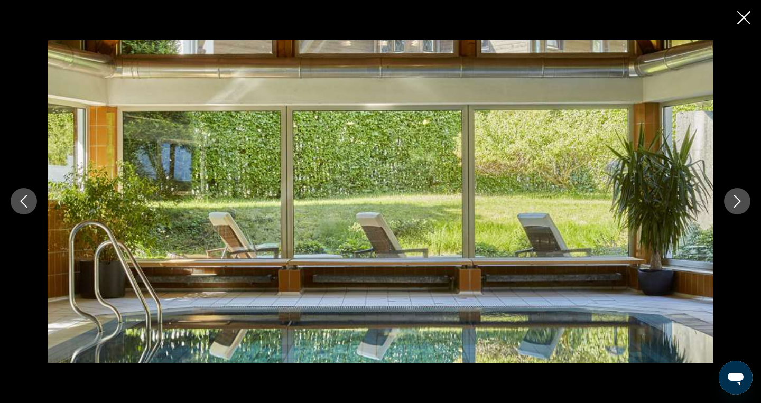
click at [735, 197] on icon "Next image" at bounding box center [737, 201] width 13 height 13
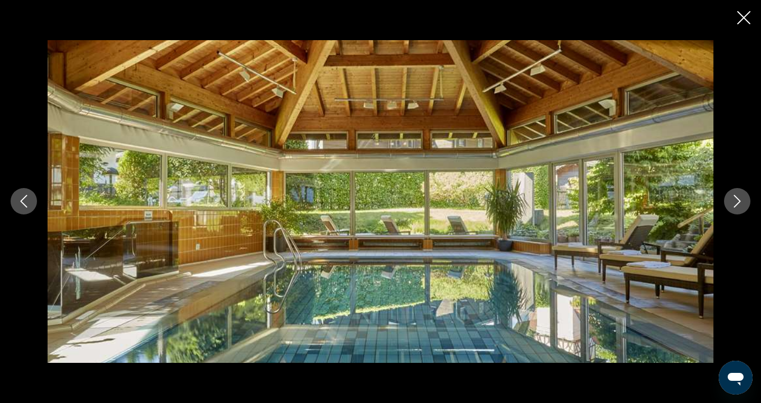
click at [735, 197] on icon "Next image" at bounding box center [737, 201] width 13 height 13
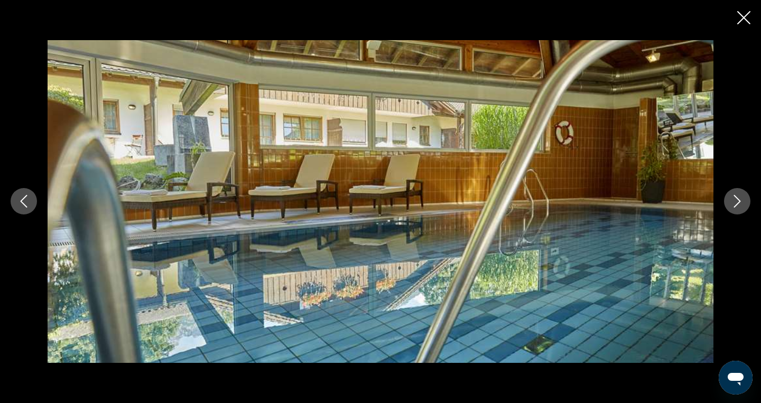
click at [735, 197] on icon "Next image" at bounding box center [737, 201] width 13 height 13
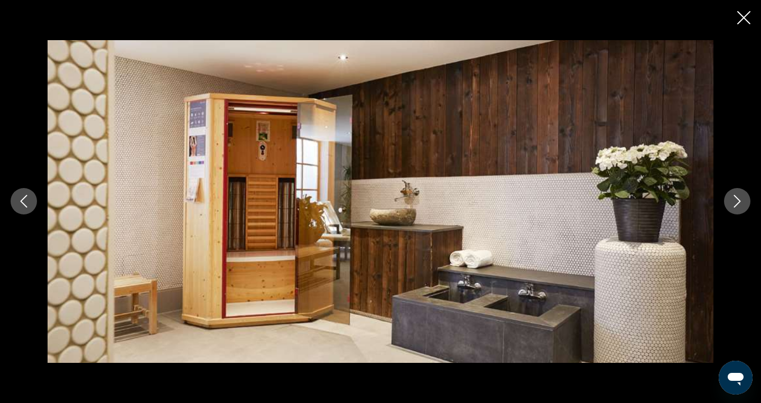
click at [735, 197] on icon "Next image" at bounding box center [737, 201] width 13 height 13
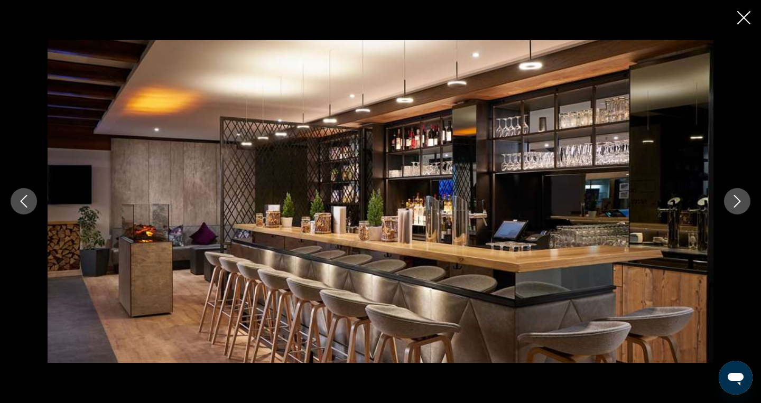
click at [735, 197] on icon "Next image" at bounding box center [737, 201] width 13 height 13
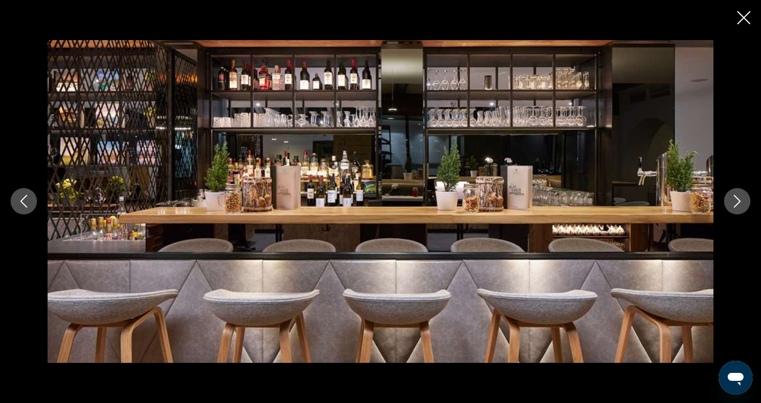
click at [735, 197] on icon "Next image" at bounding box center [737, 201] width 13 height 13
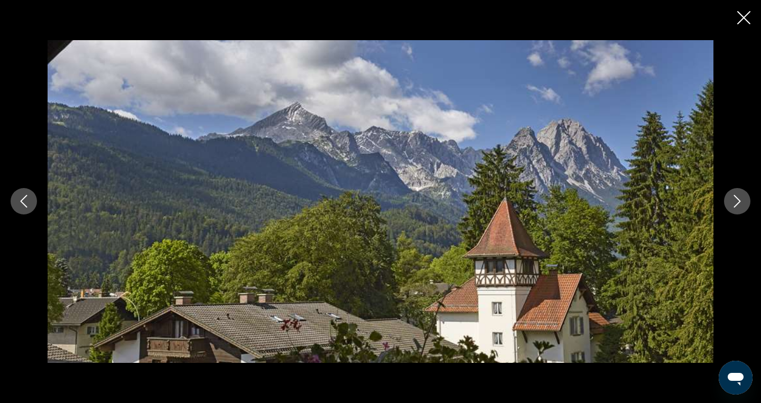
click at [735, 197] on icon "Next image" at bounding box center [737, 201] width 13 height 13
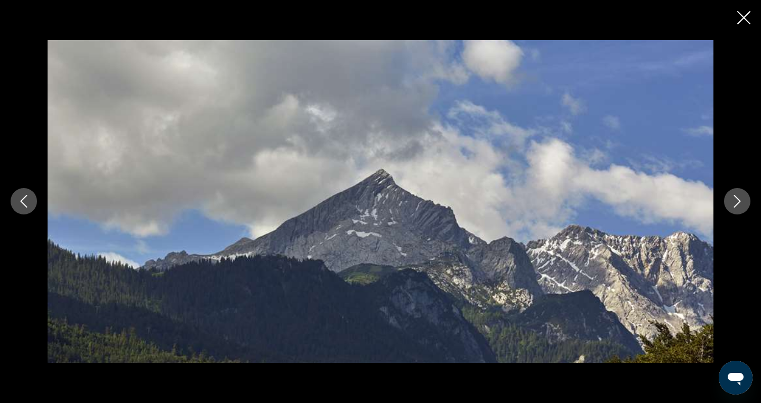
click at [735, 197] on icon "Next image" at bounding box center [737, 201] width 13 height 13
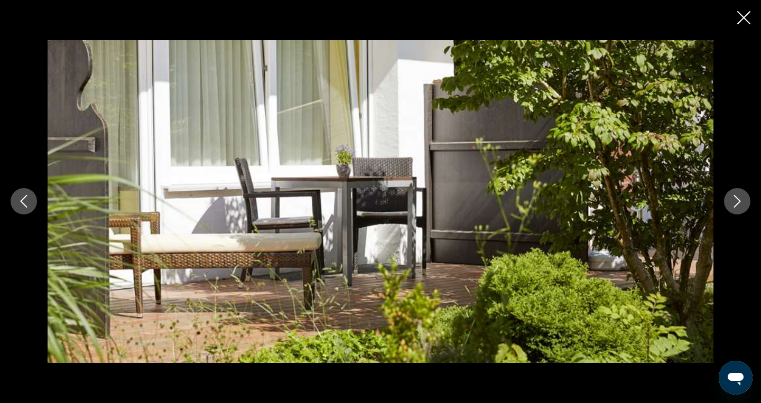
click at [735, 197] on icon "Next image" at bounding box center [737, 201] width 13 height 13
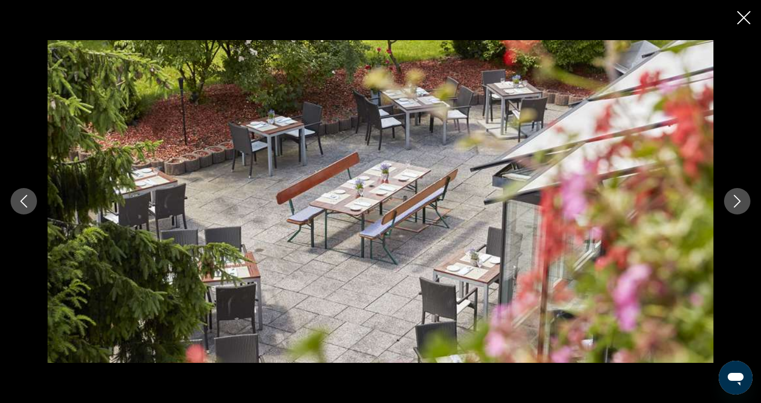
click at [735, 197] on icon "Next image" at bounding box center [737, 201] width 13 height 13
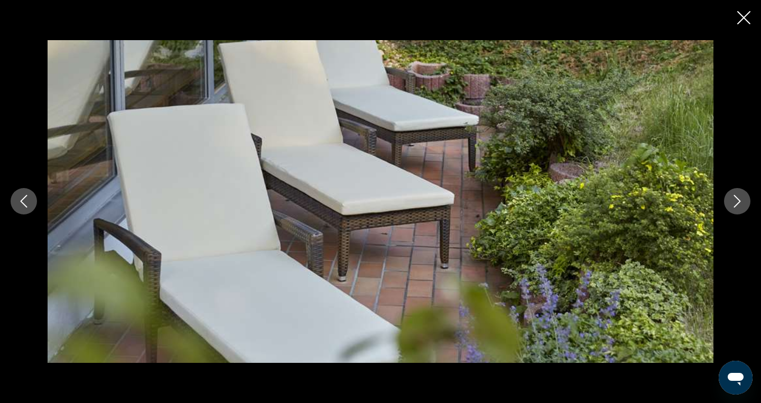
click at [735, 197] on icon "Next image" at bounding box center [737, 201] width 13 height 13
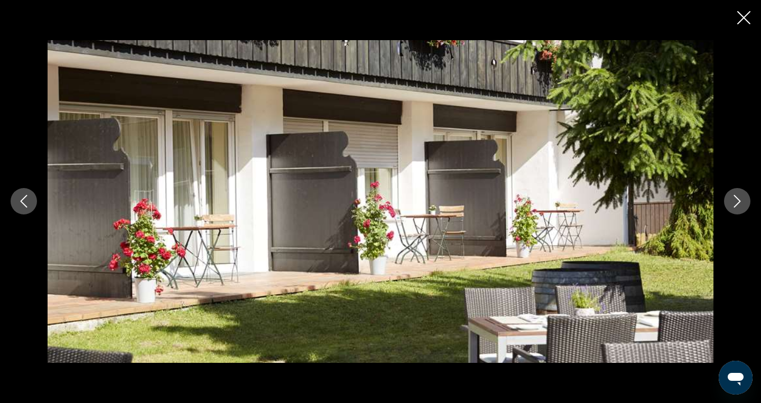
click at [735, 197] on icon "Next image" at bounding box center [737, 201] width 13 height 13
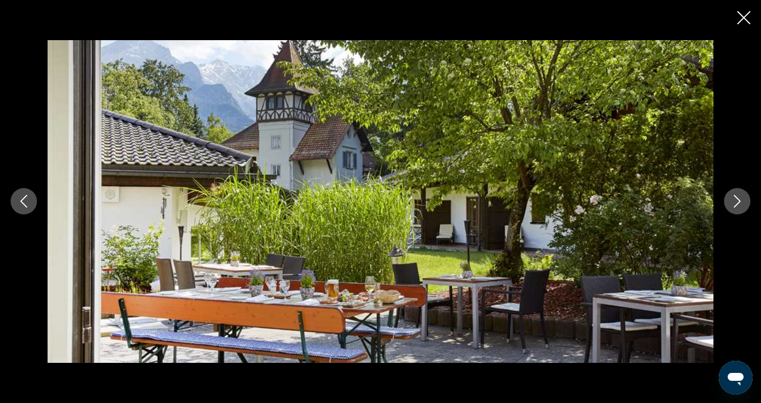
click at [735, 197] on icon "Next image" at bounding box center [737, 201] width 13 height 13
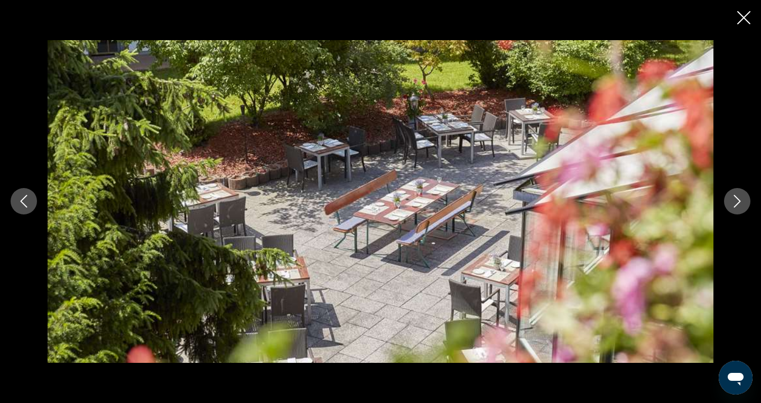
click at [735, 197] on icon "Next image" at bounding box center [737, 201] width 13 height 13
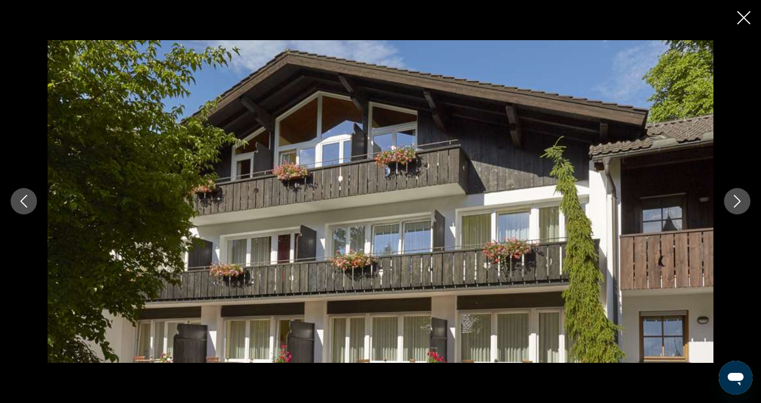
click at [735, 197] on icon "Next image" at bounding box center [737, 201] width 13 height 13
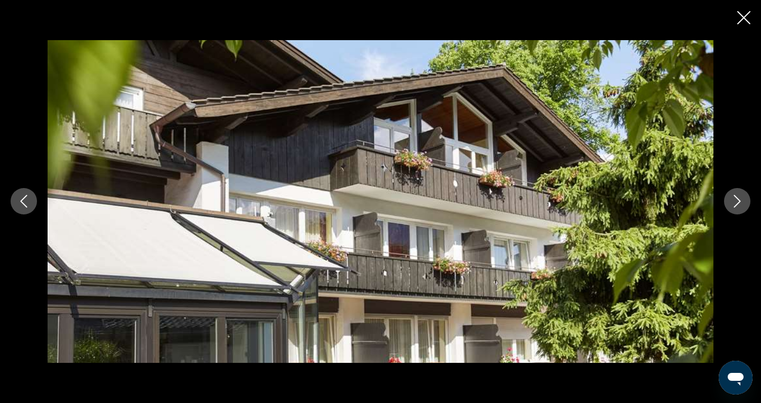
click at [735, 197] on icon "Next image" at bounding box center [737, 201] width 13 height 13
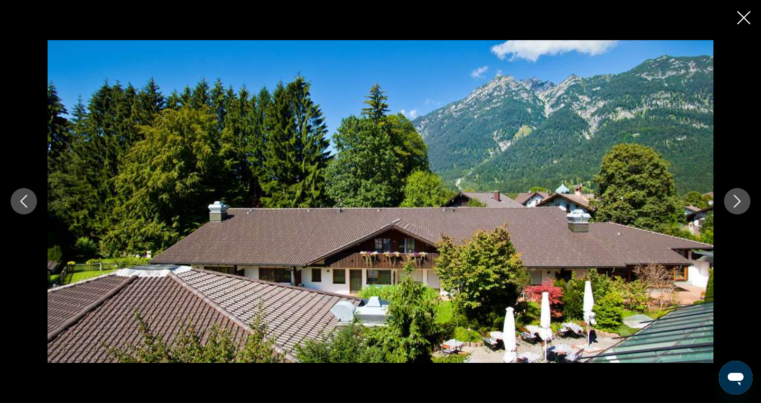
click at [735, 197] on icon "Next image" at bounding box center [737, 201] width 13 height 13
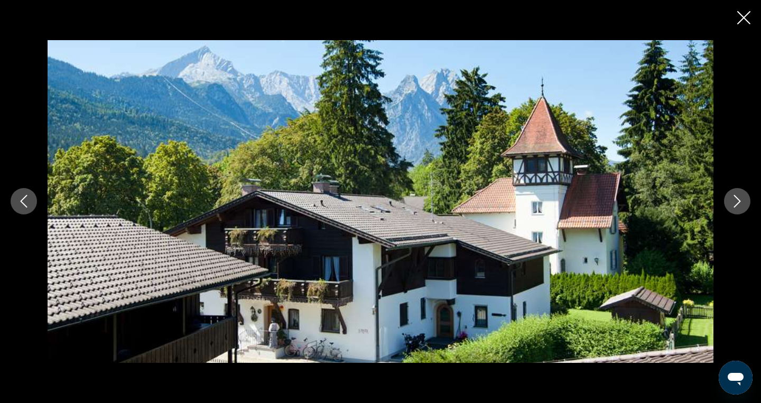
click at [735, 197] on icon "Next image" at bounding box center [737, 201] width 13 height 13
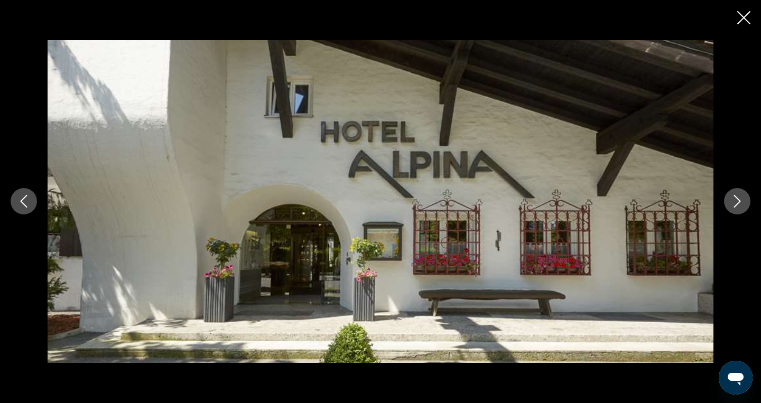
click at [735, 197] on icon "Next image" at bounding box center [737, 201] width 13 height 13
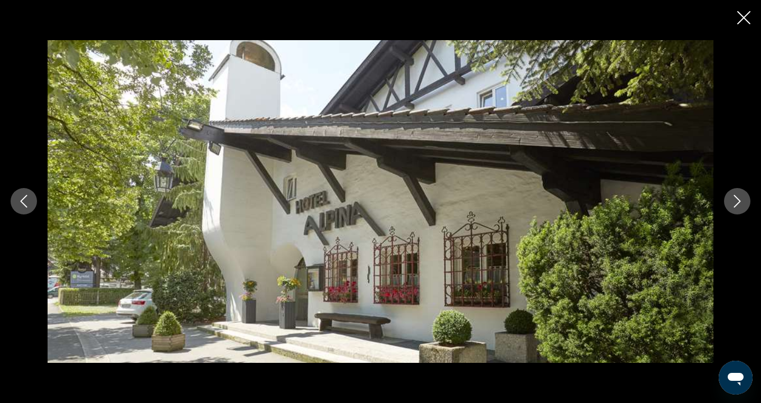
click at [742, 14] on icon "Close slideshow" at bounding box center [743, 17] width 13 height 13
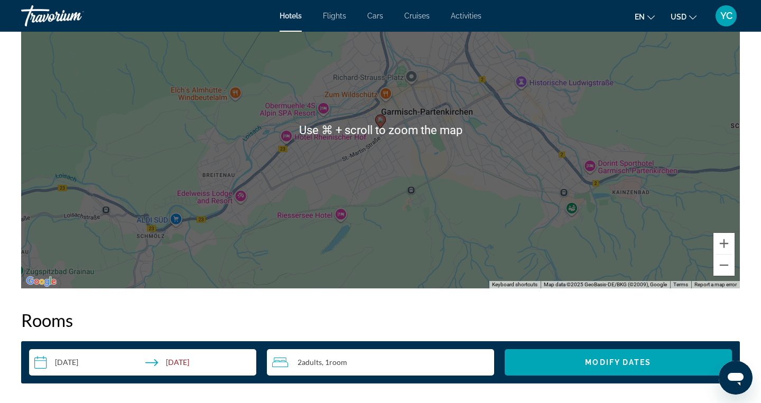
scroll to position [1089, 0]
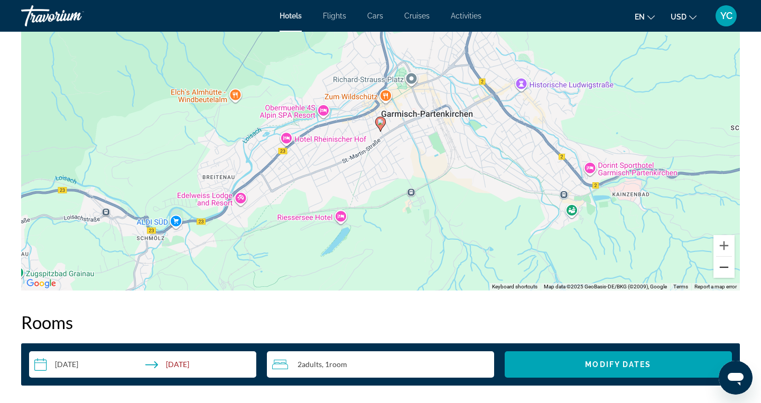
click at [726, 267] on button "Zoom out" at bounding box center [724, 267] width 21 height 21
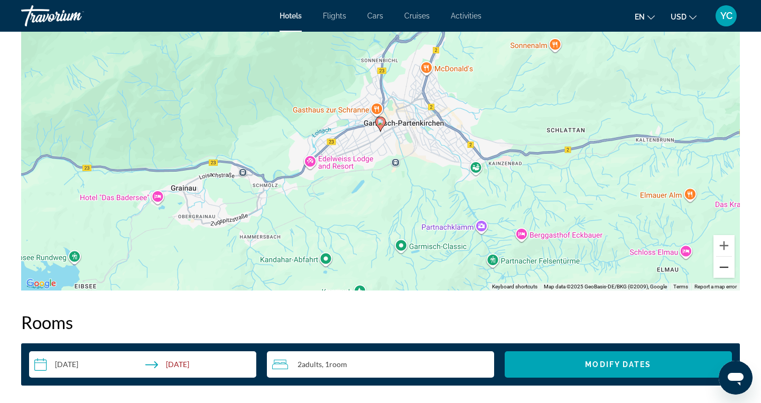
click at [726, 267] on button "Zoom out" at bounding box center [724, 267] width 21 height 21
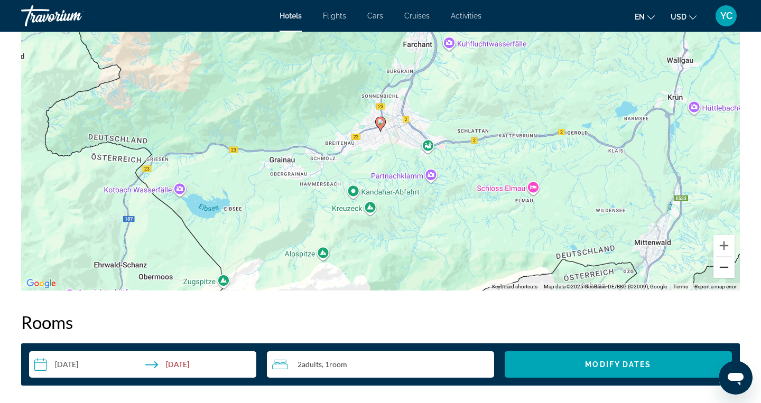
click at [726, 267] on button "Zoom out" at bounding box center [724, 267] width 21 height 21
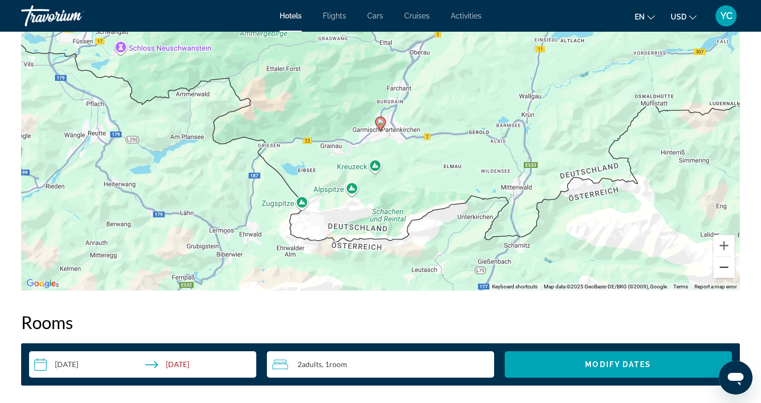
click at [726, 267] on button "Zoom out" at bounding box center [724, 267] width 21 height 21
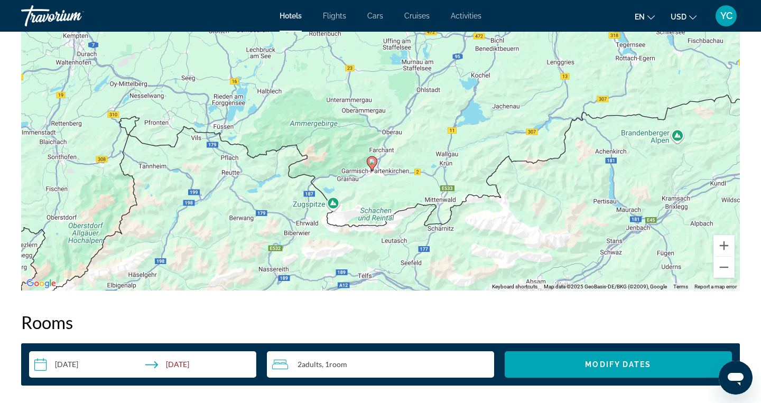
drag, startPoint x: 616, startPoint y: 183, endPoint x: 607, endPoint y: 225, distance: 42.6
click at [607, 225] on div "To activate drag with keyboard, press Alt + Enter. Once in keyboard drag state,…" at bounding box center [380, 132] width 719 height 317
click at [723, 269] on button "Zoom out" at bounding box center [724, 267] width 21 height 21
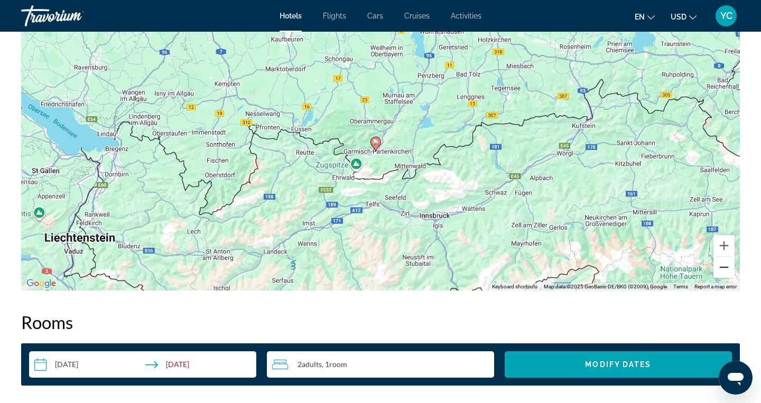
click at [723, 269] on button "Zoom out" at bounding box center [724, 267] width 21 height 21
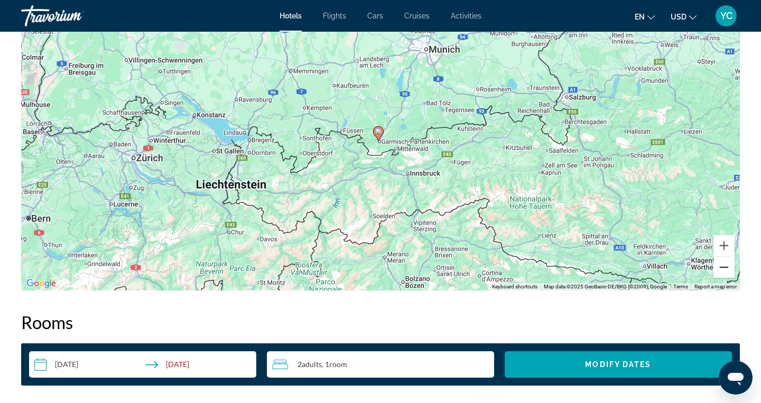
click at [725, 264] on button "Zoom out" at bounding box center [724, 267] width 21 height 21
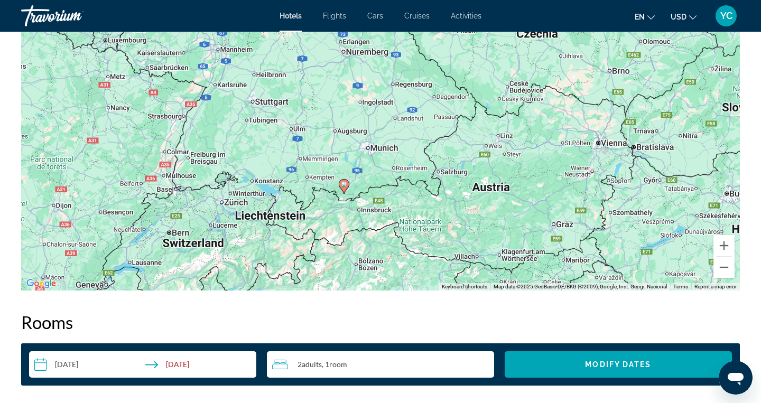
drag, startPoint x: 652, startPoint y: 178, endPoint x: 615, endPoint y: 235, distance: 68.2
click at [615, 236] on div "To activate drag with keyboard, press Alt + Enter. Once in keyboard drag state,…" at bounding box center [380, 132] width 719 height 317
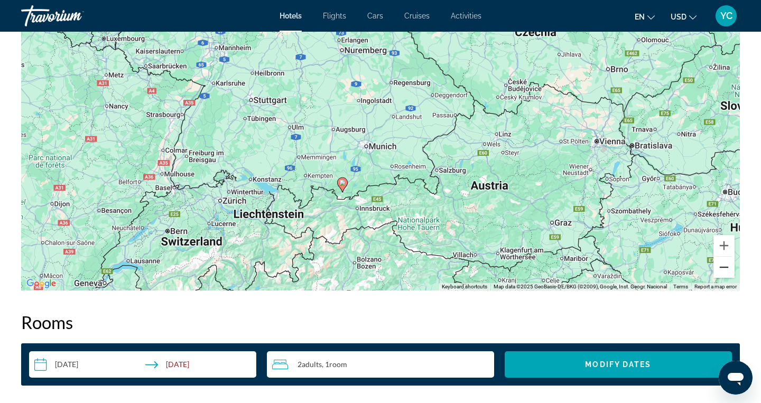
click at [726, 266] on button "Zoom out" at bounding box center [724, 267] width 21 height 21
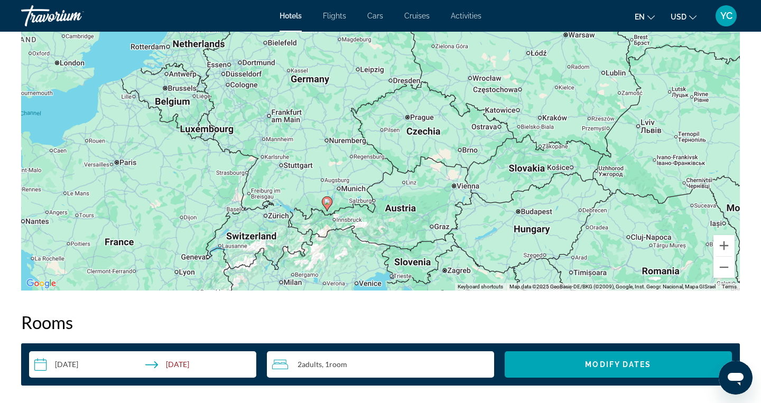
drag, startPoint x: 633, startPoint y: 193, endPoint x: 598, endPoint y: 244, distance: 60.8
click at [598, 244] on div "To activate drag with keyboard, press Alt + Enter. Once in keyboard drag state,…" at bounding box center [380, 132] width 719 height 317
click at [725, 242] on button "Zoom in" at bounding box center [724, 245] width 21 height 21
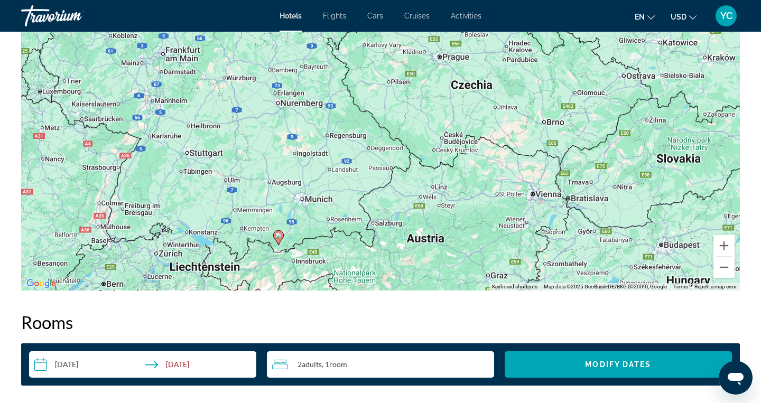
drag, startPoint x: 639, startPoint y: 248, endPoint x: 644, endPoint y: 201, distance: 46.8
click at [644, 201] on div "To activate drag with keyboard, press Alt + Enter. Once in keyboard drag state,…" at bounding box center [380, 132] width 719 height 317
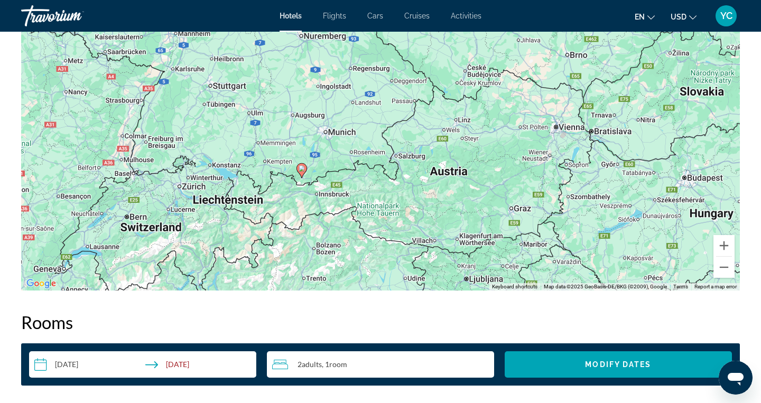
drag, startPoint x: 522, startPoint y: 241, endPoint x: 546, endPoint y: 173, distance: 71.6
click at [546, 173] on div "To activate drag with keyboard, press Alt + Enter. Once in keyboard drag state,…" at bounding box center [380, 132] width 719 height 317
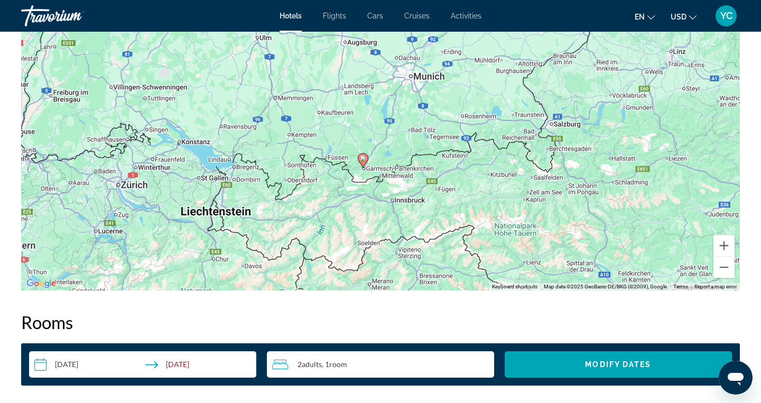
drag, startPoint x: 244, startPoint y: 204, endPoint x: 552, endPoint y: 190, distance: 308.0
click at [552, 190] on div "To activate drag with keyboard, press Alt + Enter. Once in keyboard drag state,…" at bounding box center [380, 132] width 719 height 317
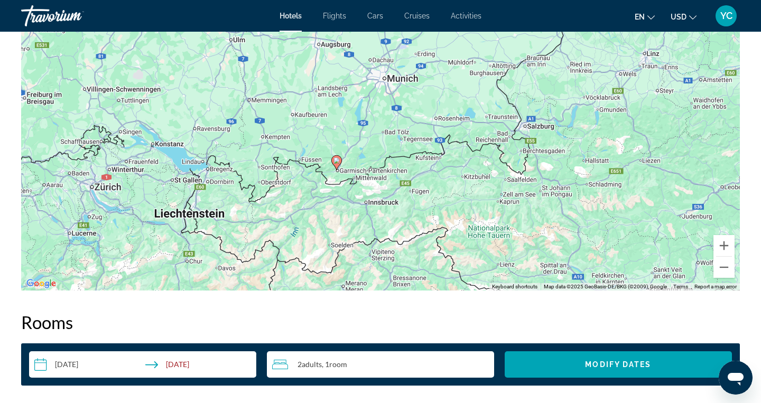
drag, startPoint x: 435, startPoint y: 204, endPoint x: 340, endPoint y: 236, distance: 100.5
click at [340, 236] on div "To activate drag with keyboard, press Alt + Enter. Once in keyboard drag state,…" at bounding box center [380, 132] width 719 height 317
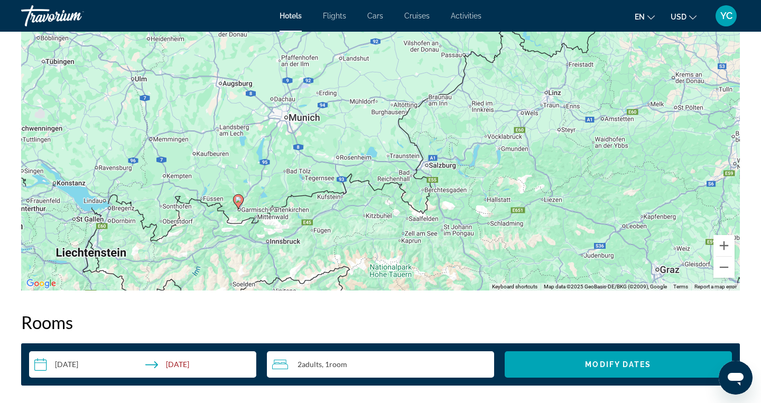
drag, startPoint x: 380, startPoint y: 207, endPoint x: 276, endPoint y: 245, distance: 109.9
click at [276, 245] on div "To activate drag with keyboard, press Alt + Enter. Once in keyboard drag state,…" at bounding box center [380, 132] width 719 height 317
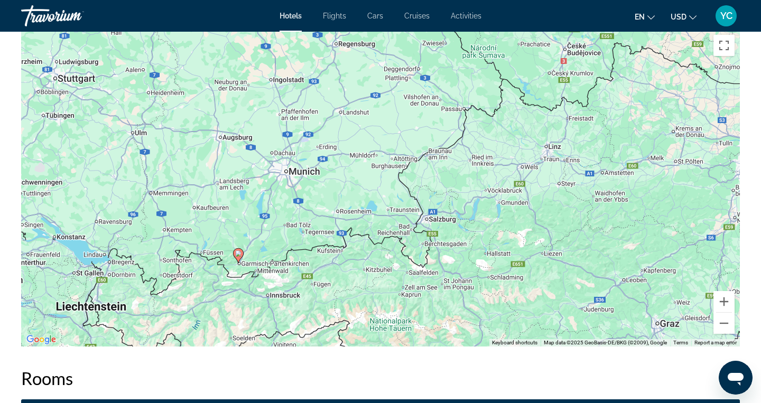
scroll to position [1032, 0]
